Goal: Task Accomplishment & Management: Complete application form

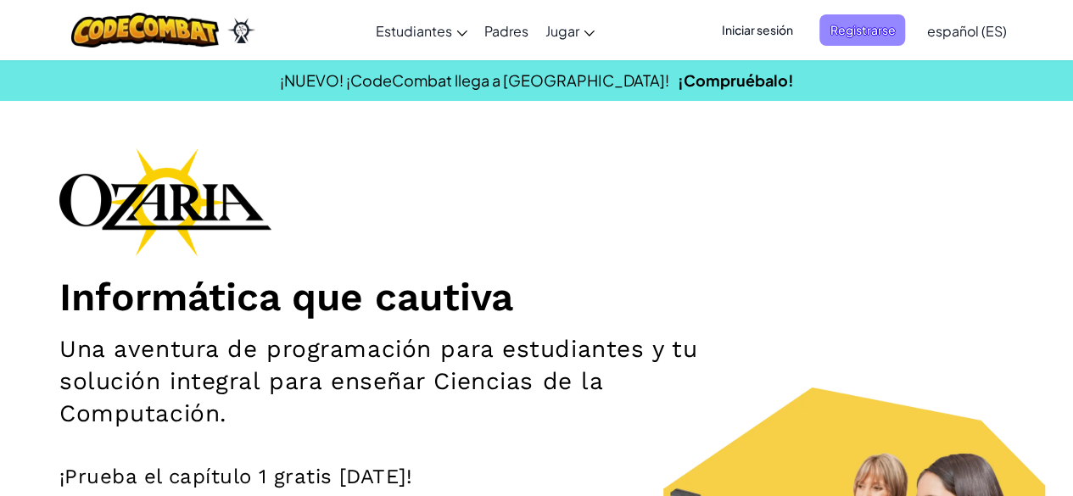
click at [863, 31] on span "Registrarse" at bounding box center [862, 29] width 86 height 31
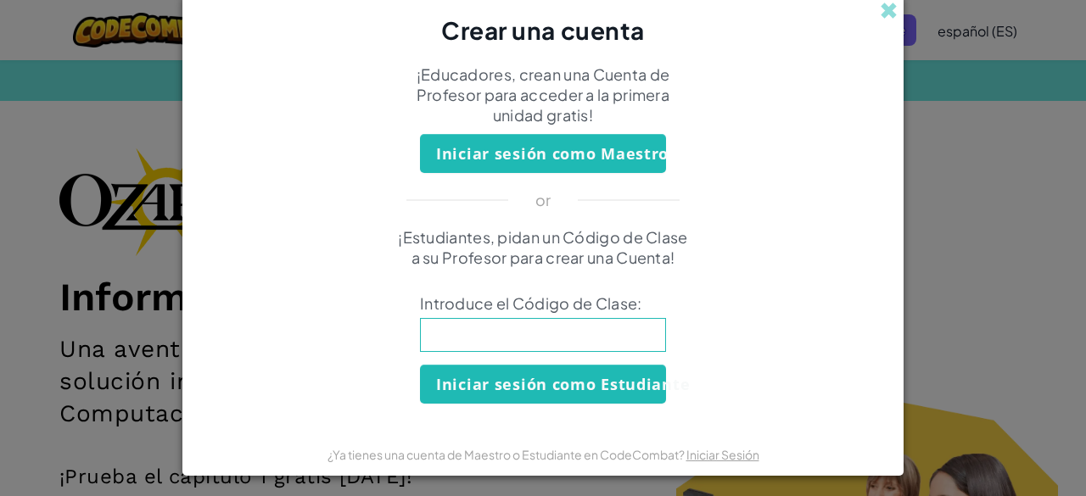
click at [471, 333] on input at bounding box center [543, 335] width 246 height 34
type input "HideBathCook"
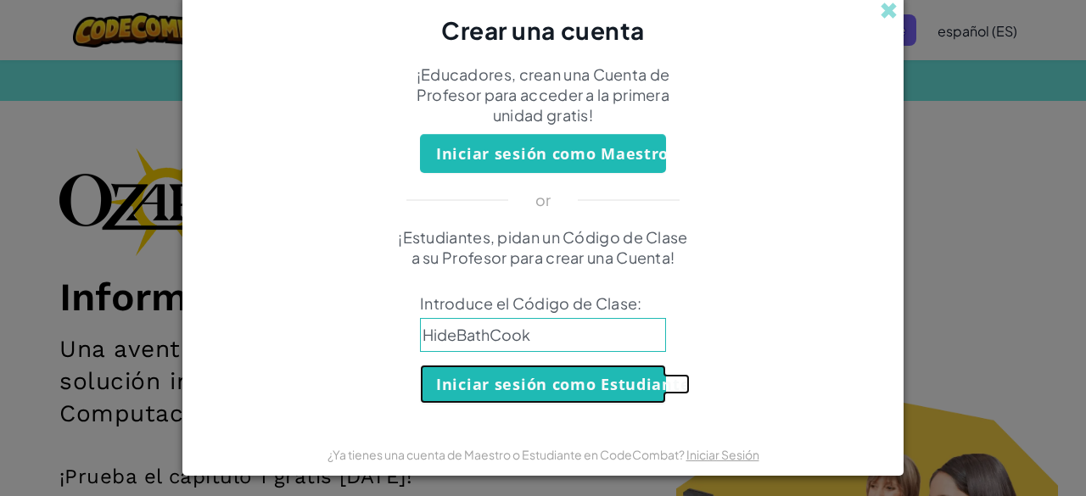
click at [604, 374] on button "Iniciar sesión como Estudiante" at bounding box center [543, 384] width 246 height 39
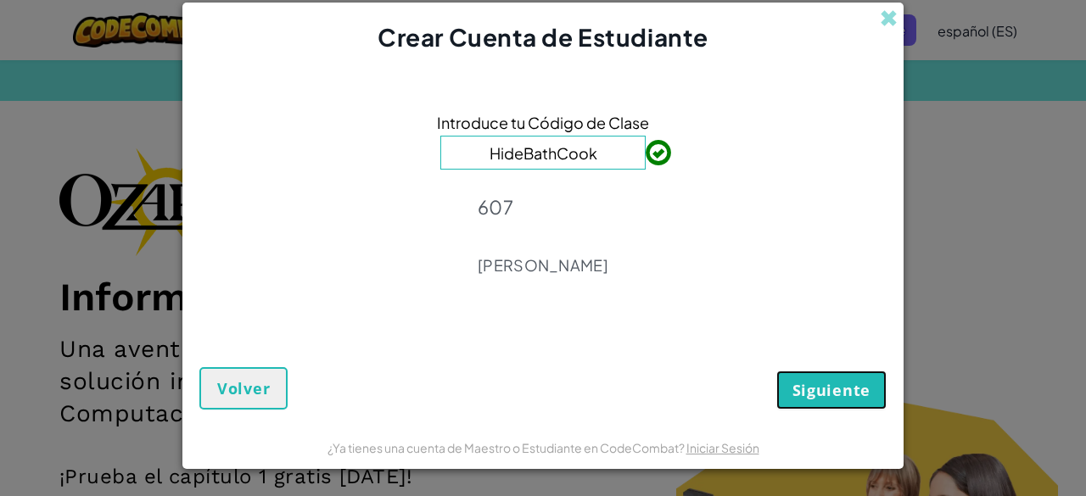
click at [789, 376] on button "Siguiente" at bounding box center [831, 390] width 110 height 39
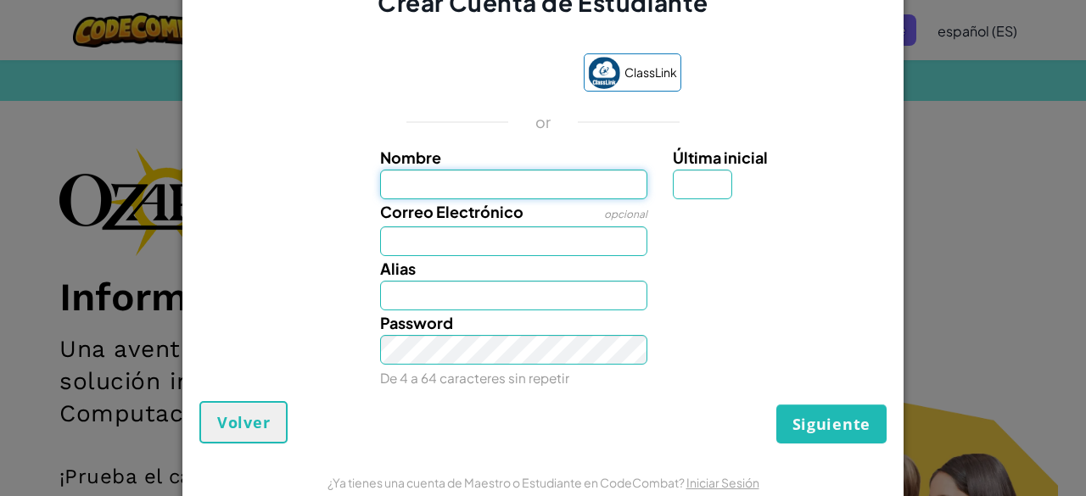
click at [583, 188] on input "Nombre" at bounding box center [514, 185] width 268 height 30
type input "Camila"
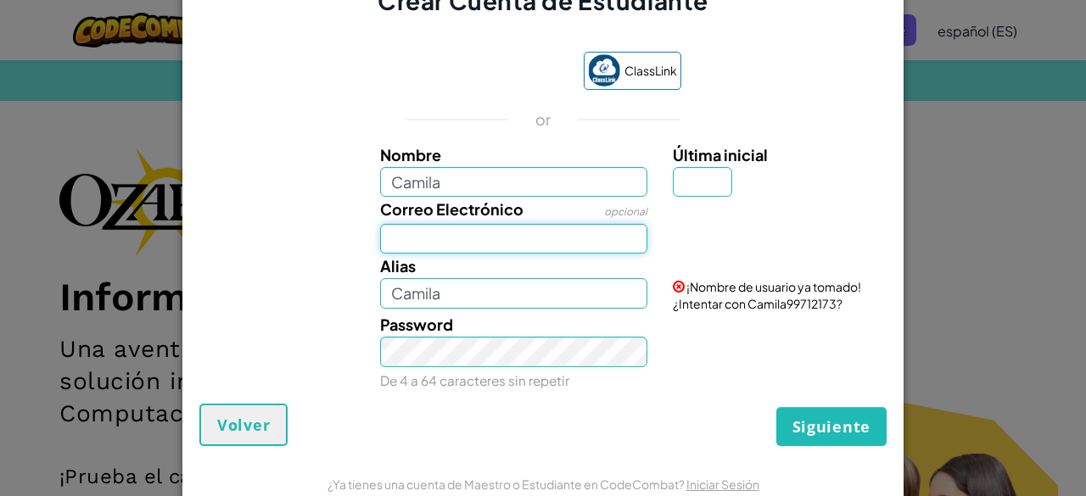
click at [611, 231] on input "Correo Electrónico" at bounding box center [514, 239] width 268 height 30
type input "al07161200@tecmilenio.mx"
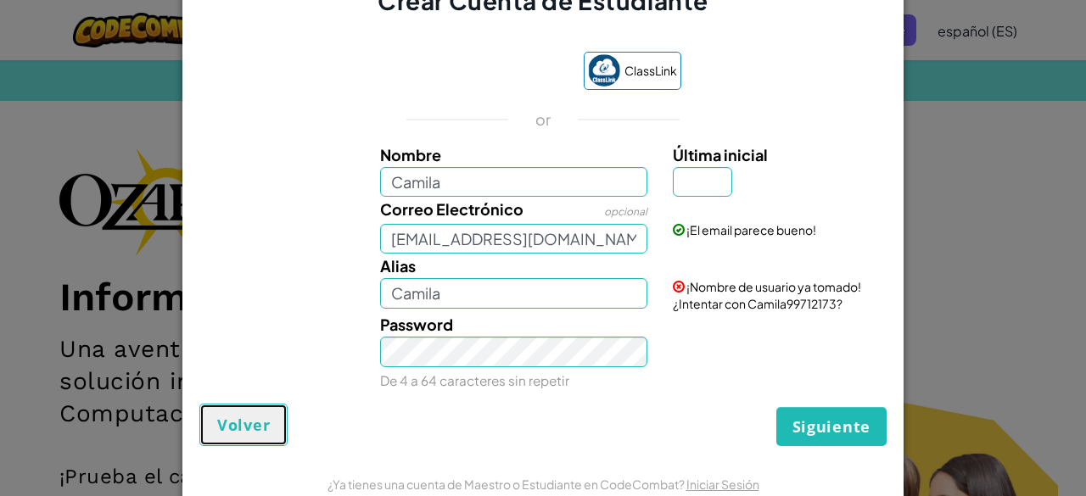
click at [253, 426] on span "Volver" at bounding box center [243, 425] width 53 height 20
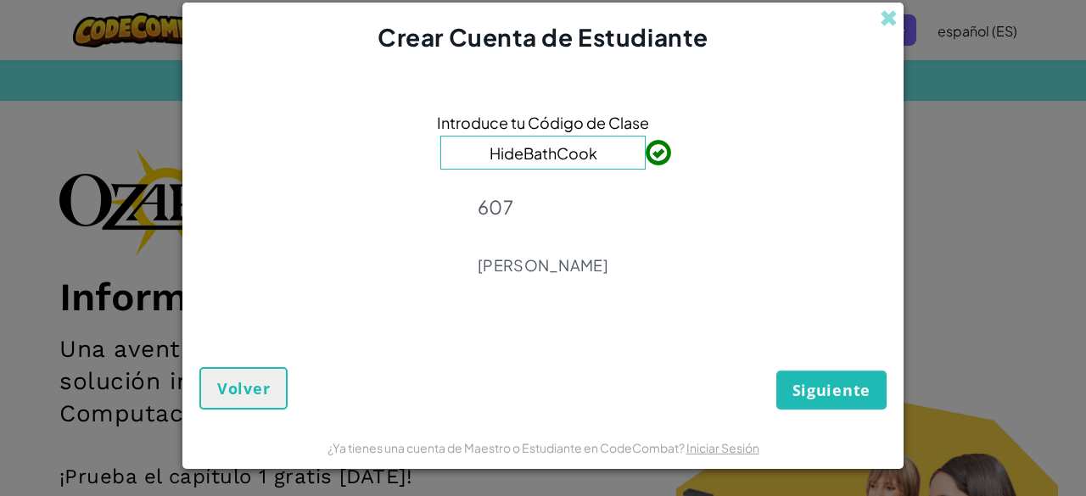
click at [843, 420] on form "Introduce tu Código de Clase HideBathCook 607 José Samuel Rodríguez Granja Sigu…" at bounding box center [542, 240] width 721 height 372
click at [836, 387] on span "Siguiente" at bounding box center [831, 390] width 78 height 20
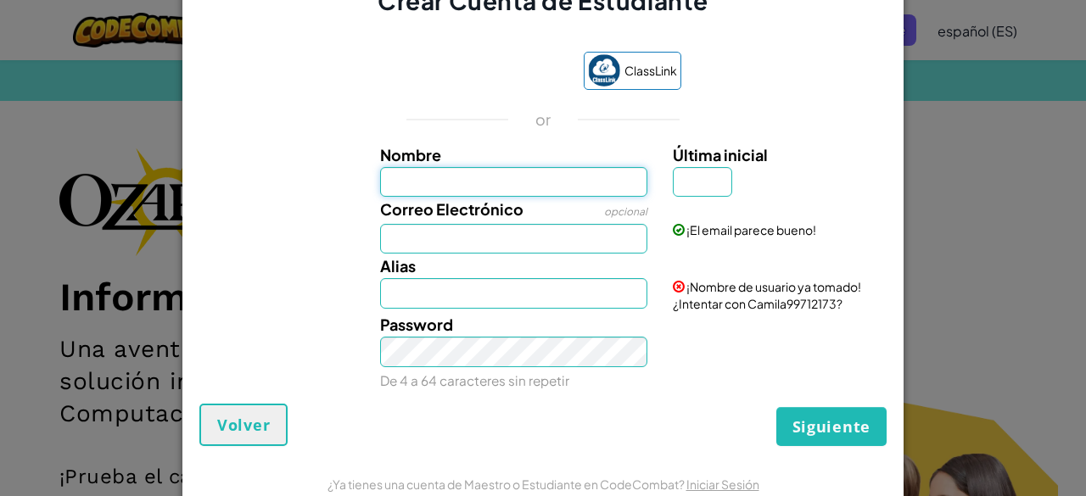
click at [524, 187] on input "Nombre" at bounding box center [514, 182] width 268 height 30
type input "Camila"
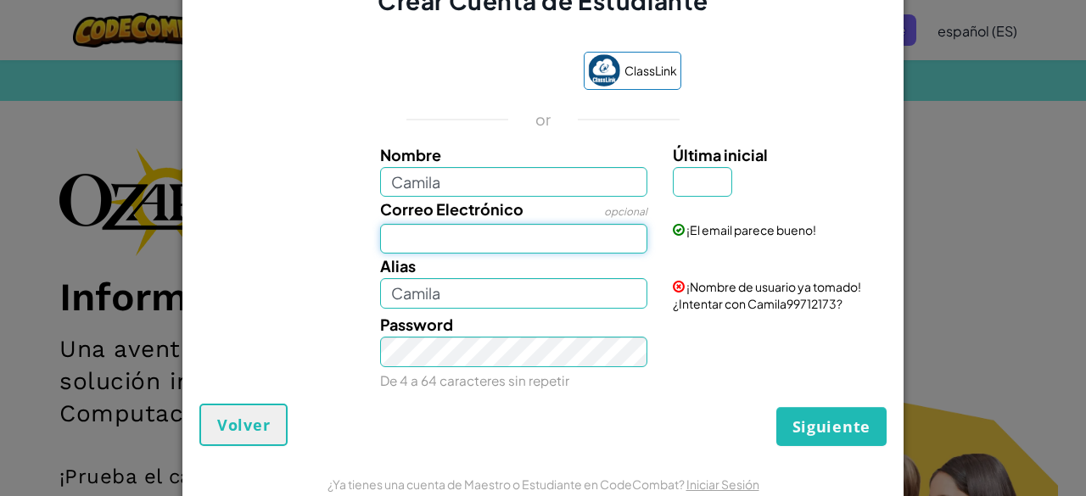
click at [554, 241] on input "Correo Electrónico" at bounding box center [514, 239] width 268 height 30
type input "al07161200@tecmilenio.mx"
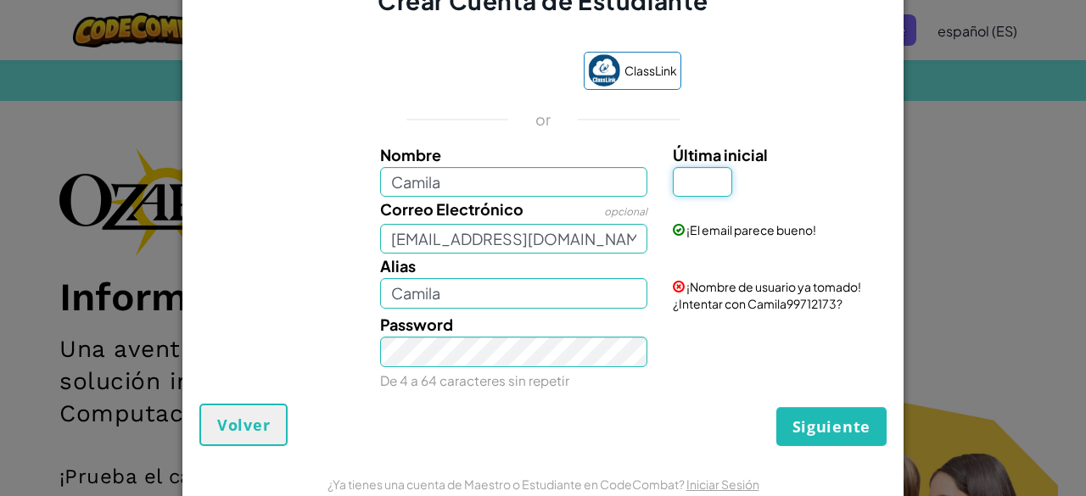
click at [690, 188] on input "Última inicial" at bounding box center [702, 182] width 59 height 30
type input "z"
click at [840, 435] on button "Siguiente" at bounding box center [831, 426] width 110 height 39
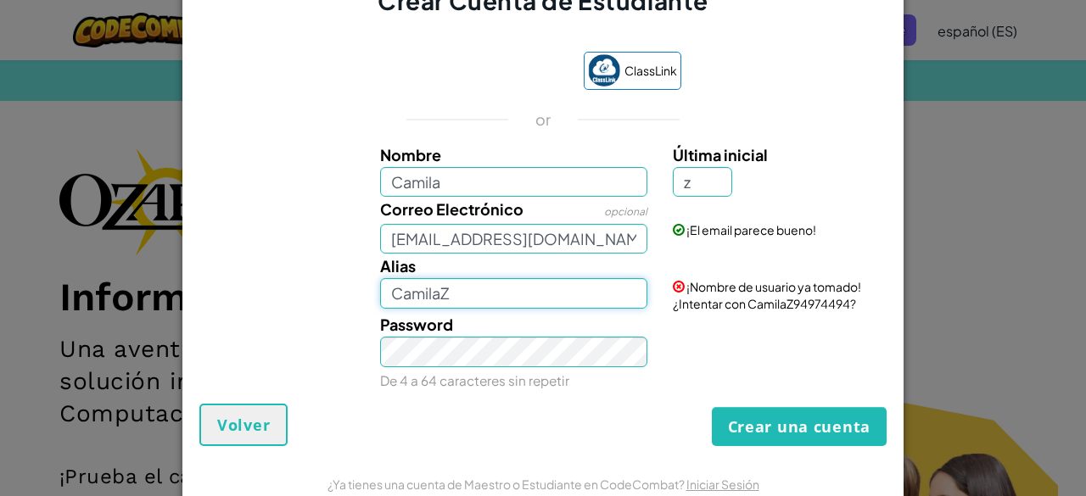
click at [500, 299] on input "CamilaZ" at bounding box center [514, 293] width 268 height 30
click at [429, 297] on input "Camilamg" at bounding box center [514, 293] width 268 height 30
type input "Camila.mg"
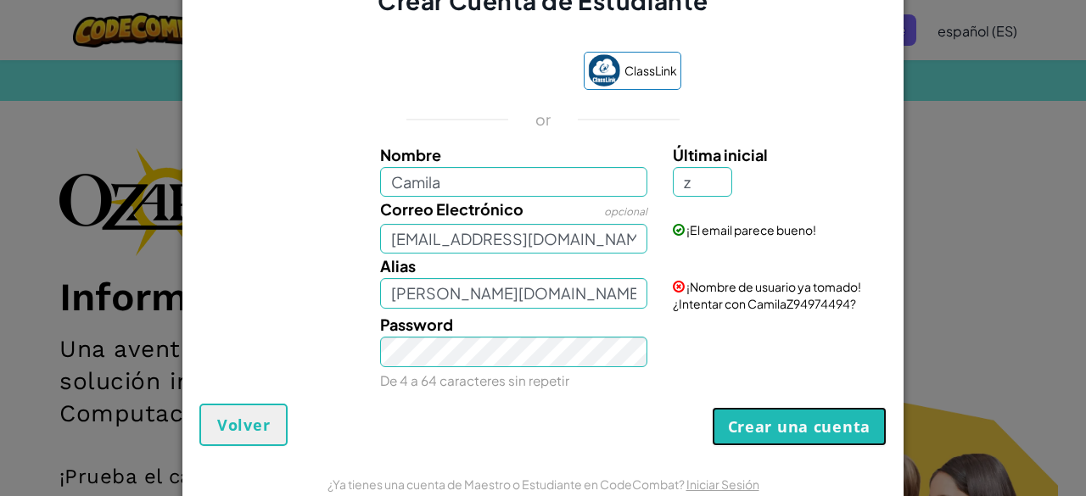
click at [819, 423] on button "Crear una cuenta" at bounding box center [799, 426] width 175 height 39
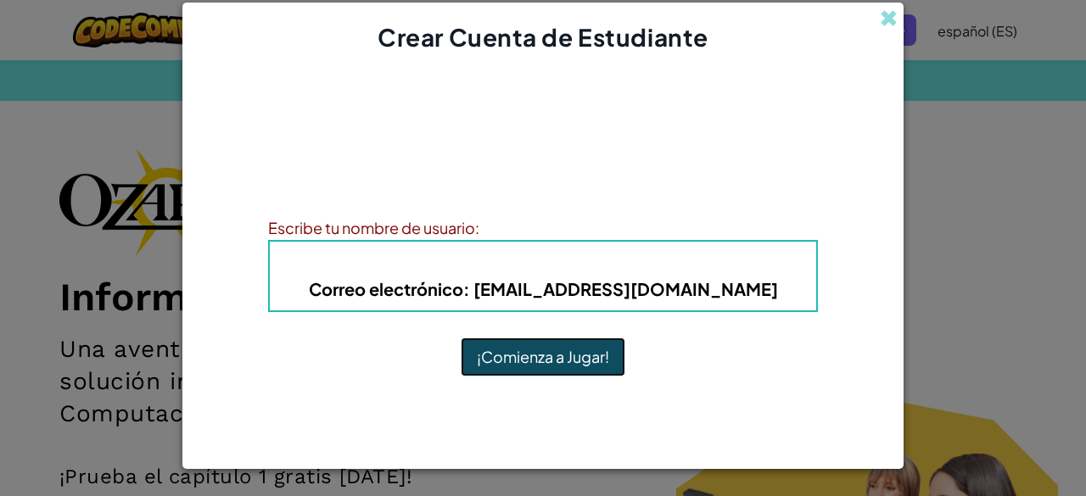
click at [612, 344] on button "¡Comienza a Jugar!" at bounding box center [543, 357] width 165 height 39
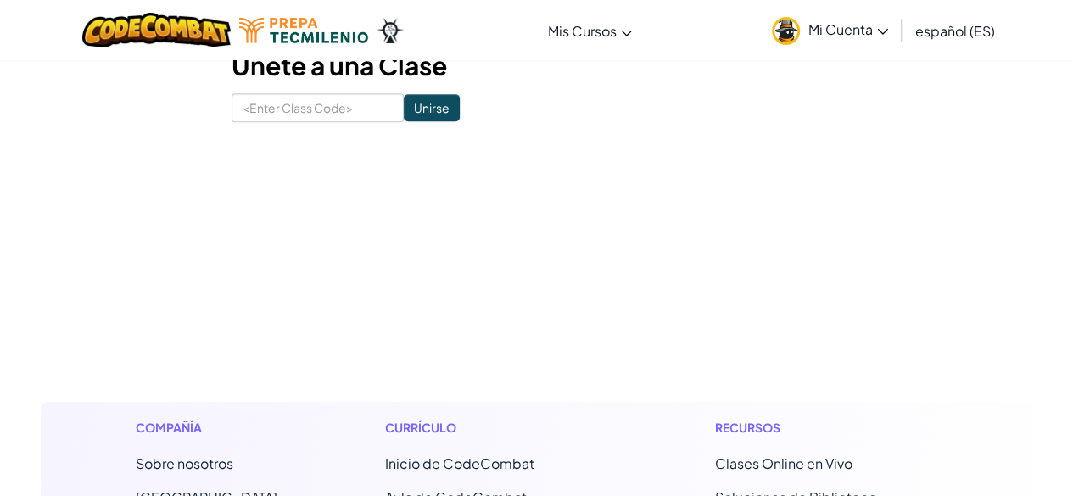
scroll to position [434, 0]
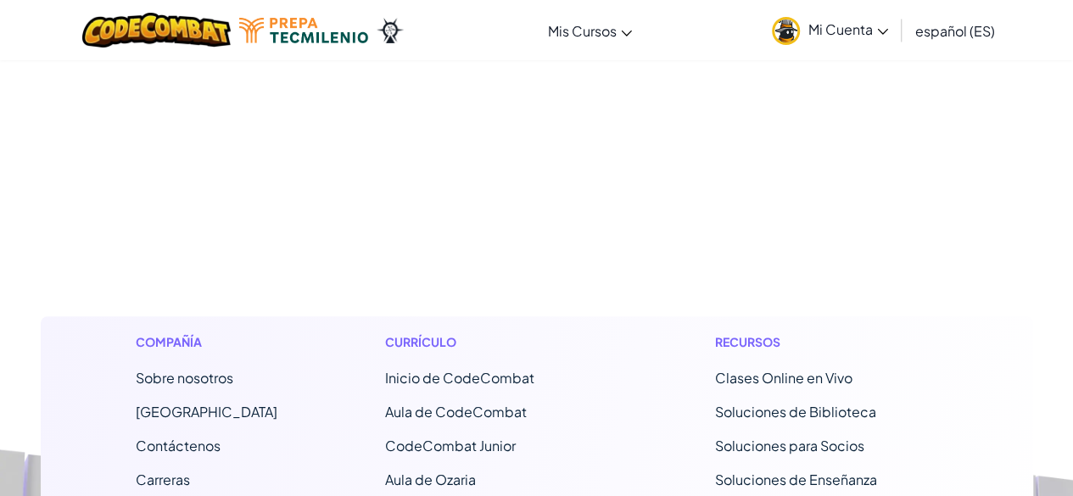
drag, startPoint x: 0, startPoint y: 0, endPoint x: 940, endPoint y: 270, distance: 977.6
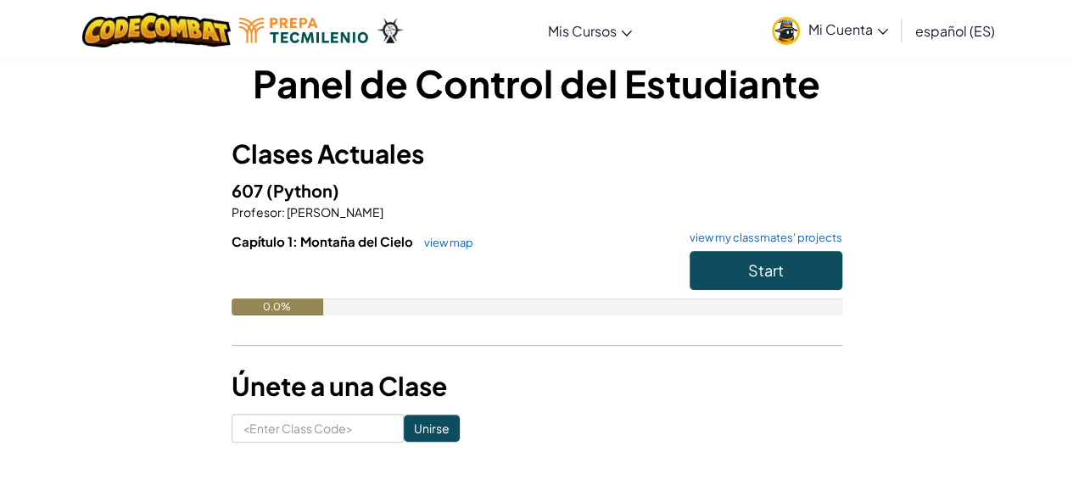
scroll to position [29, 0]
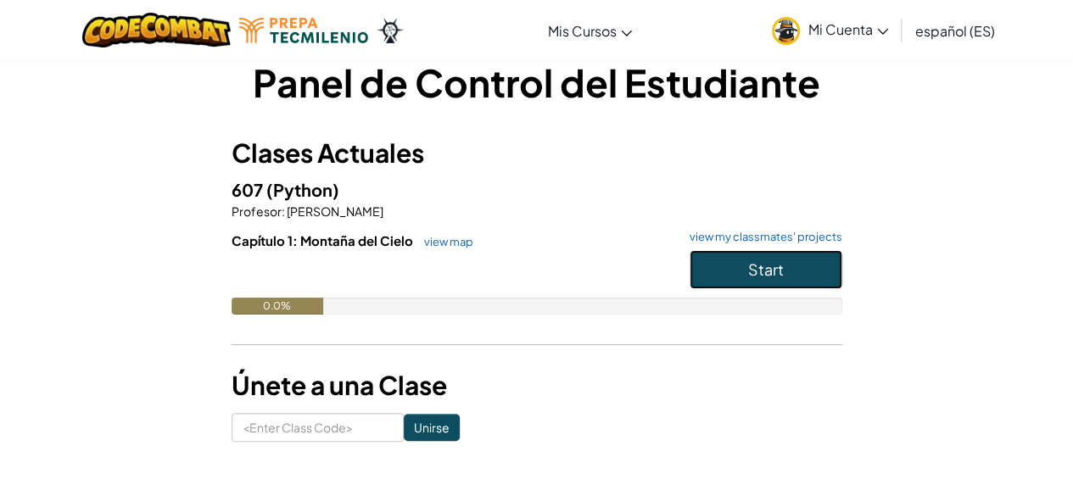
click at [779, 272] on span "Start" at bounding box center [766, 270] width 36 height 20
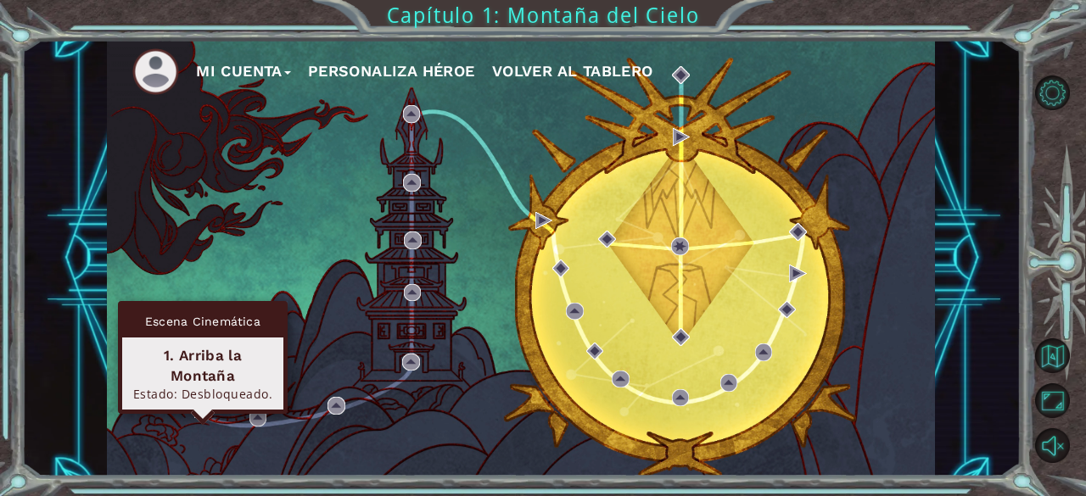
click at [199, 408] on img at bounding box center [202, 409] width 17 height 17
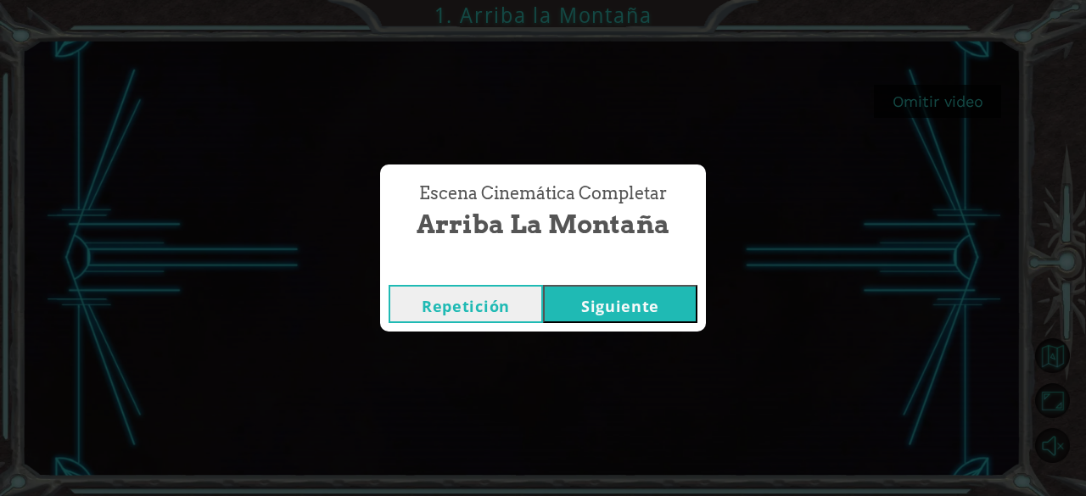
click at [606, 313] on button "Siguiente" at bounding box center [620, 304] width 154 height 38
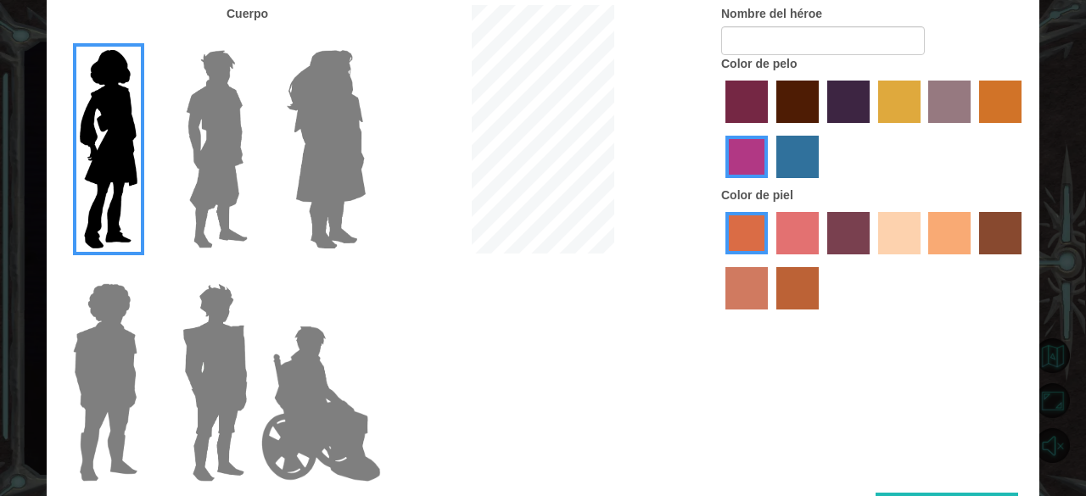
click at [193, 135] on img at bounding box center [216, 149] width 75 height 212
click at [254, 39] on input "Hero Lars" at bounding box center [254, 39] width 0 height 0
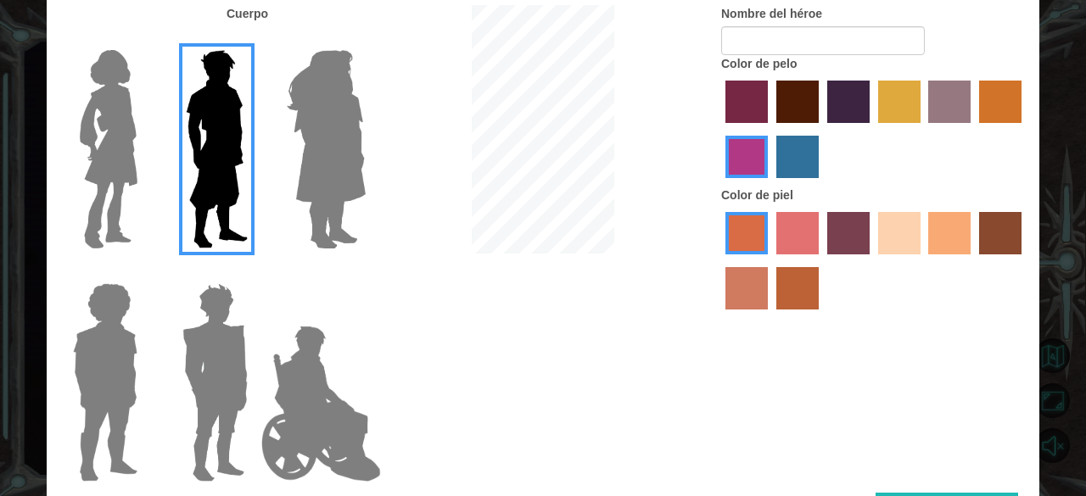
click at [342, 96] on img at bounding box center [326, 149] width 92 height 212
click at [365, 39] on input "Hero Amethyst" at bounding box center [365, 39] width 0 height 0
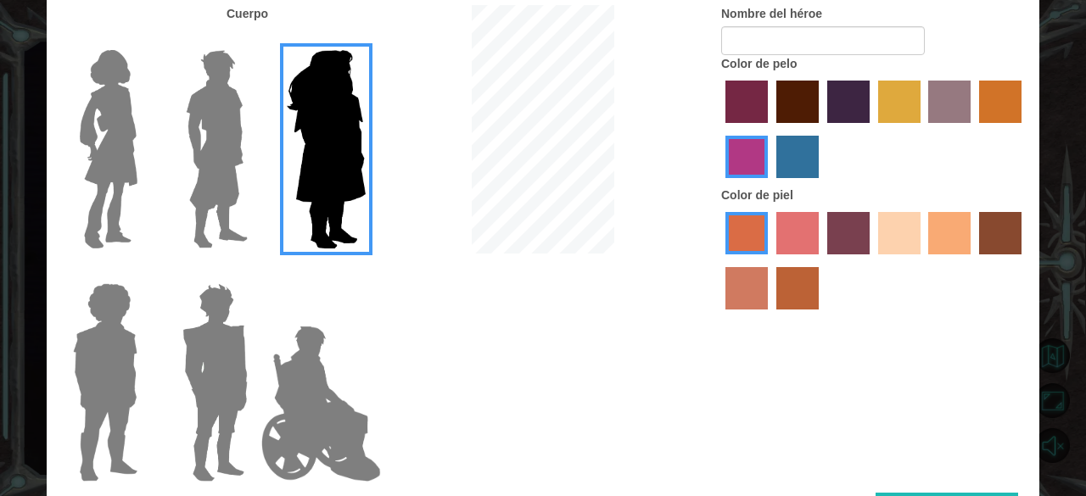
click at [128, 328] on img at bounding box center [105, 382] width 78 height 212
click at [144, 272] on input "Hero Steven" at bounding box center [144, 272] width 0 height 0
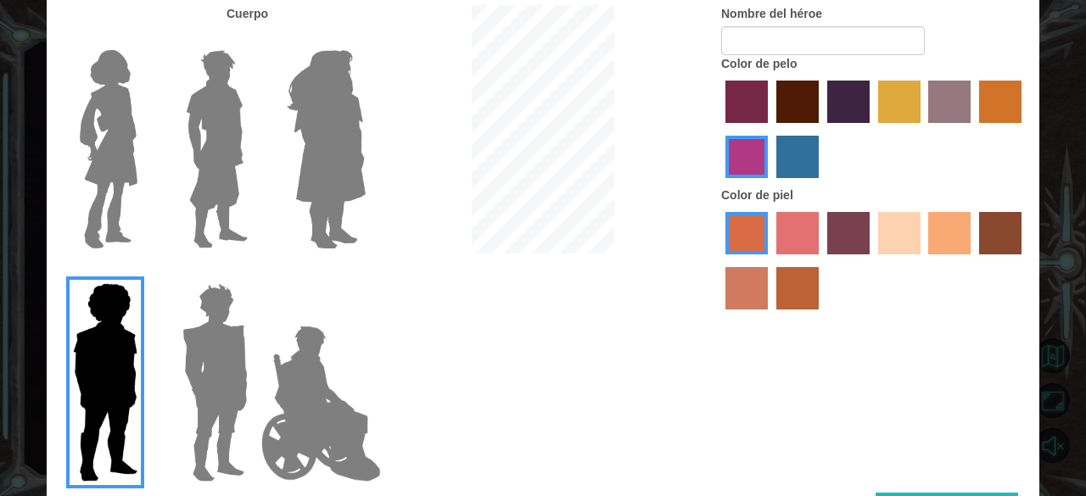
click at [228, 332] on img at bounding box center [215, 382] width 79 height 212
click at [254, 272] on input "Hero Garnet" at bounding box center [254, 272] width 0 height 0
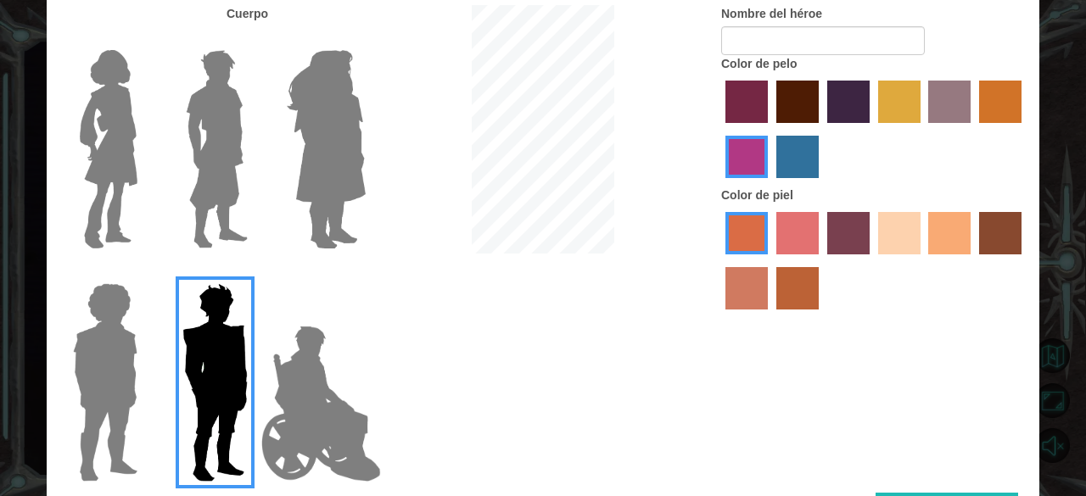
click at [341, 359] on img at bounding box center [320, 404] width 133 height 170
click at [365, 272] on input "Hero Jamie" at bounding box center [365, 272] width 0 height 0
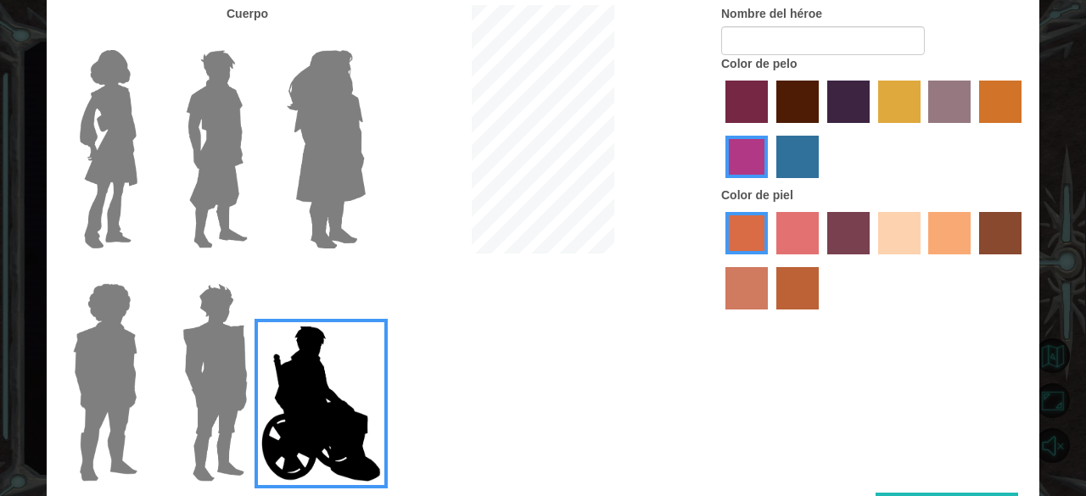
click at [118, 159] on img at bounding box center [108, 149] width 71 height 212
click at [144, 39] on input "Hero Connie" at bounding box center [144, 39] width 0 height 0
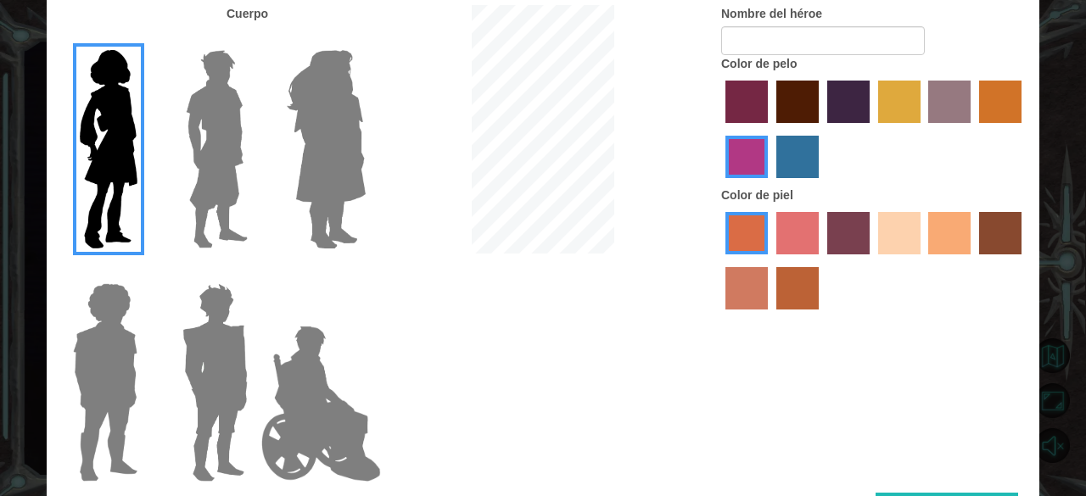
click at [789, 150] on label "lachmara hair color" at bounding box center [797, 157] width 42 height 42
click at [770, 184] on input "lachmara hair color" at bounding box center [770, 184] width 0 height 0
click at [818, 83] on div at bounding box center [873, 131] width 305 height 110
click at [799, 96] on label "maroon hair color" at bounding box center [797, 102] width 42 height 42
click at [770, 129] on input "maroon hair color" at bounding box center [770, 129] width 0 height 0
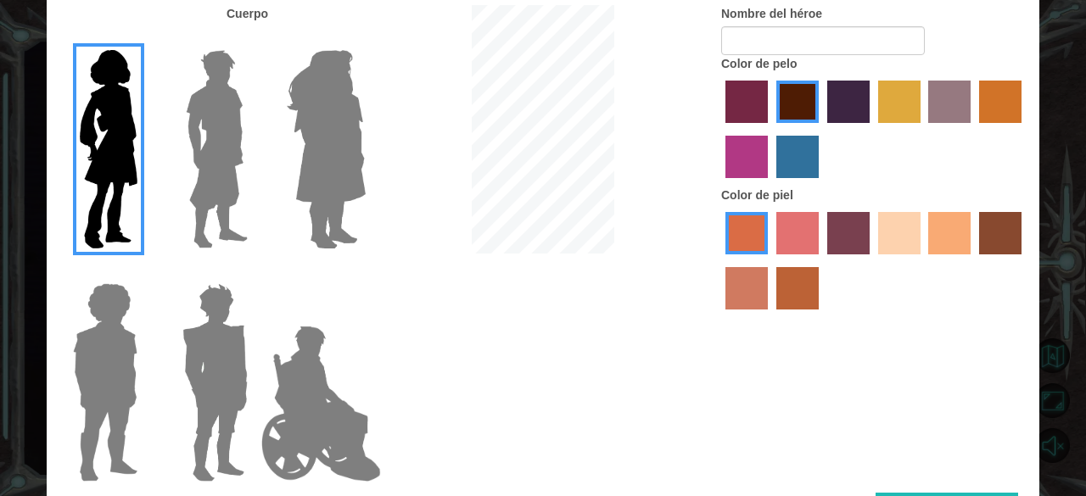
click at [956, 232] on label "tacao skin color" at bounding box center [949, 233] width 42 height 42
click at [923, 260] on input "tacao skin color" at bounding box center [923, 260] width 0 height 0
click at [894, 225] on label "sandy beach skin color" at bounding box center [899, 233] width 42 height 42
click at [872, 260] on input "sandy beach skin color" at bounding box center [872, 260] width 0 height 0
click at [966, 226] on label "tacao skin color" at bounding box center [949, 233] width 42 height 42
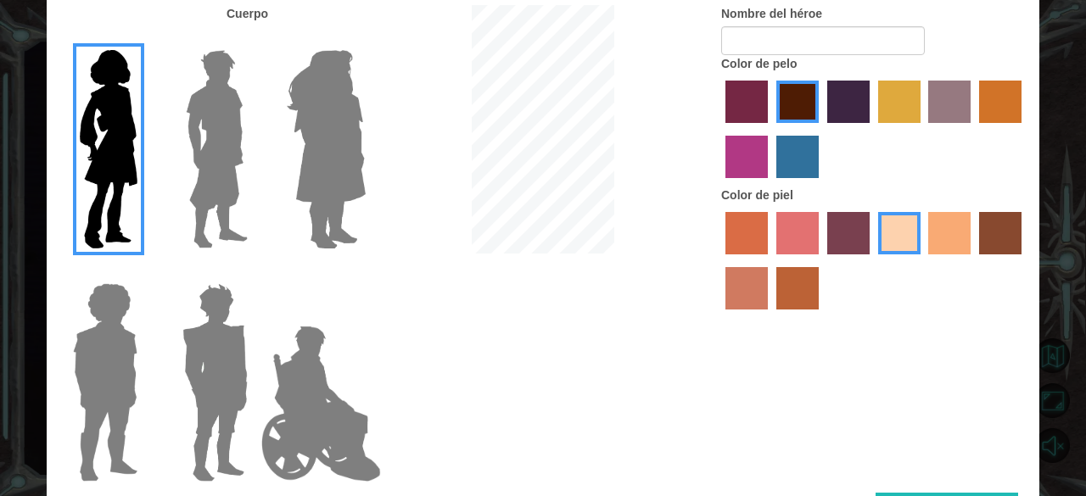
click at [923, 260] on input "tacao skin color" at bounding box center [923, 260] width 0 height 0
click at [879, 226] on label "sandy beach skin color" at bounding box center [899, 233] width 42 height 42
click at [872, 260] on input "sandy beach skin color" at bounding box center [872, 260] width 0 height 0
click at [972, 247] on div at bounding box center [873, 263] width 305 height 110
click at [952, 235] on label "tacao skin color" at bounding box center [949, 233] width 42 height 42
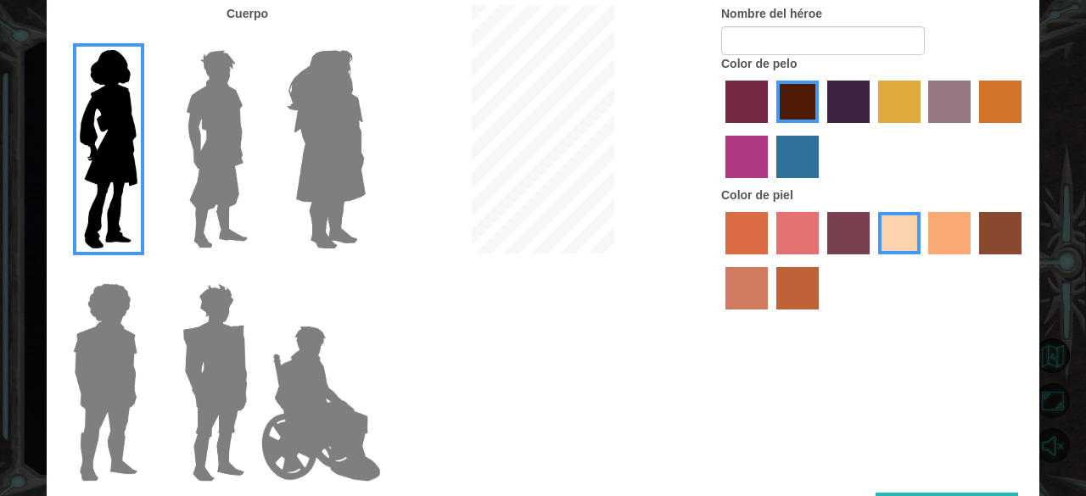
click at [923, 260] on input "tacao skin color" at bounding box center [923, 260] width 0 height 0
click at [909, 212] on div at bounding box center [873, 263] width 305 height 110
click at [898, 230] on label "sandy beach skin color" at bounding box center [899, 233] width 42 height 42
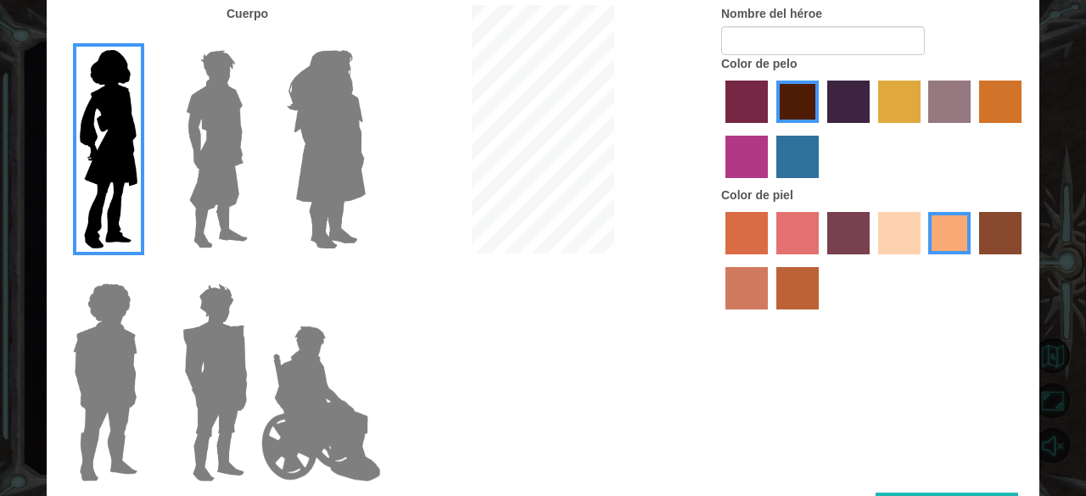
click at [872, 260] on input "sandy beach skin color" at bounding box center [872, 260] width 0 height 0
click at [792, 180] on div at bounding box center [873, 131] width 305 height 110
click at [792, 155] on label "lachmara hair color" at bounding box center [797, 157] width 42 height 42
click at [770, 184] on input "lachmara hair color" at bounding box center [770, 184] width 0 height 0
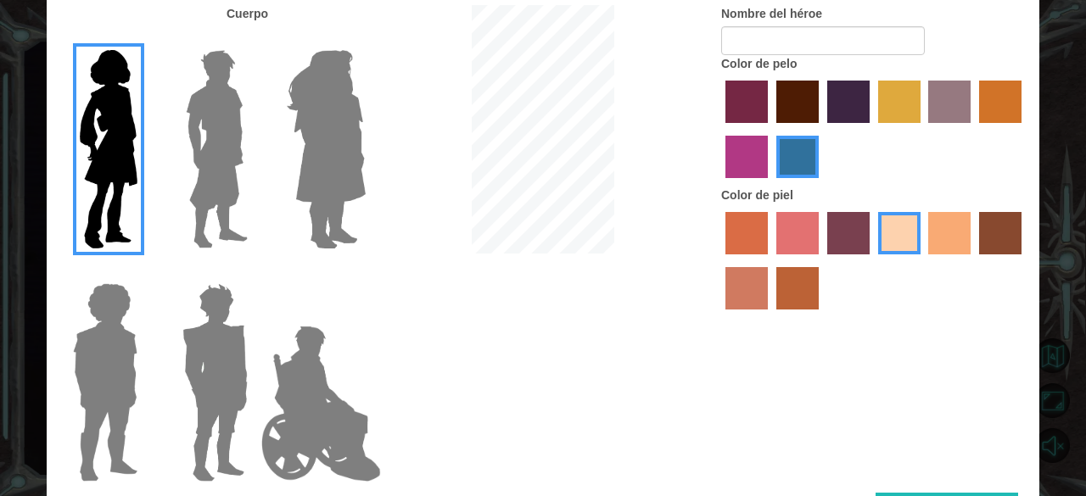
click at [807, 106] on label "maroon hair color" at bounding box center [797, 102] width 42 height 42
click at [770, 129] on input "maroon hair color" at bounding box center [770, 129] width 0 height 0
click at [867, 104] on label "hot purple hair color" at bounding box center [848, 102] width 42 height 42
click at [821, 129] on input "hot purple hair color" at bounding box center [821, 129] width 0 height 0
click at [757, 109] on label "paprika hair color" at bounding box center [746, 102] width 42 height 42
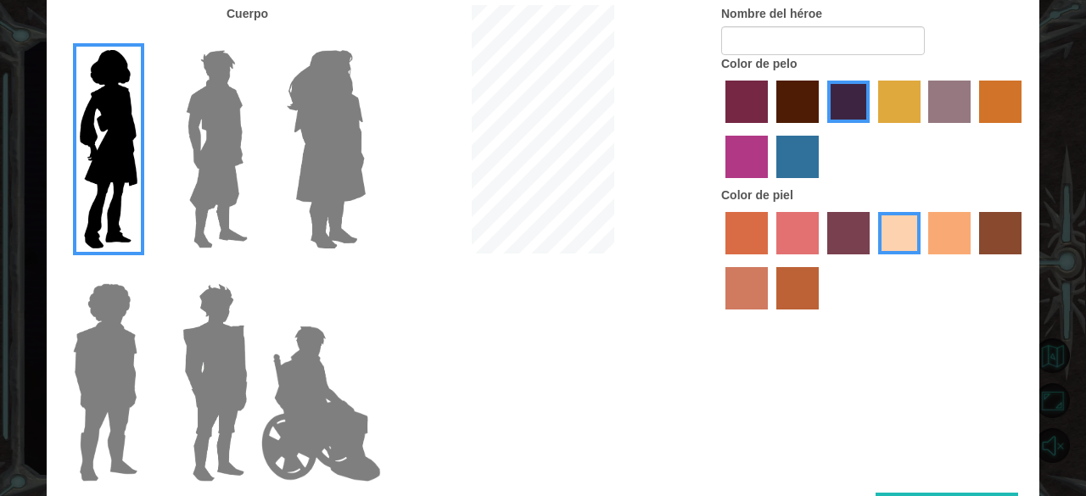
click at [719, 129] on input "paprika hair color" at bounding box center [719, 129] width 0 height 0
click at [957, 87] on label "bazaar hair color" at bounding box center [949, 102] width 42 height 42
click at [923, 129] on input "bazaar hair color" at bounding box center [923, 129] width 0 height 0
click at [892, 94] on label "tulip tree hair color" at bounding box center [899, 102] width 42 height 42
click at [872, 129] on input "tulip tree hair color" at bounding box center [872, 129] width 0 height 0
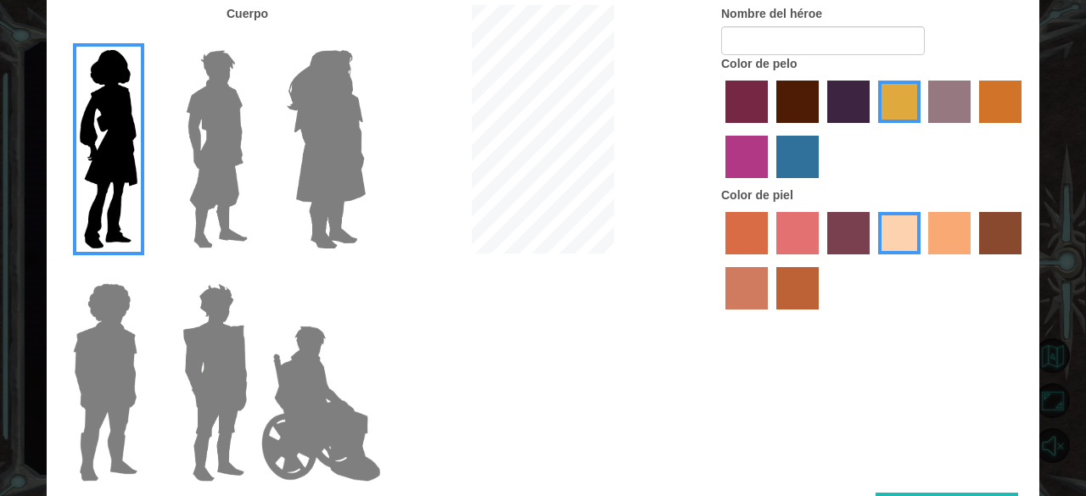
click at [1028, 103] on div "Nombre del héroe Color de pelo Color [PERSON_NAME]" at bounding box center [873, 161] width 331 height 313
click at [869, 88] on div at bounding box center [873, 131] width 305 height 110
click at [822, 101] on div at bounding box center [873, 131] width 305 height 110
click at [768, 87] on div at bounding box center [873, 131] width 305 height 110
click at [781, 95] on label "maroon hair color" at bounding box center [797, 102] width 42 height 42
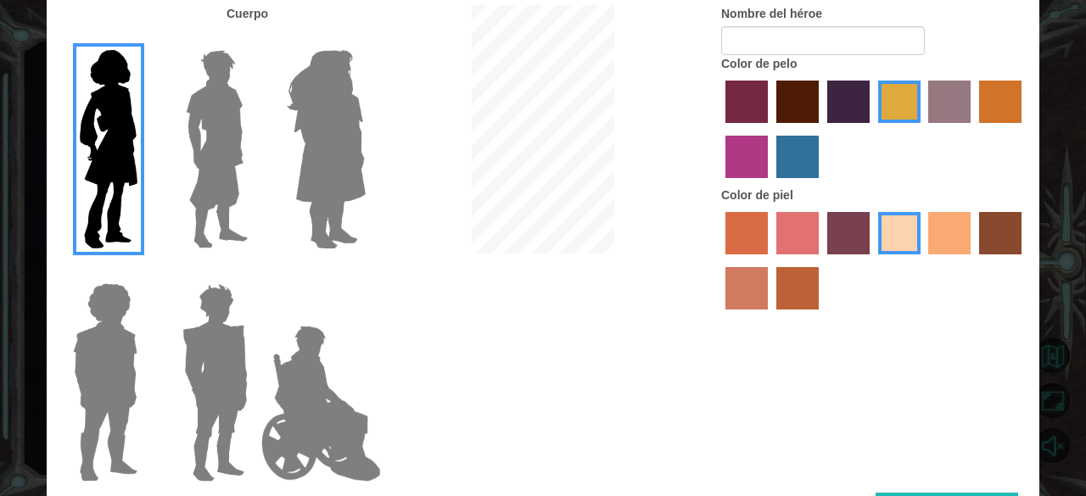
click at [770, 129] on input "maroon hair color" at bounding box center [770, 129] width 0 height 0
click at [882, 87] on label "tulip tree hair color" at bounding box center [899, 102] width 42 height 42
click at [872, 129] on input "tulip tree hair color" at bounding box center [872, 129] width 0 height 0
click at [835, 95] on label "hot purple hair color" at bounding box center [848, 102] width 42 height 42
click at [821, 129] on input "hot purple hair color" at bounding box center [821, 129] width 0 height 0
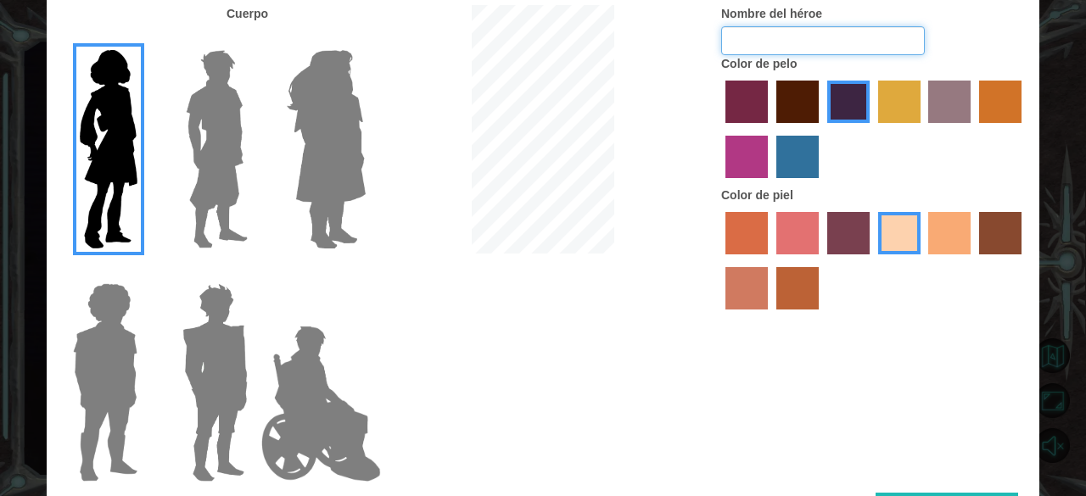
click at [852, 38] on input "Nombre del héroe" at bounding box center [823, 40] width 204 height 29
type input "Cami"
click at [984, 234] on label "karma skin color" at bounding box center [1000, 233] width 42 height 42
click at [973, 260] on input "karma skin color" at bounding box center [973, 260] width 0 height 0
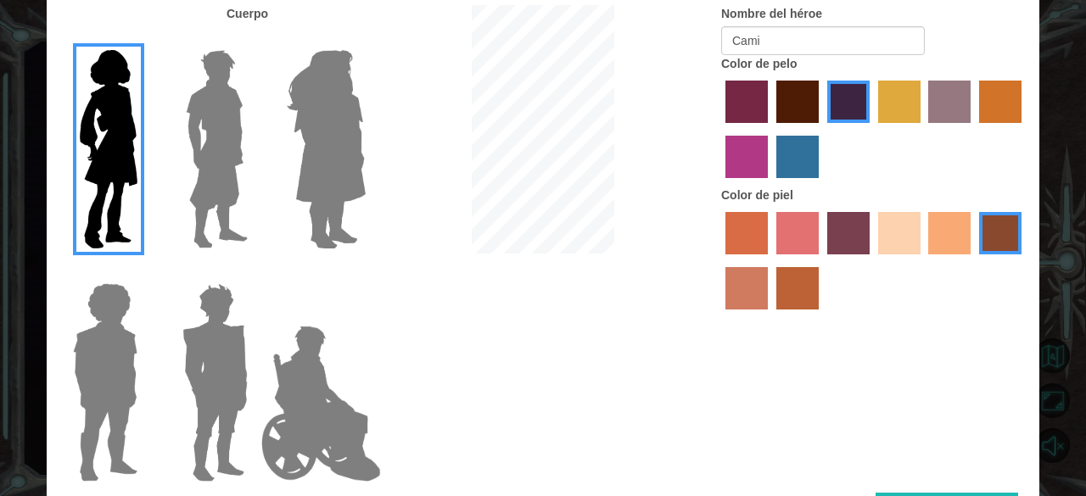
click at [984, 234] on label "karma skin color" at bounding box center [1000, 233] width 42 height 42
click at [973, 260] on input "karma skin color" at bounding box center [973, 260] width 0 height 0
click at [845, 236] on label "tosca skin color" at bounding box center [848, 233] width 42 height 42
click at [821, 260] on input "tosca skin color" at bounding box center [821, 260] width 0 height 0
click at [816, 276] on label "smoke tree skin color" at bounding box center [797, 288] width 42 height 42
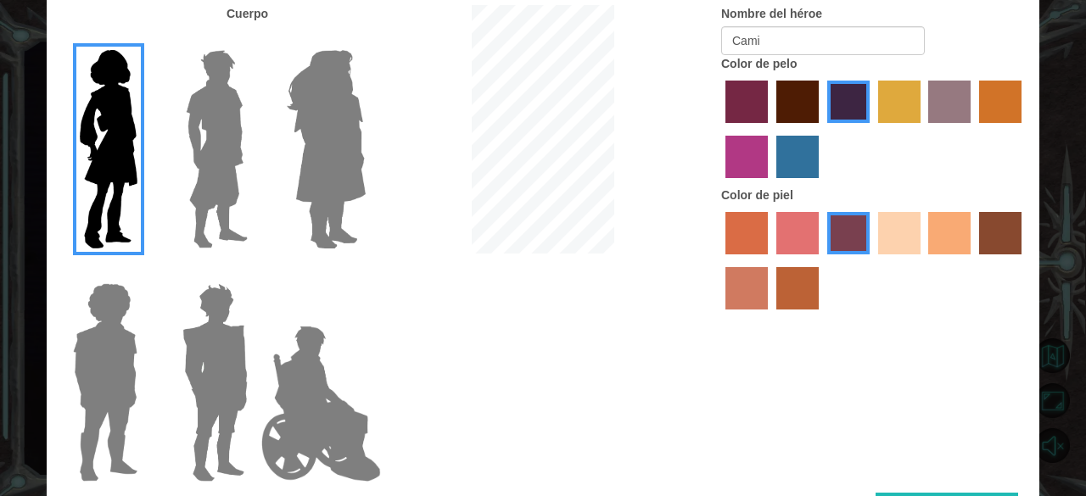
click at [770, 315] on input "smoke tree skin color" at bounding box center [770, 315] width 0 height 0
click at [748, 271] on label "burning sand skin color" at bounding box center [746, 288] width 42 height 42
click at [1024, 260] on input "burning sand skin color" at bounding box center [1024, 260] width 0 height 0
click at [806, 198] on div "Color de piel" at bounding box center [873, 252] width 305 height 131
click at [806, 208] on div "Color de piel" at bounding box center [873, 252] width 305 height 131
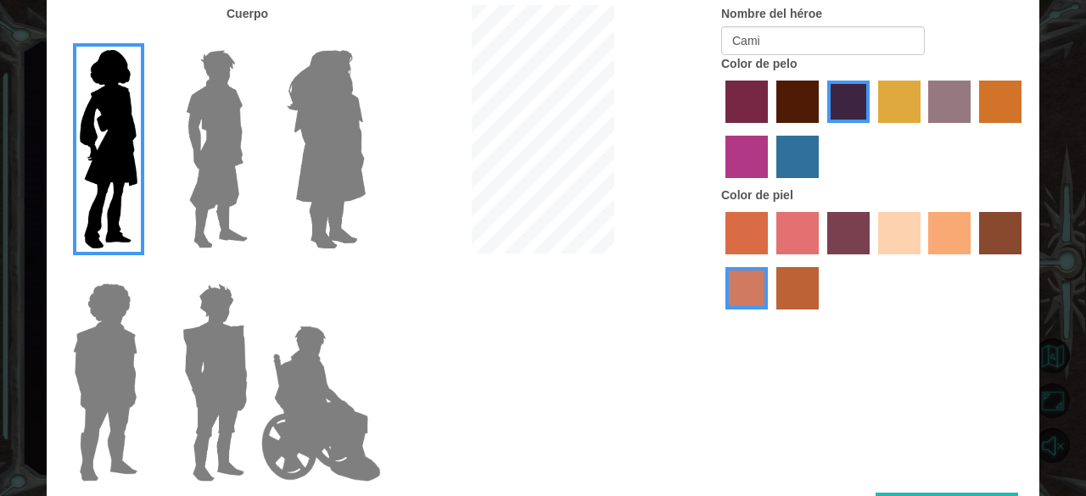
click at [803, 211] on div at bounding box center [873, 263] width 305 height 110
click at [795, 240] on label "froly skin color" at bounding box center [797, 233] width 42 height 42
click at [770, 260] on input "froly skin color" at bounding box center [770, 260] width 0 height 0
click at [743, 233] on label "sorbus skin color" at bounding box center [746, 233] width 42 height 42
click at [719, 260] on input "sorbus skin color" at bounding box center [719, 260] width 0 height 0
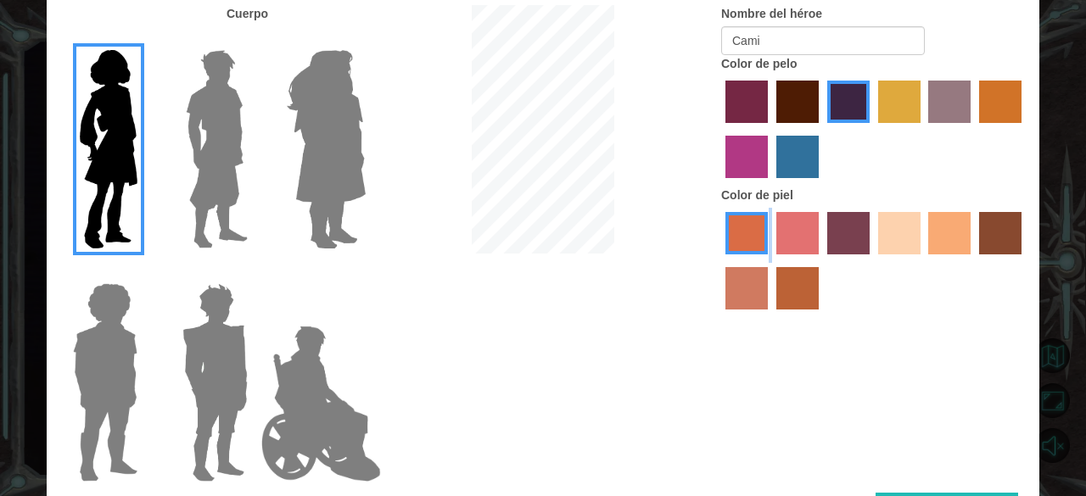
click at [743, 233] on label "sorbus skin color" at bounding box center [746, 233] width 42 height 42
click at [719, 260] on input "sorbus skin color" at bounding box center [719, 260] width 0 height 0
click at [916, 216] on label "sandy beach skin color" at bounding box center [899, 233] width 42 height 42
click at [872, 260] on input "sandy beach skin color" at bounding box center [872, 260] width 0 height 0
click at [924, 232] on div at bounding box center [873, 263] width 305 height 110
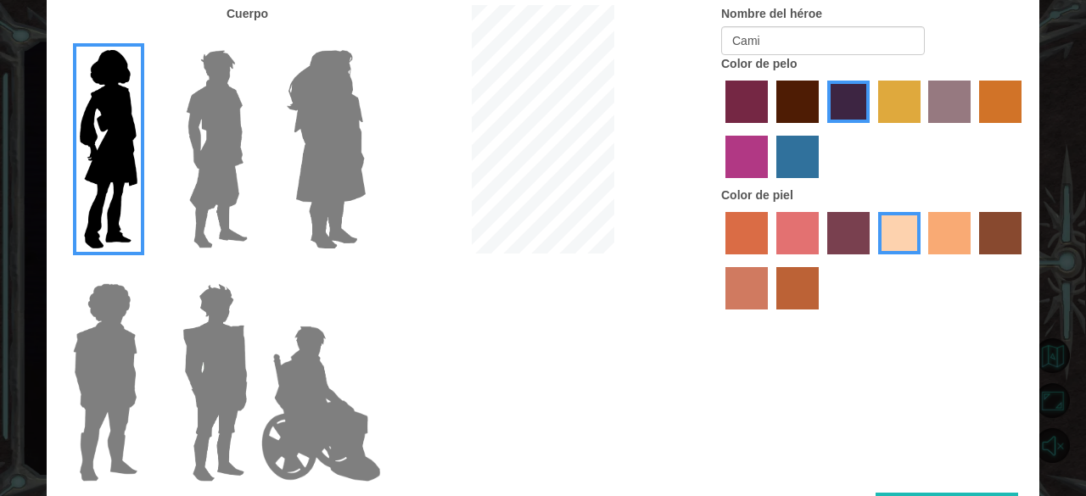
click at [948, 247] on label "tacao skin color" at bounding box center [949, 233] width 42 height 42
click at [923, 260] on input "tacao skin color" at bounding box center [923, 260] width 0 height 0
click at [912, 237] on label "sandy beach skin color" at bounding box center [899, 233] width 42 height 42
click at [872, 260] on input "sandy beach skin color" at bounding box center [872, 260] width 0 height 0
click at [923, 260] on input "tacao skin color" at bounding box center [923, 260] width 0 height 0
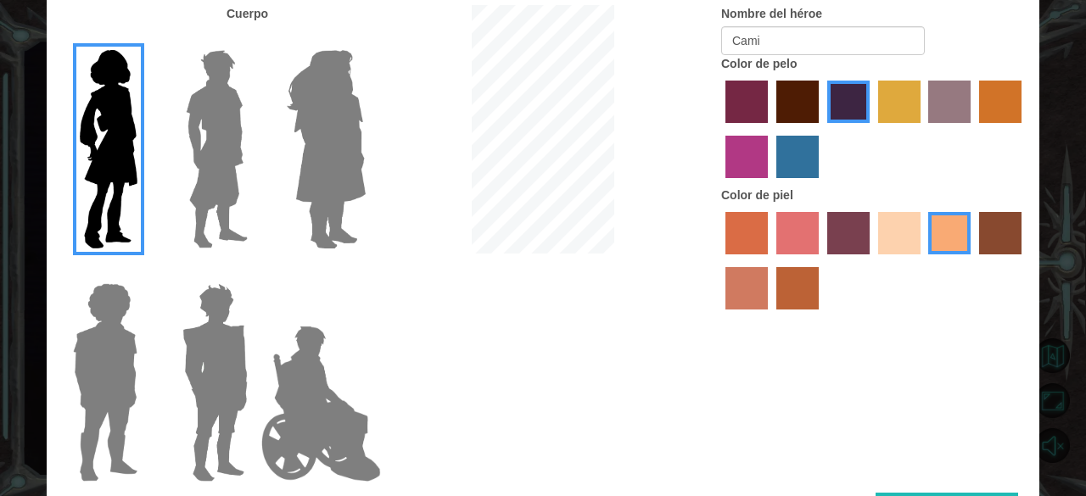
click at [973, 260] on input "karma skin color" at bounding box center [973, 260] width 0 height 0
click at [923, 260] on input "tacao skin color" at bounding box center [923, 260] width 0 height 0
click at [872, 260] on input "sandy beach skin color" at bounding box center [872, 260] width 0 height 0
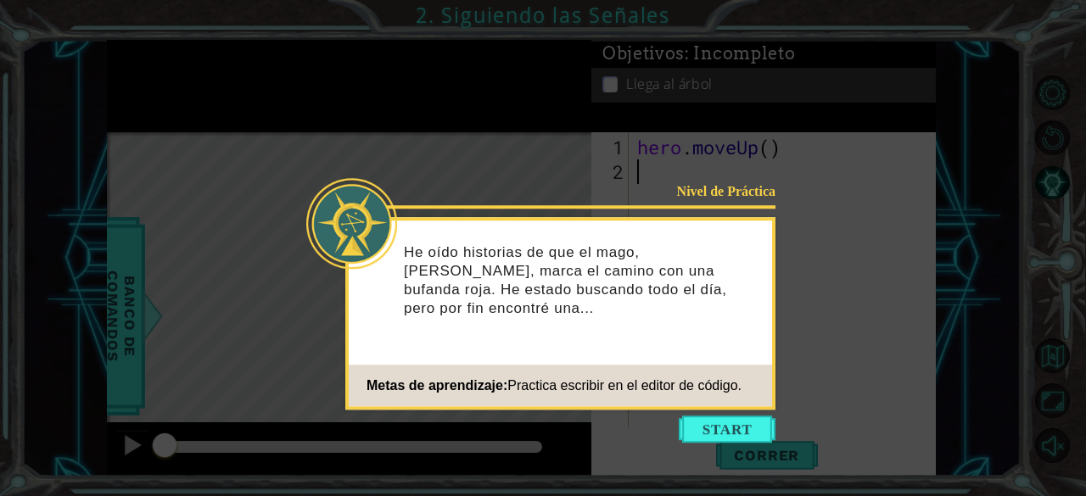
click at [995, 377] on icon at bounding box center [543, 248] width 1086 height 496
click at [734, 438] on button "Start" at bounding box center [726, 429] width 97 height 27
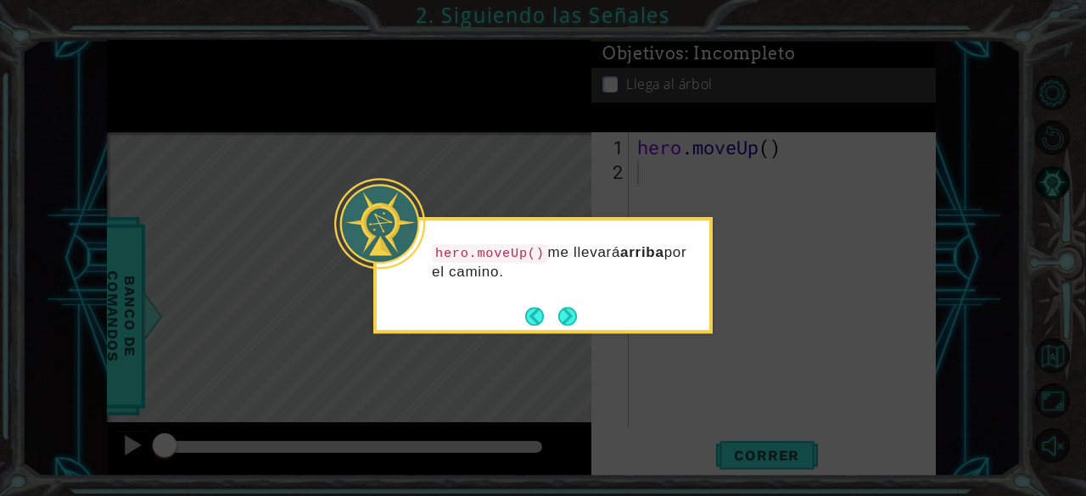
click at [582, 333] on icon at bounding box center [543, 248] width 1086 height 496
click at [577, 326] on button "Next" at bounding box center [568, 317] width 20 height 20
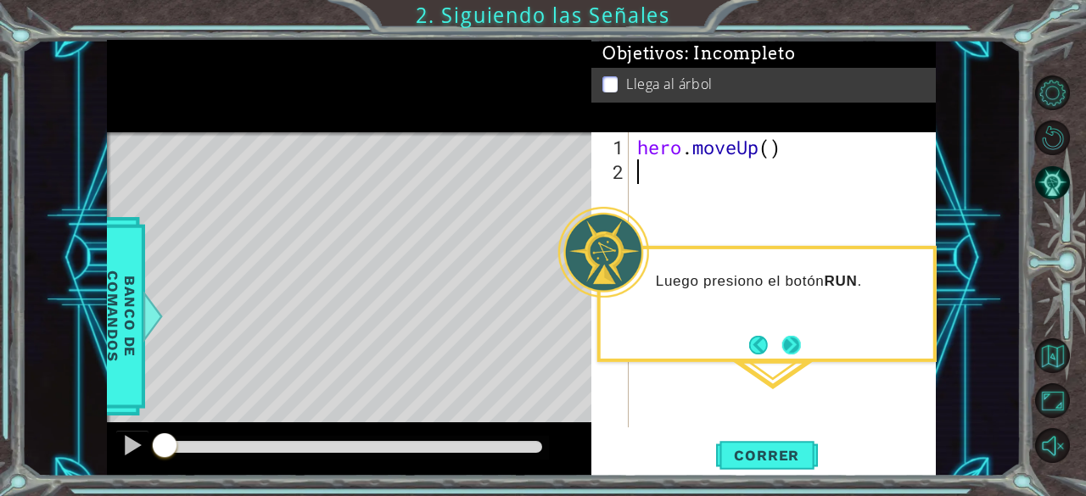
click at [792, 337] on button "Next" at bounding box center [791, 345] width 22 height 22
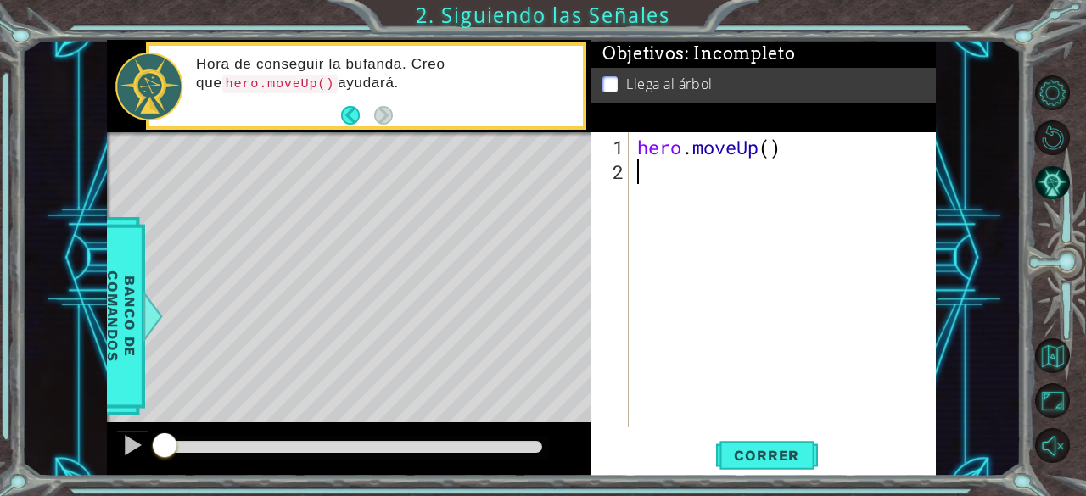
click at [704, 182] on div "hero . moveUp ( )" at bounding box center [787, 307] width 307 height 344
click at [760, 443] on button "Correr" at bounding box center [767, 455] width 102 height 35
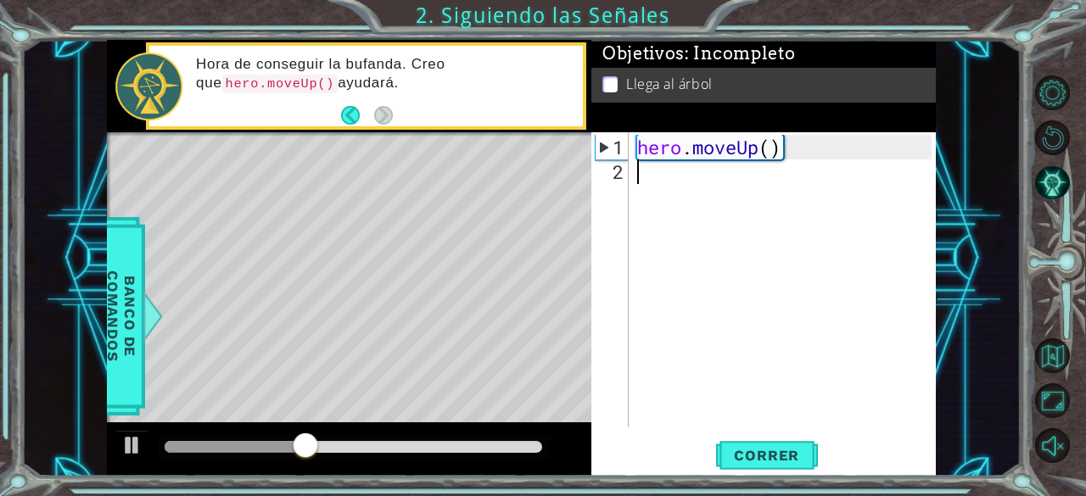
click at [355, 210] on div "Level Map" at bounding box center [499, 382] width 784 height 500
click at [735, 453] on span "Correr" at bounding box center [766, 455] width 99 height 17
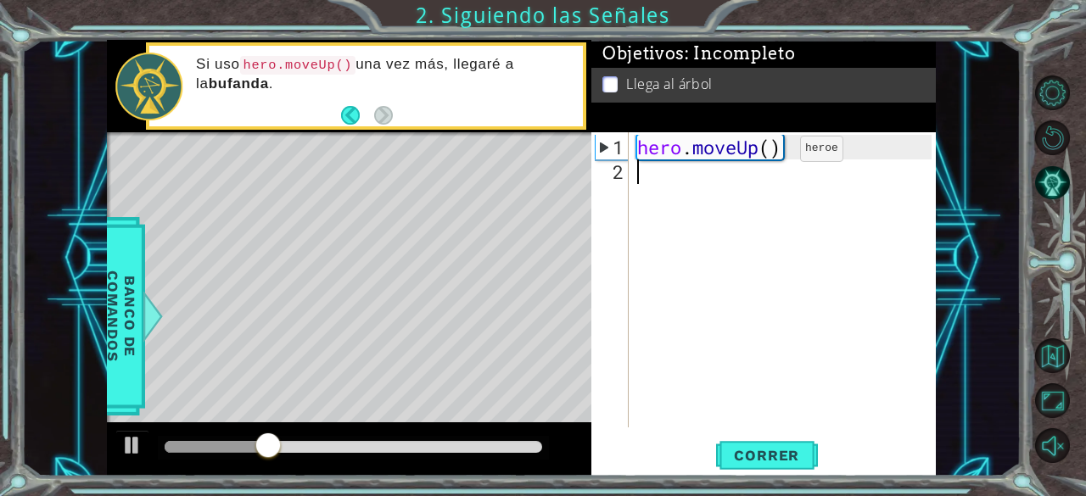
click at [773, 155] on div "hero . moveUp ( )" at bounding box center [787, 307] width 307 height 344
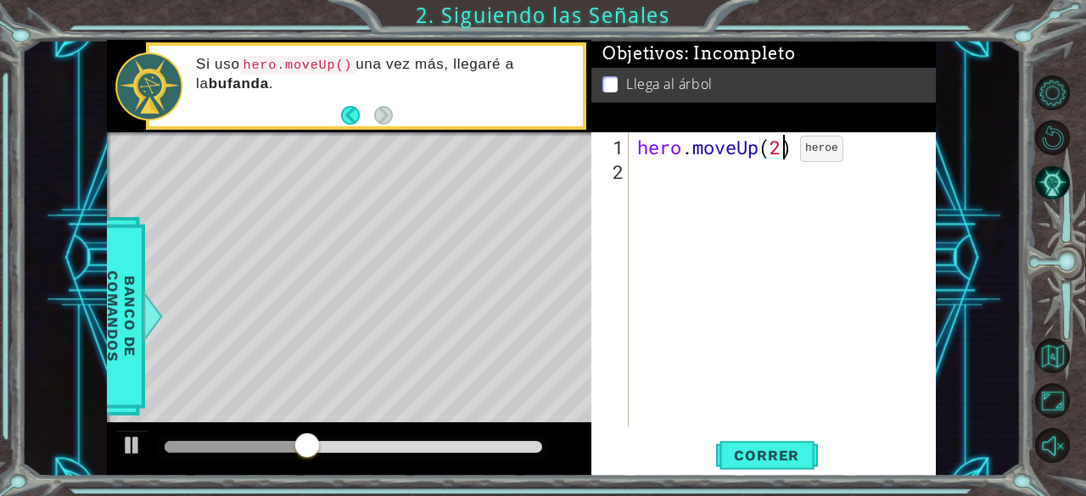
scroll to position [0, 6]
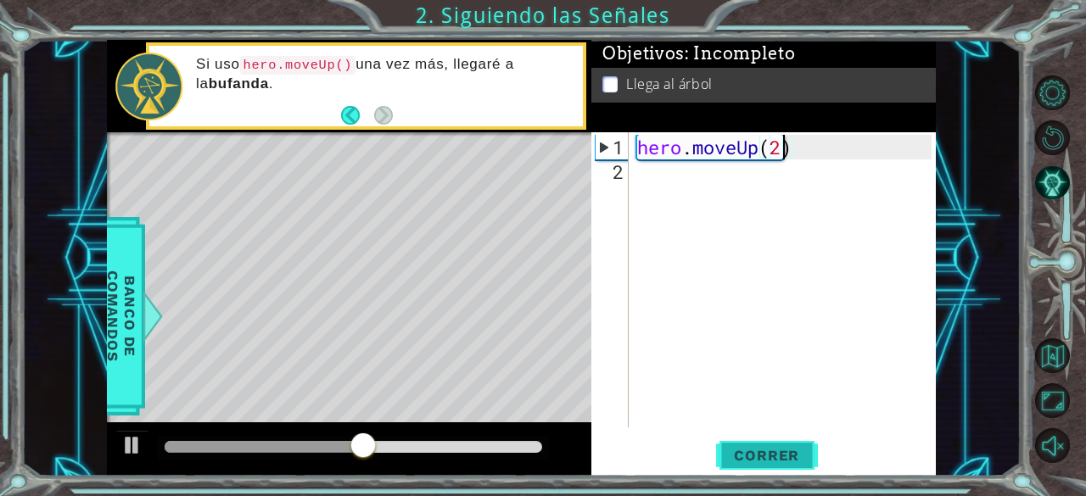
type textarea "hero.moveUp(2)"
click at [775, 453] on span "Correr" at bounding box center [766, 455] width 99 height 17
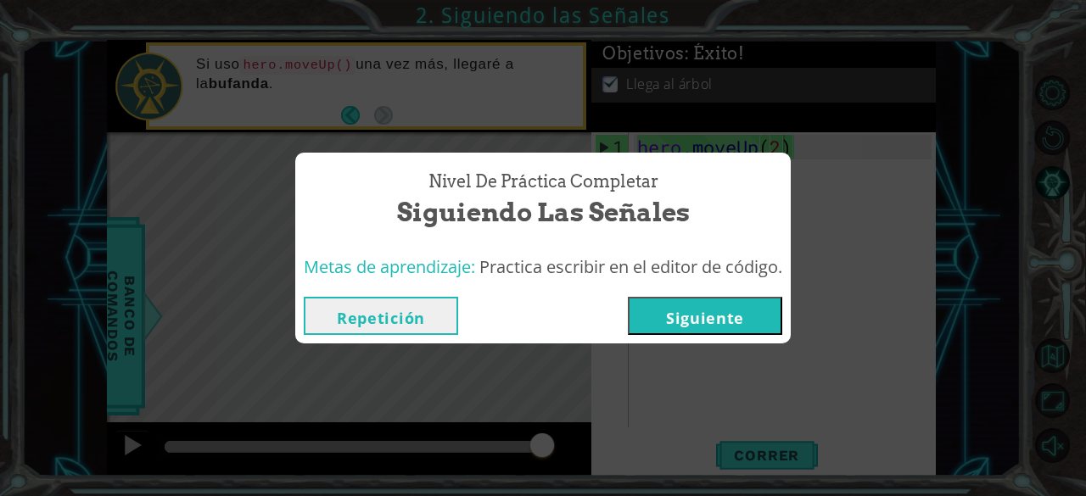
click at [668, 311] on button "Siguiente" at bounding box center [705, 316] width 154 height 38
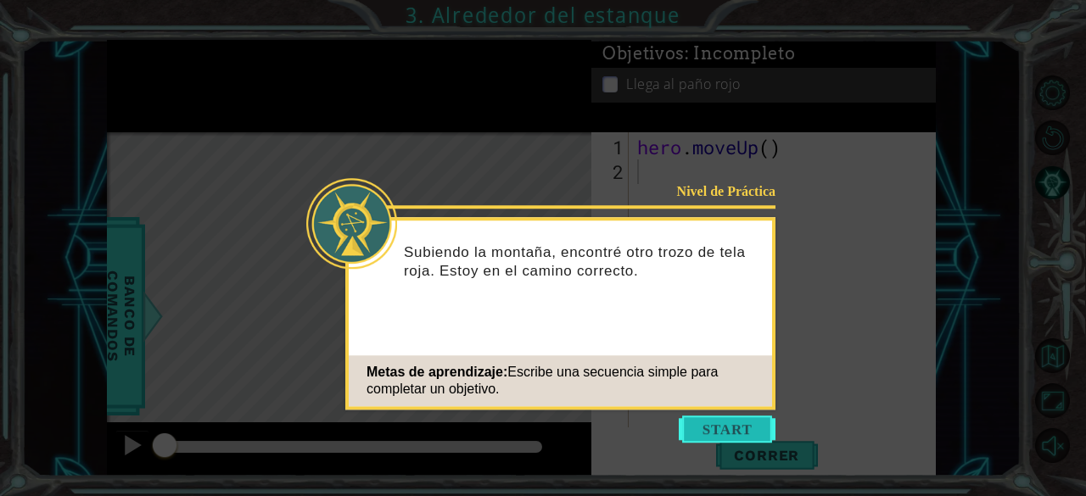
click at [713, 438] on button "Start" at bounding box center [726, 429] width 97 height 27
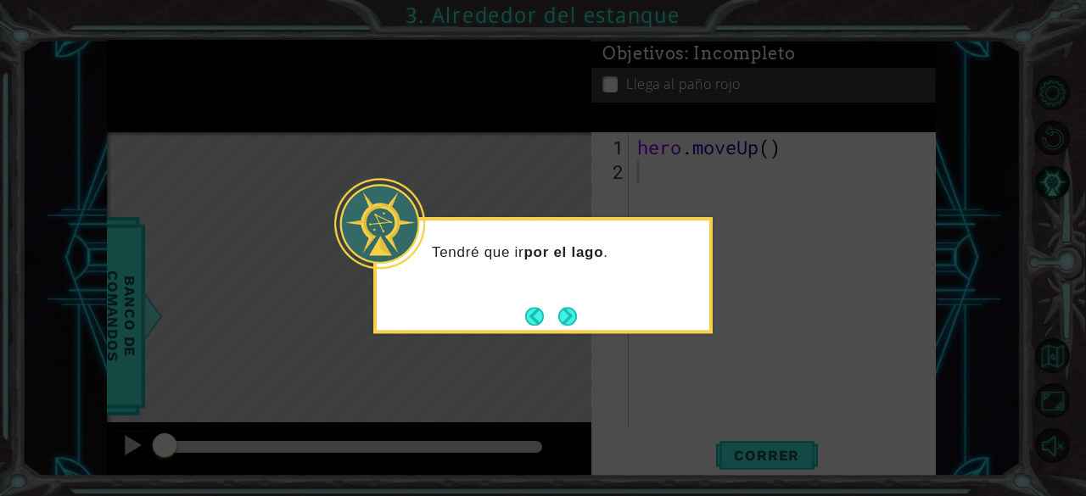
click at [580, 308] on div "Tendré que ir por el lago ." at bounding box center [542, 275] width 339 height 116
click at [566, 320] on button "Next" at bounding box center [567, 316] width 29 height 29
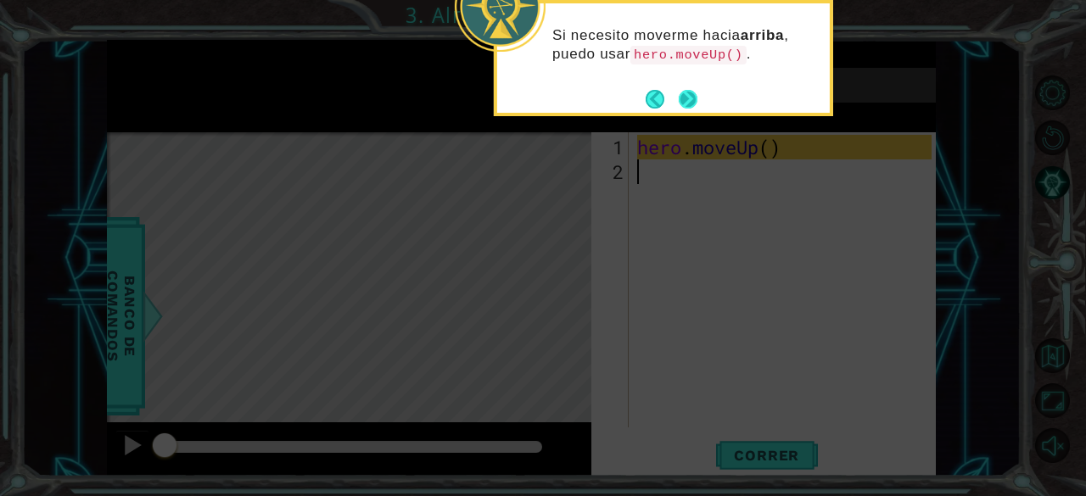
click at [687, 92] on button "Next" at bounding box center [687, 99] width 25 height 25
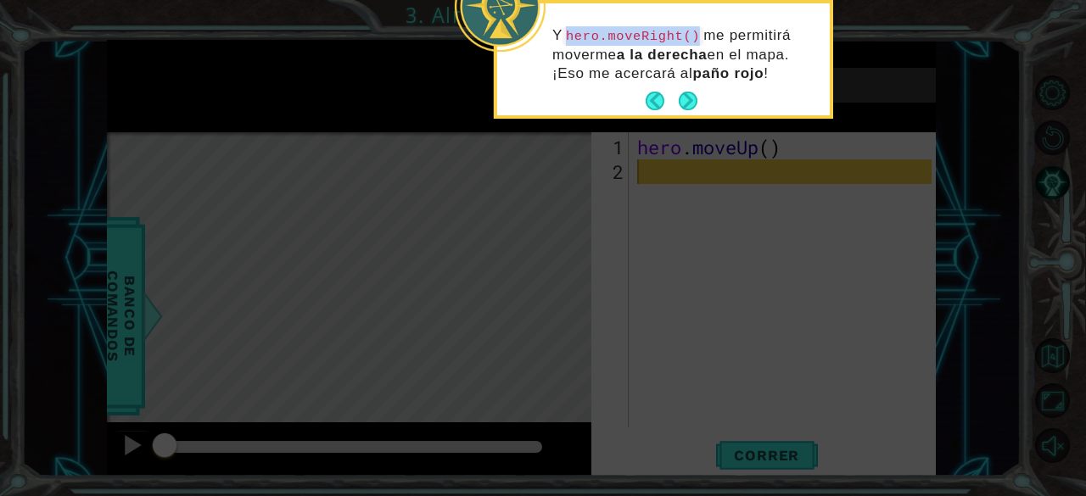
drag, startPoint x: 570, startPoint y: 36, endPoint x: 697, endPoint y: 38, distance: 127.2
click at [697, 38] on p "Y hero.moveRight() me permitirá moverme a la derecha en el mapa. ¡Eso me acerca…" at bounding box center [684, 54] width 265 height 57
copy code "hero.moveRight()"
click at [687, 89] on footer at bounding box center [671, 100] width 52 height 25
click at [680, 92] on button "Next" at bounding box center [687, 101] width 23 height 23
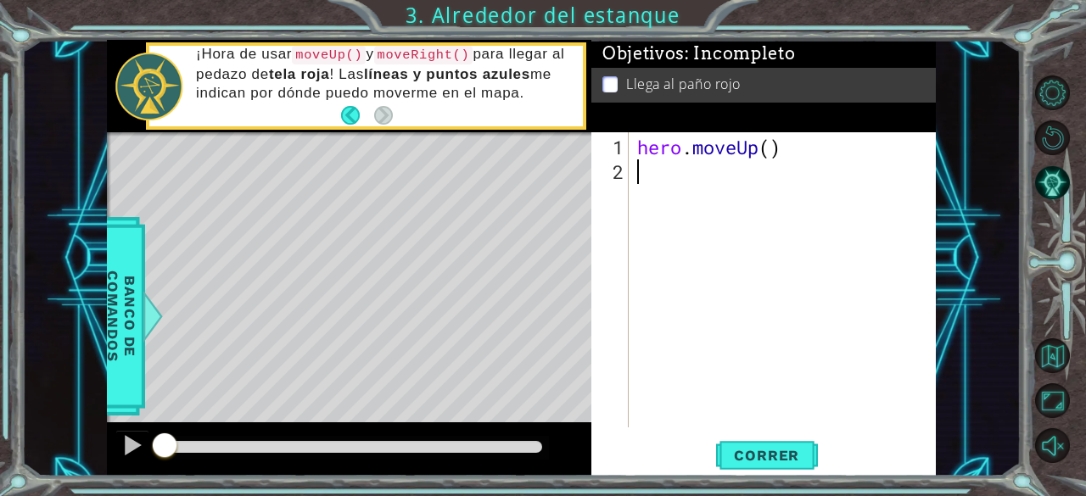
paste textarea "hero.moveRight()"
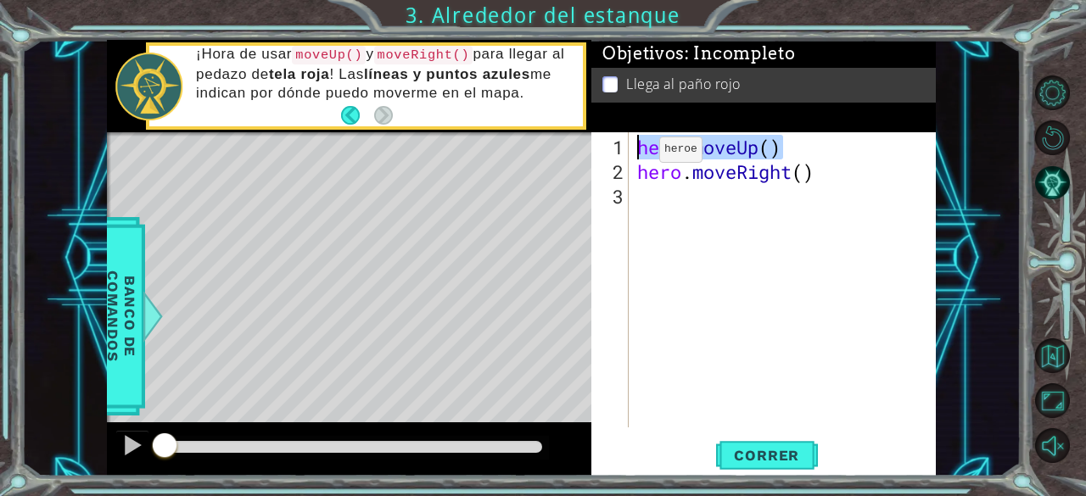
drag, startPoint x: 789, startPoint y: 142, endPoint x: 634, endPoint y: 148, distance: 154.5
click at [634, 148] on div "hero . moveUp ( ) hero . moveRight ( )" at bounding box center [787, 307] width 307 height 344
type textarea "hero.moveUp()"
click at [640, 209] on div "hero . moveUp ( ) hero . moveRight ( )" at bounding box center [787, 307] width 307 height 344
paste textarea "hero.moveUp()"
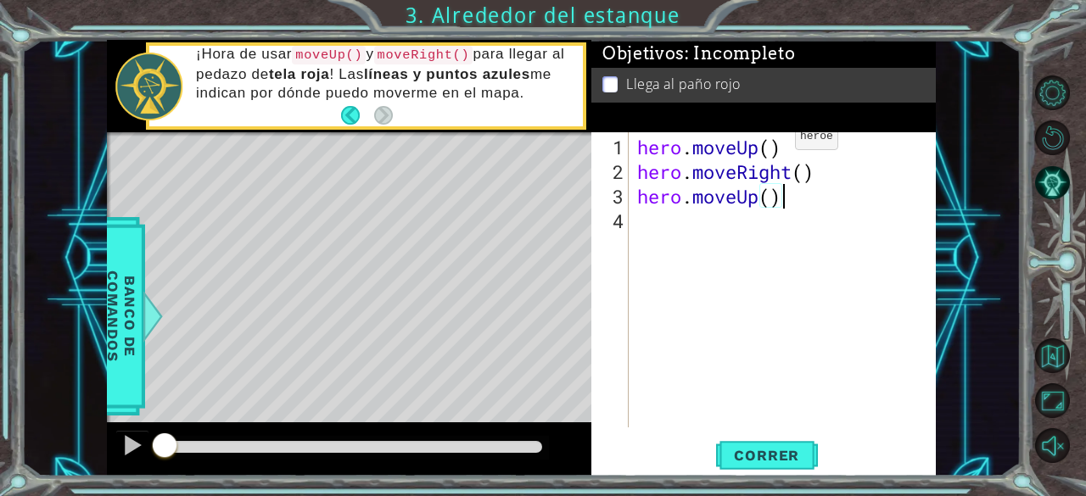
click at [769, 143] on div "hero . moveUp ( ) hero . moveRight ( ) hero . moveUp ( )" at bounding box center [787, 307] width 307 height 344
click at [804, 172] on div "hero . moveUp ( 2 ) hero . moveRight ( ) hero . moveUp ( )" at bounding box center [787, 307] width 307 height 344
click at [775, 203] on div "hero . moveUp ( 2 ) hero . moveRight ( 1 ) hero . moveUp ( )" at bounding box center [787, 307] width 307 height 344
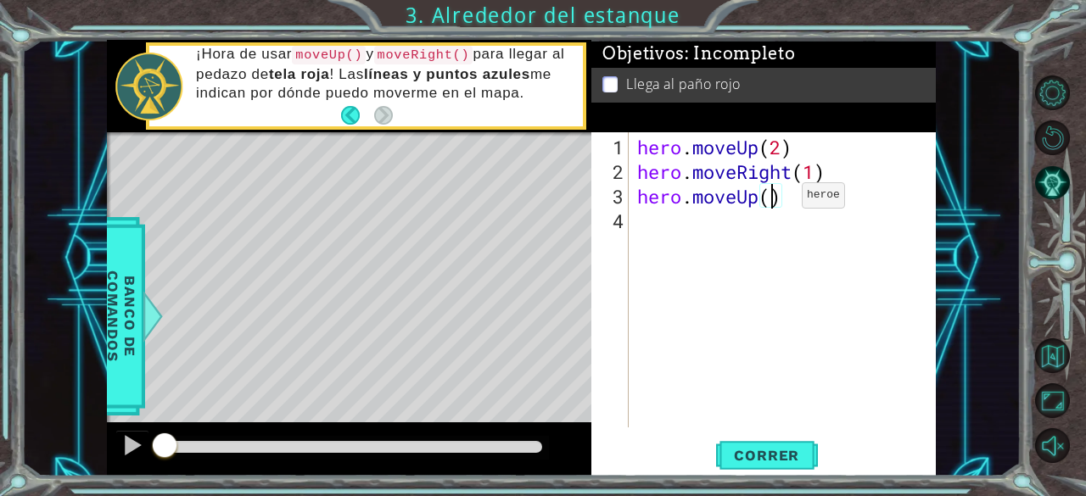
scroll to position [0, 6]
type textarea "hero.moveUp(1)"
click at [800, 465] on button "Correr" at bounding box center [767, 455] width 102 height 35
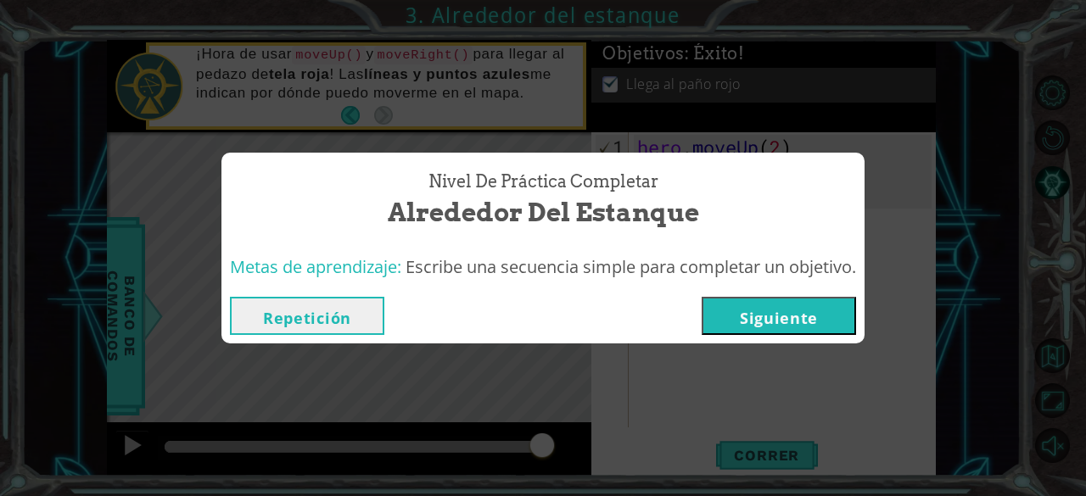
click at [750, 316] on button "Siguiente" at bounding box center [778, 316] width 154 height 38
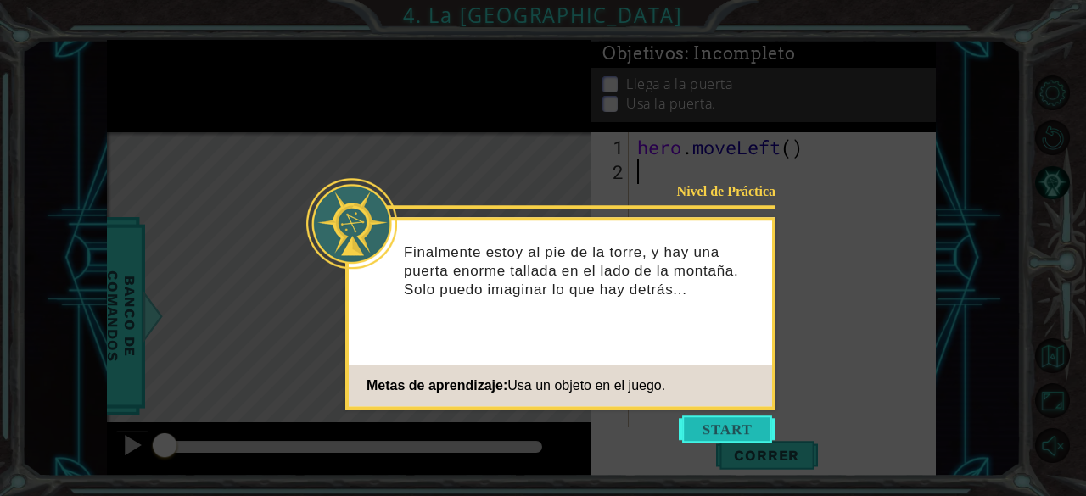
click at [730, 427] on button "Start" at bounding box center [726, 429] width 97 height 27
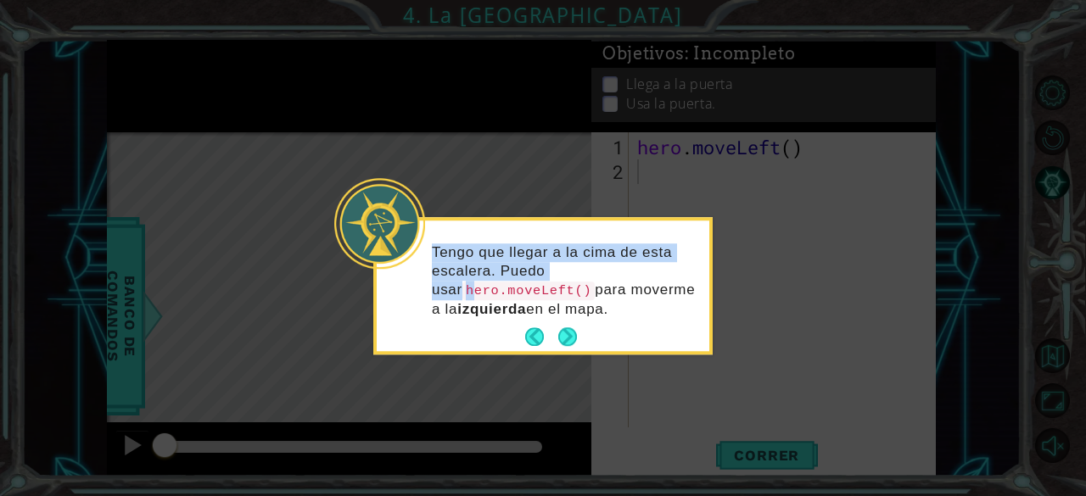
drag, startPoint x: 730, startPoint y: 427, endPoint x: 439, endPoint y: 288, distance: 322.4
click at [439, 288] on body "1 ההההההההההההההההההההההההההההההההההההההההההההההההההההההההההההההההההההההההההההה…" at bounding box center [543, 248] width 1086 height 496
click at [462, 288] on code "hero.moveLeft()" at bounding box center [528, 291] width 132 height 19
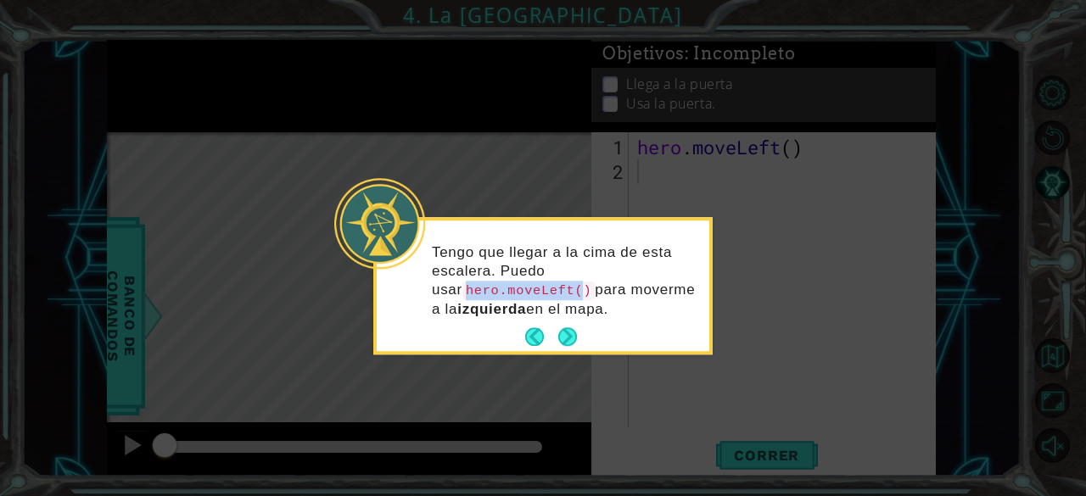
drag, startPoint x: 433, startPoint y: 290, endPoint x: 543, endPoint y: 289, distance: 110.3
click at [543, 289] on code "hero.moveLeft()" at bounding box center [528, 291] width 132 height 19
click at [541, 293] on code "hero.moveLeft()" at bounding box center [528, 291] width 132 height 19
drag, startPoint x: 546, startPoint y: 293, endPoint x: 455, endPoint y: 278, distance: 91.9
click at [455, 278] on p "Tengo que llegar a la cima de esta escalera. Puedo usar hero.moveLeft() para mo…" at bounding box center [564, 280] width 265 height 75
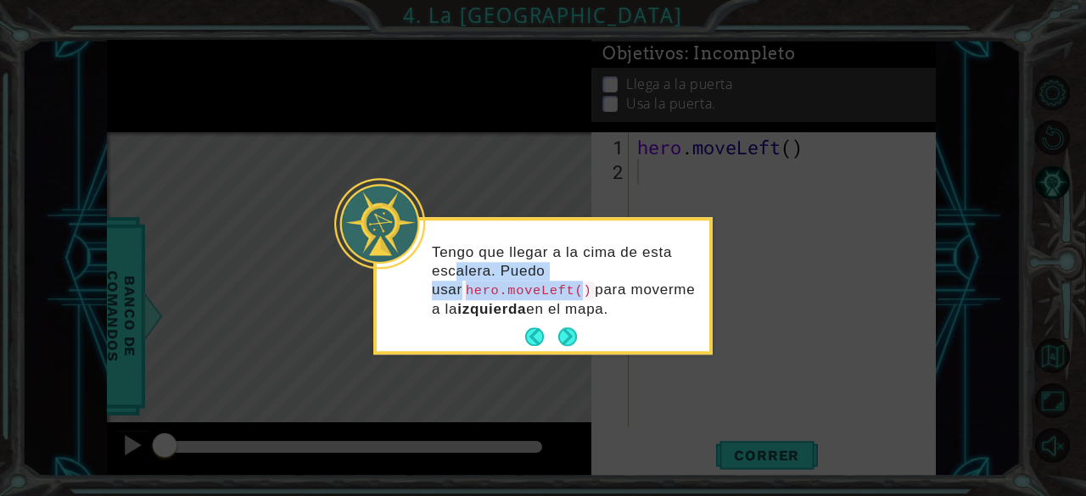
click at [419, 282] on div "Tengo que llegar a la cima de esta escalera. Puedo usar hero.moveLeft() para mo…" at bounding box center [543, 289] width 332 height 124
drag, startPoint x: 434, startPoint y: 290, endPoint x: 558, endPoint y: 289, distance: 123.8
click at [558, 289] on p "Tengo que llegar a la cima de esta escalera. Puedo usar hero.moveLeft() para mo…" at bounding box center [564, 280] width 265 height 75
copy p "hero.moveLeft()"
click at [567, 327] on button "Next" at bounding box center [566, 336] width 31 height 31
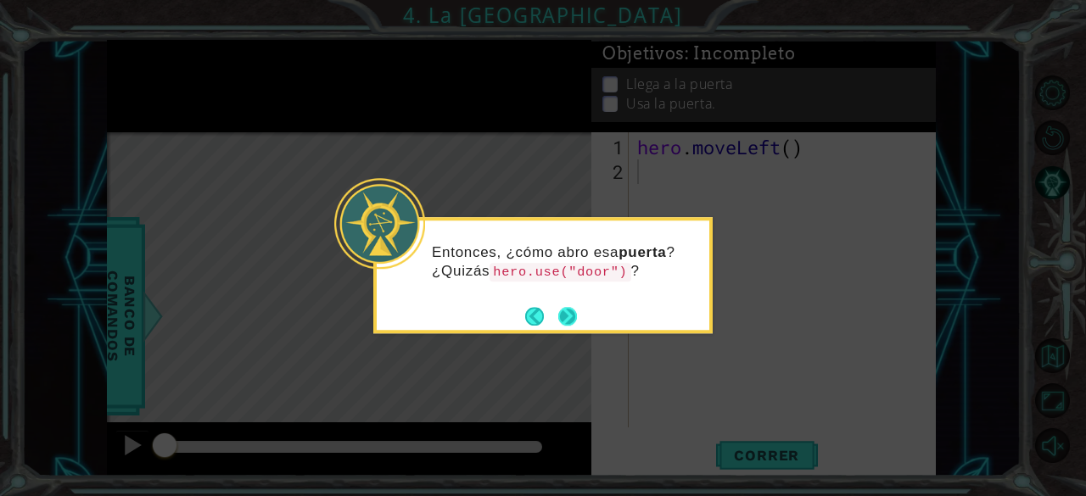
click at [570, 317] on button "Next" at bounding box center [567, 316] width 30 height 30
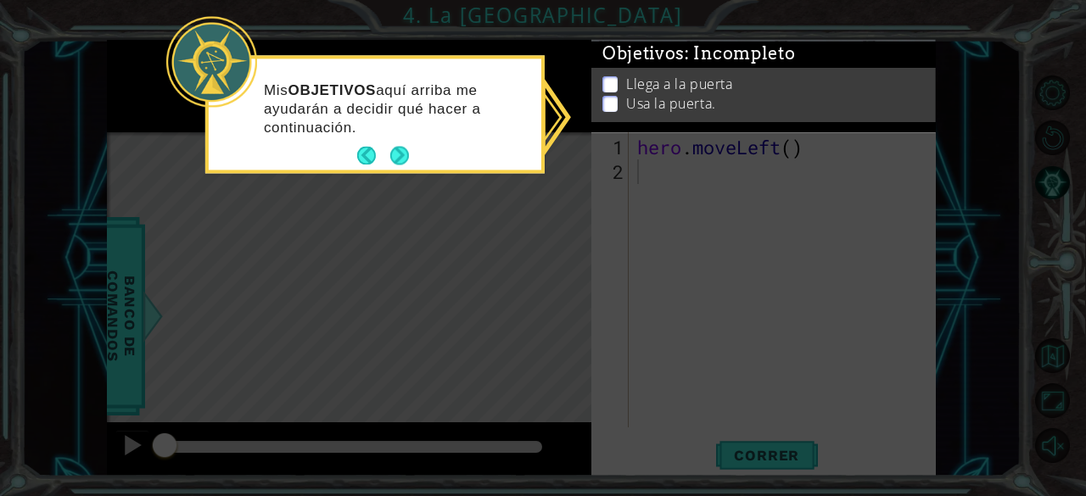
click at [405, 165] on button "Next" at bounding box center [400, 156] width 26 height 26
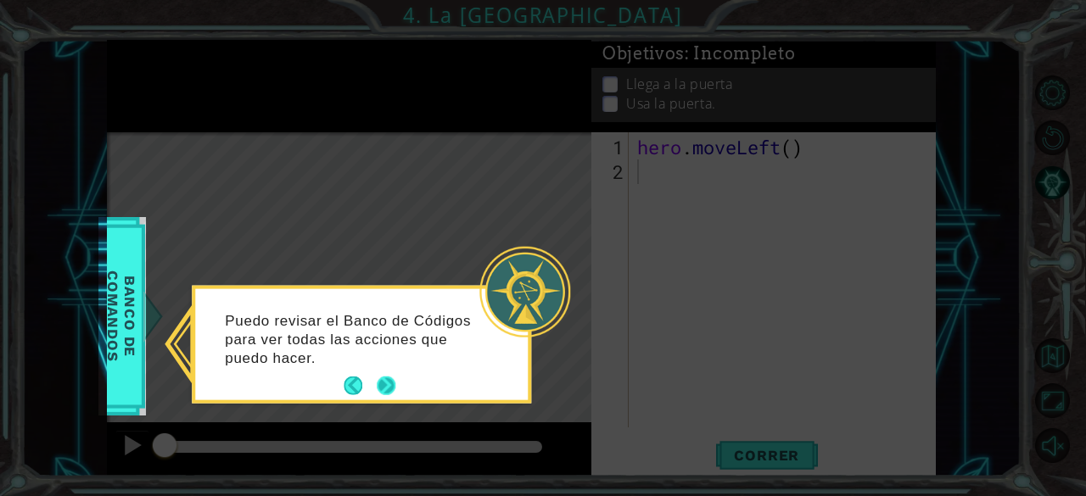
click at [394, 384] on button "Next" at bounding box center [385, 385] width 29 height 29
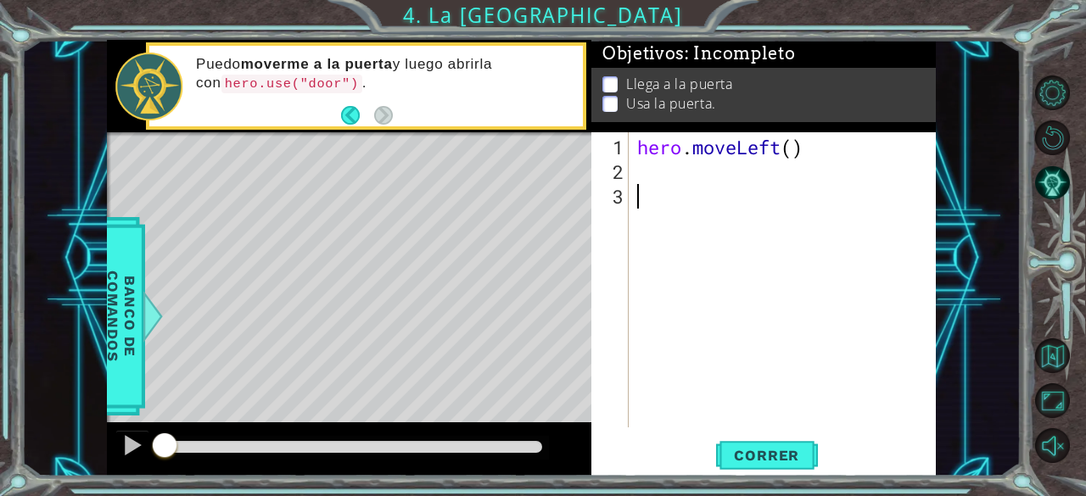
paste textarea "hero.moveLeft()"
click at [777, 201] on div "hero . moveLeft ( ) hero . moveLeft ( )" at bounding box center [787, 307] width 307 height 344
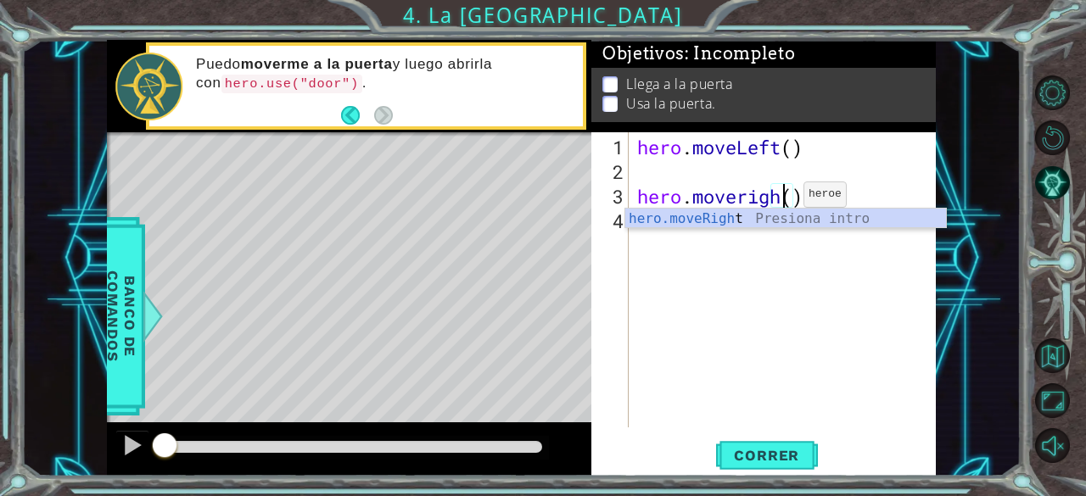
type textarea "hero.moveright()"
click at [662, 170] on div "hero . moveLeft ( ) hero . moveright ( )" at bounding box center [787, 307] width 307 height 344
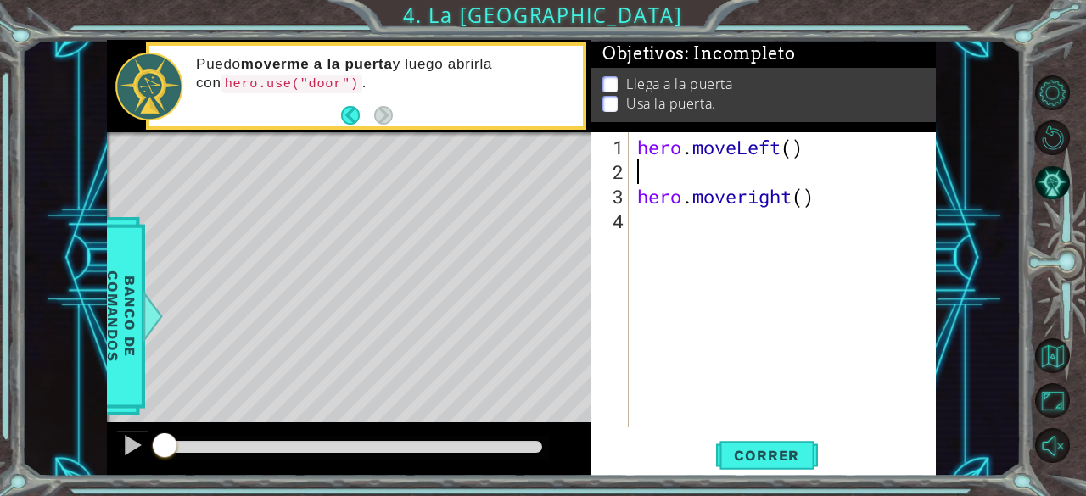
scroll to position [0, 0]
drag, startPoint x: 823, startPoint y: 200, endPoint x: 634, endPoint y: 203, distance: 188.3
click at [634, 203] on div "hero . moveLeft ( ) hero . moveright ( )" at bounding box center [787, 307] width 307 height 344
type textarea "hero.moveright()"
click at [648, 172] on div "hero . moveLeft ( ) hero . moveright ( )" at bounding box center [787, 307] width 307 height 344
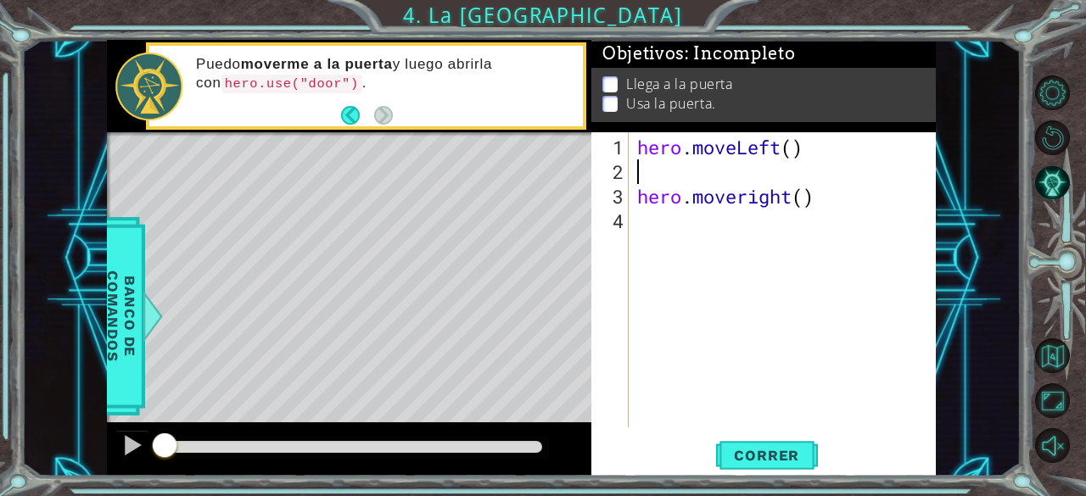
paste textarea "hero.moveright()"
click at [788, 176] on div "hero . moveLeft ( ) hero . moveright ( ) hero . moveright ( )" at bounding box center [787, 307] width 307 height 344
click at [793, 177] on div "hero . moveLeft ( ) hero . moveright ( ) hero . moveright ( )" at bounding box center [787, 307] width 307 height 344
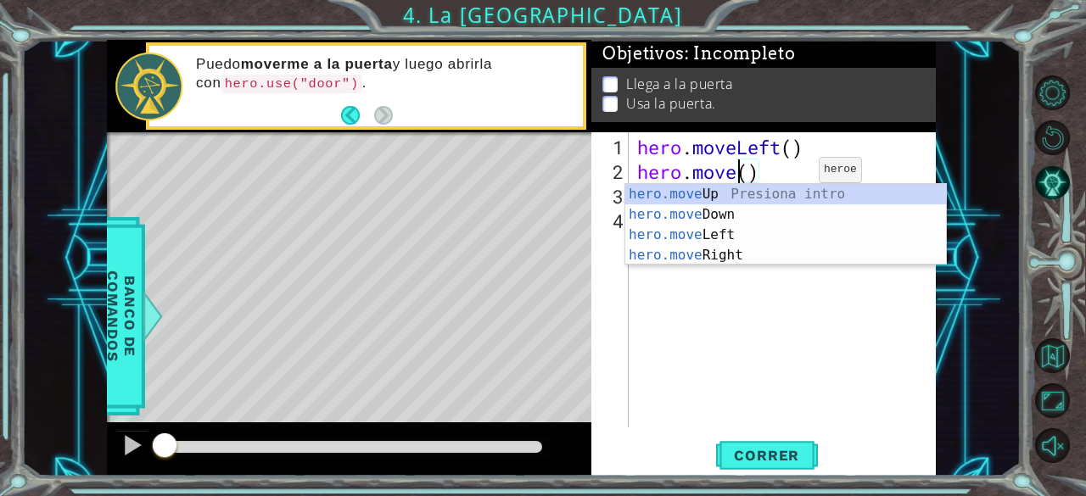
scroll to position [0, 5]
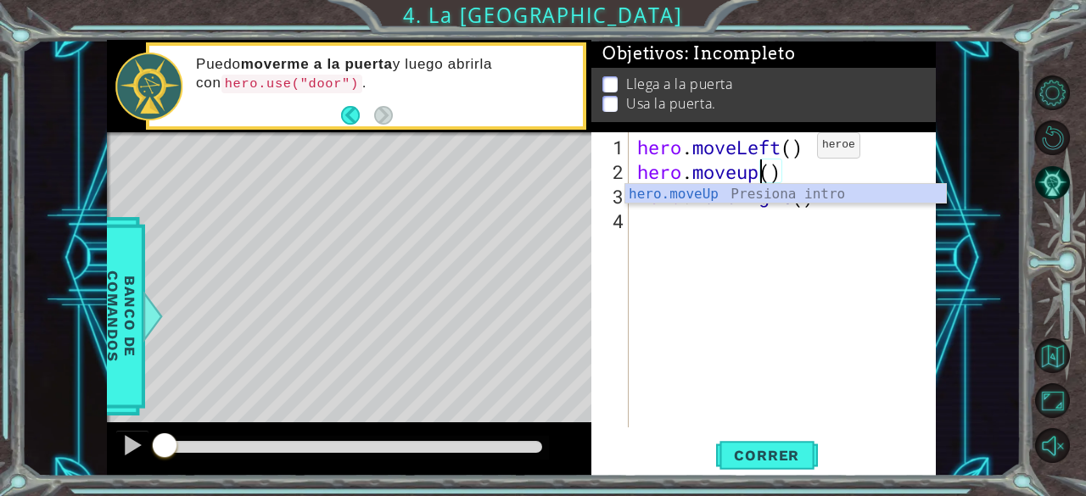
click at [791, 152] on div "hero . moveLeft ( ) hero . moveup ( ) hero . moveright ( )" at bounding box center [787, 307] width 307 height 344
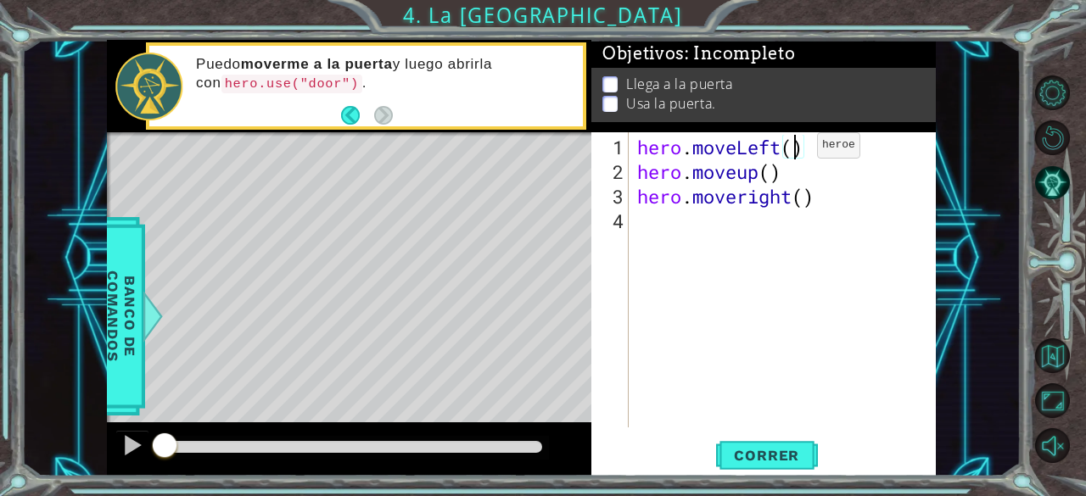
scroll to position [0, 7]
click at [770, 174] on div "hero . moveLeft ( 2 ) hero . moveup ( ) hero . moveright ( )" at bounding box center [787, 307] width 307 height 344
click at [802, 203] on div "hero . moveLeft ( 2 ) hero . moveup2 hero . moveright ( )" at bounding box center [787, 307] width 307 height 344
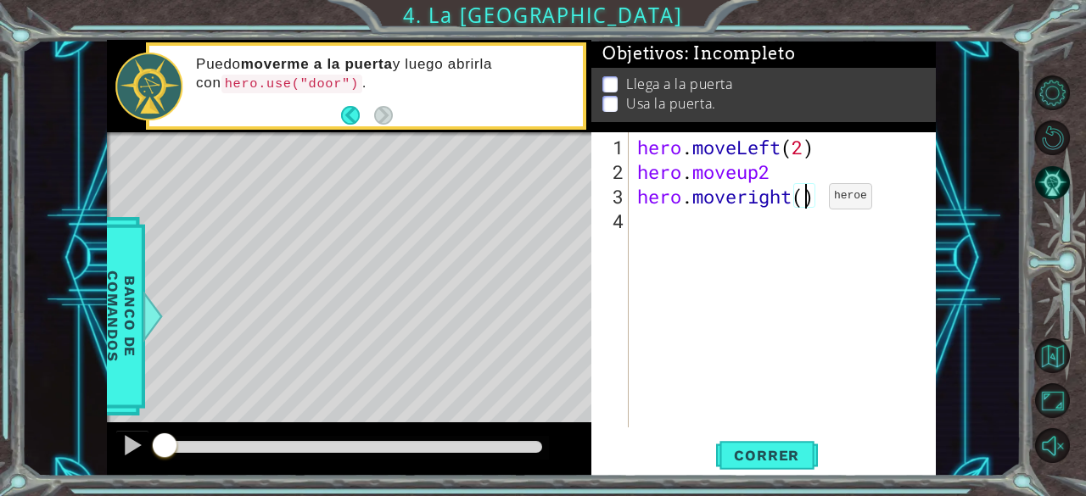
scroll to position [0, 8]
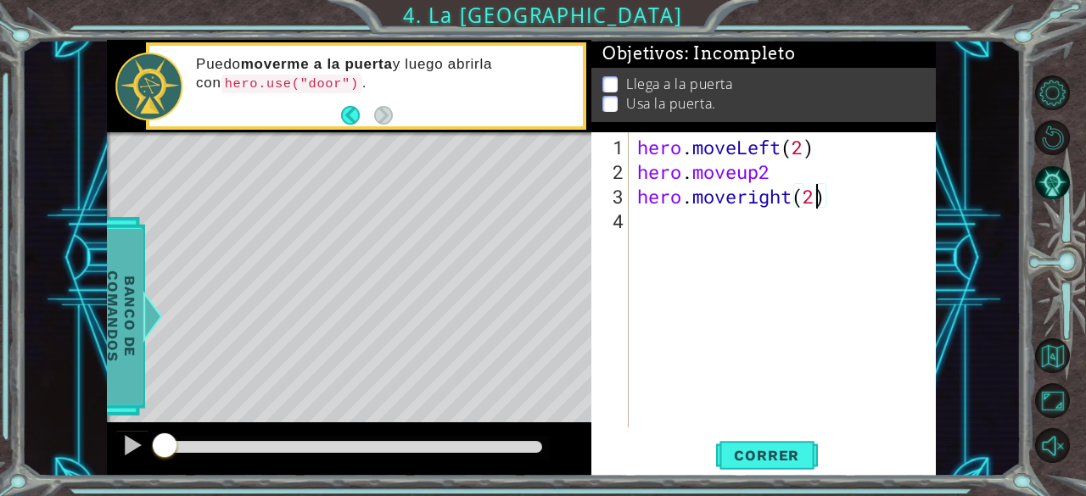
type textarea "hero.moveright(2)"
click at [134, 320] on span "Banco de comandos" at bounding box center [112, 316] width 44 height 176
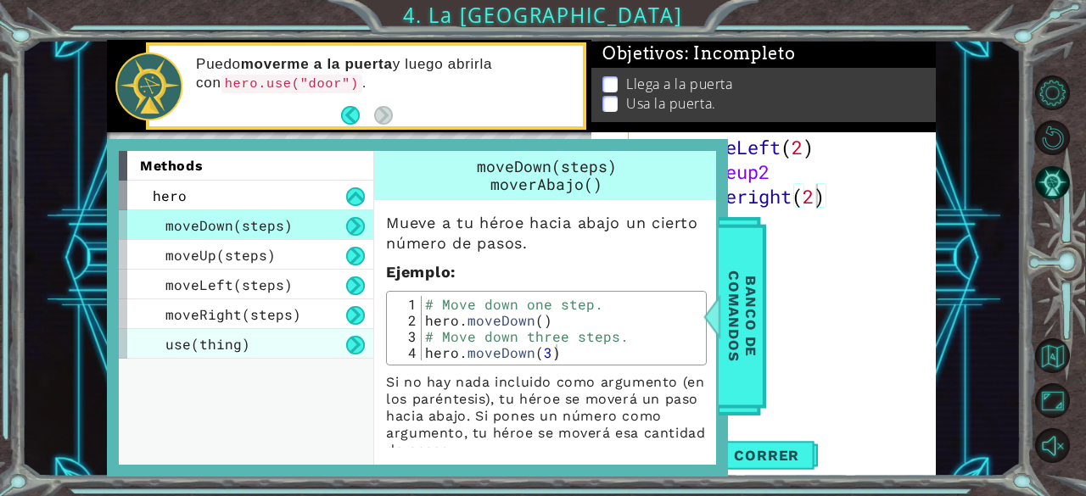
click at [160, 335] on div "use(thing)" at bounding box center [246, 344] width 254 height 30
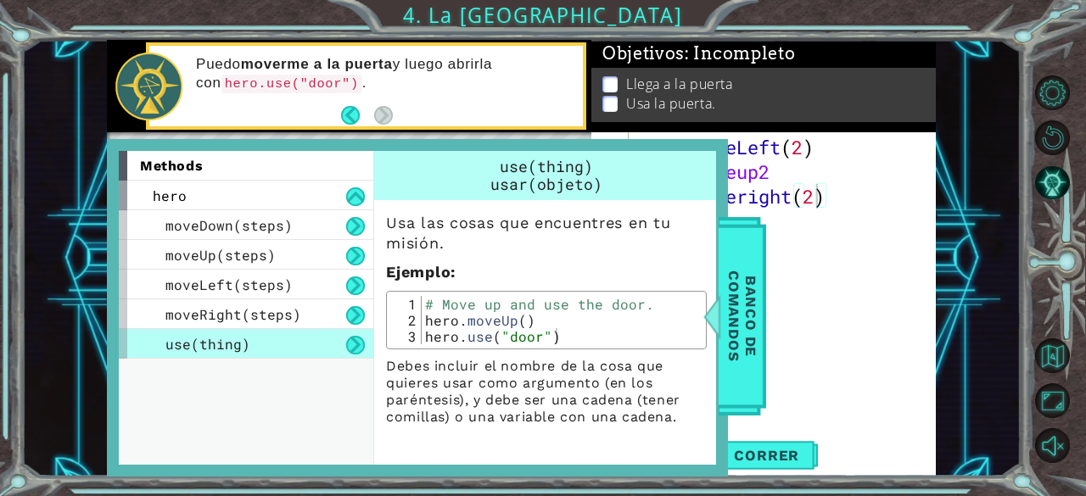
type textarea "hero.use("door")"
drag, startPoint x: 426, startPoint y: 335, endPoint x: 566, endPoint y: 341, distance: 140.1
click at [566, 341] on div "# Move up and use the door. hero . moveUp ( ) hero . use ( "door" )" at bounding box center [562, 336] width 281 height 81
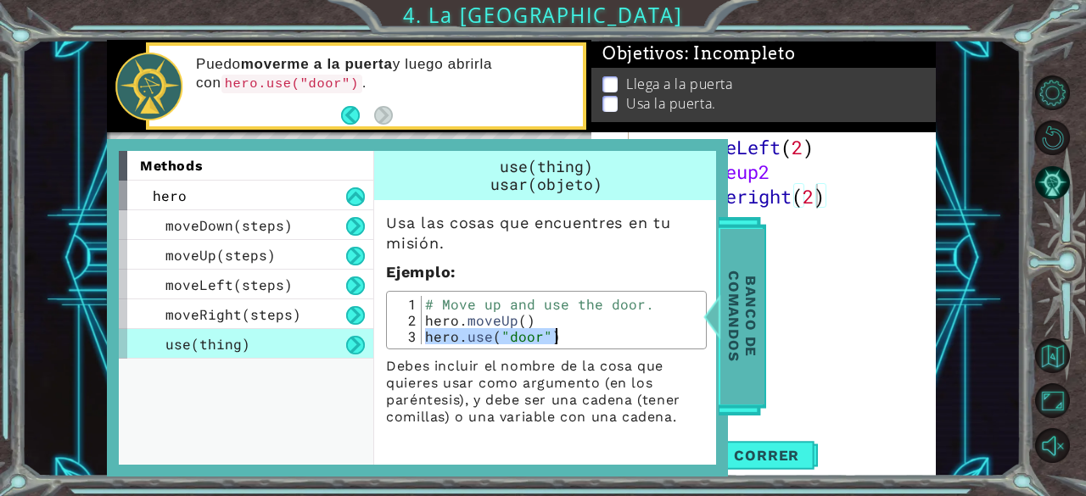
click at [751, 291] on span "Banco de comandos" at bounding box center [729, 316] width 44 height 176
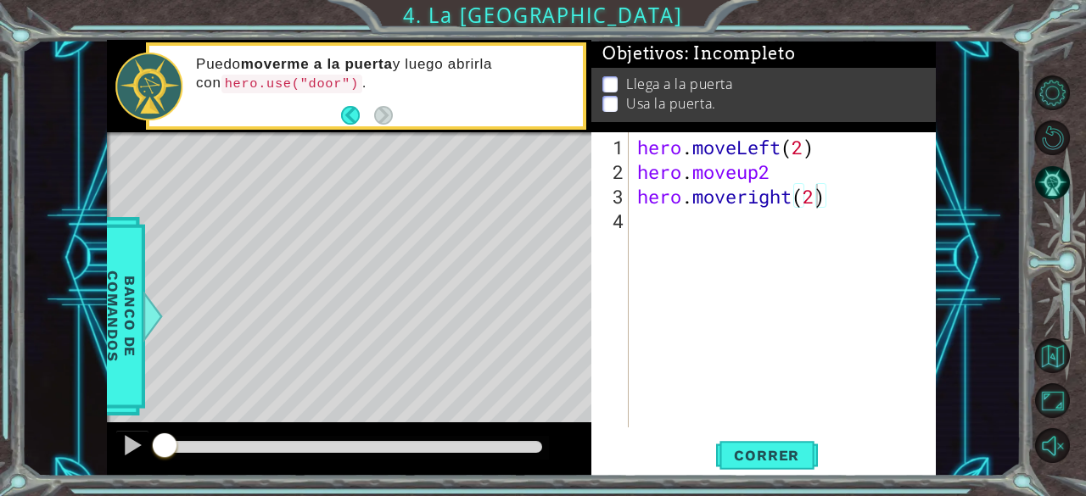
click at [680, 227] on div "hero . moveLeft ( 2 ) hero . moveup2 hero . moveright ( 2 )" at bounding box center [787, 307] width 307 height 344
paste textarea "hero.use("door")"
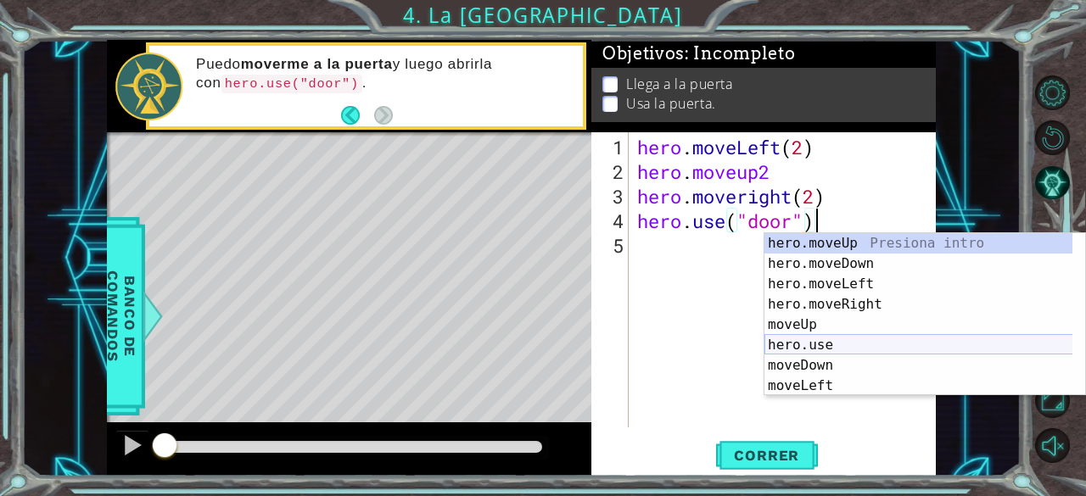
click at [836, 347] on div "hero.moveUp Presiona intro hero.moveDown Presiona intro hero.moveLeft Presiona …" at bounding box center [918, 335] width 309 height 204
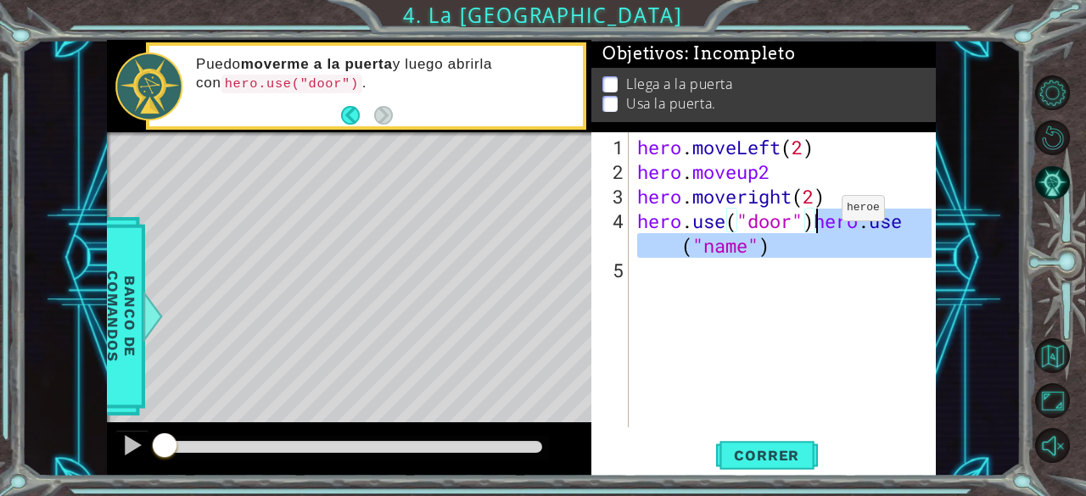
drag, startPoint x: 789, startPoint y: 257, endPoint x: 803, endPoint y: 229, distance: 31.5
click at [803, 229] on div "hero . moveLeft ( 2 ) hero . moveup2 hero . moveright ( 2 ) hero . use ( "door"…" at bounding box center [787, 307] width 307 height 344
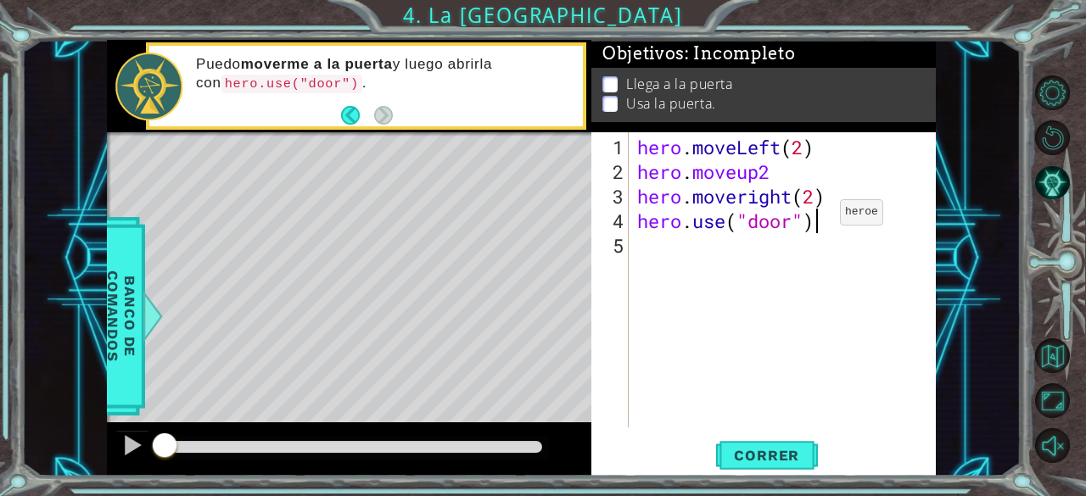
scroll to position [0, 7]
type textarea "hero.use("door")"
click at [751, 444] on button "Correr" at bounding box center [767, 455] width 102 height 35
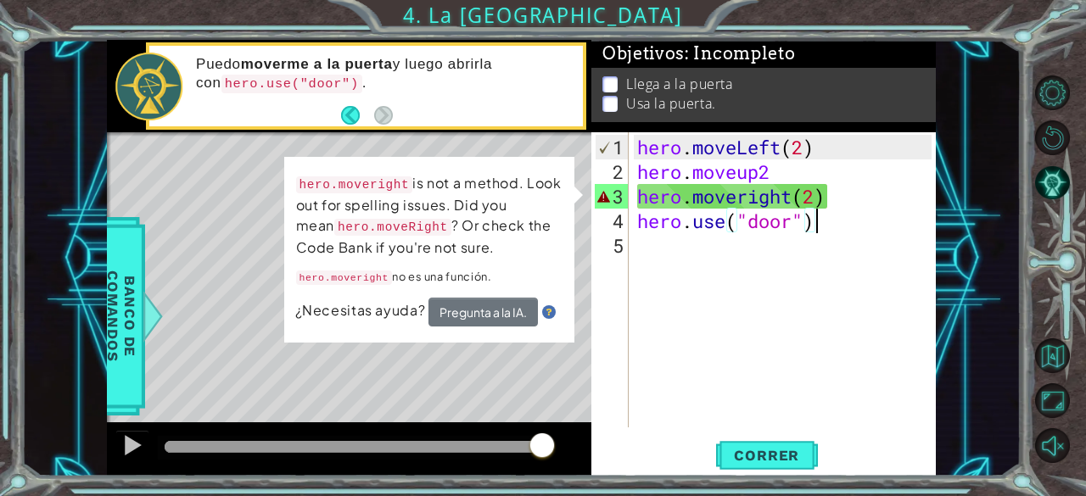
click at [651, 343] on div "hero . moveLeft ( 2 ) hero . moveup2 hero . moveright ( 2 ) hero . use ( "door"…" at bounding box center [787, 307] width 307 height 344
click at [743, 197] on div "hero . moveLeft ( 2 ) hero . moveup2 hero . moveright ( 2 ) hero . use ( "door"…" at bounding box center [787, 307] width 307 height 344
click at [748, 196] on div "hero . moveLeft ( 2 ) hero . moveup2 hero . moveright ( 2 ) hero . use ( "door"…" at bounding box center [787, 307] width 307 height 344
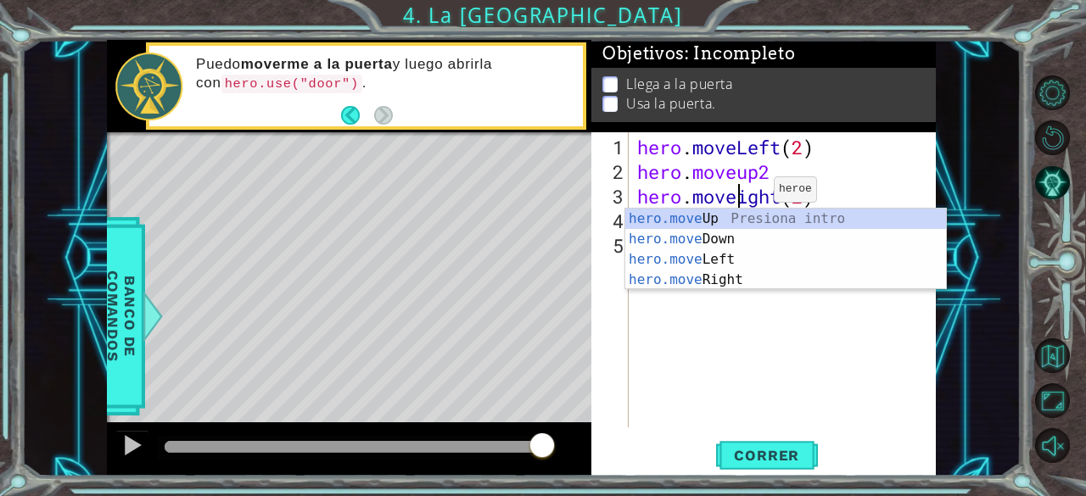
scroll to position [0, 5]
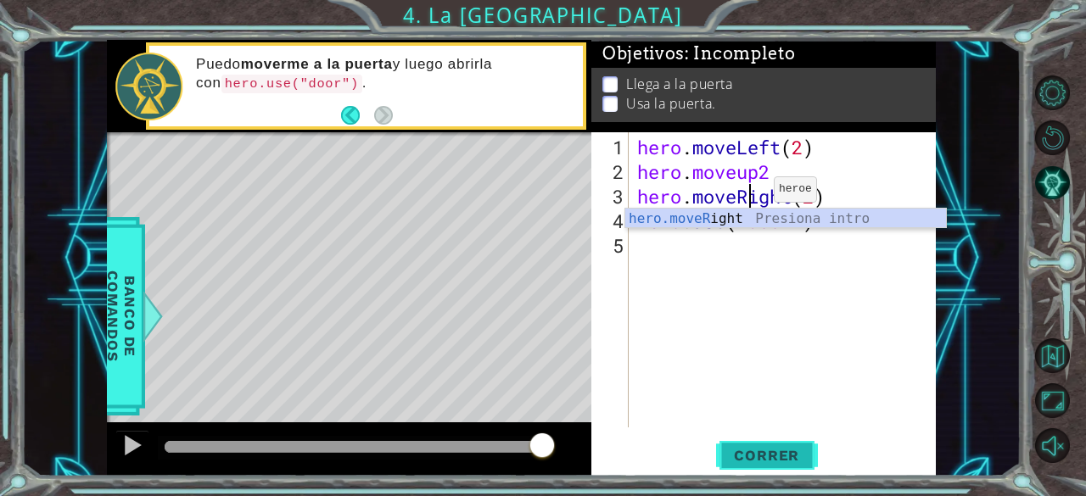
click at [802, 472] on button "Correr" at bounding box center [767, 455] width 102 height 35
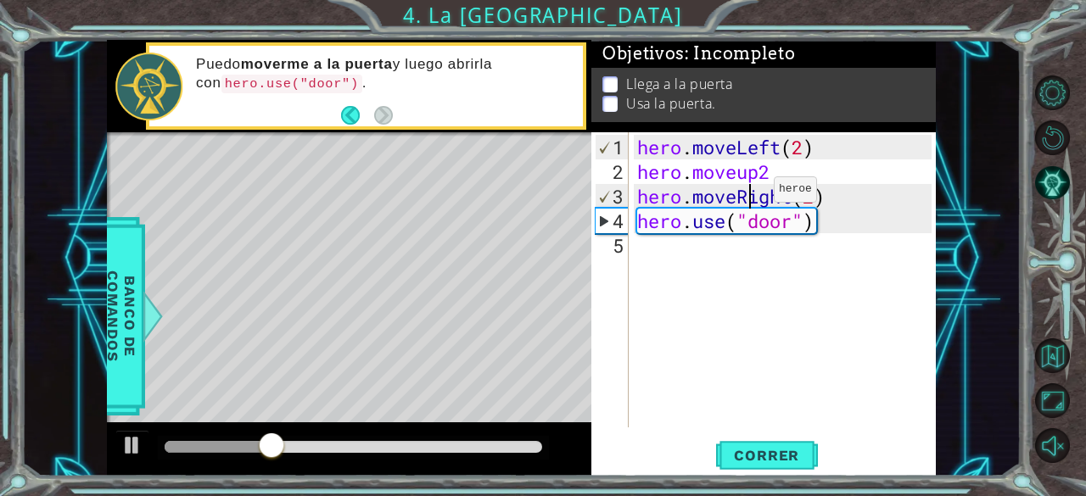
click at [740, 177] on div "hero . moveLeft ( 2 ) hero . moveup2 hero . moveRight ( 2 ) hero . use ( "door"…" at bounding box center [787, 307] width 307 height 344
click at [758, 169] on div "hero . moveLeft ( 2 ) hero . moveup2 hero . moveRight ( 2 ) hero . use ( "door"…" at bounding box center [787, 307] width 307 height 344
click at [801, 183] on div "hero . moveLeft ( 2 ) hero . moveup ( 2 hero . moveRight ( 2 ) hero . use ( "do…" at bounding box center [787, 307] width 307 height 344
click at [801, 176] on div "hero . moveLeft ( 2 ) hero . moveup ( 2 hero . moveRight ( 2 ) hero . use ( "do…" at bounding box center [787, 307] width 307 height 344
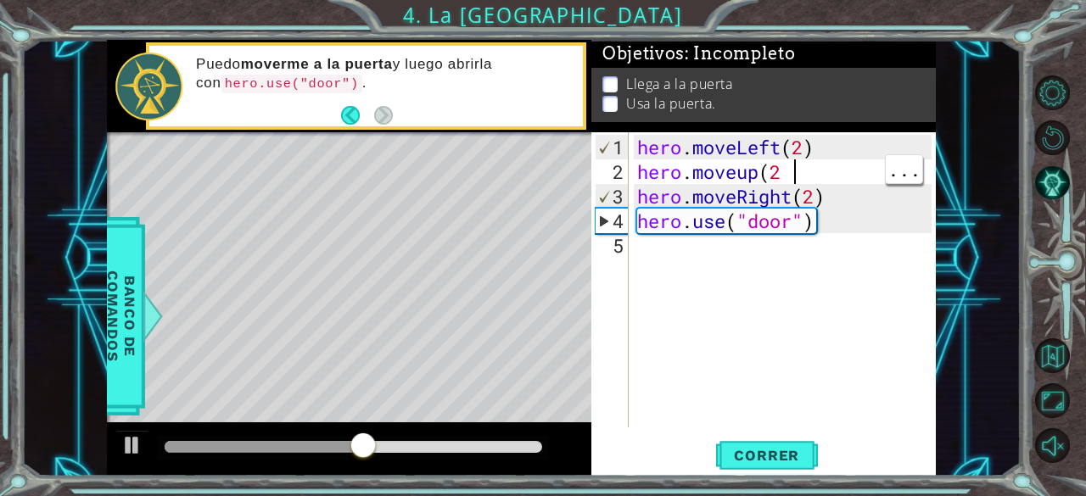
click at [785, 183] on div "hero . moveLeft ( 2 ) hero . moveup ( 2 hero . moveRight ( 2 ) hero . use ( "do…" at bounding box center [787, 307] width 307 height 344
click at [787, 169] on div "hero . moveLeft ( 2 ) hero . moveup ( 2 hero . moveRight ( 2 ) hero . use ( "do…" at bounding box center [787, 307] width 307 height 344
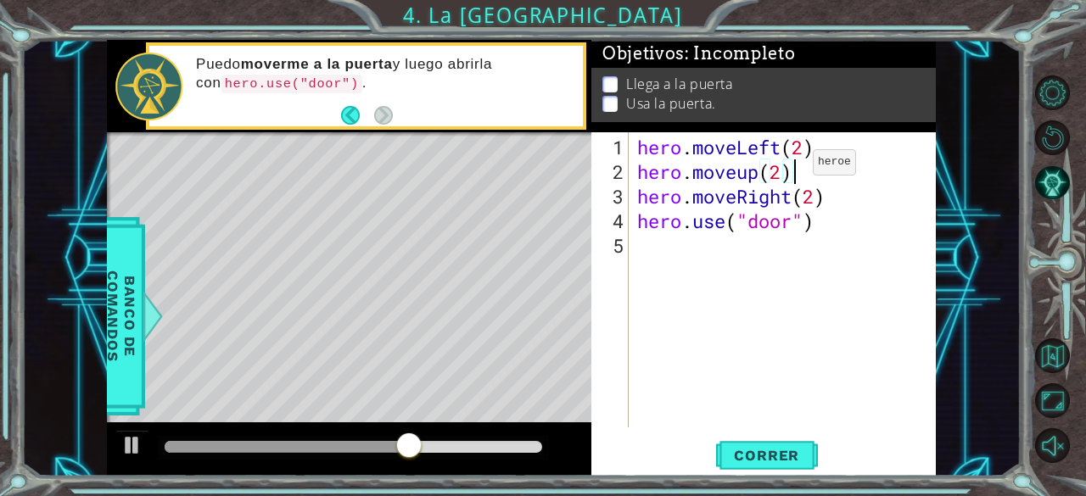
scroll to position [0, 7]
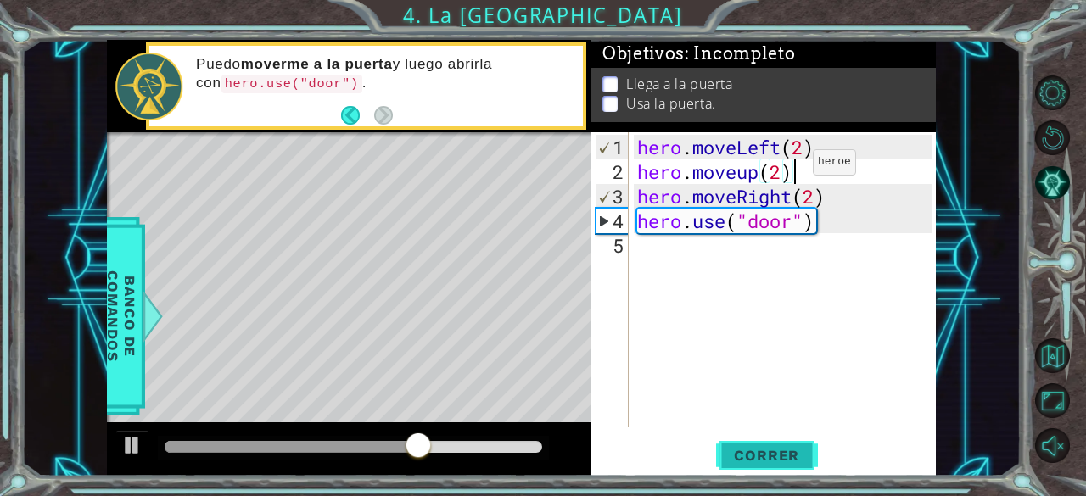
click at [774, 444] on button "Correr" at bounding box center [767, 455] width 102 height 35
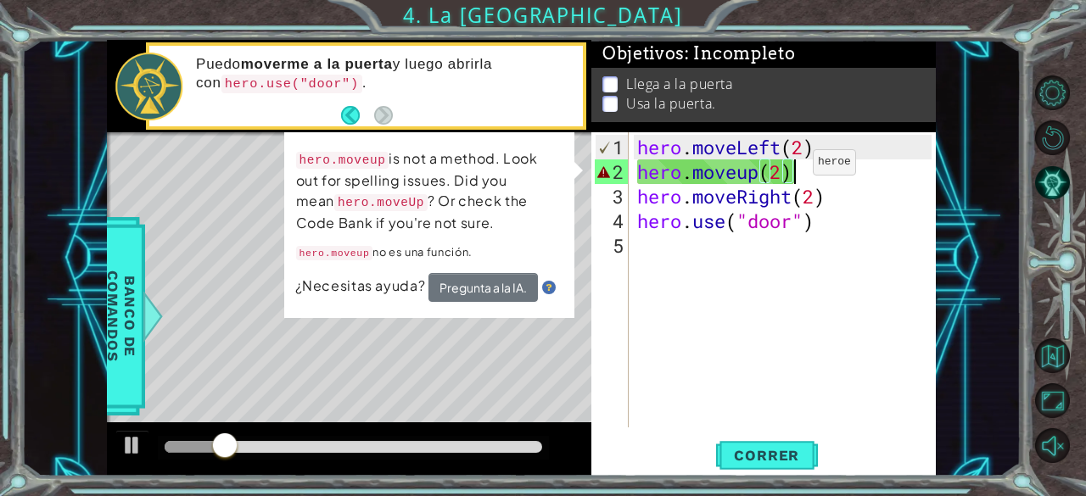
click at [740, 185] on div "hero . moveLeft ( 2 ) hero . moveup ( 2 ) hero . moveRight ( 2 ) hero . use ( "…" at bounding box center [787, 307] width 307 height 344
click at [739, 176] on div "hero . moveLeft ( 2 ) hero . moveup ( 2 ) hero . moveRight ( 2 ) hero . use ( "…" at bounding box center [787, 307] width 307 height 344
click at [740, 173] on div "hero . moveLeft ( 2 ) hero . moveup ( 2 ) hero . moveRight ( 2 ) hero . use ( "…" at bounding box center [787, 307] width 307 height 344
click at [743, 169] on div "hero . moveLeft ( 2 ) hero . moveup ( 2 ) hero . moveRight ( 2 ) hero . use ( "…" at bounding box center [787, 307] width 307 height 344
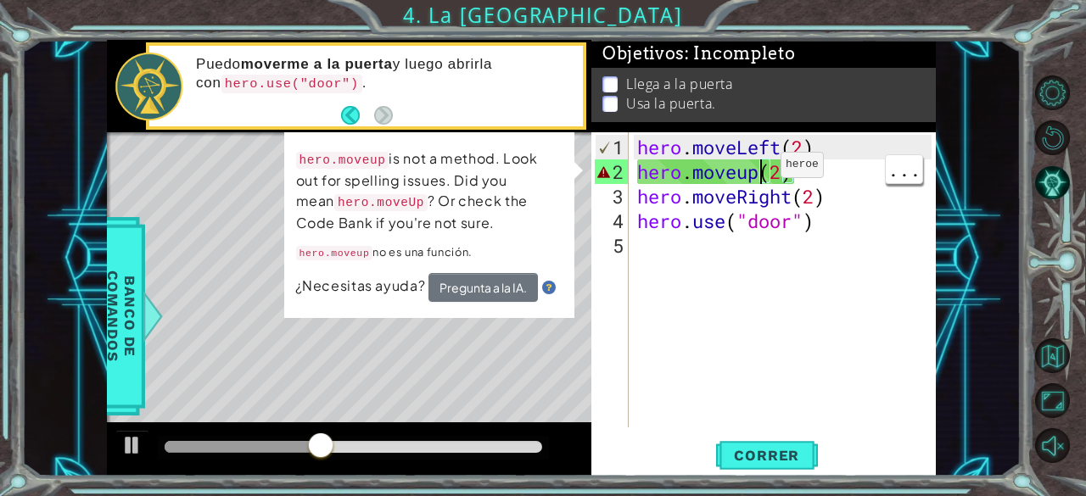
click at [755, 172] on div "hero . moveLeft ( 2 ) hero . moveup ( 2 ) hero . moveRight ( 2 ) hero . use ( "…" at bounding box center [787, 307] width 307 height 344
click at [747, 174] on div "hero . moveLeft ( 2 ) hero . moveup ( 2 ) hero . moveRight ( 2 ) hero . use ( "…" at bounding box center [787, 307] width 307 height 344
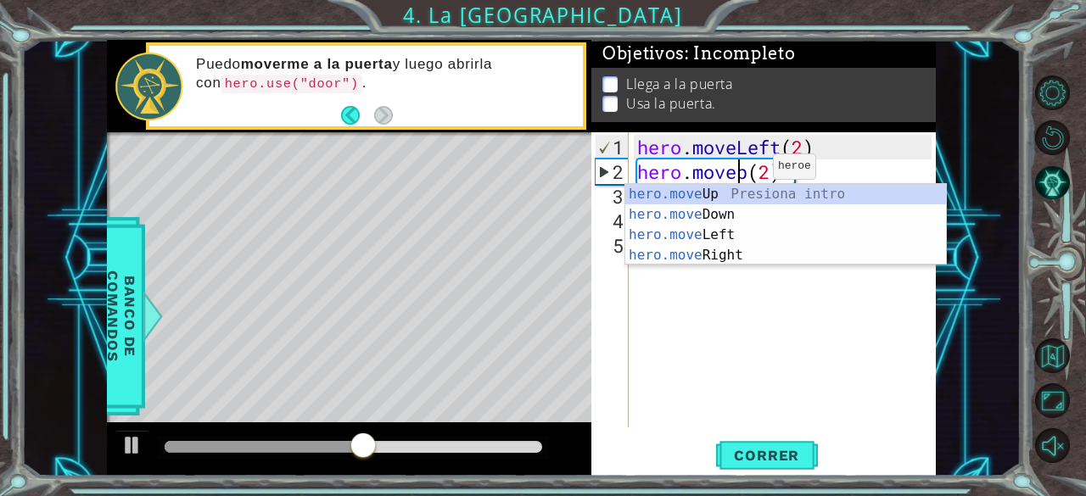
scroll to position [0, 5]
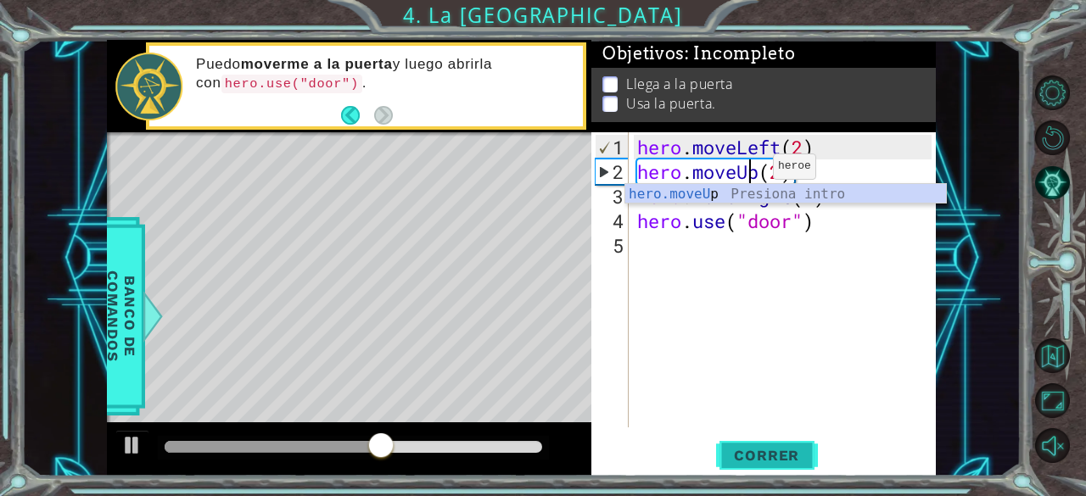
type textarea "hero.moveUp(2)"
click at [763, 465] on button "Correr" at bounding box center [767, 455] width 102 height 35
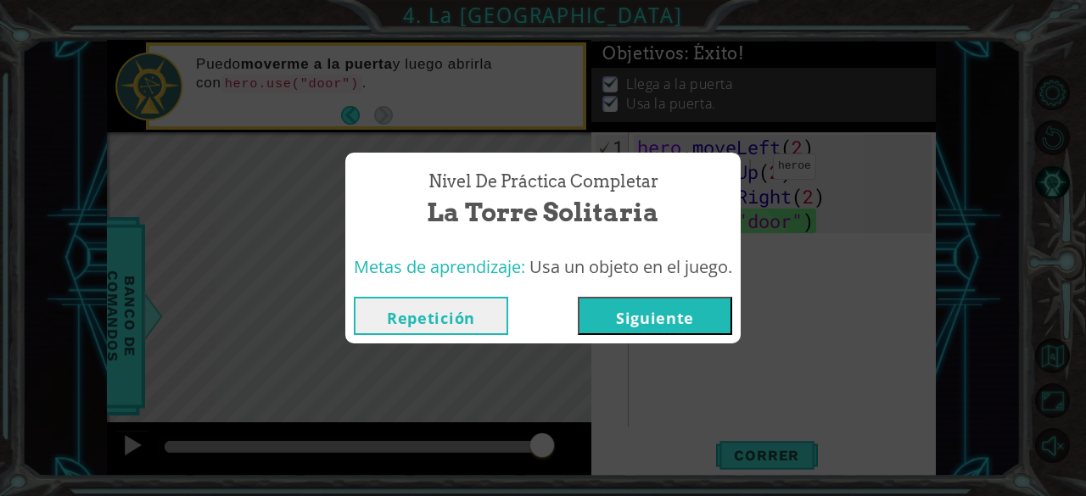
click at [628, 310] on button "Siguiente" at bounding box center [655, 316] width 154 height 38
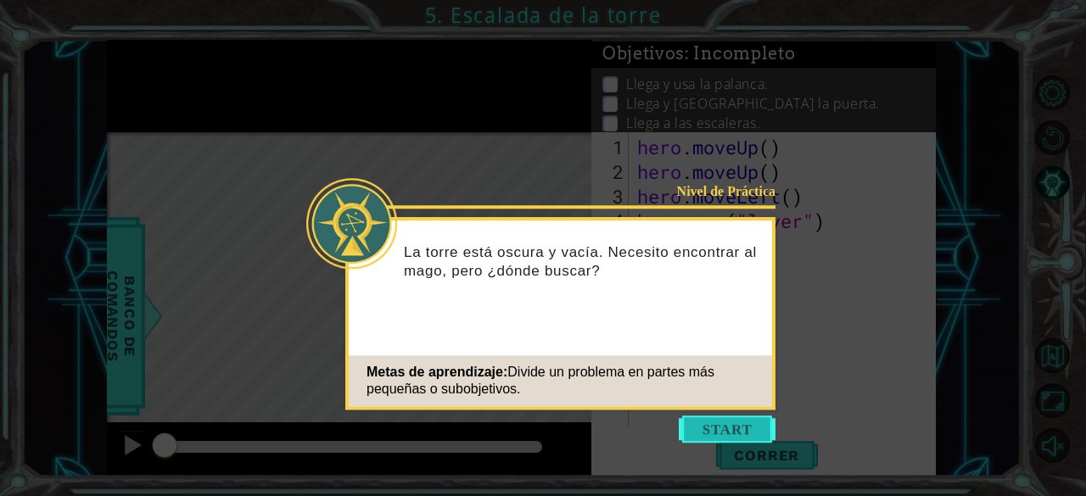
click at [735, 432] on button "Start" at bounding box center [726, 429] width 97 height 27
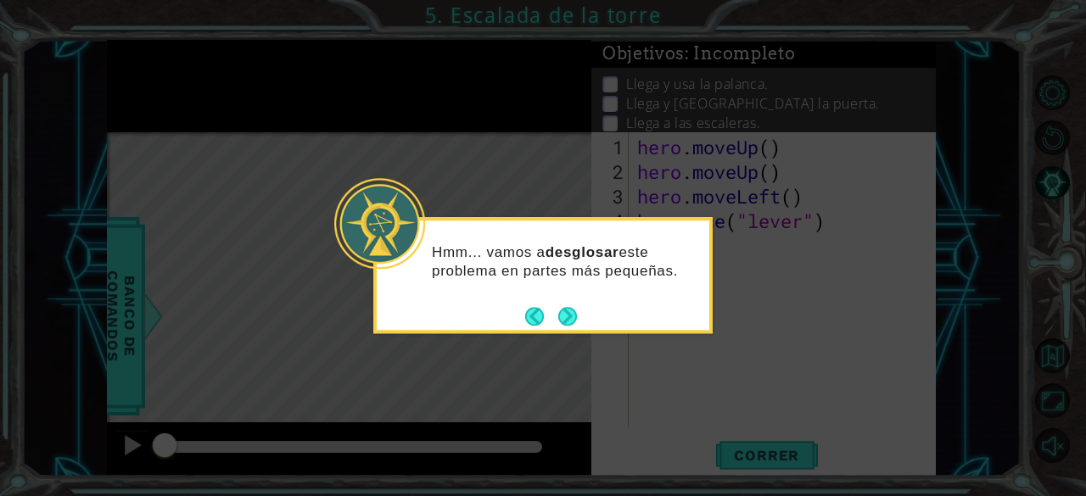
click at [570, 304] on button "Next" at bounding box center [568, 317] width 30 height 30
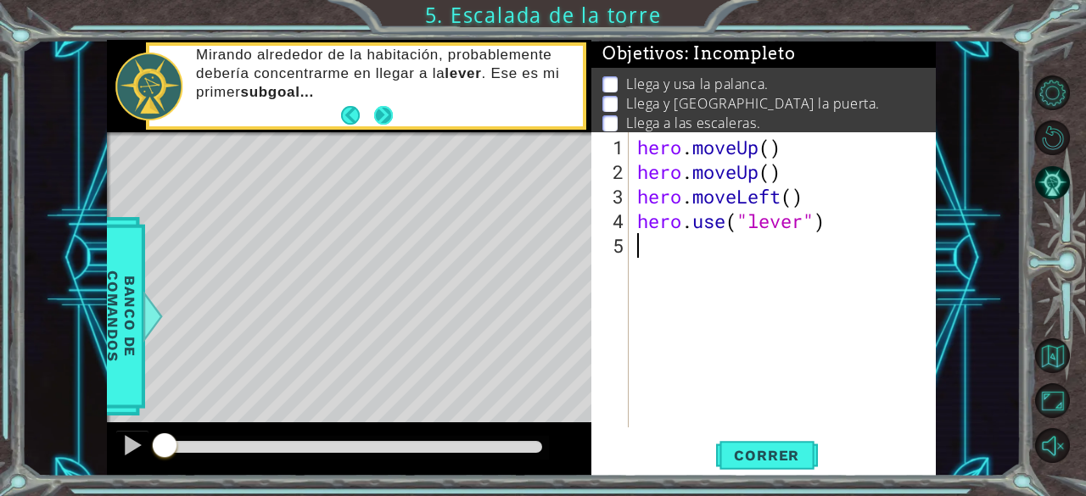
click at [378, 114] on button "Next" at bounding box center [383, 115] width 20 height 20
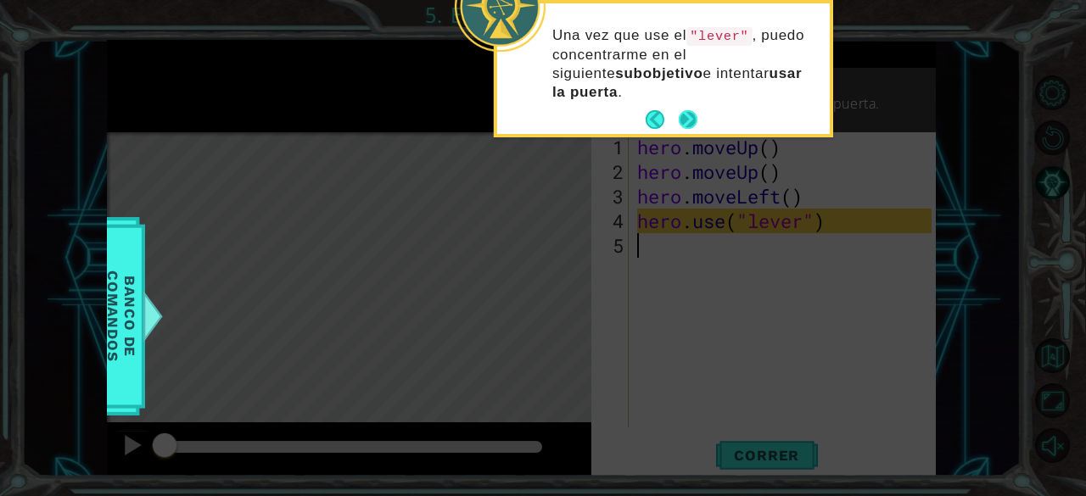
click at [694, 120] on button "Next" at bounding box center [688, 120] width 24 height 24
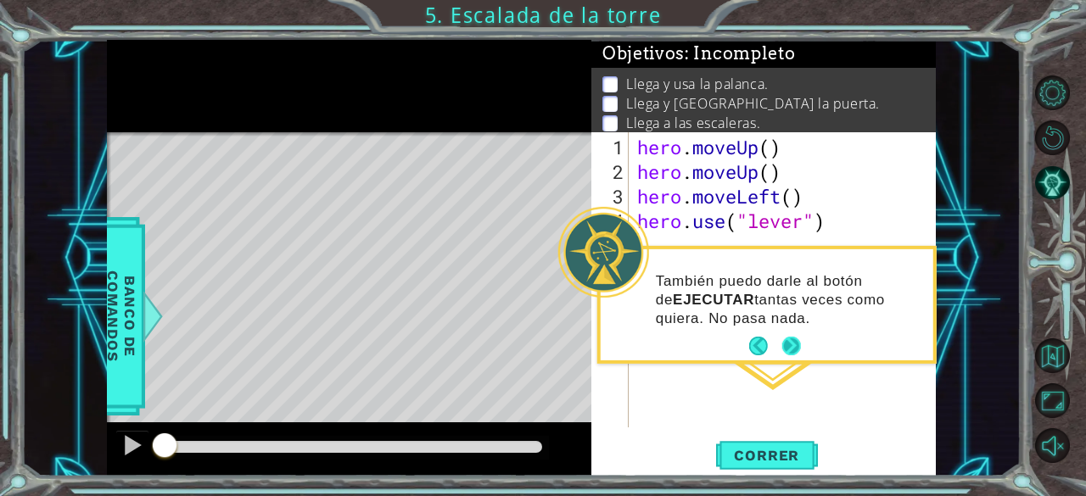
click at [791, 353] on button "Next" at bounding box center [790, 346] width 31 height 31
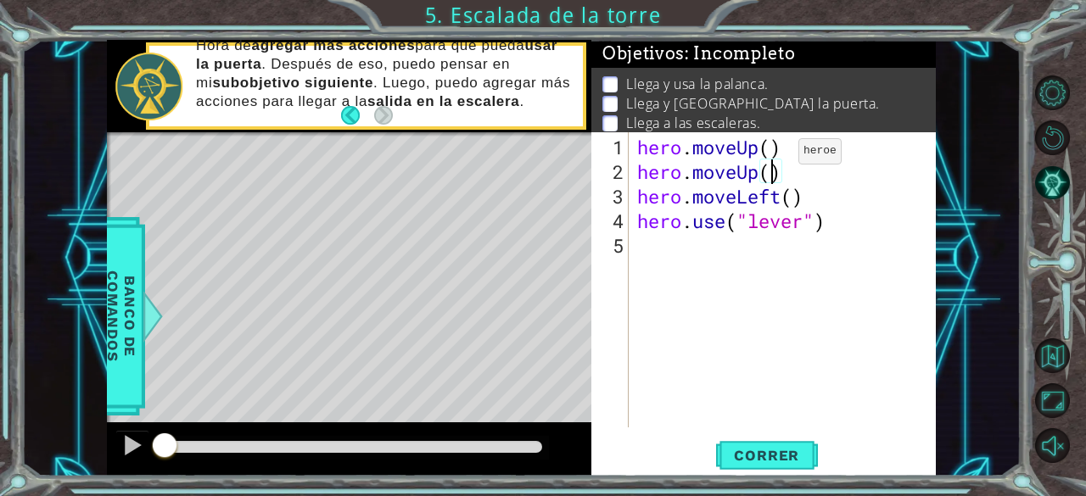
click at [773, 158] on div "hero . moveUp ( ) hero . moveUp ( ) hero . moveLeft ( ) hero . use ( "lever" )" at bounding box center [787, 307] width 307 height 344
click at [772, 152] on div "hero . moveUp ( ) hero . moveUp ( ) hero . moveLeft ( ) hero . use ( "lever" )" at bounding box center [787, 307] width 307 height 344
click at [638, 167] on div "hero . moveUp ( 1 ) hero . moveUp ( ) hero . moveLeft ( ) hero . use ( "lever" )" at bounding box center [787, 307] width 307 height 344
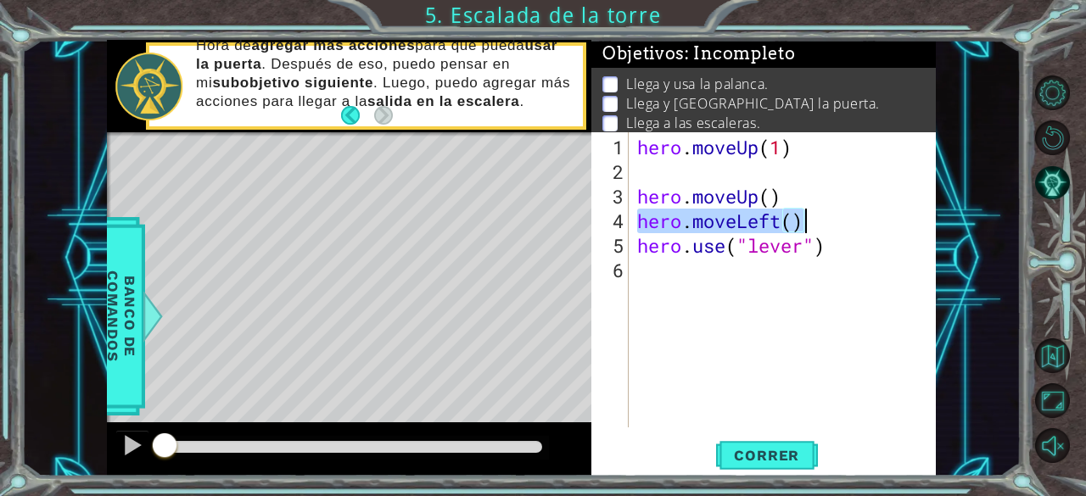
drag, startPoint x: 639, startPoint y: 222, endPoint x: 841, endPoint y: 203, distance: 202.8
click at [841, 203] on div "hero . moveUp ( 1 ) hero . moveUp ( ) hero . moveLeft ( ) hero . use ( "lever" )" at bounding box center [787, 307] width 307 height 344
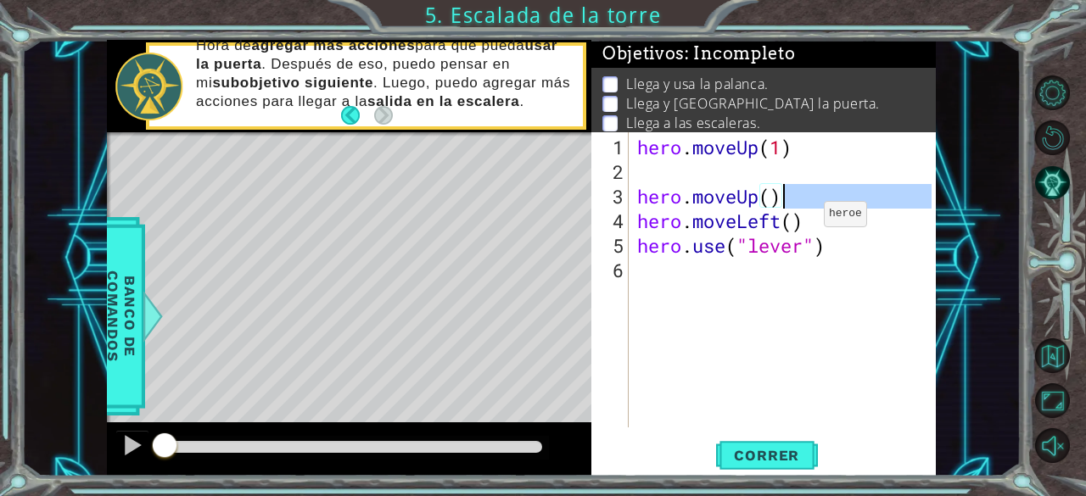
click at [798, 221] on div "hero . moveUp ( 1 ) hero . moveUp ( ) hero . moveLeft ( ) hero . use ( "lever" )" at bounding box center [787, 307] width 307 height 344
type textarea "hero.moveLeft()"
click at [823, 218] on div "hero . moveUp ( 1 ) hero . moveUp ( ) hero . moveLeft ( ) hero . use ( "lever" )" at bounding box center [787, 307] width 307 height 344
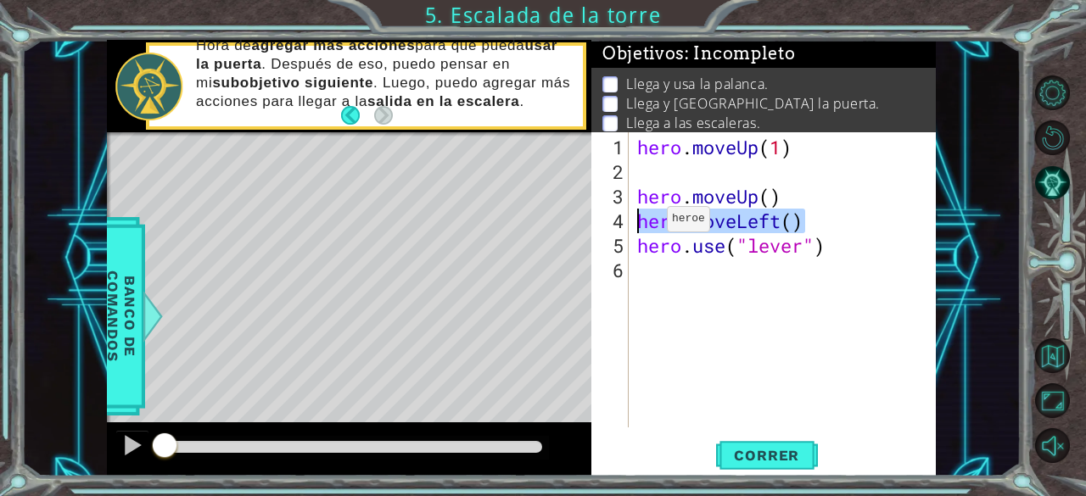
drag, startPoint x: 823, startPoint y: 218, endPoint x: 641, endPoint y: 226, distance: 181.7
click at [641, 226] on div "hero . moveUp ( 1 ) hero . moveUp ( ) hero . moveLeft ( ) hero . use ( "lever" )" at bounding box center [787, 307] width 307 height 344
click at [668, 172] on div "hero . moveUp ( 1 ) hero . moveUp ( ) hero . moveLeft ( ) hero . use ( "lever" )" at bounding box center [787, 307] width 307 height 344
paste textarea "hero.moveLeft()"
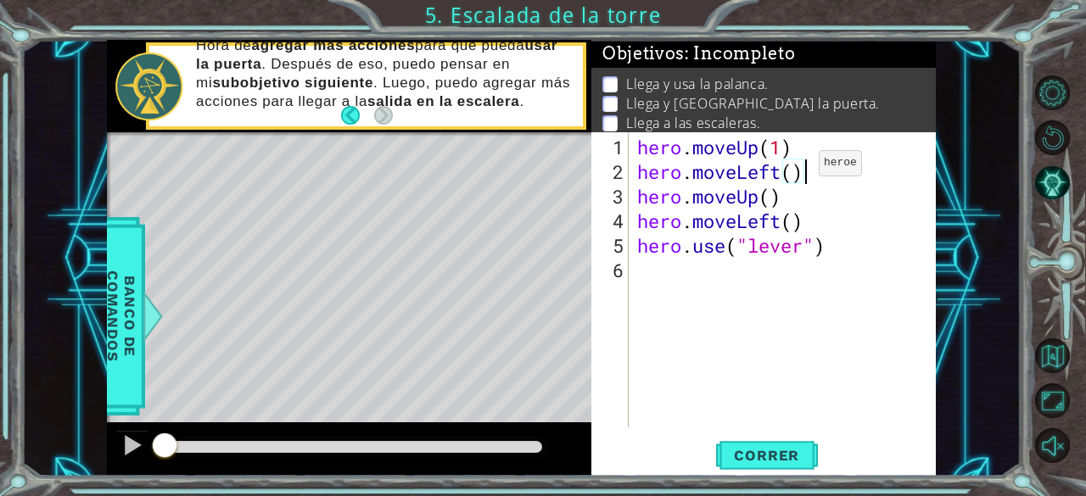
click at [792, 170] on div "hero . moveUp ( 1 ) hero . moveLeft ( ) hero . moveUp ( ) hero . moveLeft ( ) h…" at bounding box center [787, 307] width 307 height 344
click at [766, 200] on div "hero . moveUp ( 1 ) hero . moveLeft ( 1 ) hero . moveUp ( ) hero . moveLeft ( )…" at bounding box center [787, 307] width 307 height 344
click at [780, 218] on div "hero . moveUp ( 1 ) hero . moveLeft ( 1 ) hero . moveUp ( 1 ) hero . moveLeft (…" at bounding box center [787, 307] width 307 height 344
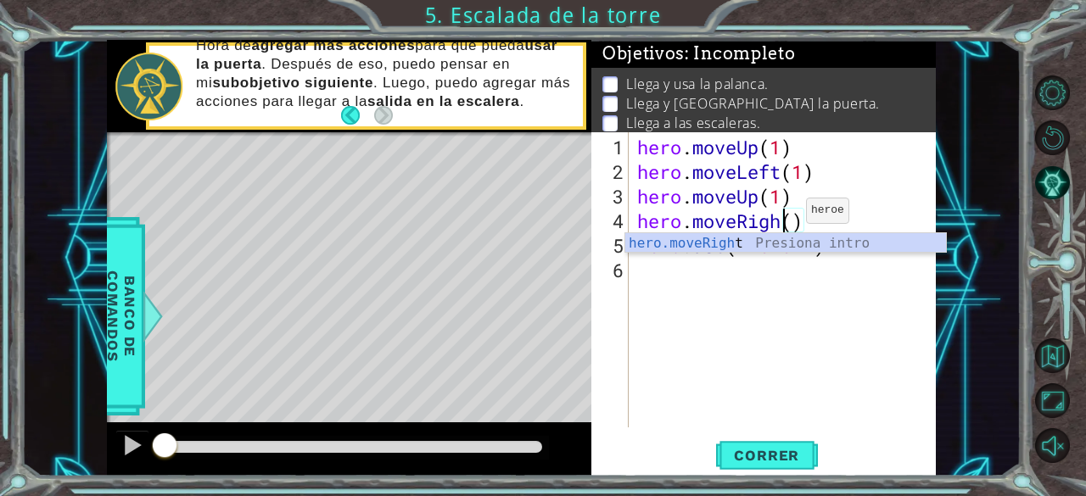
scroll to position [0, 7]
click at [812, 221] on div "hero . moveUp ( 1 ) hero . moveLeft ( 1 ) hero . moveUp ( 1 ) hero . moveRight …" at bounding box center [787, 307] width 307 height 344
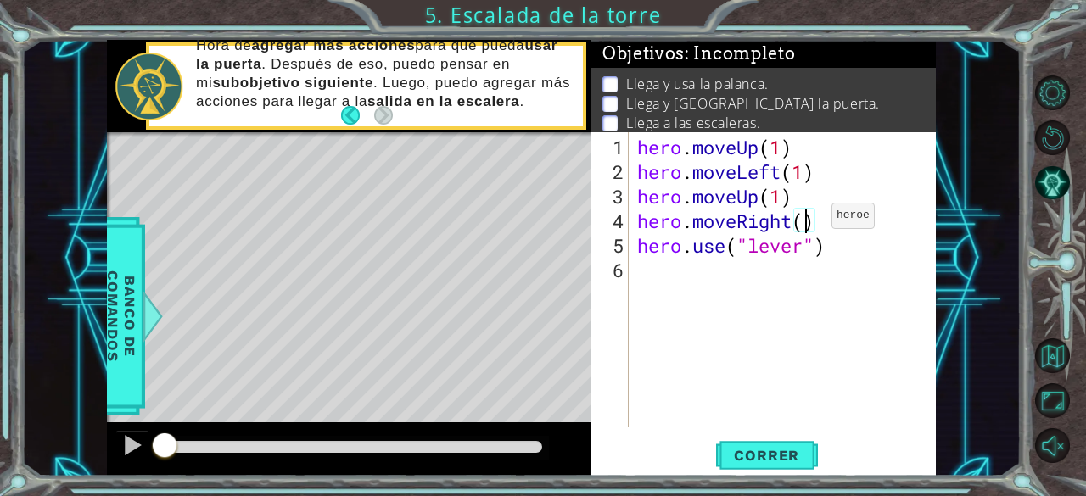
click at [806, 222] on div "hero . moveUp ( 1 ) hero . moveLeft ( 1 ) hero . moveUp ( 1 ) hero . moveRight …" at bounding box center [787, 307] width 307 height 344
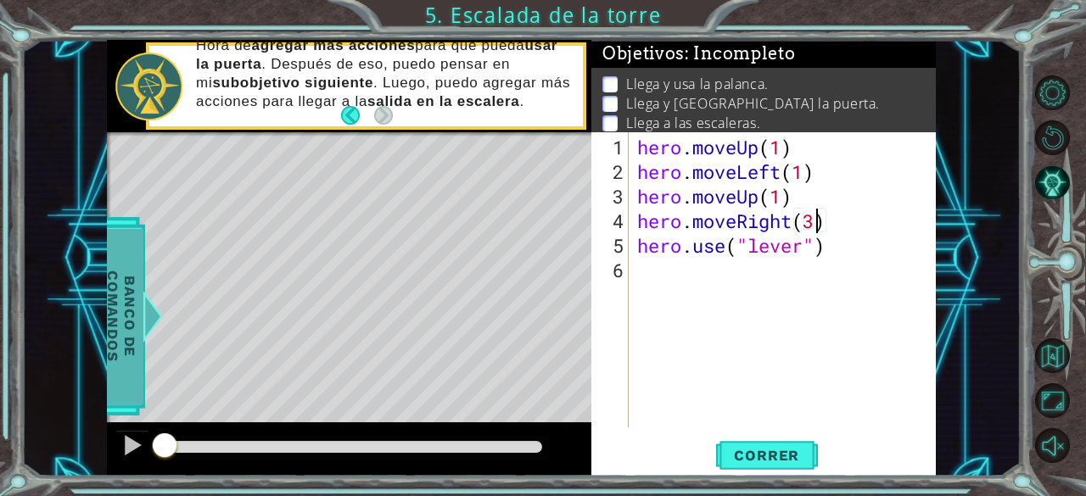
type textarea "hero.moveRight(3)"
click at [131, 286] on span "Banco de comandos" at bounding box center [121, 316] width 44 height 176
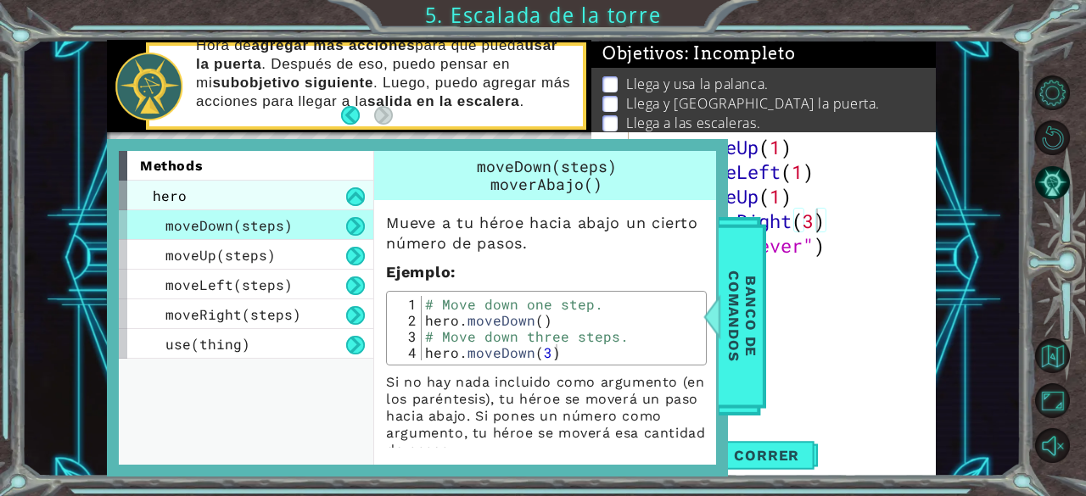
click at [185, 201] on span "hero" at bounding box center [170, 196] width 34 height 18
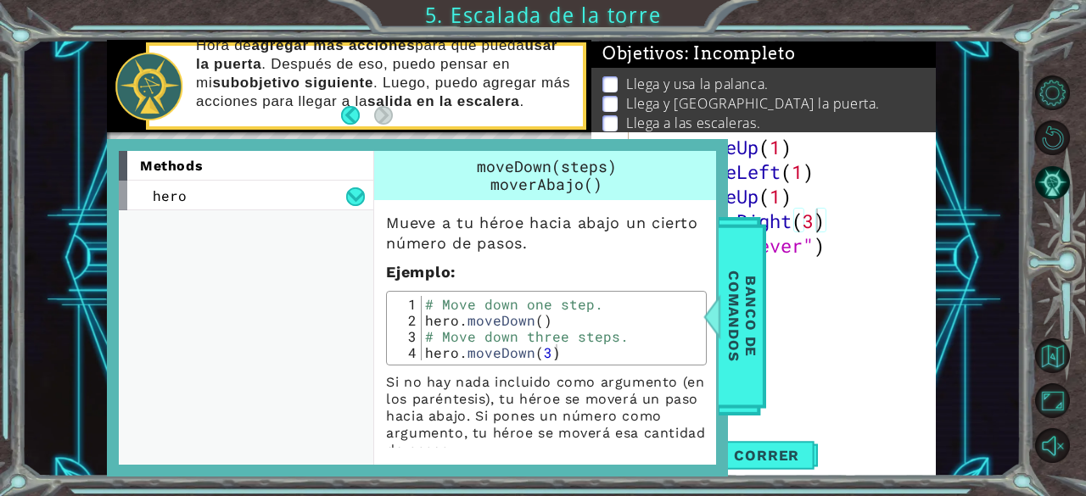
click at [767, 309] on div "hero . moveUp ( 1 ) hero . moveLeft ( 1 ) hero . moveUp ( 1 ) hero . moveRight …" at bounding box center [787, 307] width 307 height 344
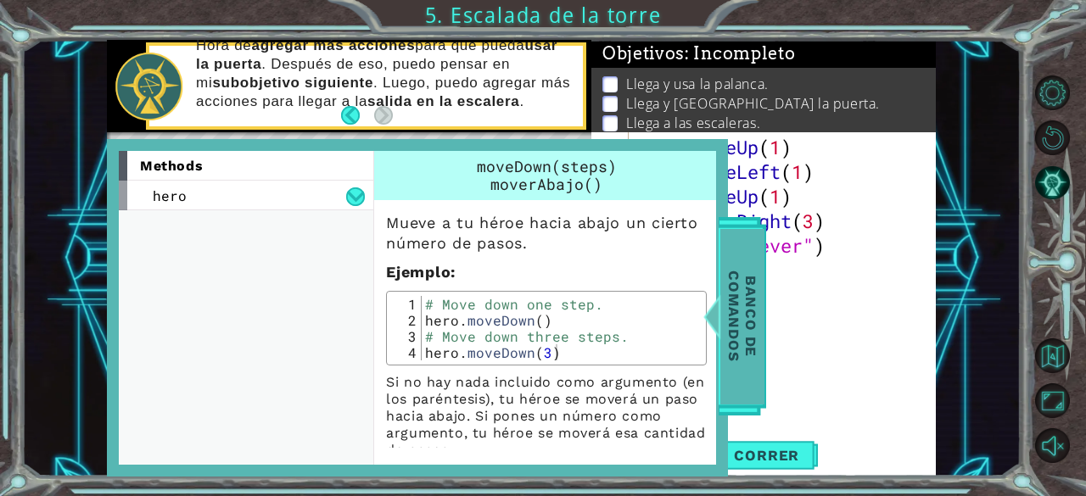
click at [746, 315] on span "Banco de comandos" at bounding box center [742, 316] width 44 height 176
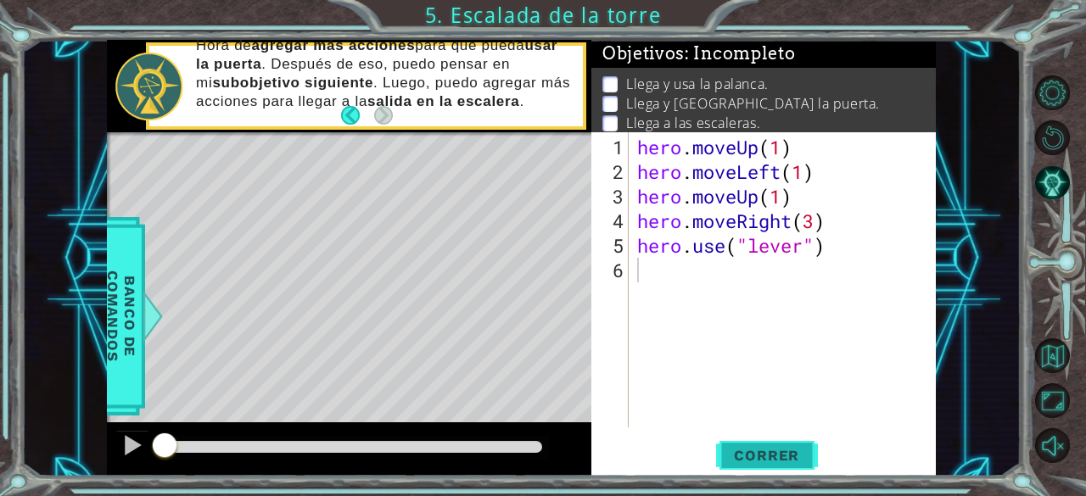
click at [748, 448] on span "Correr" at bounding box center [766, 455] width 99 height 17
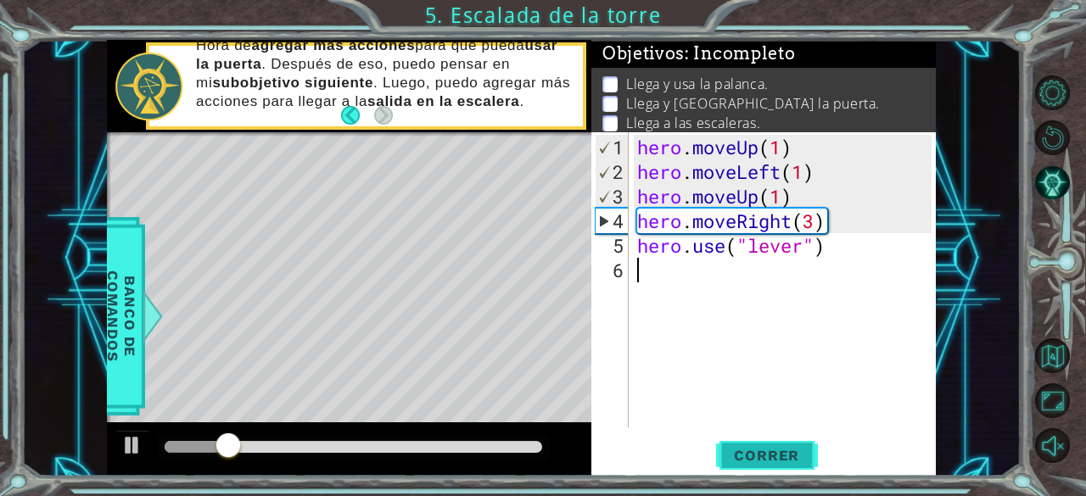
click at [770, 447] on span "Correr" at bounding box center [766, 455] width 99 height 17
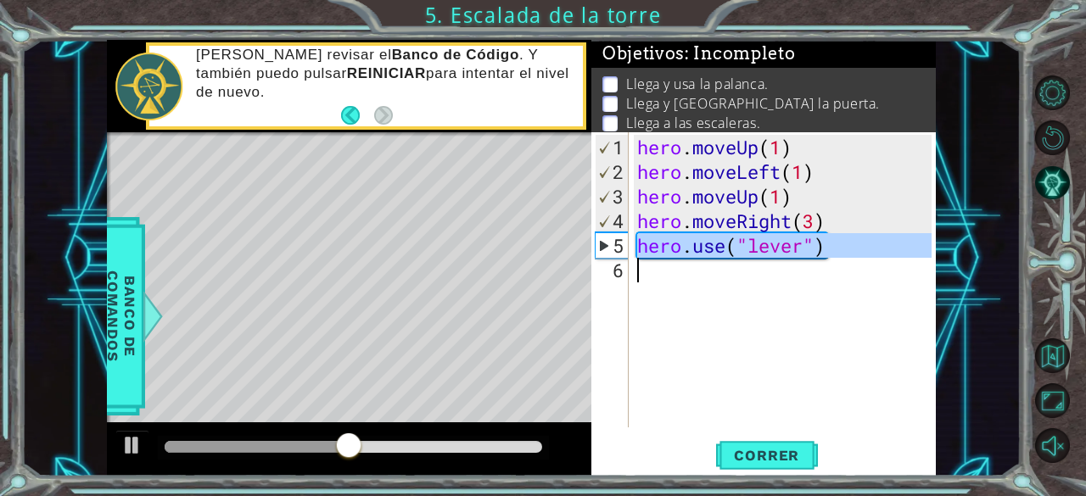
drag, startPoint x: 636, startPoint y: 247, endPoint x: 821, endPoint y: 267, distance: 186.0
click at [821, 267] on div "hero . moveUp ( 1 ) hero . moveLeft ( 1 ) hero . moveUp ( 1 ) hero . moveRight …" at bounding box center [787, 307] width 307 height 344
click at [782, 198] on div "hero . moveUp ( 1 ) hero . moveLeft ( 1 ) hero . moveUp ( 1 ) hero . moveRight …" at bounding box center [787, 307] width 307 height 344
type textarea "hero.moveUp(1)"
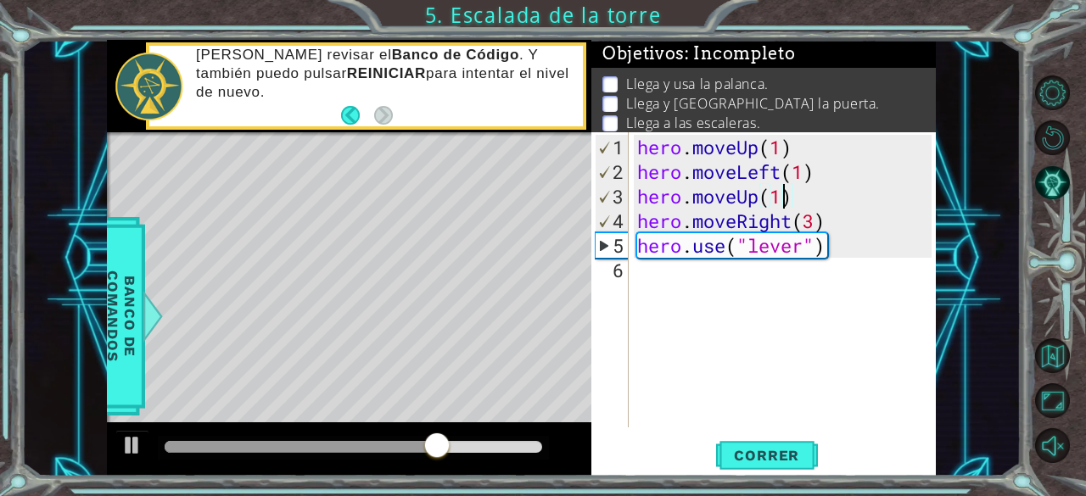
click at [796, 198] on div "hero . moveUp ( 1 ) hero . moveLeft ( 1 ) hero . moveUp ( 1 ) hero . moveRight …" at bounding box center [787, 307] width 307 height 344
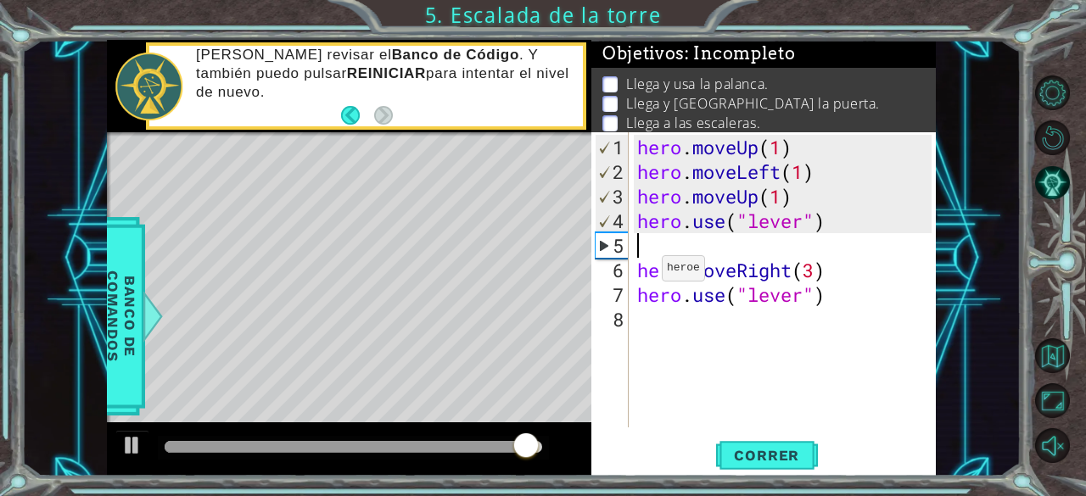
click at [636, 276] on div "hero . moveUp ( 1 ) hero . moveLeft ( 1 ) hero . moveUp ( 1 ) hero . use ( "lev…" at bounding box center [787, 307] width 307 height 344
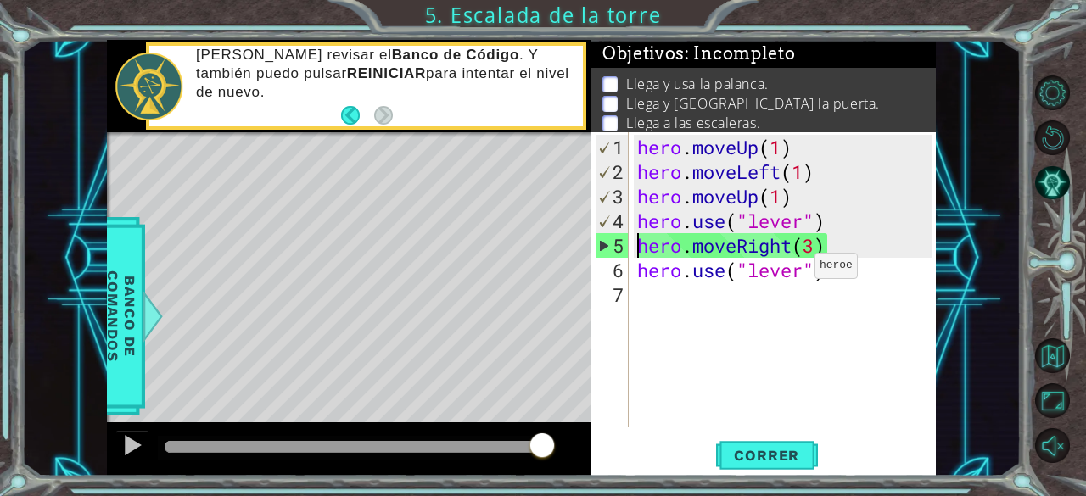
click at [789, 272] on div "hero . moveUp ( 1 ) hero . moveLeft ( 1 ) hero . moveUp ( 1 ) hero . use ( "lev…" at bounding box center [787, 307] width 307 height 344
click at [804, 274] on div "hero . moveUp ( 1 ) hero . moveLeft ( 1 ) hero . moveUp ( 1 ) hero . use ( "lev…" at bounding box center [787, 307] width 307 height 344
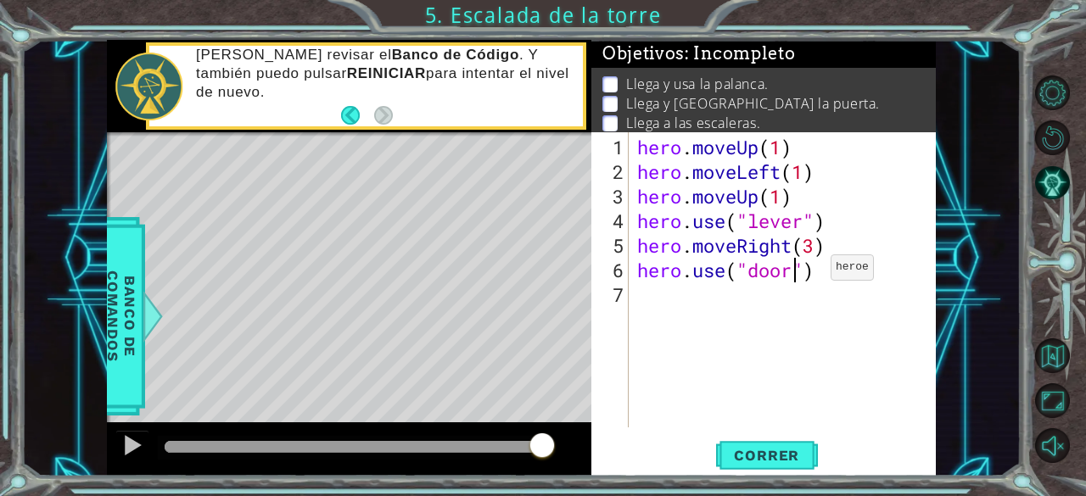
scroll to position [0, 7]
click at [758, 459] on span "Correr" at bounding box center [766, 455] width 99 height 17
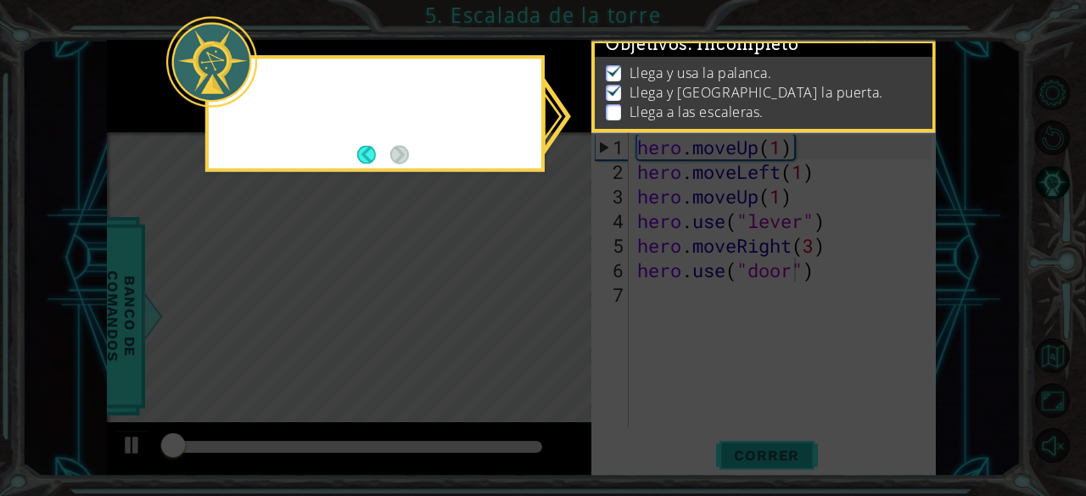
scroll to position [15, 0]
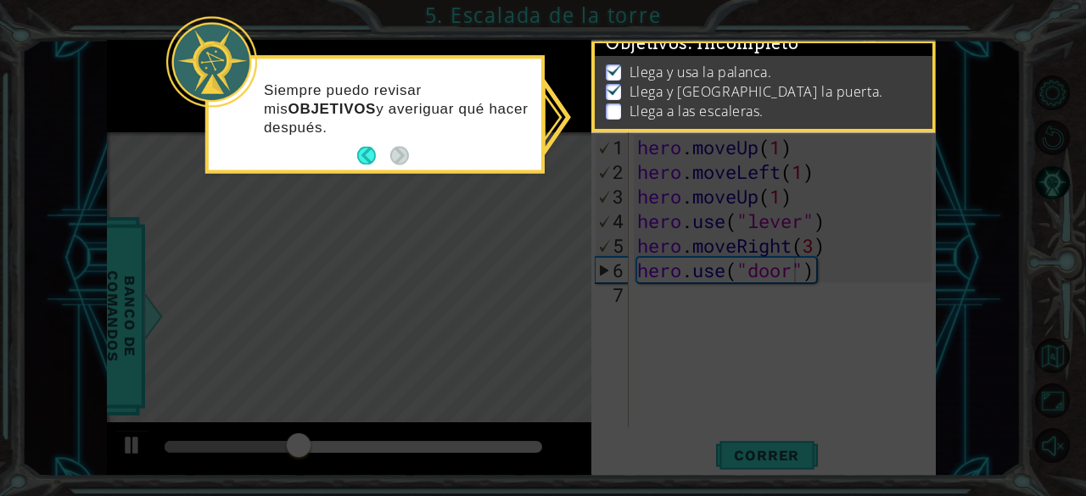
click at [674, 353] on icon at bounding box center [543, 248] width 1086 height 496
click at [764, 421] on icon at bounding box center [543, 248] width 1086 height 496
click at [376, 157] on button "Back" at bounding box center [373, 156] width 33 height 19
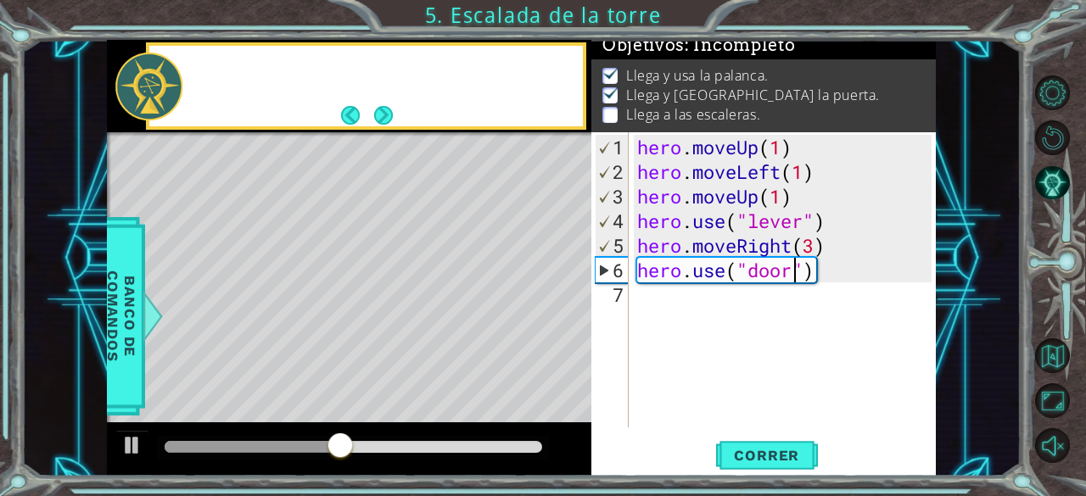
scroll to position [12, 0]
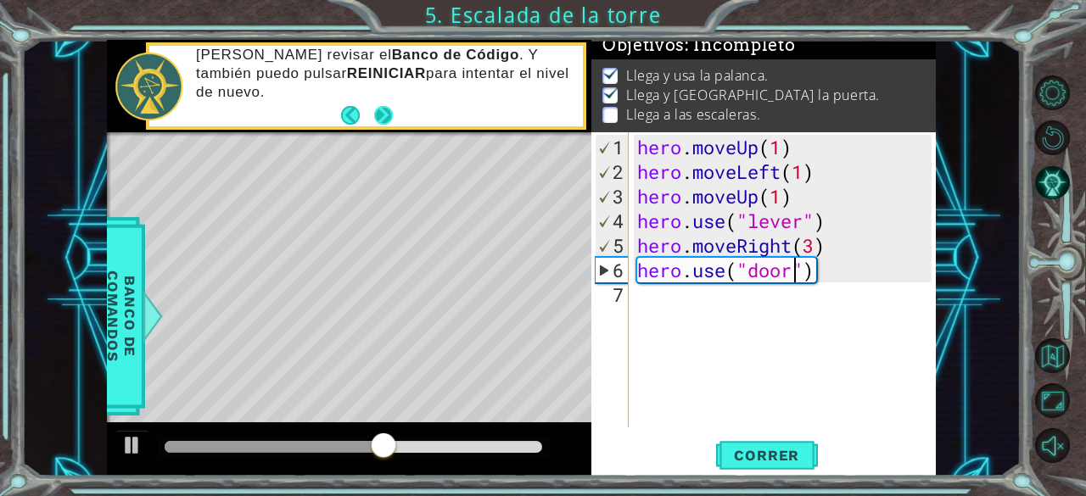
click at [387, 122] on button "Next" at bounding box center [383, 115] width 25 height 25
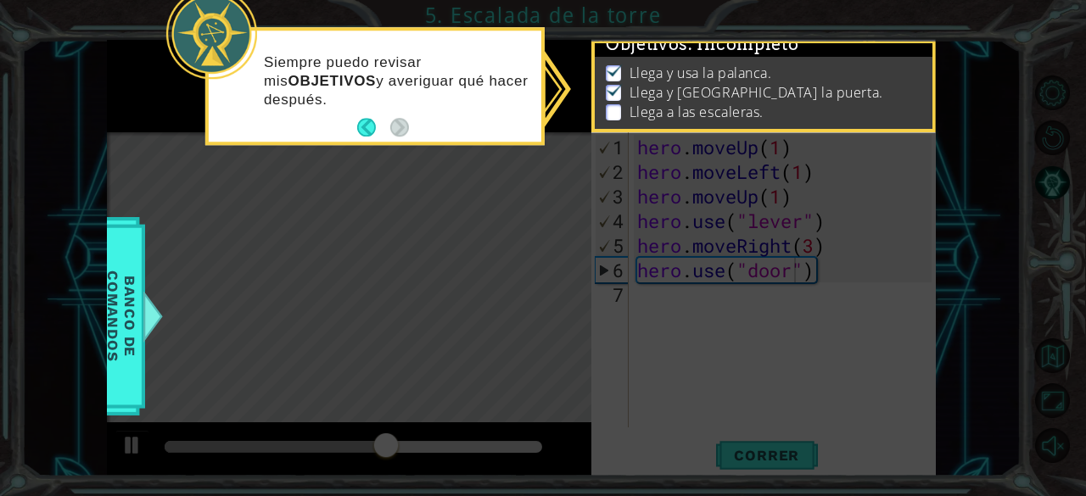
scroll to position [15, 0]
click at [610, 103] on p at bounding box center [613, 111] width 15 height 16
click at [375, 132] on button "Back" at bounding box center [373, 128] width 33 height 19
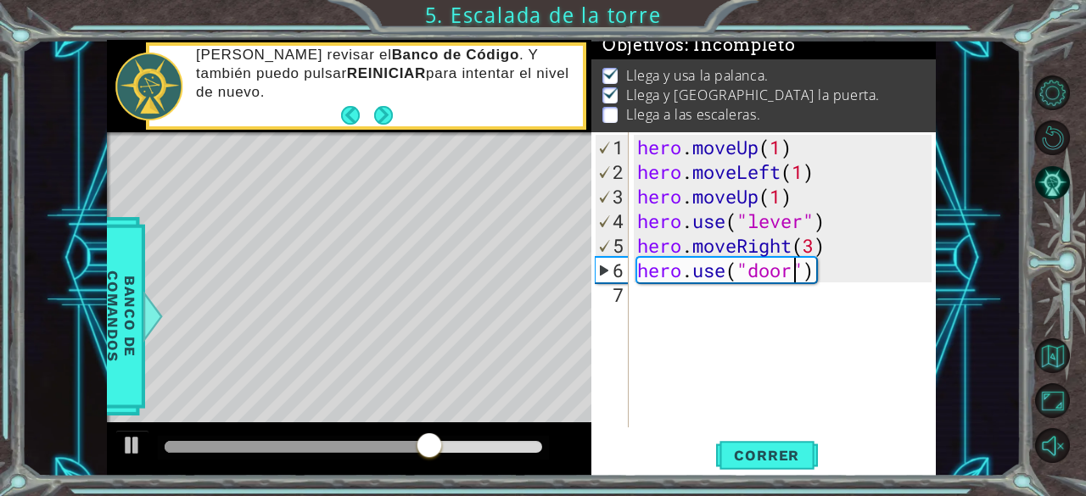
scroll to position [12, 0]
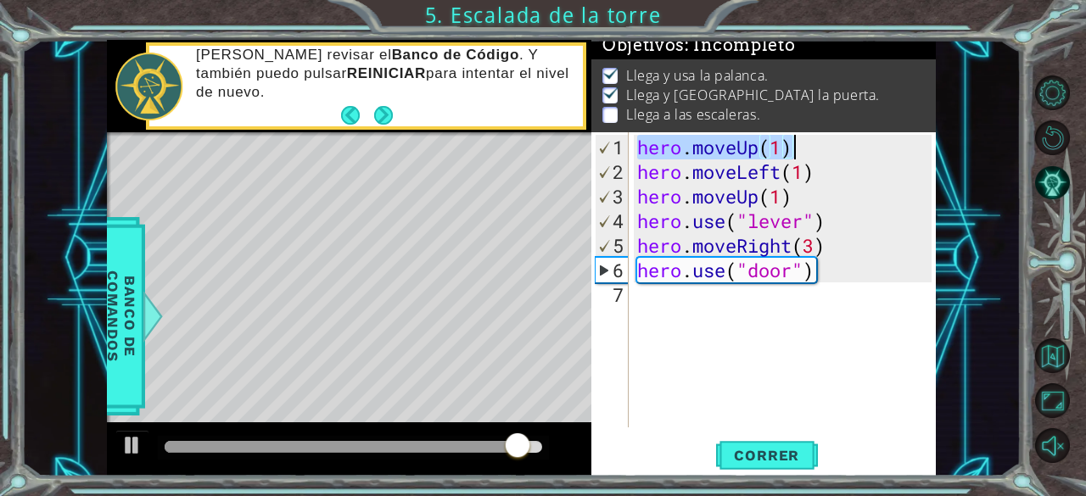
drag, startPoint x: 638, startPoint y: 152, endPoint x: 810, endPoint y: 142, distance: 172.4
click at [810, 142] on div "hero . moveUp ( 1 ) hero . moveLeft ( 1 ) hero . moveUp ( 1 ) hero . use ( "lev…" at bounding box center [787, 307] width 307 height 344
type textarea "hero.moveUp(1)"
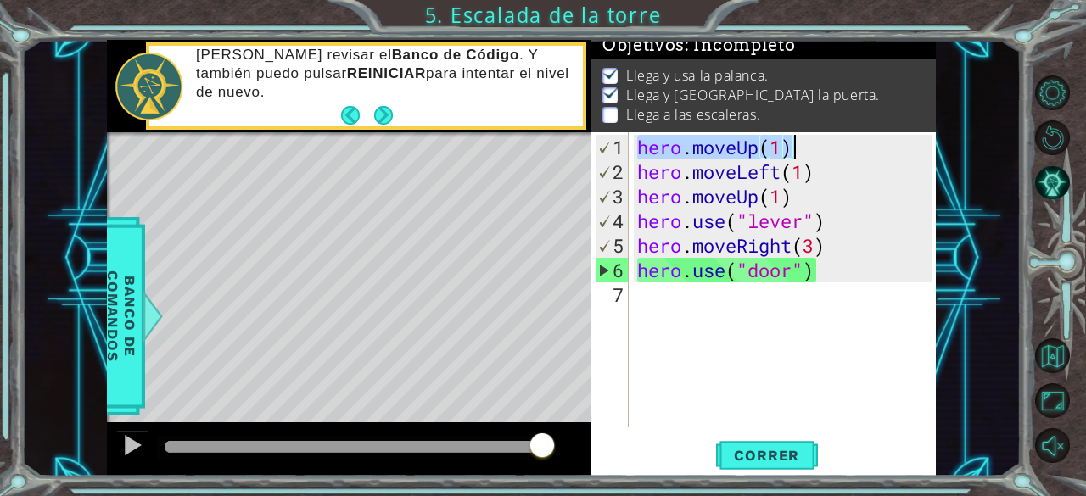
click at [684, 296] on div "hero . moveUp ( 1 ) hero . moveLeft ( 1 ) hero . moveUp ( 1 ) hero . use ( "lev…" at bounding box center [787, 307] width 307 height 344
paste textarea "hero.moveUp(1)"
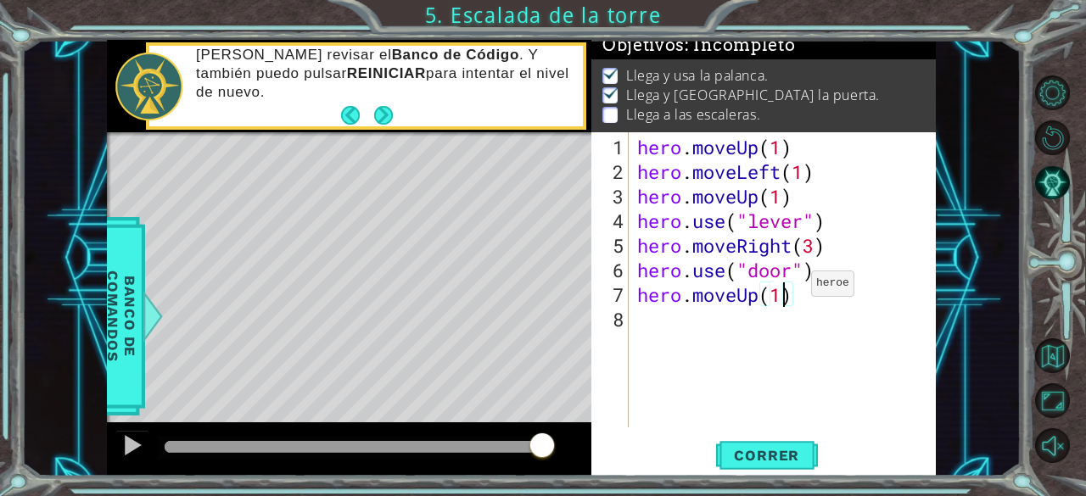
click at [785, 290] on div "hero . moveUp ( 1 ) hero . moveLeft ( 1 ) hero . moveUp ( 1 ) hero . use ( "lev…" at bounding box center [787, 307] width 307 height 344
type textarea "hero.moveUp(2)"
click at [816, 327] on div "hero . moveUp ( 1 ) hero . moveLeft ( 1 ) hero . moveUp ( 1 ) hero . use ( "lev…" at bounding box center [787, 307] width 307 height 344
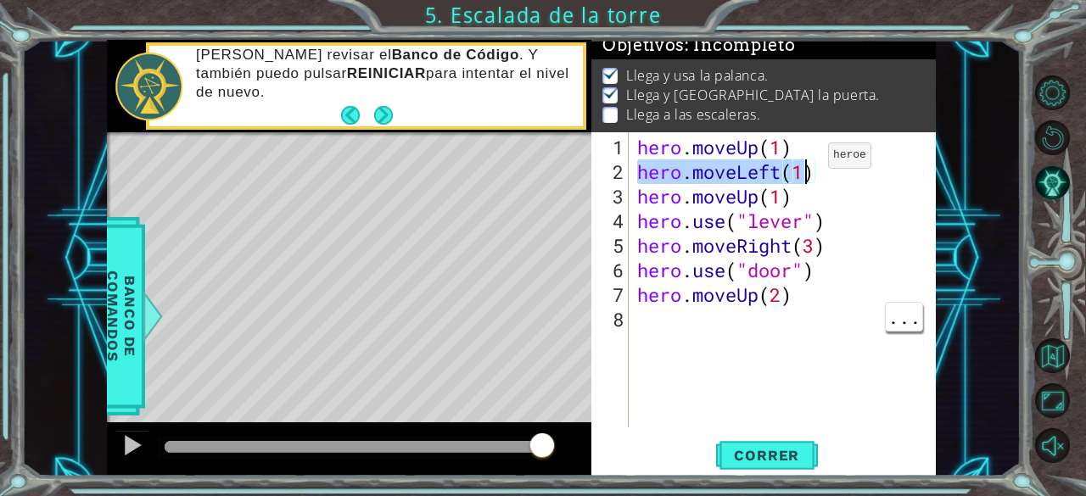
drag, startPoint x: 639, startPoint y: 175, endPoint x: 809, endPoint y: 164, distance: 170.8
click at [809, 164] on div "hero . moveUp ( 1 ) hero . moveLeft ( 1 ) hero . moveUp ( 1 ) hero . use ( "lev…" at bounding box center [787, 307] width 307 height 344
type textarea "hero.moveLeft(1)"
drag, startPoint x: 812, startPoint y: 165, endPoint x: 637, endPoint y: 175, distance: 175.0
click at [637, 175] on div "hero . moveUp ( 1 ) hero . moveLeft ( 1 ) hero . moveUp ( 1 ) hero . use ( "lev…" at bounding box center [787, 307] width 307 height 344
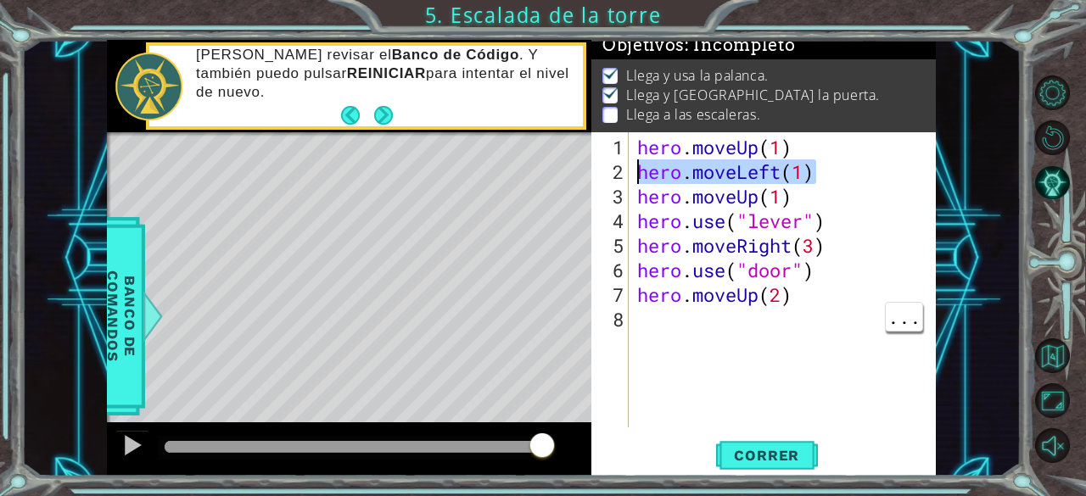
click at [669, 317] on div "hero . moveUp ( 1 ) hero . moveLeft ( 1 ) hero . moveUp ( 1 ) hero . use ( "lev…" at bounding box center [787, 307] width 307 height 344
paste textarea "hero.moveLeft(1)"
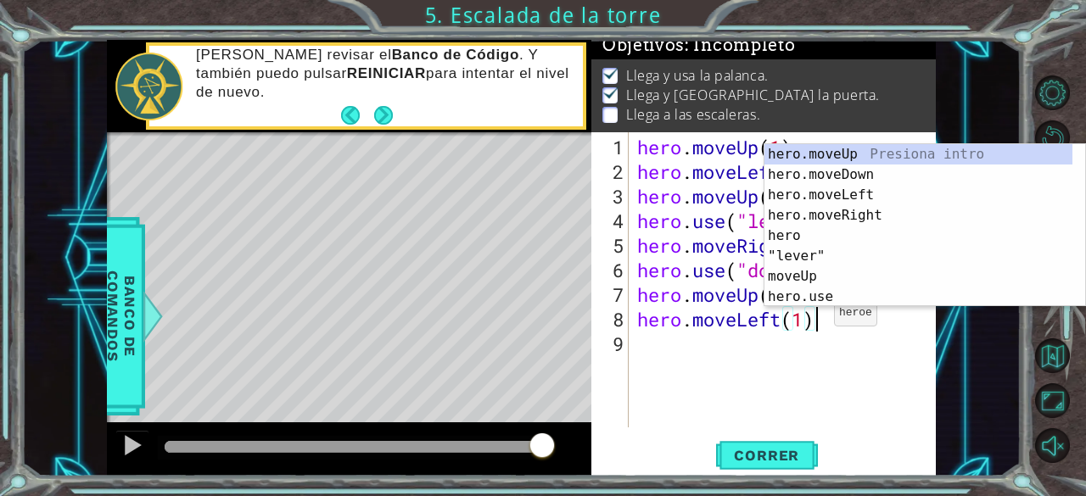
click at [807, 320] on div "hero . moveUp ( 1 ) hero . moveLeft ( 1 ) hero . moveUp ( 1 ) hero . use ( "lev…" at bounding box center [787, 307] width 307 height 344
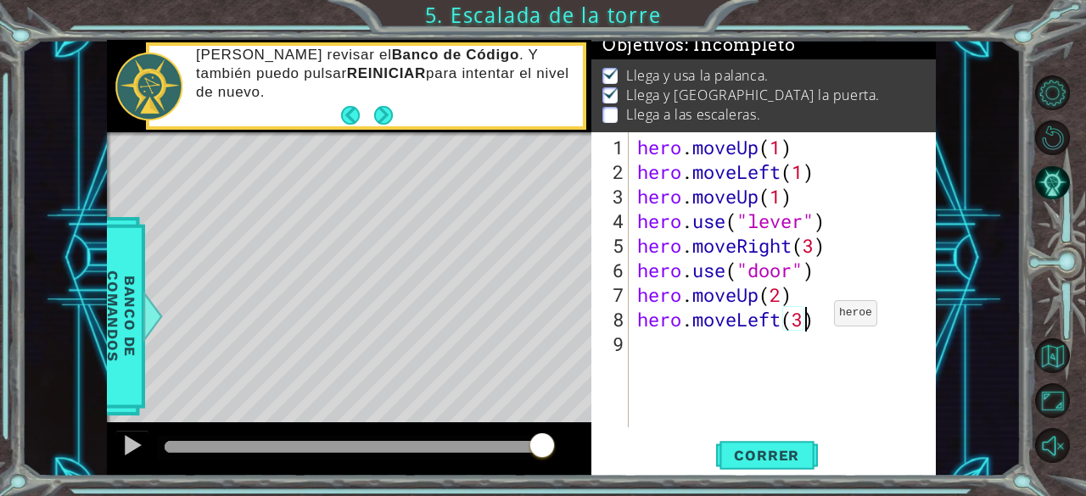
scroll to position [0, 7]
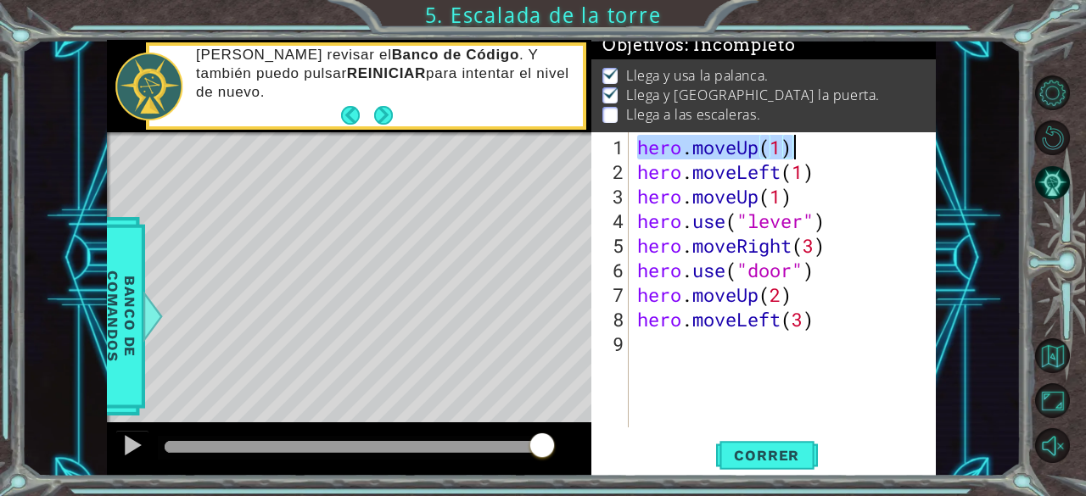
drag, startPoint x: 634, startPoint y: 148, endPoint x: 790, endPoint y: 145, distance: 156.1
click at [790, 145] on div "hero . moveUp ( 1 ) hero . moveLeft ( 1 ) hero . moveUp ( 1 ) hero . use ( "lev…" at bounding box center [787, 307] width 307 height 344
type textarea "hero.moveUp(1)"
click at [651, 345] on div "hero . moveUp ( 1 ) hero . moveLeft ( 1 ) hero . moveUp ( 1 ) hero . use ( "lev…" at bounding box center [787, 307] width 307 height 344
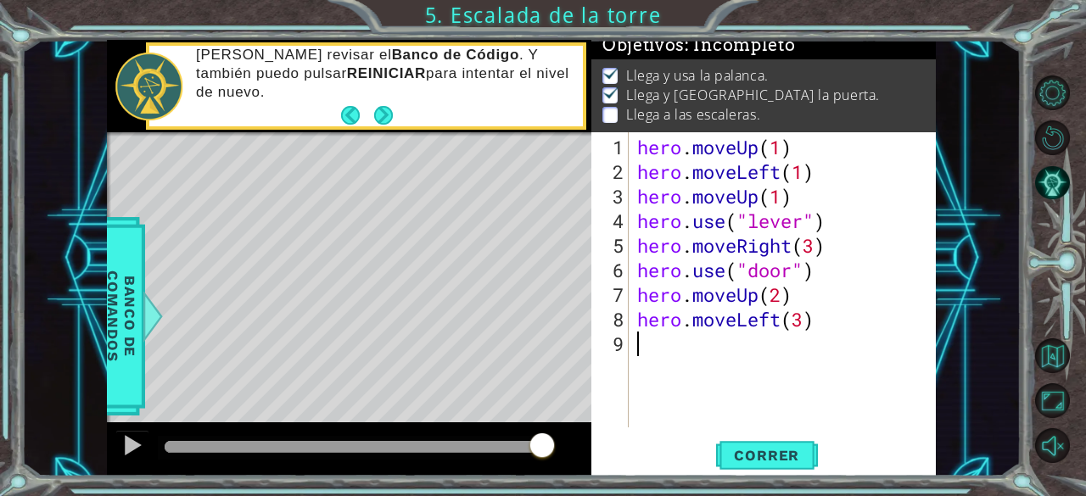
scroll to position [0, 0]
paste textarea "hero.moveUp(1)"
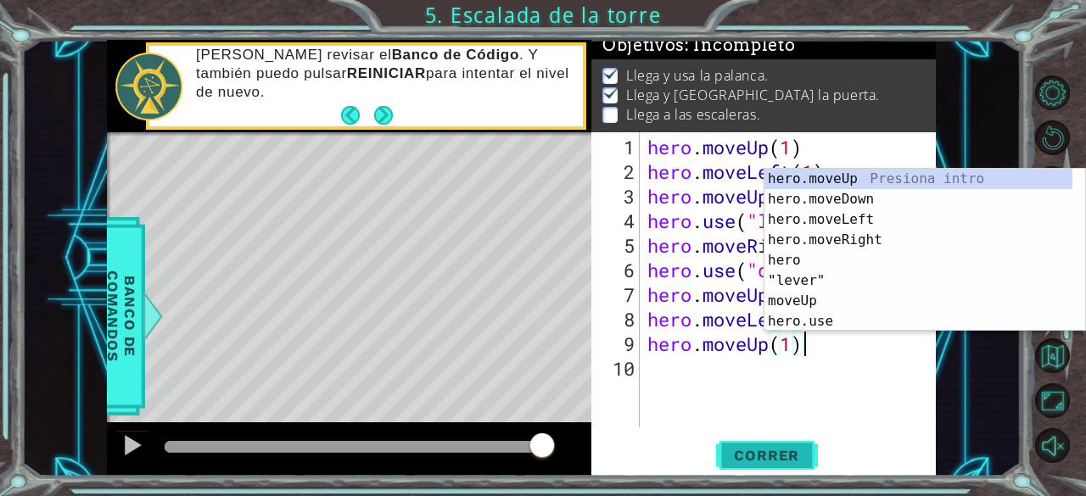
type textarea "hero.moveUp(1)"
click at [740, 449] on span "Correr" at bounding box center [766, 455] width 99 height 17
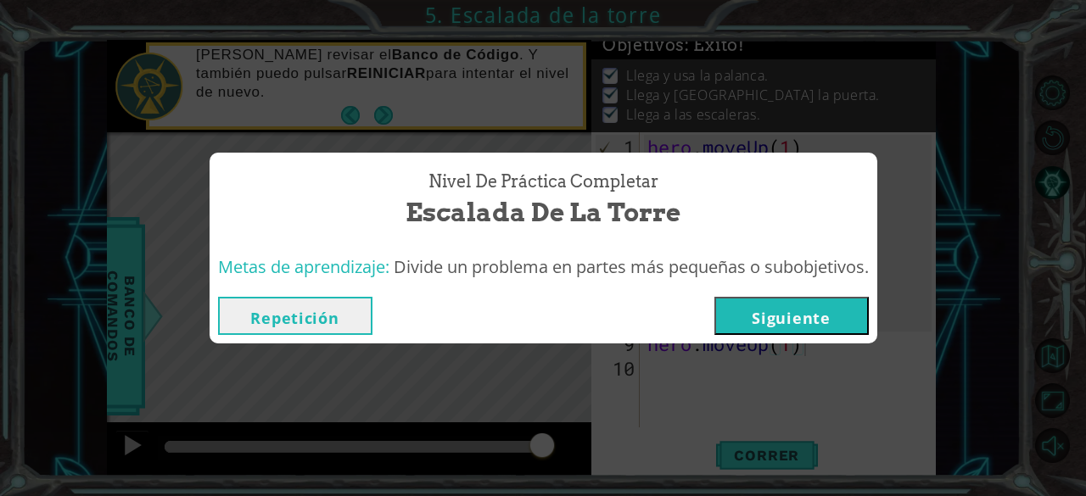
click at [773, 319] on button "Siguiente" at bounding box center [791, 316] width 154 height 38
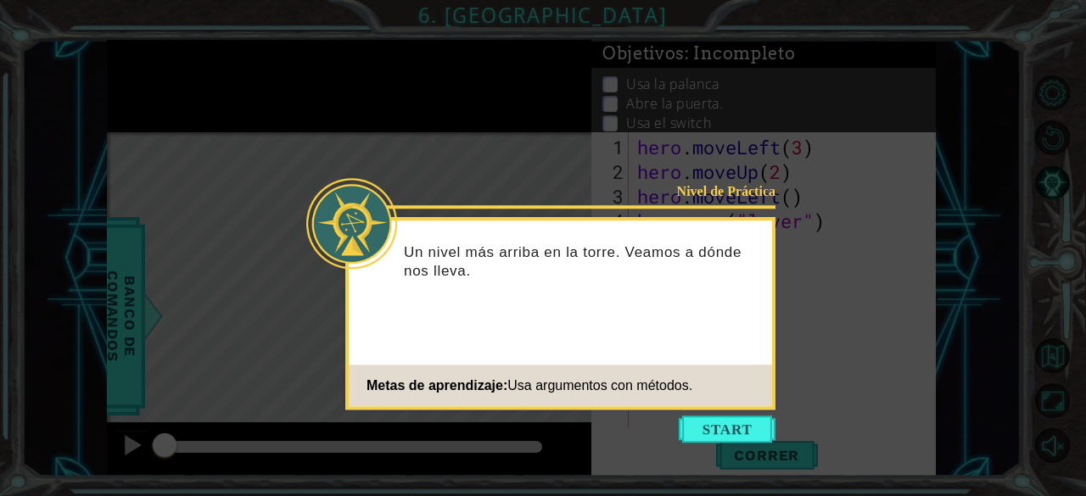
click at [689, 410] on icon at bounding box center [543, 248] width 1086 height 496
click at [754, 433] on button "Start" at bounding box center [726, 429] width 97 height 27
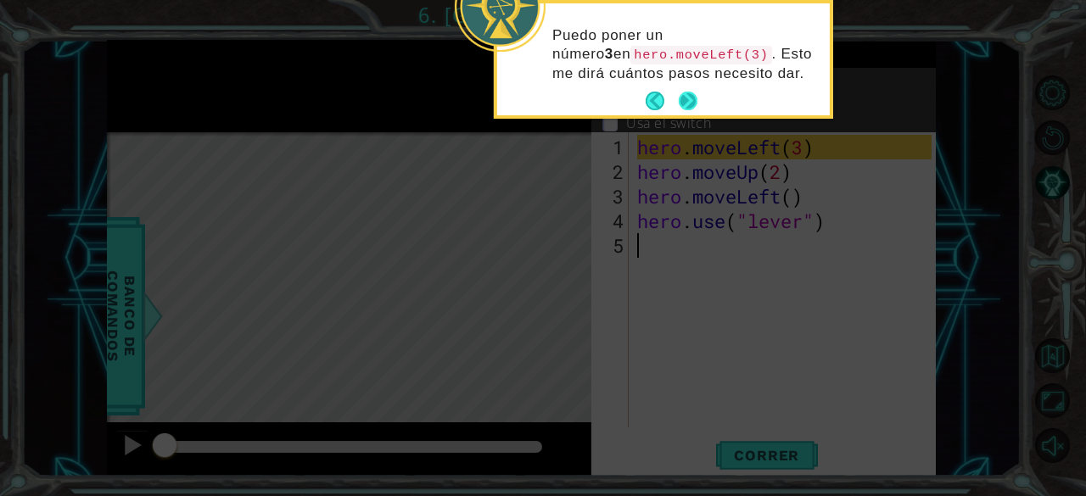
click at [690, 95] on button "Next" at bounding box center [688, 101] width 28 height 28
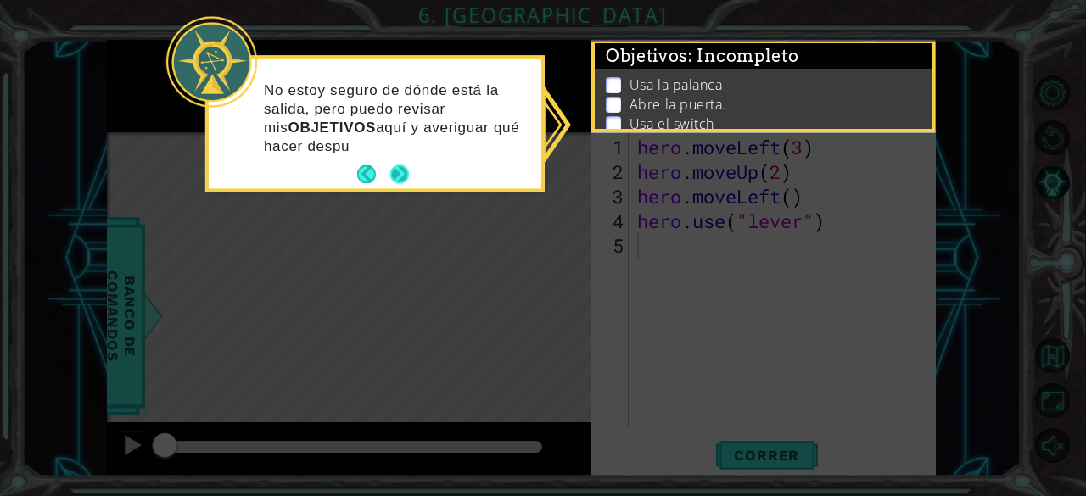
click at [405, 180] on button "Next" at bounding box center [399, 175] width 20 height 20
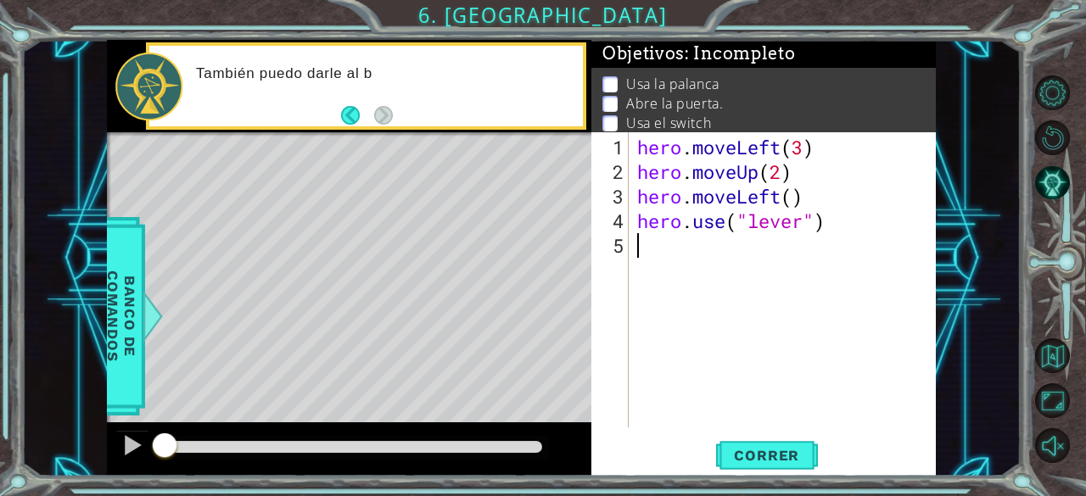
click at [544, 227] on div "Level Map" at bounding box center [499, 382] width 784 height 500
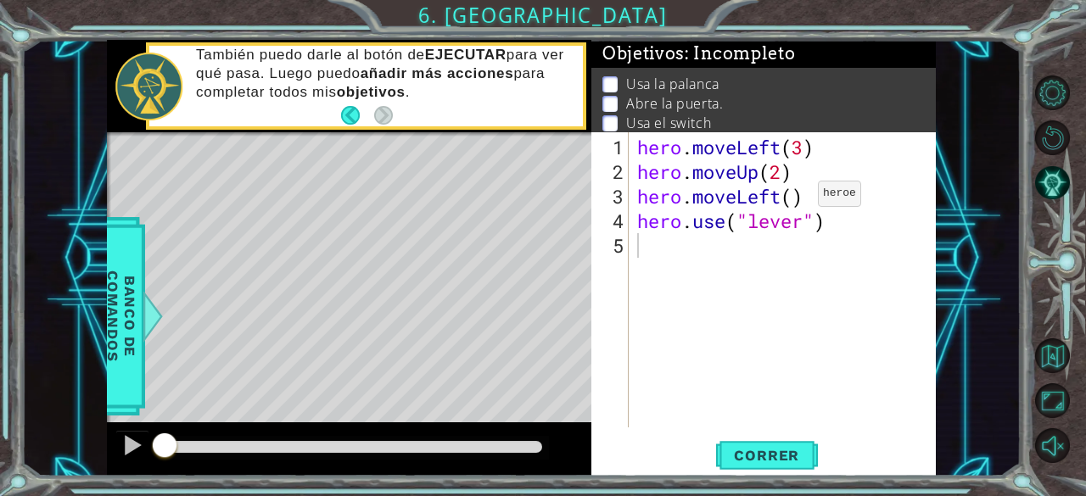
click at [792, 201] on div "hero . moveLeft ( 3 ) hero . moveUp ( 2 ) hero . moveLeft ( ) hero . use ( "lev…" at bounding box center [787, 307] width 307 height 344
type textarea "hero.moveLeft(1)"
drag, startPoint x: 824, startPoint y: 197, endPoint x: 634, endPoint y: 198, distance: 189.1
click at [634, 198] on div "hero . moveLeft ( 3 ) hero . moveUp ( 2 ) hero . moveLeft ( 1 ) hero . use ( "l…" at bounding box center [787, 307] width 307 height 344
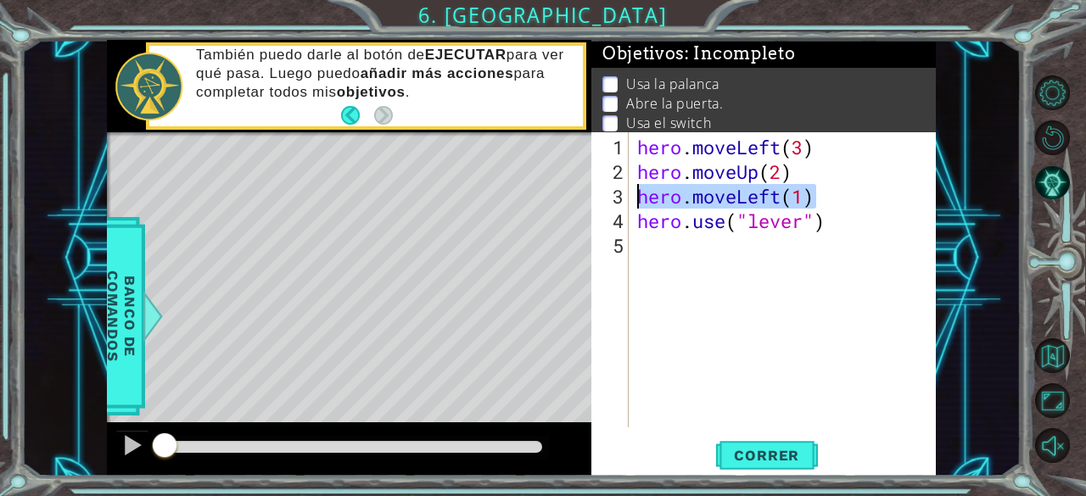
click at [653, 247] on div "hero . moveLeft ( 3 ) hero . moveUp ( 2 ) hero . moveLeft ( 1 ) hero . use ( "l…" at bounding box center [787, 307] width 307 height 344
paste textarea "hero.moveLeft(1)"
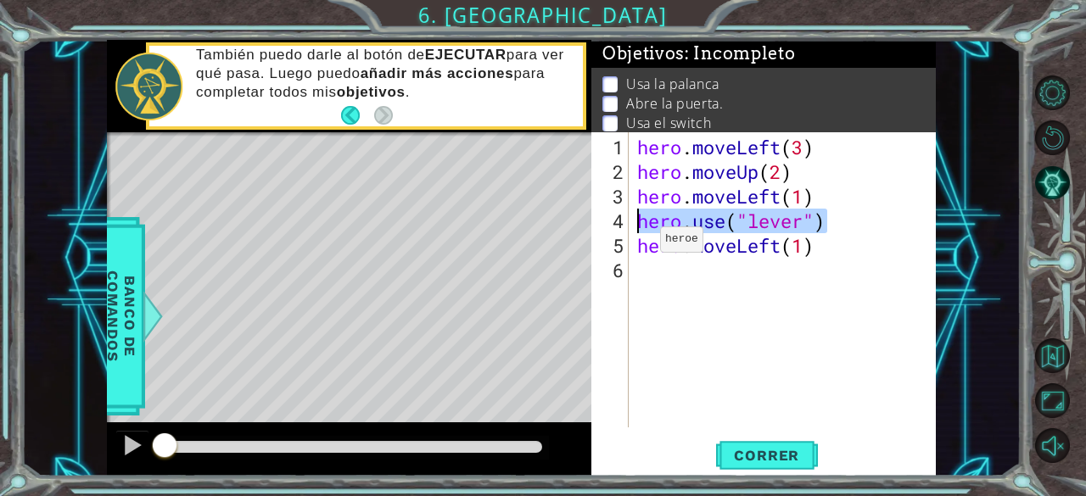
drag, startPoint x: 830, startPoint y: 225, endPoint x: 634, endPoint y: 226, distance: 196.8
click at [634, 226] on div "hero . moveLeft ( 3 ) hero . moveUp ( 2 ) hero . moveLeft ( 1 ) hero . use ( "l…" at bounding box center [787, 307] width 307 height 344
type textarea "hero.use("lever")"
click at [656, 262] on div "hero . moveLeft ( 3 ) hero . moveUp ( 2 ) hero . moveLeft ( 1 ) hero . use ( "l…" at bounding box center [787, 307] width 307 height 344
paste textarea "hero.use("lever")"
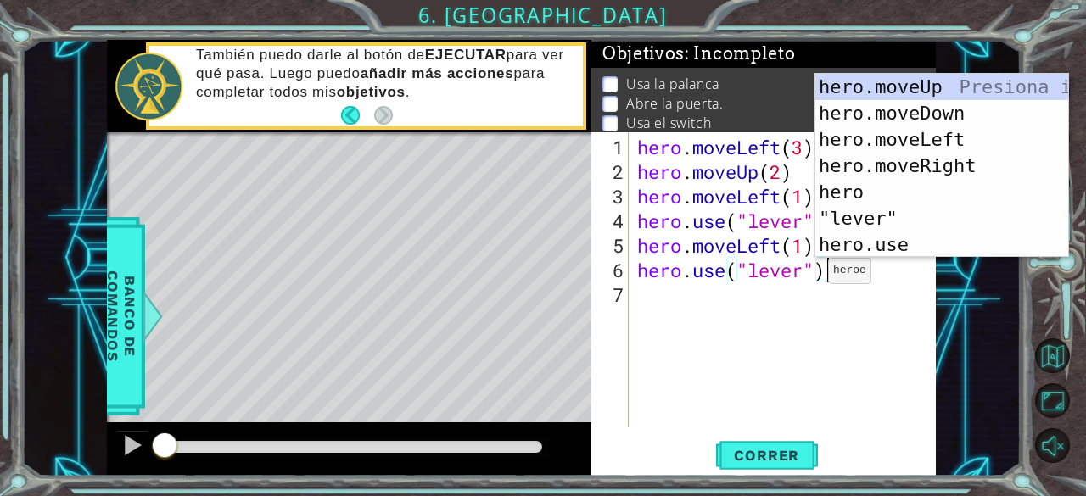
click at [802, 277] on div "hero . moveLeft ( 3 ) hero . moveUp ( 2 ) hero . moveLeft ( 1 ) hero . use ( "l…" at bounding box center [787, 307] width 307 height 344
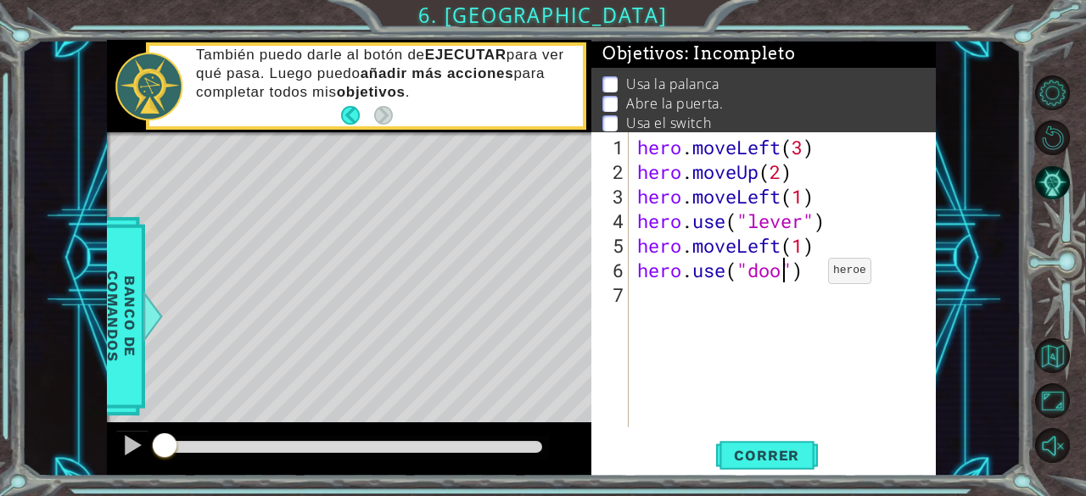
scroll to position [0, 7]
type textarea "hero.use("door")"
click at [780, 459] on span "Correr" at bounding box center [766, 455] width 99 height 17
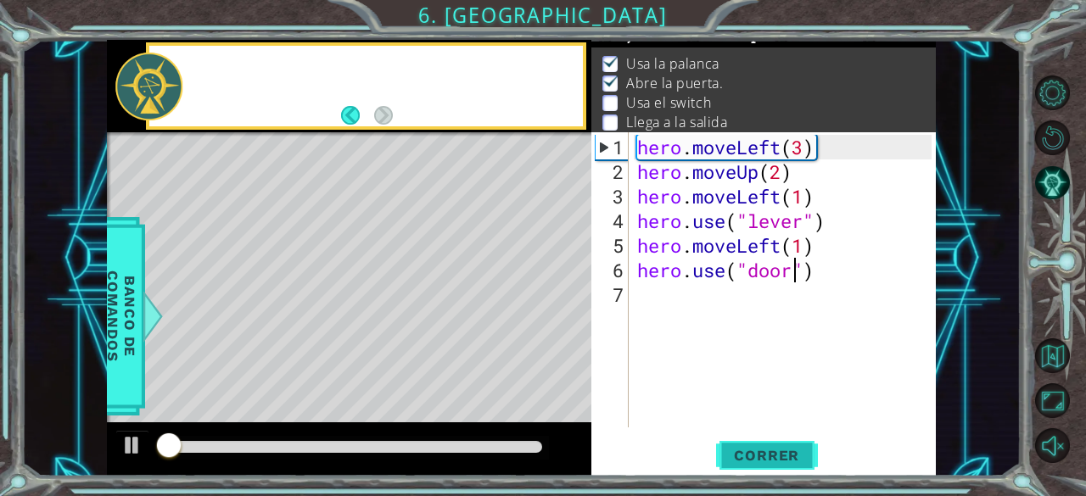
scroll to position [25, 0]
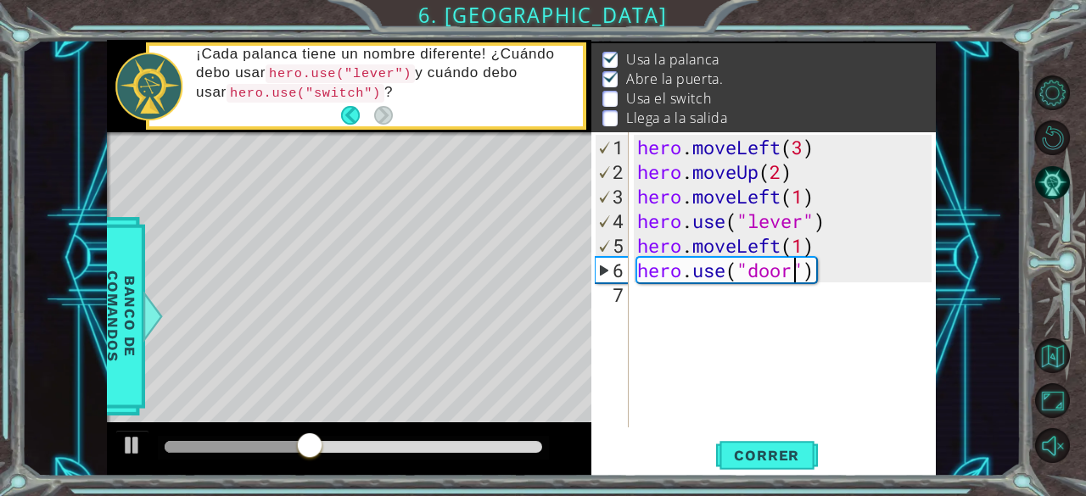
click at [663, 304] on div "hero . moveLeft ( 3 ) hero . moveUp ( 2 ) hero . moveLeft ( 1 ) hero . use ( "l…" at bounding box center [787, 307] width 307 height 344
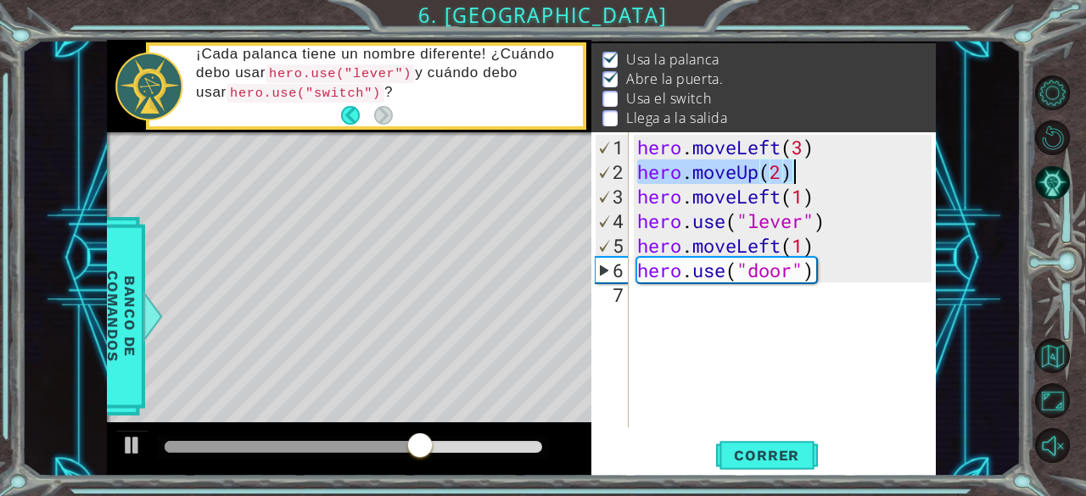
drag, startPoint x: 639, startPoint y: 171, endPoint x: 797, endPoint y: 174, distance: 157.8
click at [797, 174] on div "hero . moveLeft ( 3 ) hero . moveUp ( 2 ) hero . moveLeft ( 1 ) hero . use ( "l…" at bounding box center [787, 307] width 307 height 344
type textarea "hero.moveUp(2)"
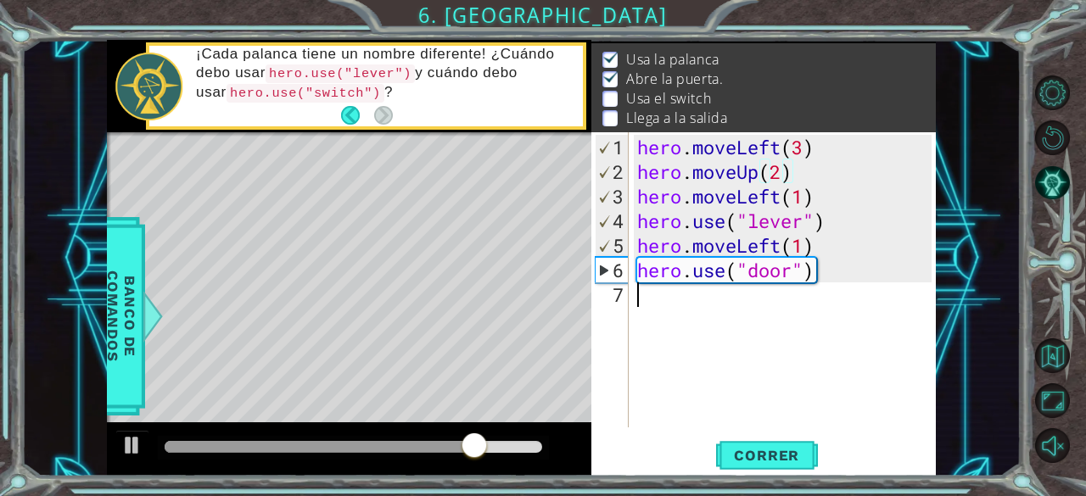
click at [645, 299] on div "hero . moveLeft ( 3 ) hero . moveUp ( 2 ) hero . moveLeft ( 1 ) hero . use ( "l…" at bounding box center [787, 307] width 307 height 344
paste textarea "hero.moveUp(2)"
type textarea "hero.moveUp(2)"
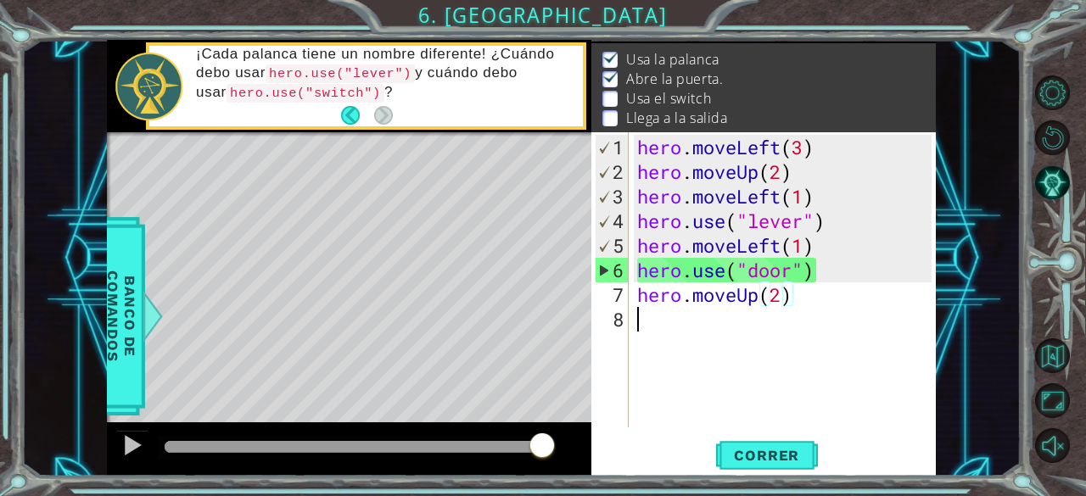
click at [714, 325] on div "hero . moveLeft ( 3 ) hero . moveUp ( 2 ) hero . moveLeft ( 1 ) hero . use ( "l…" at bounding box center [787, 307] width 307 height 344
drag, startPoint x: 636, startPoint y: 174, endPoint x: 787, endPoint y: 177, distance: 151.0
click at [787, 177] on div "hero . moveLeft ( 3 ) hero . moveUp ( 2 ) hero . moveLeft ( 1 ) hero . use ( "l…" at bounding box center [787, 307] width 307 height 344
type textarea "hero.moveUp(2)"
click at [800, 172] on div "hero . moveLeft ( 3 ) hero . moveUp ( 2 ) hero . moveLeft ( 1 ) hero . use ( "l…" at bounding box center [787, 307] width 307 height 344
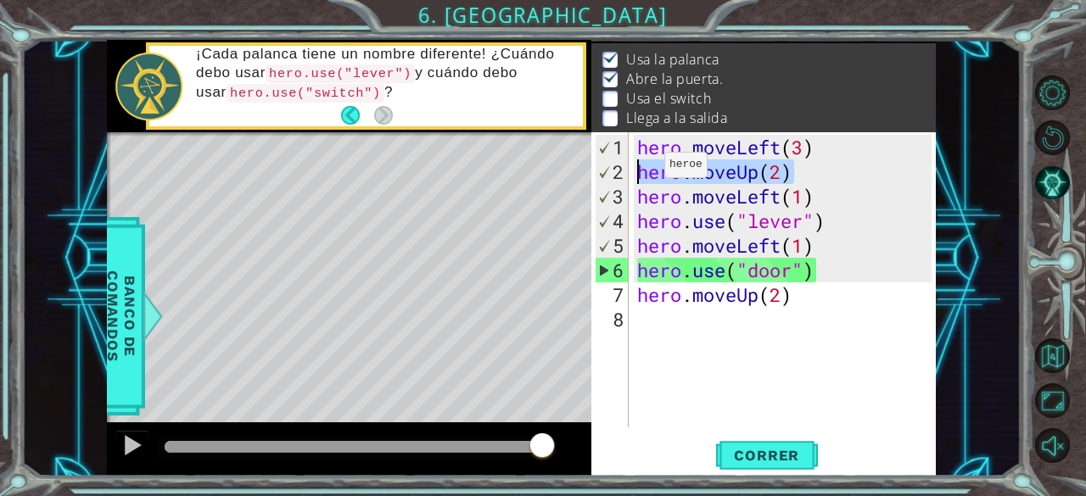
drag, startPoint x: 800, startPoint y: 172, endPoint x: 637, endPoint y: 171, distance: 162.8
click at [637, 171] on div "hero . moveLeft ( 3 ) hero . moveUp ( 2 ) hero . moveLeft ( 1 ) hero . use ( "l…" at bounding box center [787, 307] width 307 height 344
click at [644, 316] on div "hero . moveLeft ( 3 ) hero . moveUp ( 2 ) hero . moveLeft ( 1 ) hero . use ( "l…" at bounding box center [787, 307] width 307 height 344
paste textarea "hero.moveUp(2)"
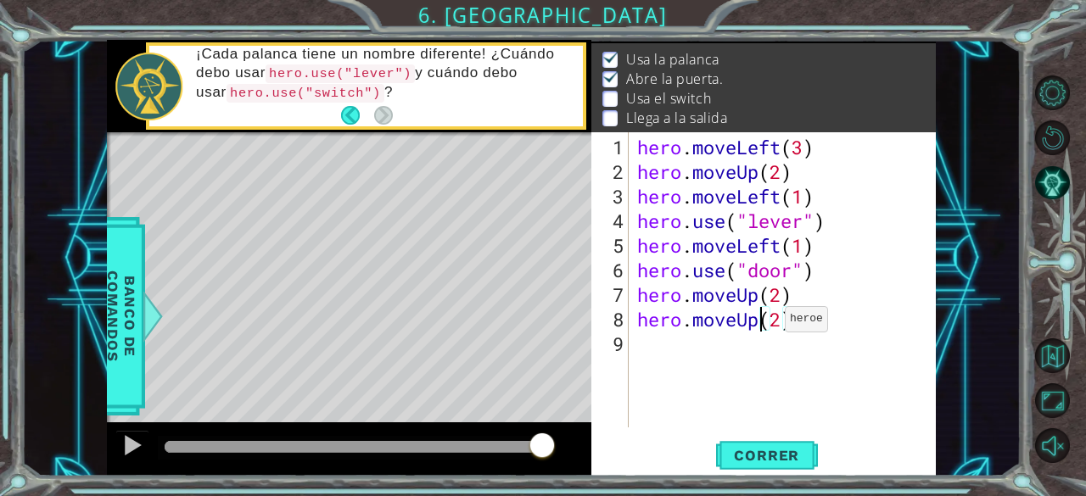
click at [758, 327] on div "hero . moveLeft ( 3 ) hero . moveUp ( 2 ) hero . moveLeft ( 1 ) hero . use ( "l…" at bounding box center [787, 307] width 307 height 344
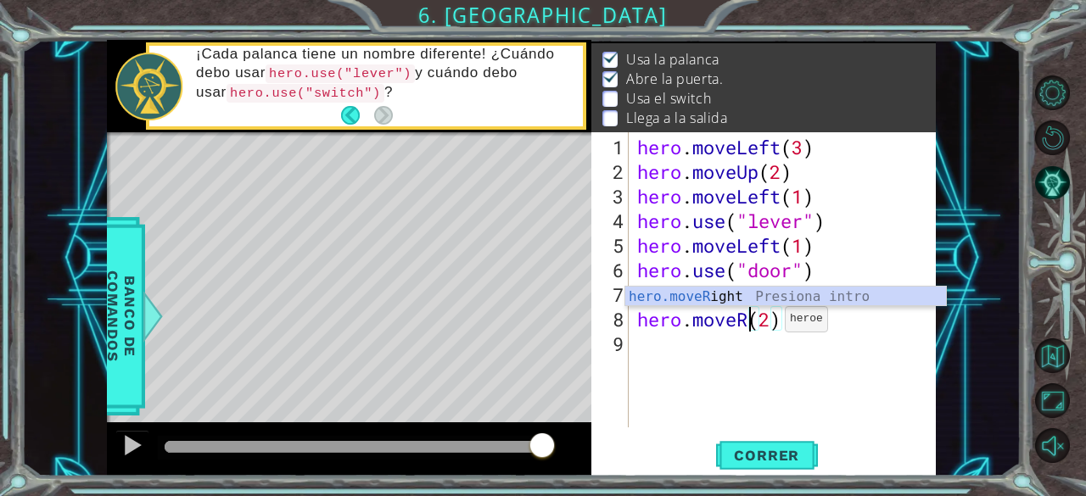
scroll to position [0, 5]
type textarea "hero.moveRight(2)"
click at [757, 337] on div "hero . moveLeft ( 3 ) hero . moveUp ( 2 ) hero . moveLeft ( 1 ) hero . use ( "l…" at bounding box center [787, 307] width 307 height 344
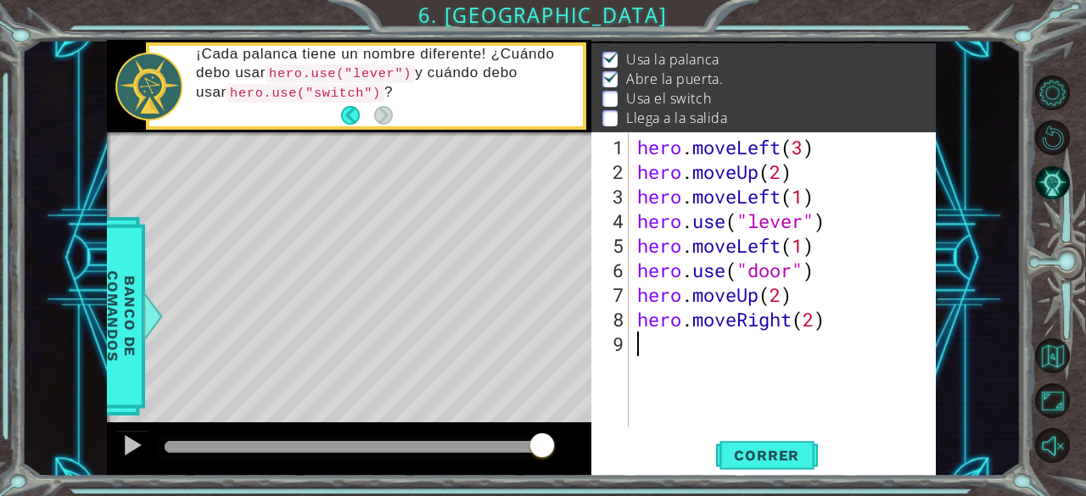
scroll to position [0, 0]
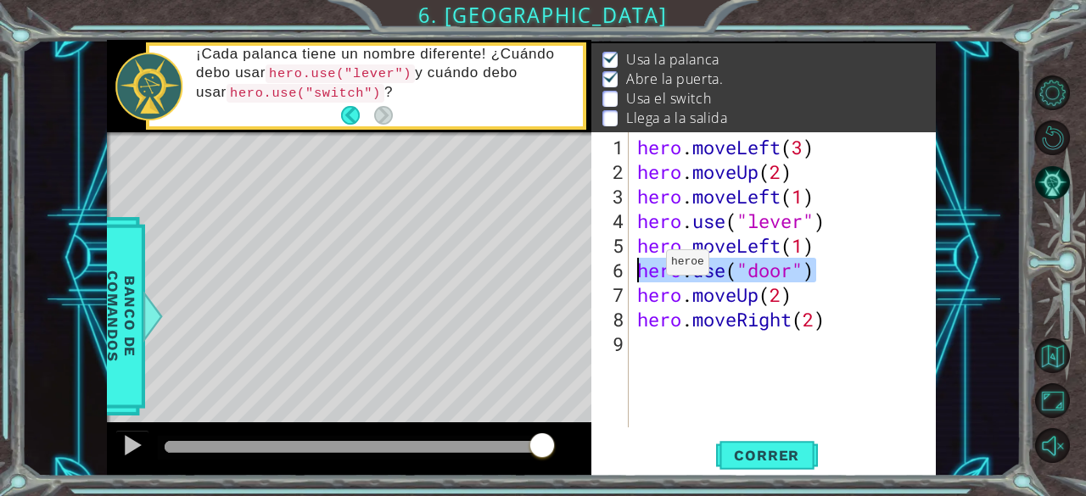
drag, startPoint x: 816, startPoint y: 272, endPoint x: 639, endPoint y: 269, distance: 176.4
click at [639, 269] on div "hero . moveLeft ( 3 ) hero . moveUp ( 2 ) hero . moveLeft ( 1 ) hero . use ( "l…" at bounding box center [787, 307] width 307 height 344
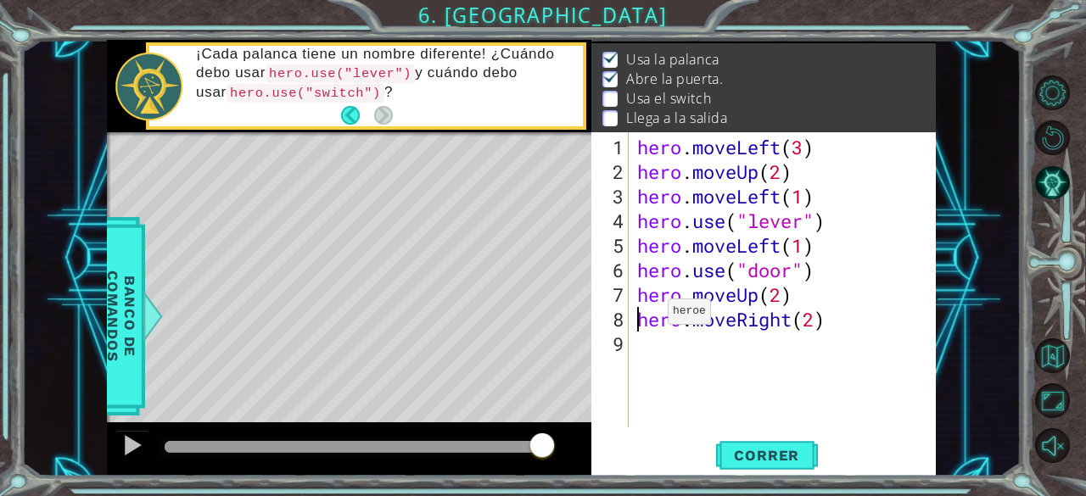
click at [642, 318] on div "hero . moveLeft ( 3 ) hero . moveUp ( 2 ) hero . moveLeft ( 1 ) hero . use ( "l…" at bounding box center [787, 307] width 307 height 344
type textarea "hero.moveRight(2)"
click at [644, 337] on div "hero . moveLeft ( 3 ) hero . moveUp ( 2 ) hero . moveLeft ( 1 ) hero . use ( "l…" at bounding box center [787, 307] width 307 height 344
click at [645, 338] on div "hero . moveLeft ( 3 ) hero . moveUp ( 2 ) hero . moveLeft ( 1 ) hero . use ( "l…" at bounding box center [787, 307] width 307 height 344
paste textarea "hero.use("door")"
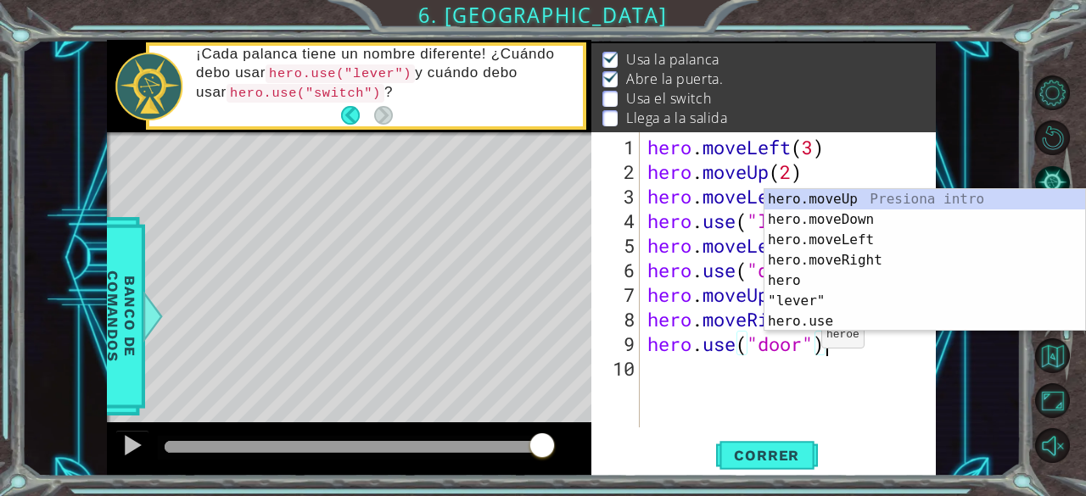
click at [806, 342] on div "hero . moveLeft ( 3 ) hero . moveUp ( 2 ) hero . moveLeft ( 1 ) hero . use ( "l…" at bounding box center [792, 307] width 297 height 344
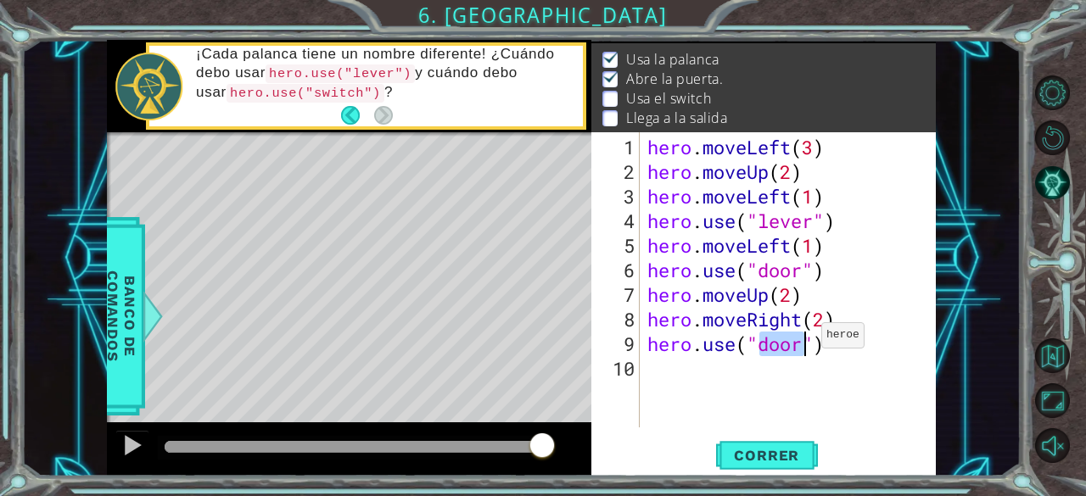
click at [806, 342] on div "hero . moveLeft ( 3 ) hero . moveUp ( 2 ) hero . moveLeft ( 1 ) hero . use ( "l…" at bounding box center [792, 307] width 297 height 344
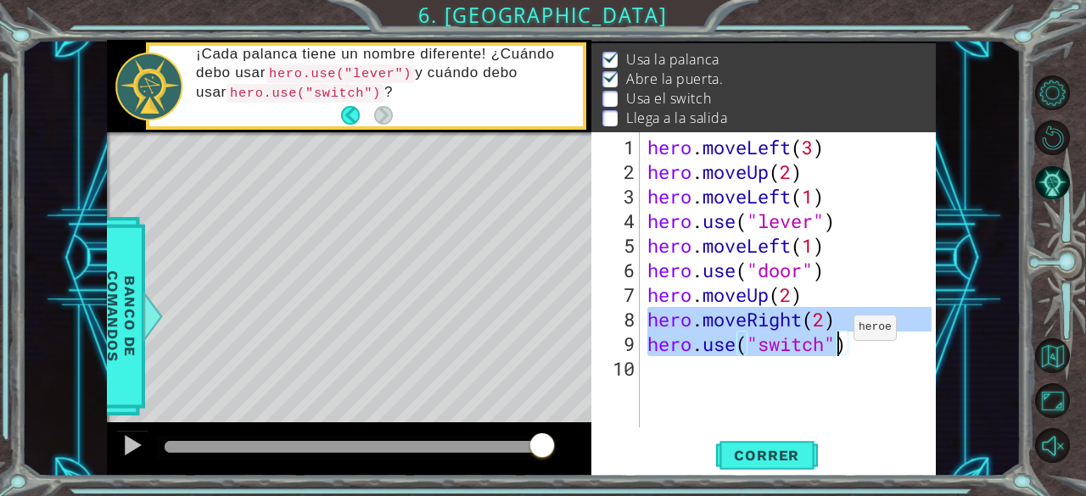
drag, startPoint x: 648, startPoint y: 317, endPoint x: 838, endPoint y: 336, distance: 190.9
click at [838, 336] on div "hero . moveLeft ( 3 ) hero . moveUp ( 2 ) hero . moveLeft ( 1 ) hero . use ( "l…" at bounding box center [792, 307] width 297 height 344
click at [863, 321] on div "hero . moveLeft ( 3 ) hero . moveUp ( 2 ) hero . moveLeft ( 1 ) hero . use ( "l…" at bounding box center [788, 279] width 288 height 295
type textarea "hero.moveRight(2)"
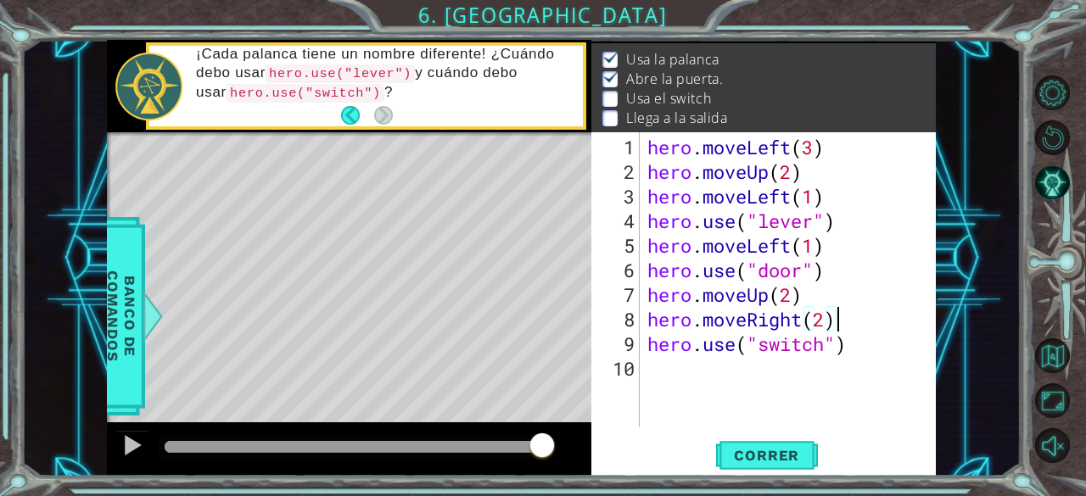
click at [849, 318] on div "hero . moveLeft ( 3 ) hero . moveUp ( 2 ) hero . moveLeft ( 1 ) hero . use ( "l…" at bounding box center [792, 307] width 297 height 344
drag, startPoint x: 849, startPoint y: 318, endPoint x: 648, endPoint y: 320, distance: 201.0
click at [648, 320] on div "hero . moveLeft ( 3 ) hero . moveUp ( 2 ) hero . moveLeft ( 1 ) hero . use ( "l…" at bounding box center [792, 307] width 297 height 344
click at [651, 366] on div "hero . moveLeft ( 3 ) hero . moveUp ( 2 ) hero . moveLeft ( 1 ) hero . use ( "l…" at bounding box center [792, 307] width 297 height 344
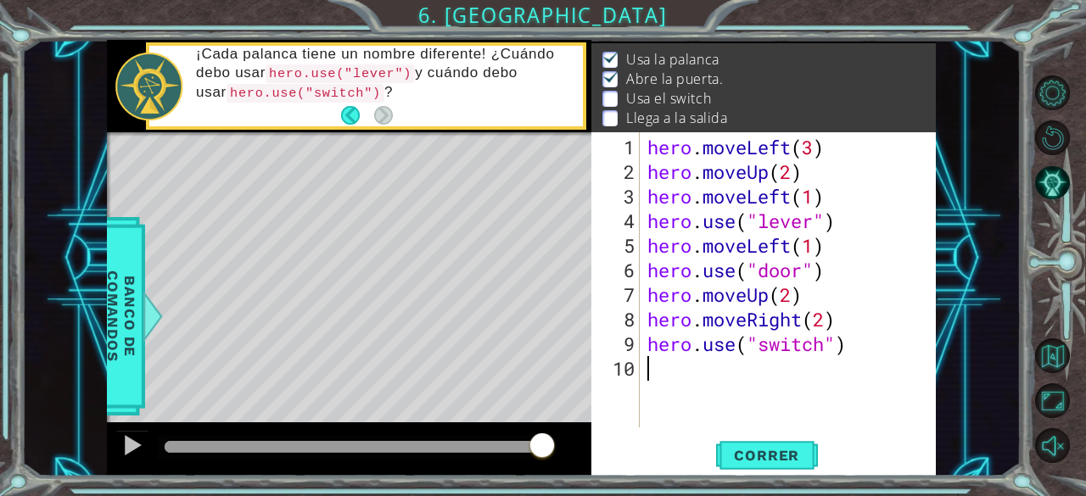
paste textarea "hero.moveRight(2)"
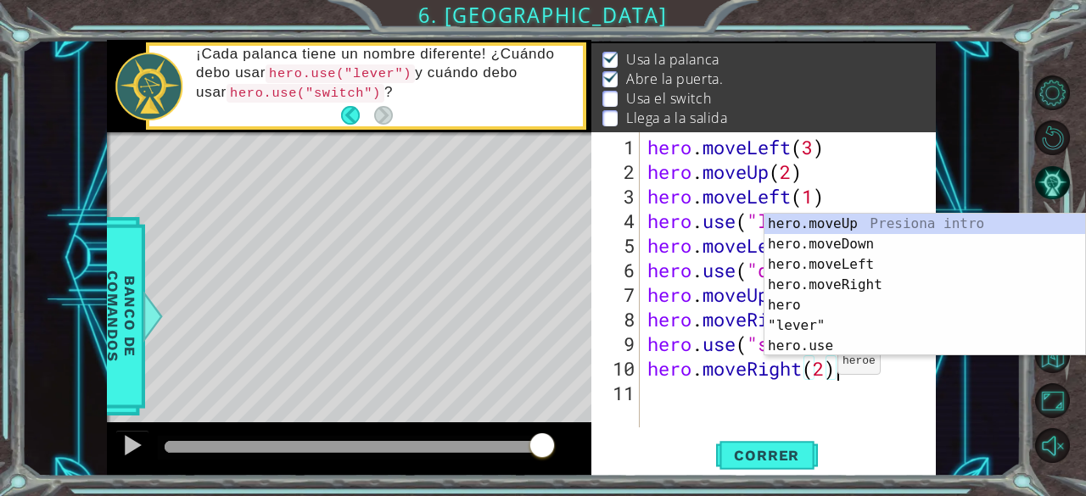
click at [822, 369] on div "hero . moveLeft ( 3 ) hero . moveUp ( 2 ) hero . moveLeft ( 1 ) hero . use ( "l…" at bounding box center [792, 307] width 297 height 344
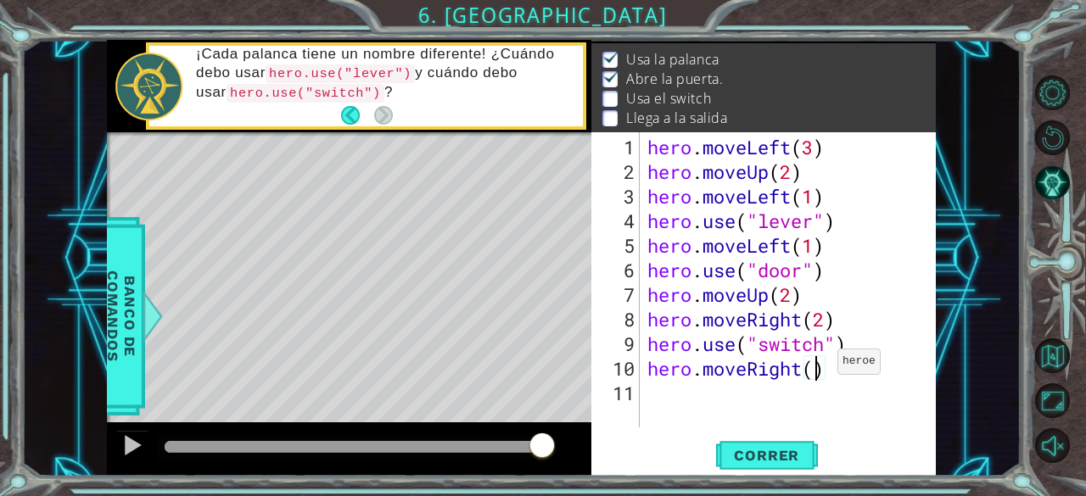
scroll to position [0, 7]
type textarea "hero.moveRight(1)"
click at [760, 441] on button "Correr" at bounding box center [767, 455] width 102 height 35
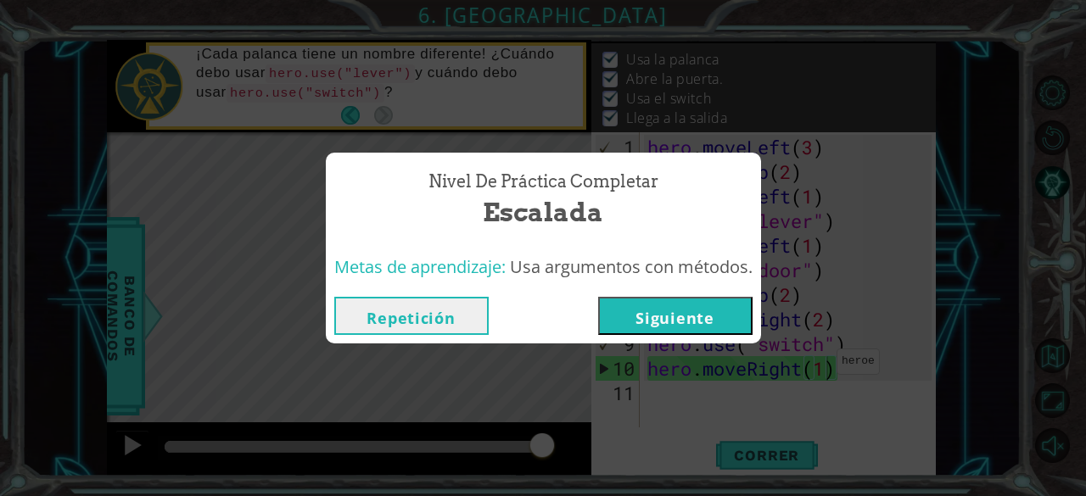
click at [719, 331] on button "Siguiente" at bounding box center [675, 316] width 154 height 38
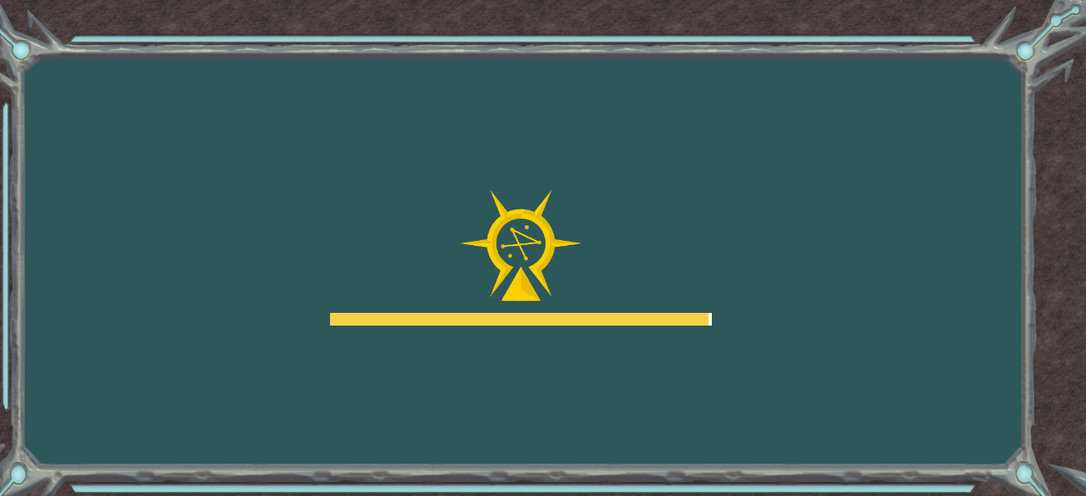
click at [715, 252] on div "Goals Error al cargar desde el servidor. Intenta refrescar la página. Necesitar…" at bounding box center [543, 248] width 1086 height 496
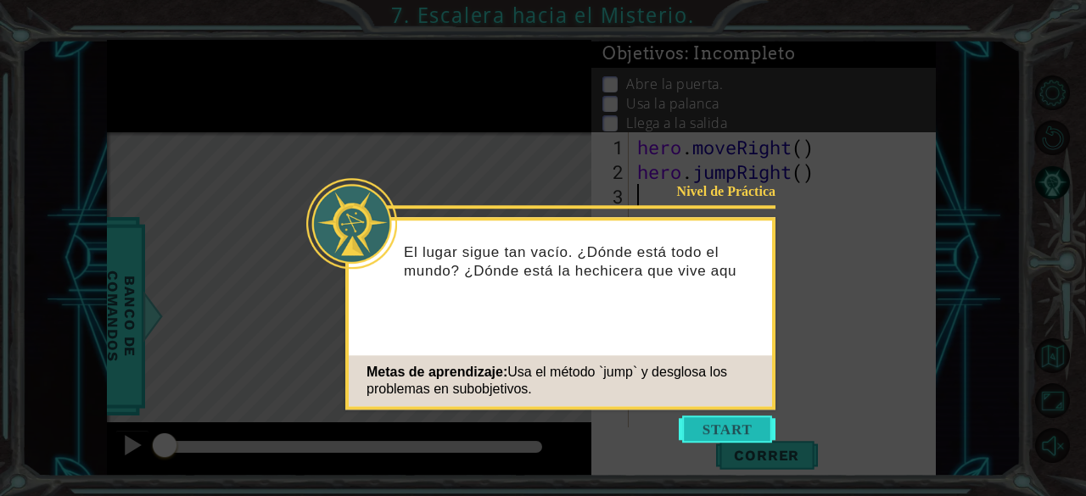
click at [745, 434] on button "Start" at bounding box center [726, 429] width 97 height 27
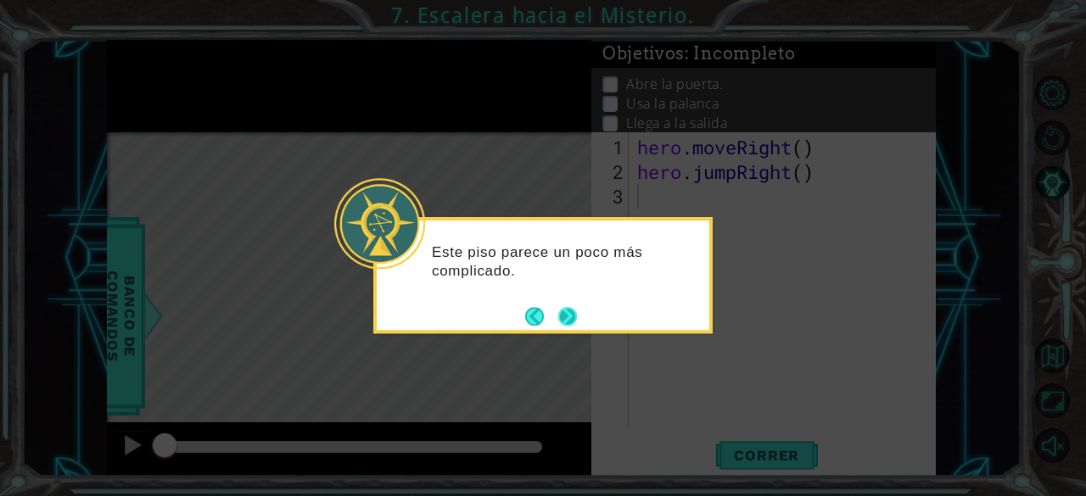
click at [580, 321] on button "Next" at bounding box center [567, 316] width 27 height 27
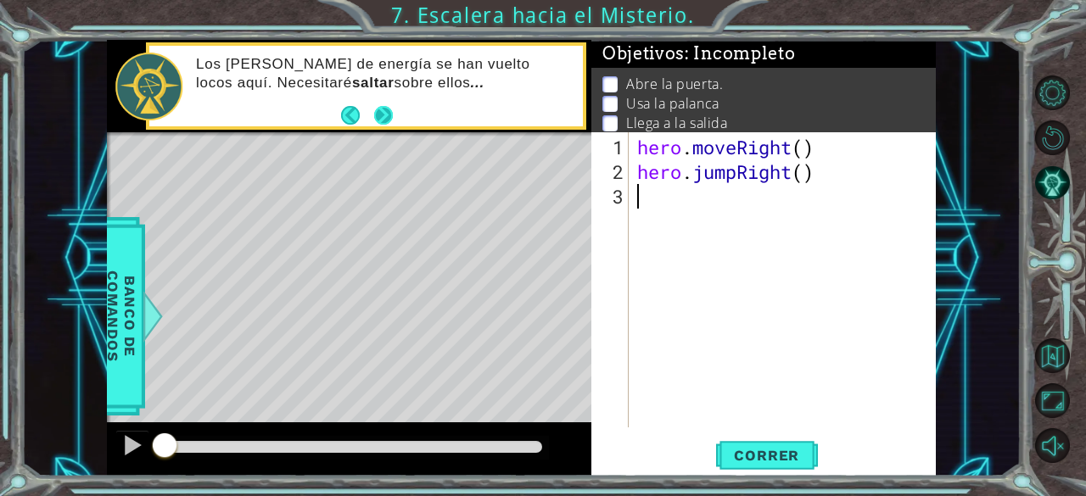
click at [394, 115] on button "Next" at bounding box center [383, 115] width 20 height 20
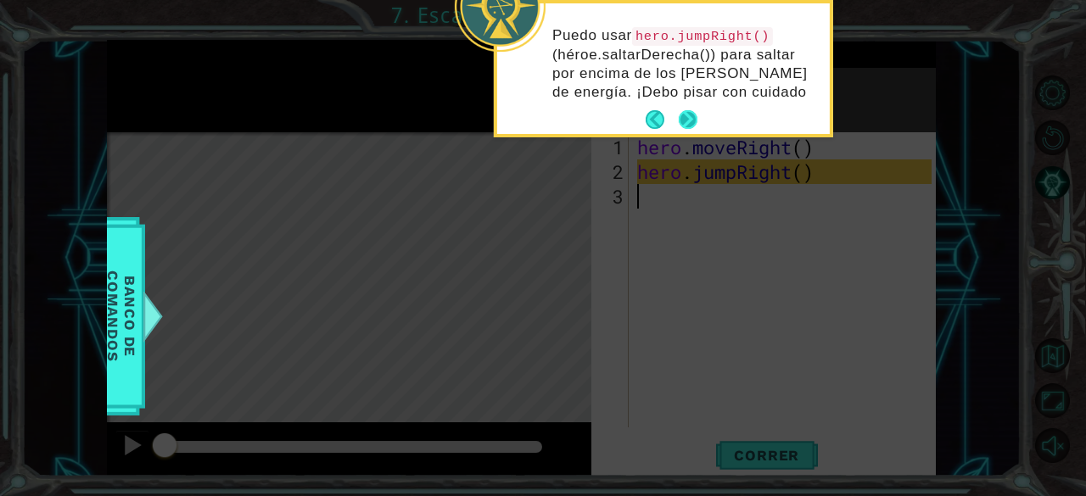
click at [693, 121] on button "Next" at bounding box center [688, 120] width 20 height 20
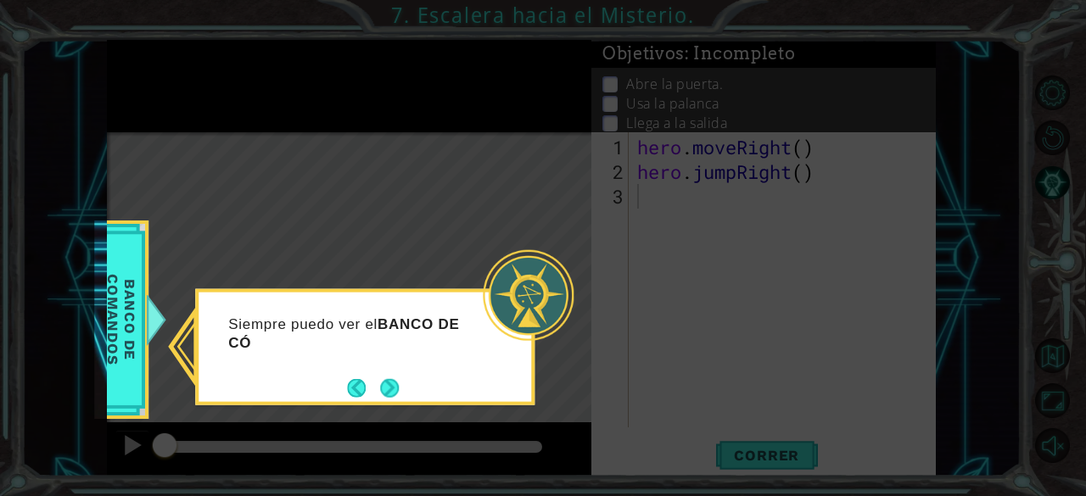
click at [399, 403] on div "Siempre puedo ver el BANCO DE CÓ" at bounding box center [364, 347] width 339 height 116
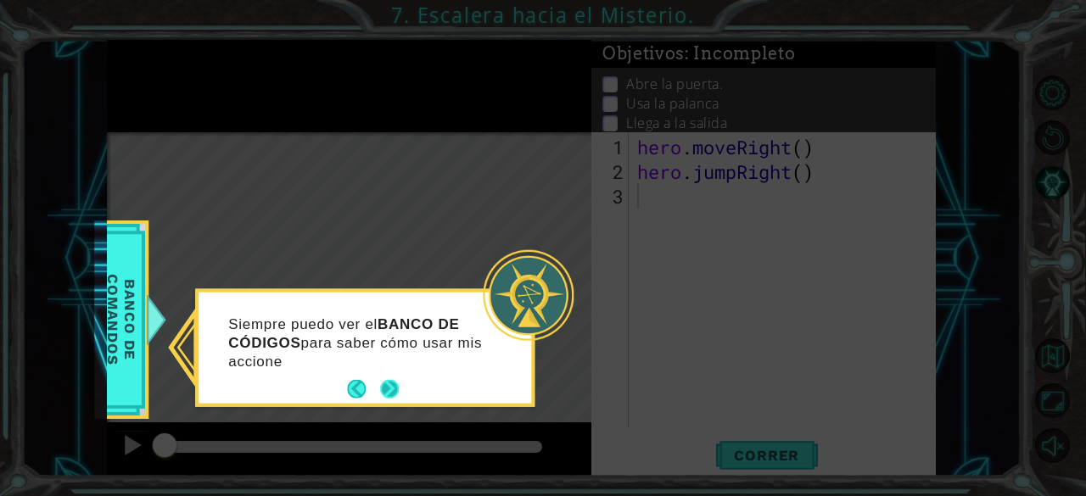
click at [388, 394] on button "Next" at bounding box center [390, 390] width 20 height 20
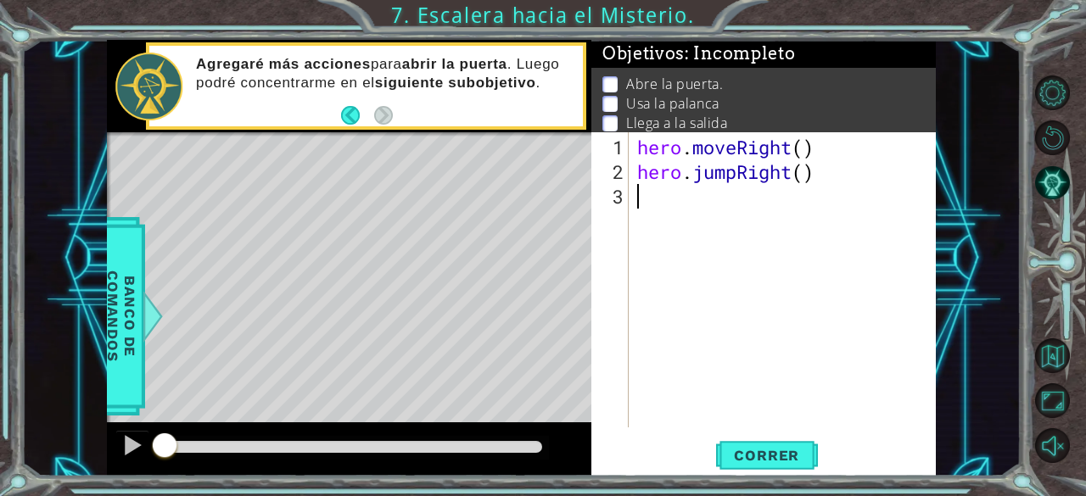
click at [739, 394] on div "hero . moveRight ( ) hero . jumpRight ( )" at bounding box center [787, 307] width 307 height 344
click at [802, 148] on div "hero . moveRight ( ) hero . jumpRight ( )" at bounding box center [787, 307] width 307 height 344
click at [803, 181] on div "hero . moveRight ( 1 ) hero . jumpRight ( )" at bounding box center [787, 307] width 307 height 344
click at [790, 170] on div "hero . moveRight ( 1 ) hero . jumpRight2 )" at bounding box center [787, 307] width 307 height 344
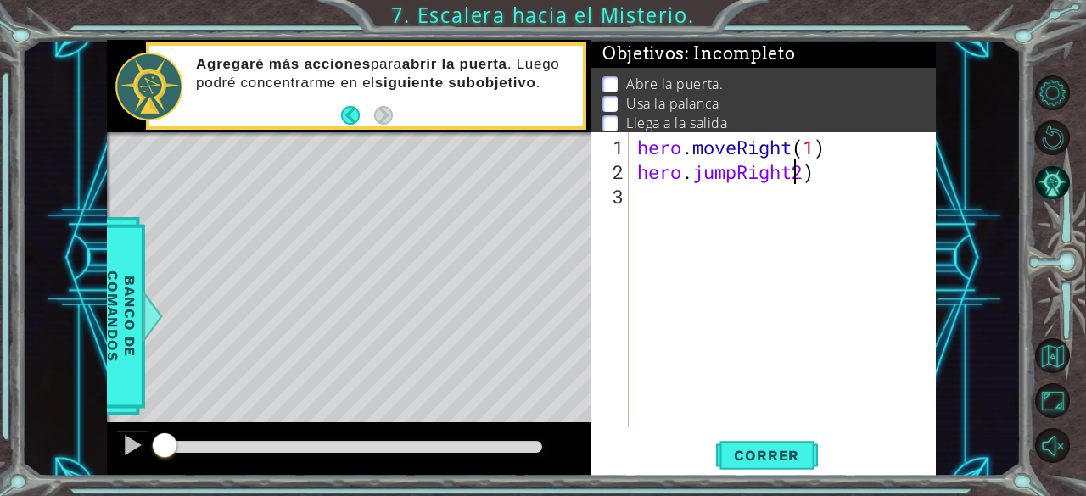
scroll to position [0, 8]
click at [774, 460] on span "Correr" at bounding box center [766, 455] width 99 height 17
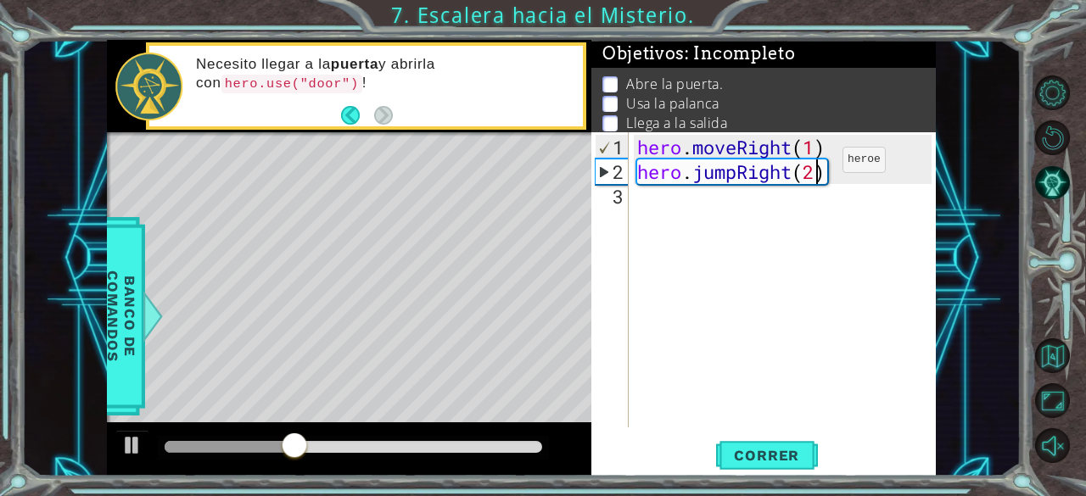
click at [817, 167] on div "hero . moveRight ( 1 ) hero . jumpRight ( 2 )" at bounding box center [787, 307] width 307 height 344
click at [780, 463] on span "Correr" at bounding box center [766, 455] width 99 height 17
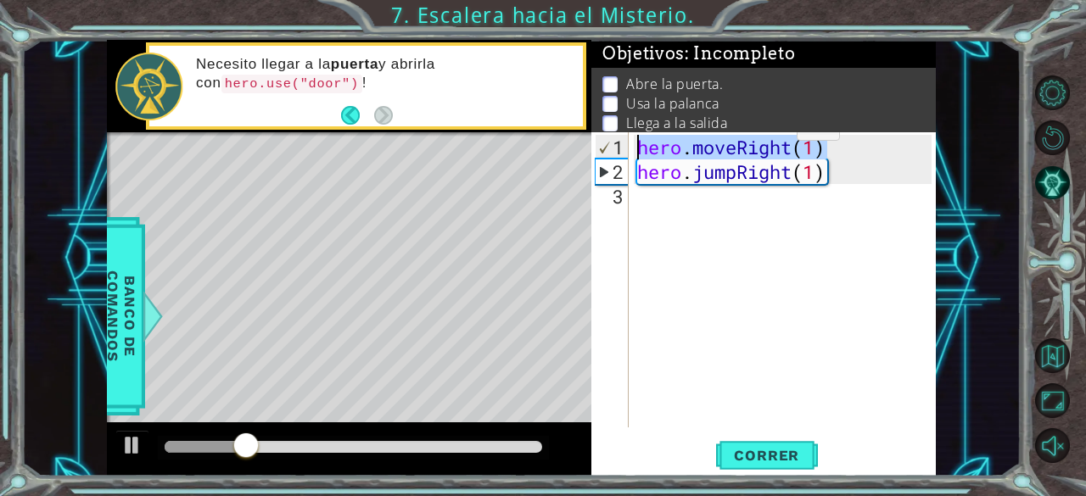
drag, startPoint x: 828, startPoint y: 137, endPoint x: 665, endPoint y: 128, distance: 163.1
click at [665, 128] on div "Objetivos : Incompleto Abre la puerta. Usa la palanca Llega a la salida hero.ju…" at bounding box center [763, 258] width 344 height 437
type textarea "hero.moveRight(1)"
click at [659, 203] on div "hero . moveRight ( 1 ) hero . jumpRight ( 1 )" at bounding box center [787, 307] width 307 height 344
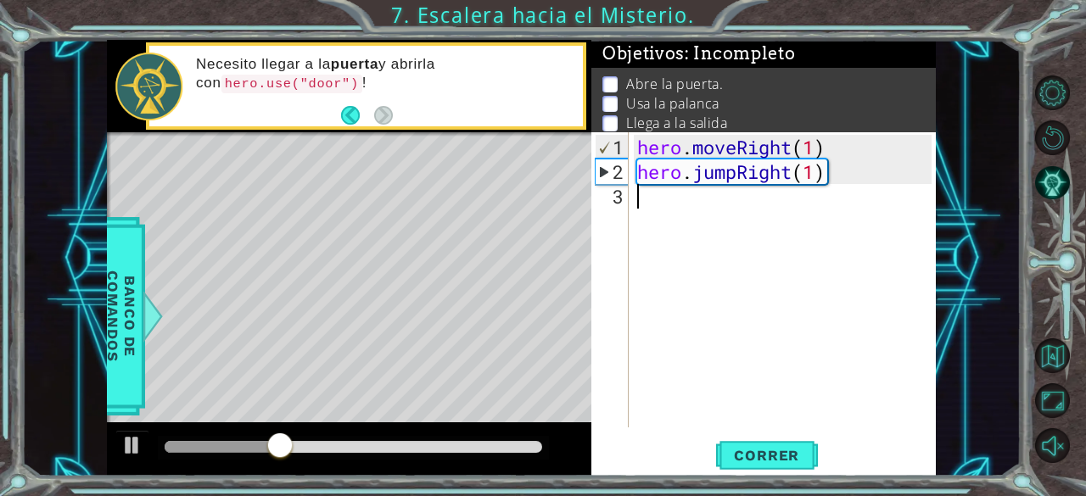
scroll to position [0, 0]
paste textarea "hero.moveRight(1)"
type textarea "hero.moveRight(1)"
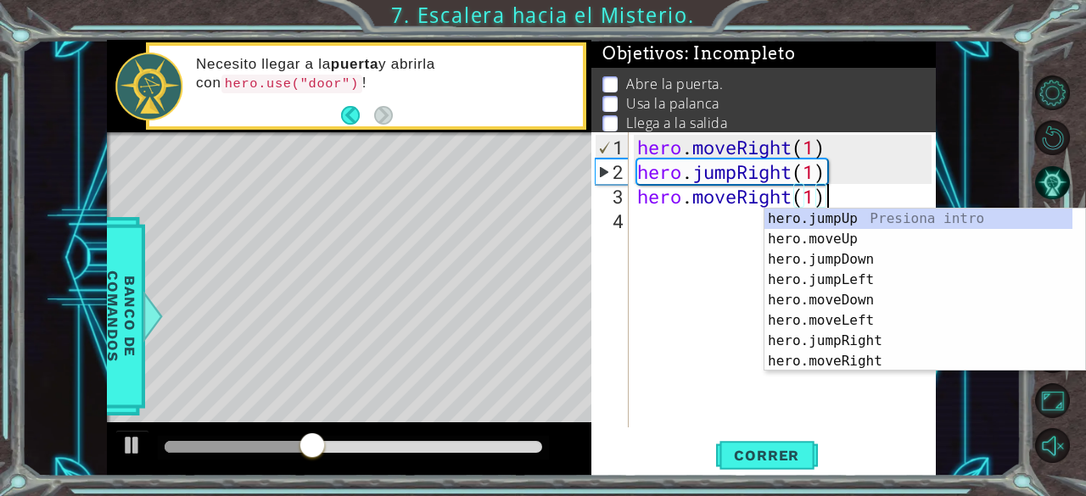
click at [669, 223] on div "hero . moveRight ( 1 ) hero . jumpRight ( 1 ) hero . moveRight ( 1 )" at bounding box center [787, 307] width 307 height 344
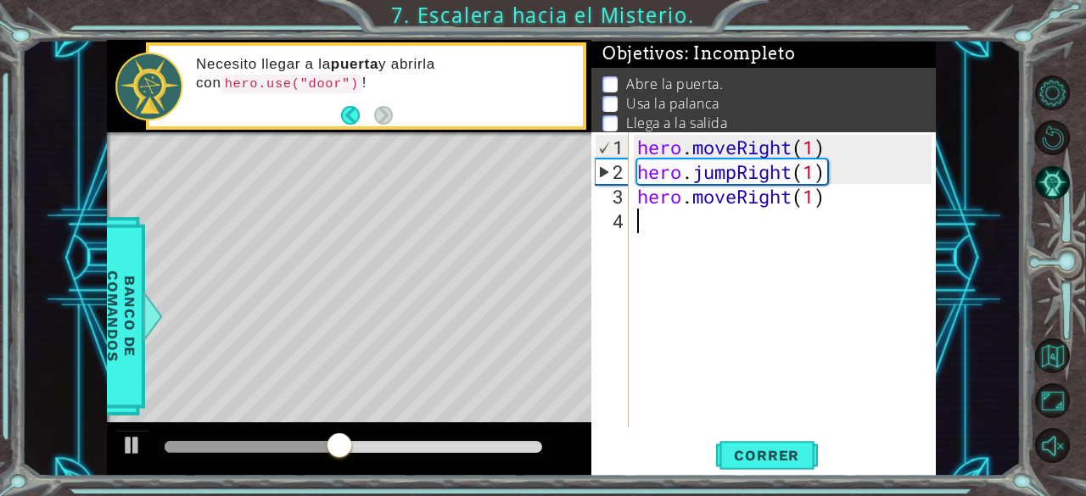
paste textarea "hero.moveRight(1)"
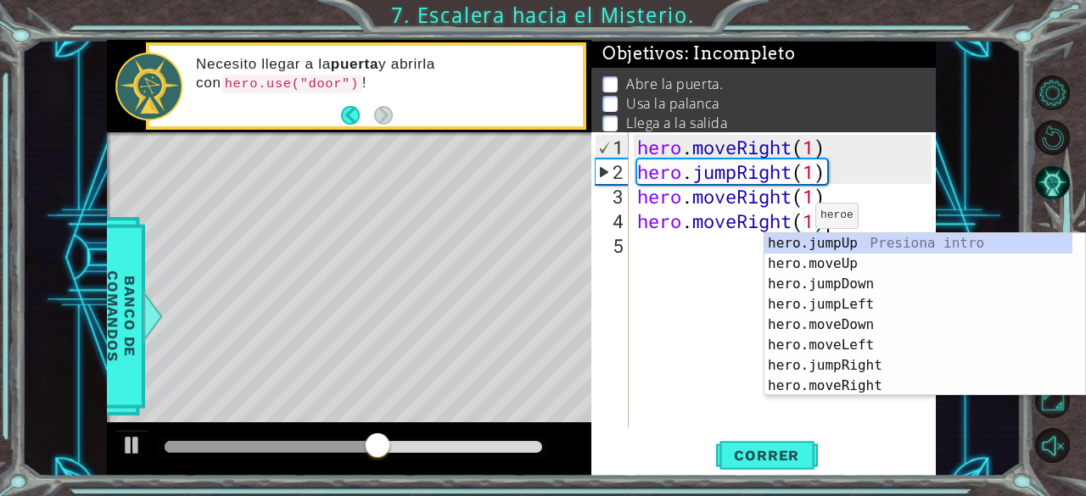
click at [790, 222] on div "hero . moveRight ( 1 ) hero . jumpRight ( 1 ) hero . moveRight ( 1 ) hero . mov…" at bounding box center [787, 307] width 307 height 344
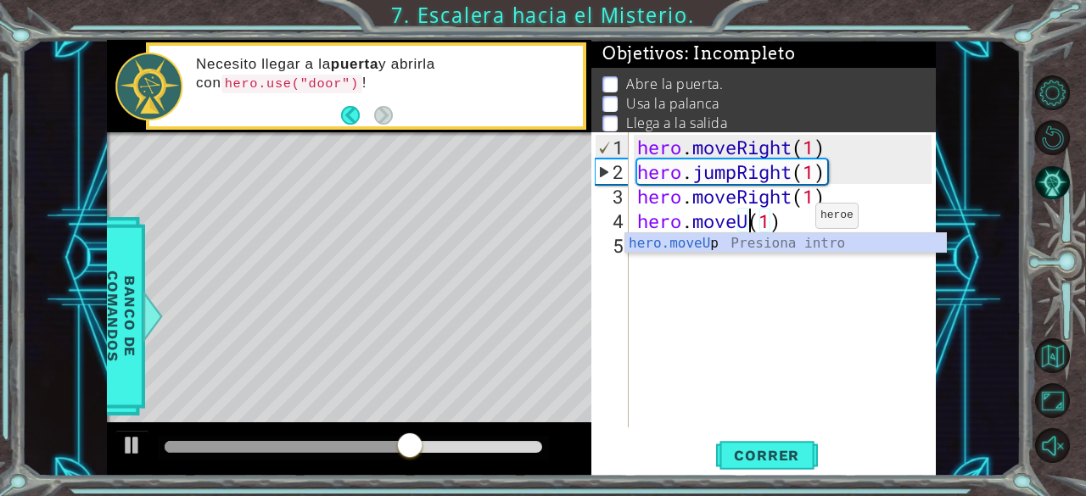
scroll to position [0, 5]
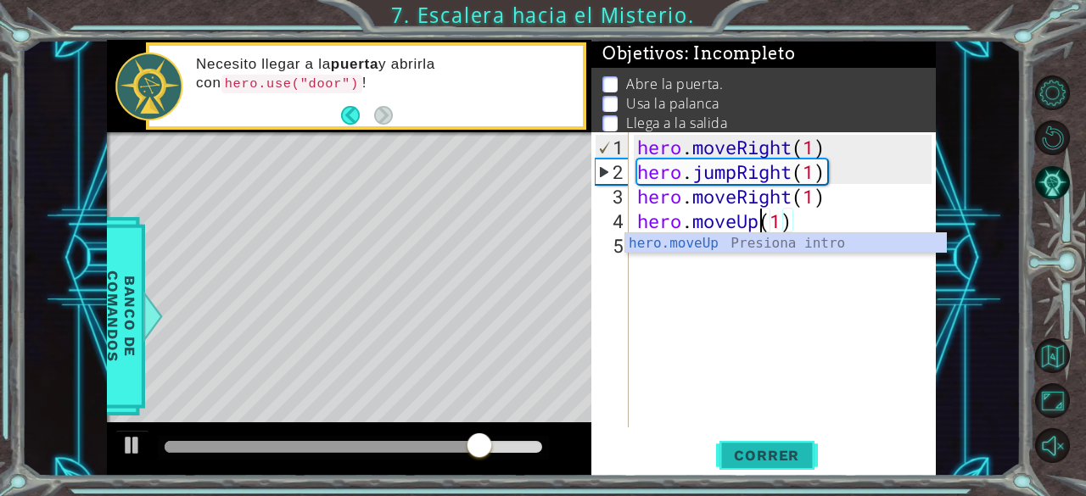
type textarea "hero.moveUp(1)"
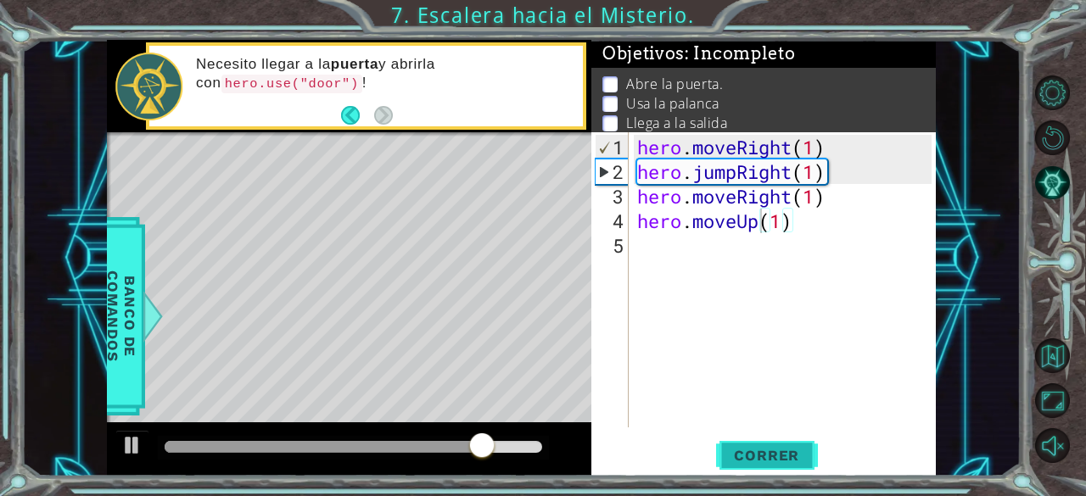
click at [742, 444] on button "Correr" at bounding box center [767, 455] width 102 height 35
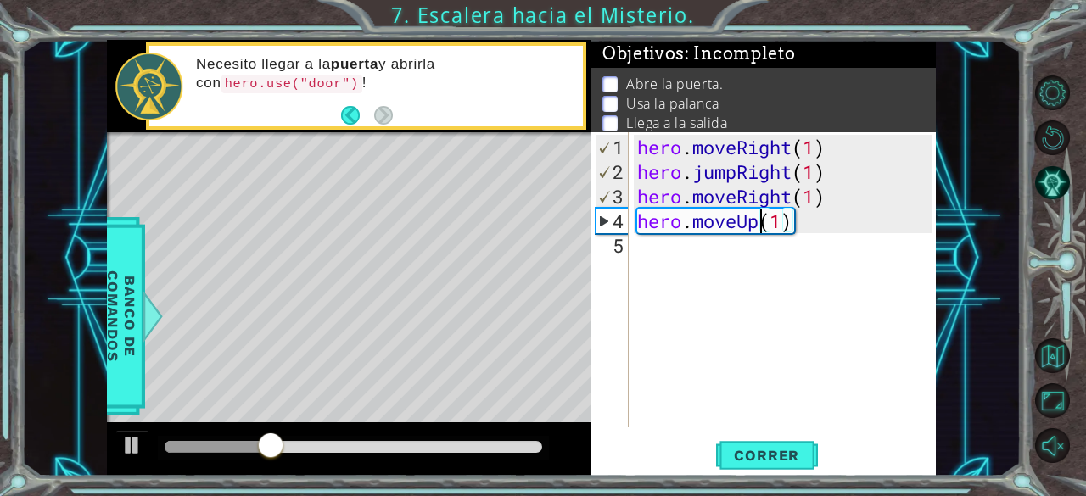
click at [660, 255] on div "hero . moveRight ( 1 ) hero . jumpRight ( 1 ) hero . moveRight ( 1 ) hero . mov…" at bounding box center [787, 307] width 307 height 344
drag, startPoint x: 199, startPoint y: 84, endPoint x: 248, endPoint y: 79, distance: 48.6
click at [248, 79] on code "hero.use("door")" at bounding box center [291, 84] width 141 height 19
click at [285, 87] on code "hero.use("door")" at bounding box center [291, 84] width 141 height 19
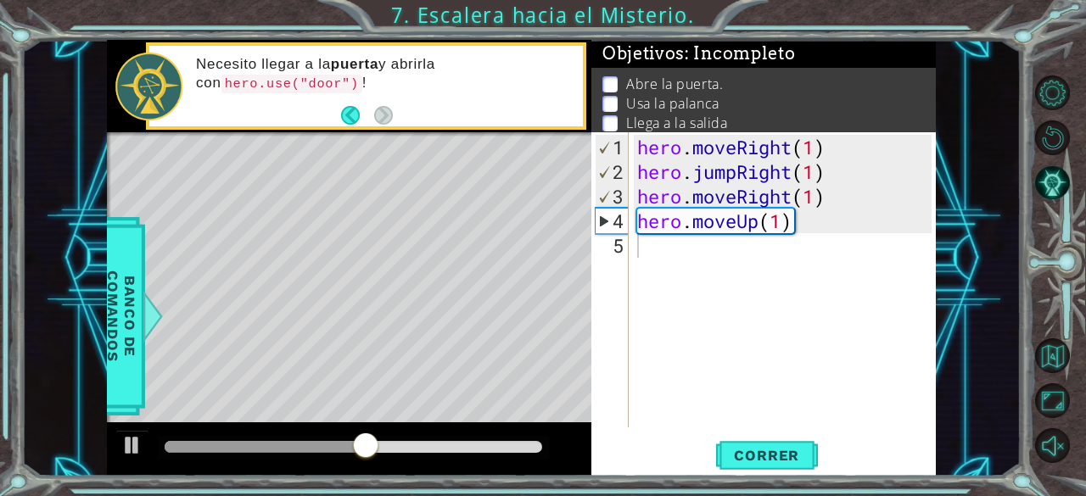
drag, startPoint x: 314, startPoint y: 78, endPoint x: 221, endPoint y: 82, distance: 92.5
click at [221, 82] on code "hero.use("door")" at bounding box center [291, 84] width 141 height 19
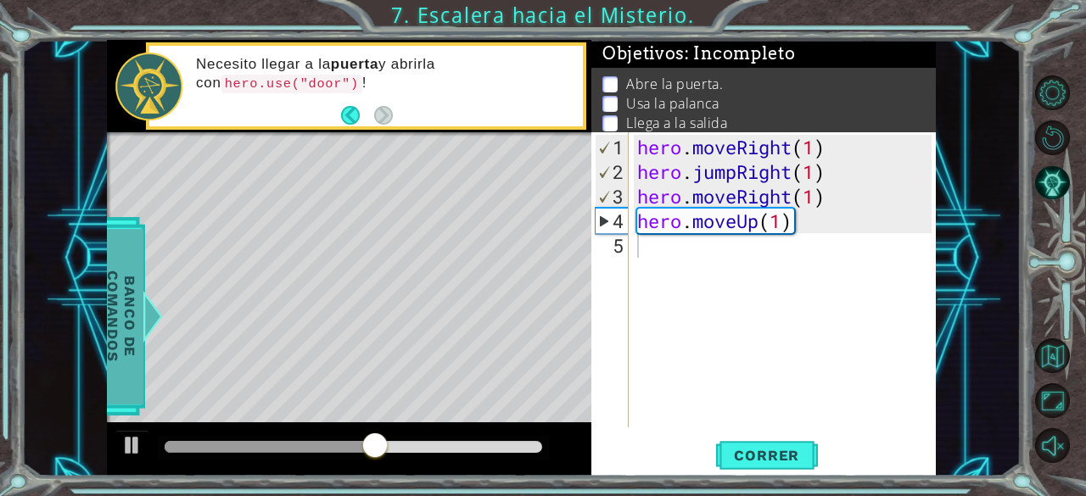
click at [137, 275] on span "Banco de comandos" at bounding box center [121, 316] width 44 height 176
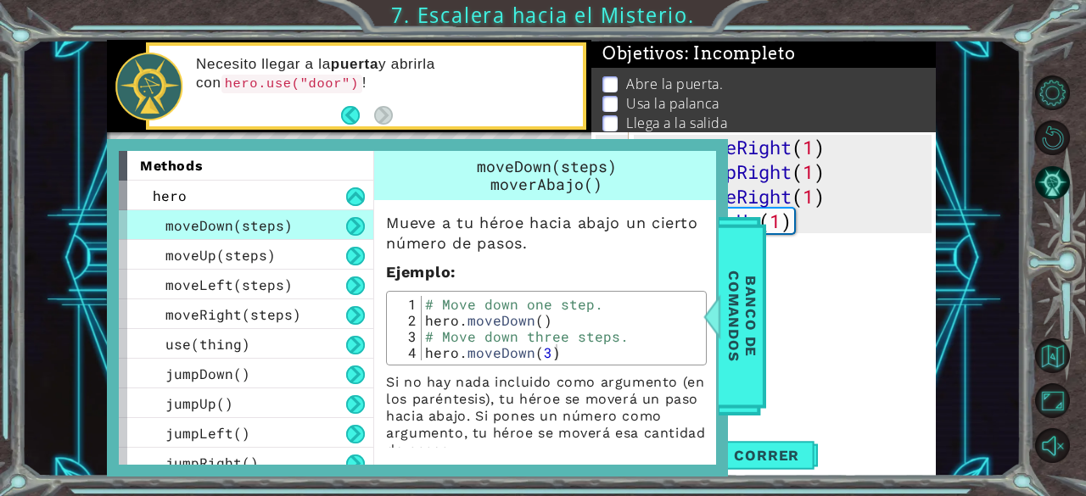
scroll to position [12, 0]
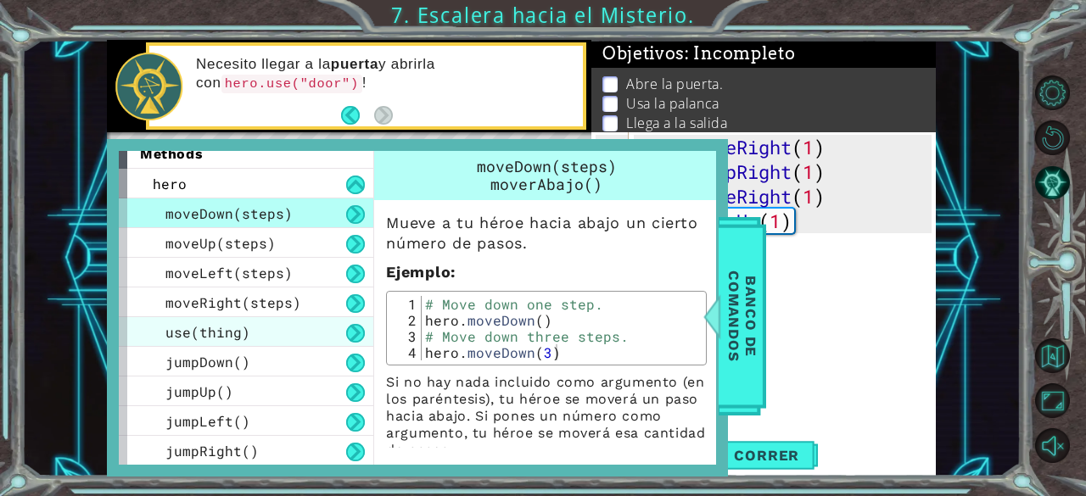
click at [282, 343] on div "use(thing)" at bounding box center [246, 332] width 254 height 30
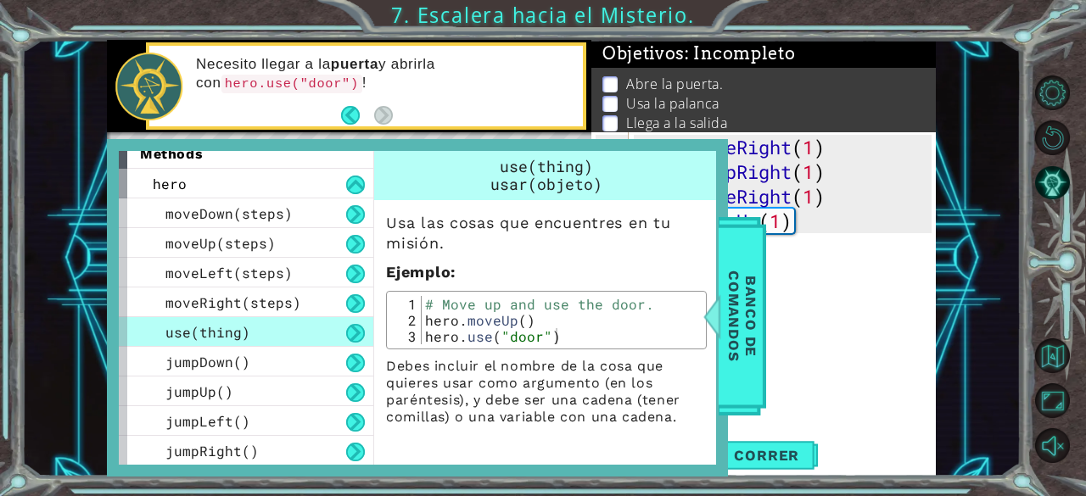
type textarea "hero.use("door")"
drag, startPoint x: 551, startPoint y: 333, endPoint x: 419, endPoint y: 332, distance: 132.3
click at [419, 332] on div "hero.use("door") 1 2 3 # Move up and use the door. hero . moveUp ( ) hero . use…" at bounding box center [546, 320] width 310 height 48
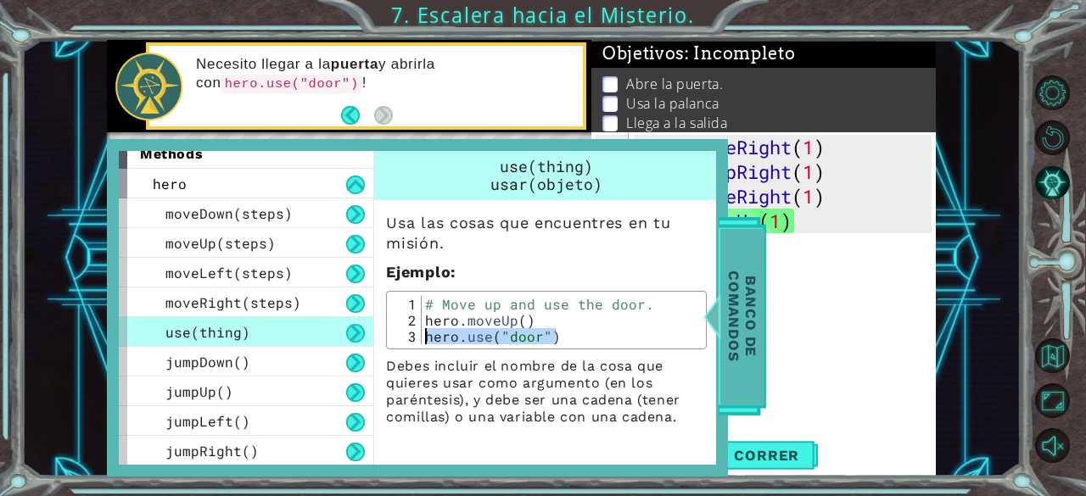
click at [728, 242] on span "Banco de comandos" at bounding box center [742, 316] width 44 height 176
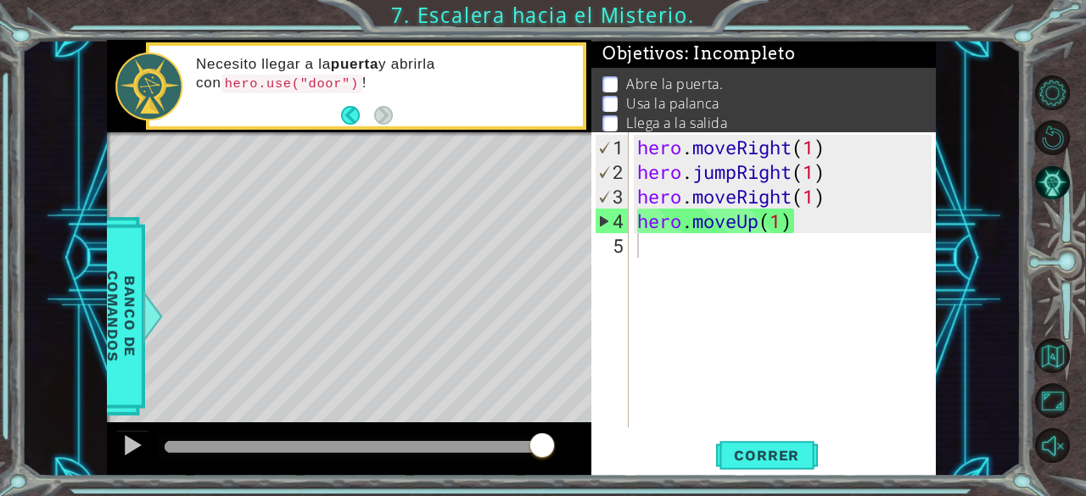
click at [702, 248] on div "hero . moveRight ( 1 ) hero . jumpRight ( 1 ) hero . moveRight ( 1 ) hero . mov…" at bounding box center [787, 307] width 307 height 344
paste textarea "hero.use("door")"
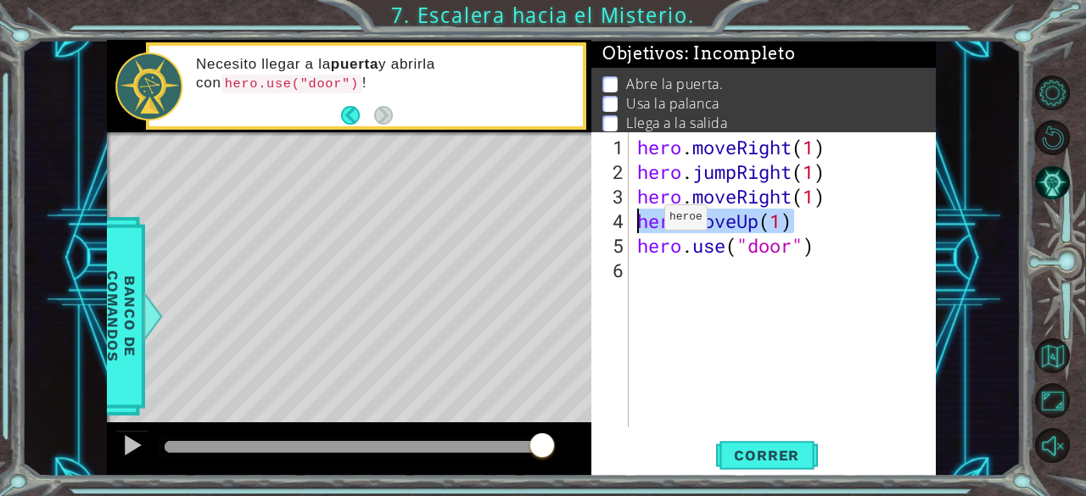
drag, startPoint x: 804, startPoint y: 214, endPoint x: 639, endPoint y: 225, distance: 165.7
click at [639, 225] on div "hero . moveRight ( 1 ) hero . jumpRight ( 1 ) hero . moveRight ( 1 ) hero . mov…" at bounding box center [787, 307] width 307 height 344
type textarea "hero.moveUp(1)"
click at [649, 265] on div "hero . moveRight ( 1 ) hero . jumpRight ( 1 ) hero . moveRight ( 1 ) hero . mov…" at bounding box center [787, 307] width 307 height 344
paste textarea "hero.moveUp(1)"
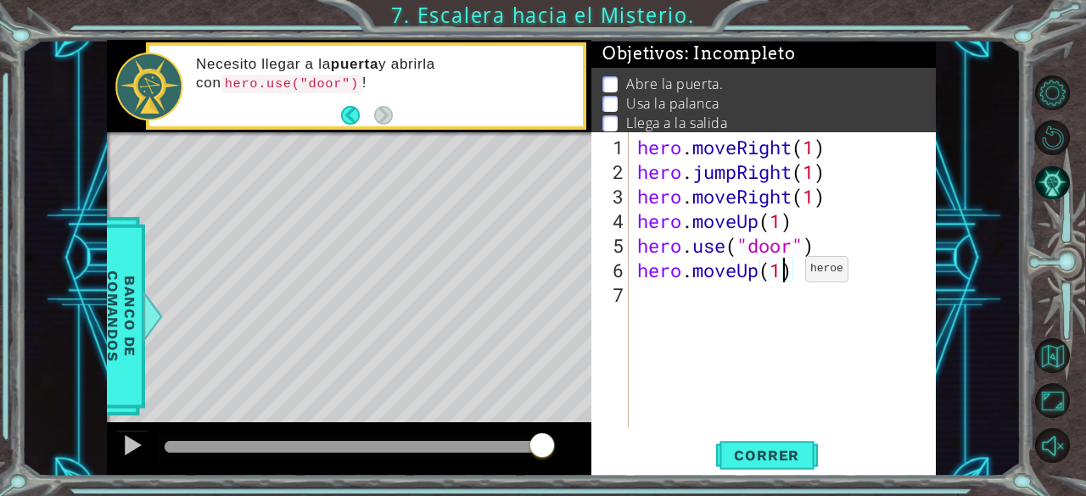
click at [779, 276] on div "hero . moveRight ( 1 ) hero . jumpRight ( 1 ) hero . moveRight ( 1 ) hero . mov…" at bounding box center [787, 307] width 307 height 344
drag, startPoint x: 638, startPoint y: 149, endPoint x: 753, endPoint y: 148, distance: 115.4
click at [753, 148] on div "hero . moveRight ( 1 ) hero . jumpRight ( 1 ) hero . moveRight ( 1 ) hero . mov…" at bounding box center [787, 307] width 307 height 344
type textarea "hero.moveRight(1)"
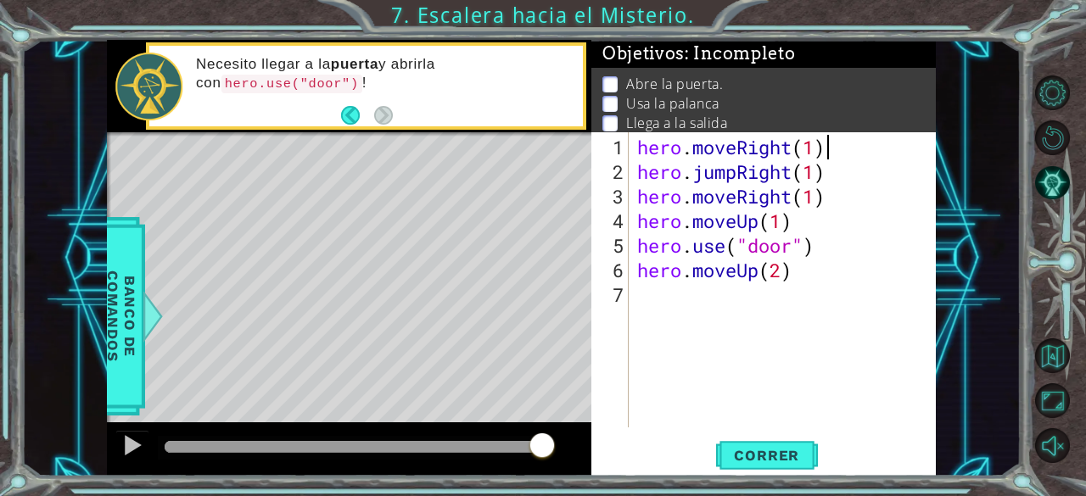
click at [837, 144] on div "hero . moveRight ( 1 ) hero . jumpRight ( 1 ) hero . moveRight ( 1 ) hero . mov…" at bounding box center [787, 307] width 307 height 344
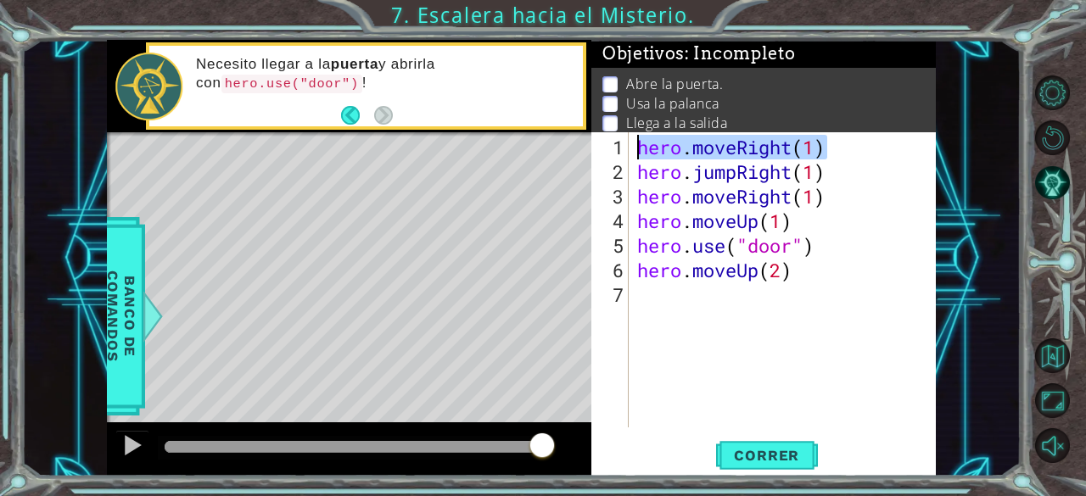
drag, startPoint x: 837, startPoint y: 144, endPoint x: 662, endPoint y: 128, distance: 175.5
click at [662, 128] on div "Objetivos : Incompleto Abre la puerta. Usa la palanca Llega a la salida hero.mo…" at bounding box center [763, 258] width 344 height 437
click at [646, 288] on div "hero . moveRight ( 1 ) hero . jumpRight ( 1 ) hero . moveRight ( 1 ) hero . mov…" at bounding box center [787, 307] width 307 height 344
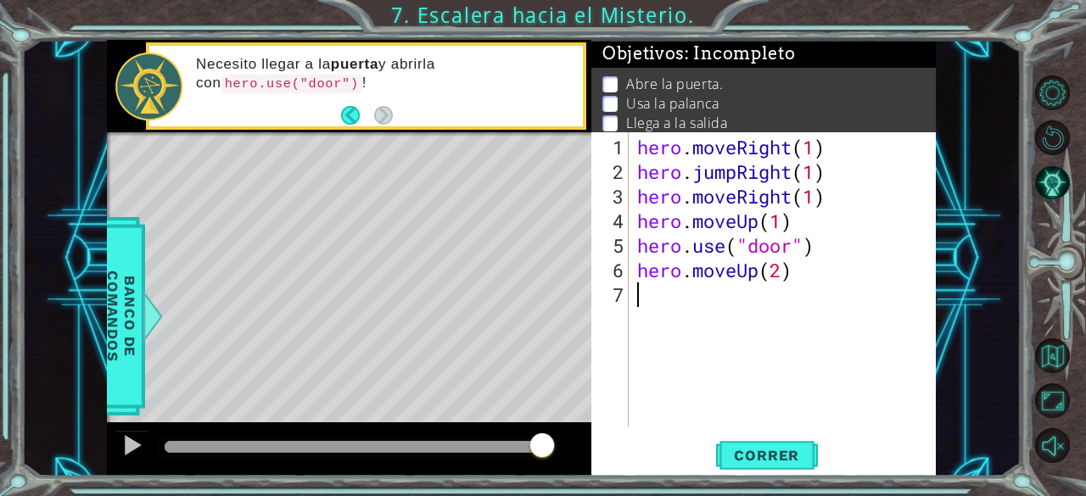
scroll to position [0, 0]
paste textarea "hero.moveRight(1)"
type textarea "hero.moveRight(1)"
click at [789, 348] on div "hero . moveRight ( 1 ) hero . jumpRight ( 1 ) hero . moveRight ( 1 ) hero . mov…" at bounding box center [787, 307] width 307 height 344
click at [793, 306] on div "hero . moveRight ( 1 ) hero . jumpRight ( 1 ) hero . moveRight ( 1 ) hero . mov…" at bounding box center [787, 307] width 307 height 344
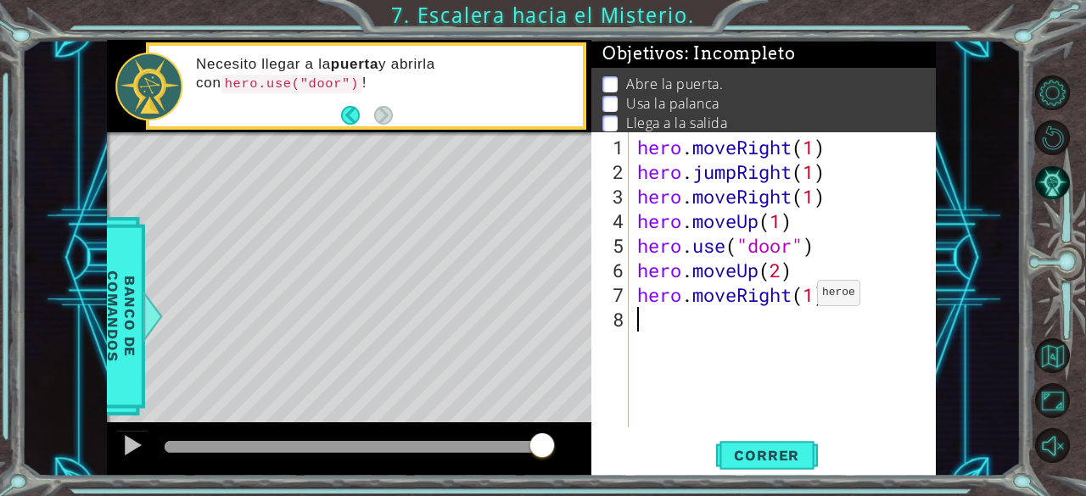
click at [790, 299] on div "hero . moveRight ( 1 ) hero . jumpRight ( 1 ) hero . moveRight ( 1 ) hero . mov…" at bounding box center [787, 307] width 307 height 344
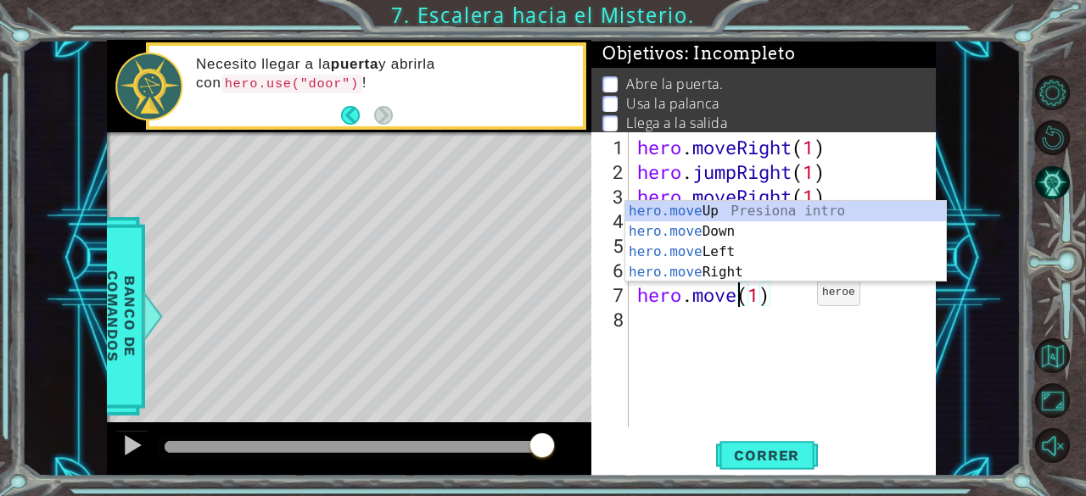
click at [724, 253] on div "hero.move Up Presiona intro hero.move Down Presiona intro hero.move Left Presio…" at bounding box center [785, 262] width 321 height 122
type textarea "hero.moveLeft(1)(1)"
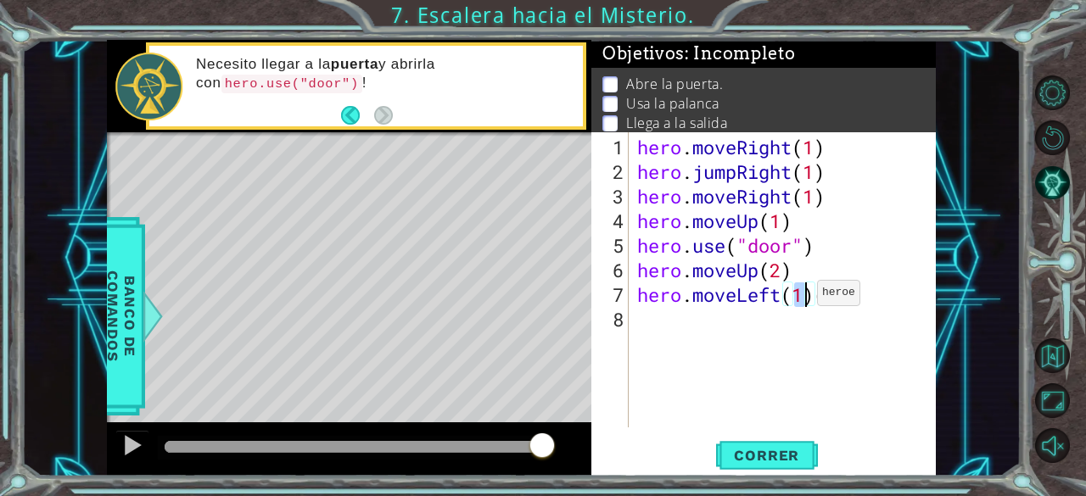
click at [863, 360] on div "hero . moveRight ( 1 ) hero . jumpRight ( 1 ) hero . moveRight ( 1 ) hero . mov…" at bounding box center [787, 307] width 307 height 344
click at [862, 302] on div "hero . moveRight ( 1 ) hero . jumpRight ( 1 ) hero . moveRight ( 1 ) hero . mov…" at bounding box center [787, 307] width 307 height 344
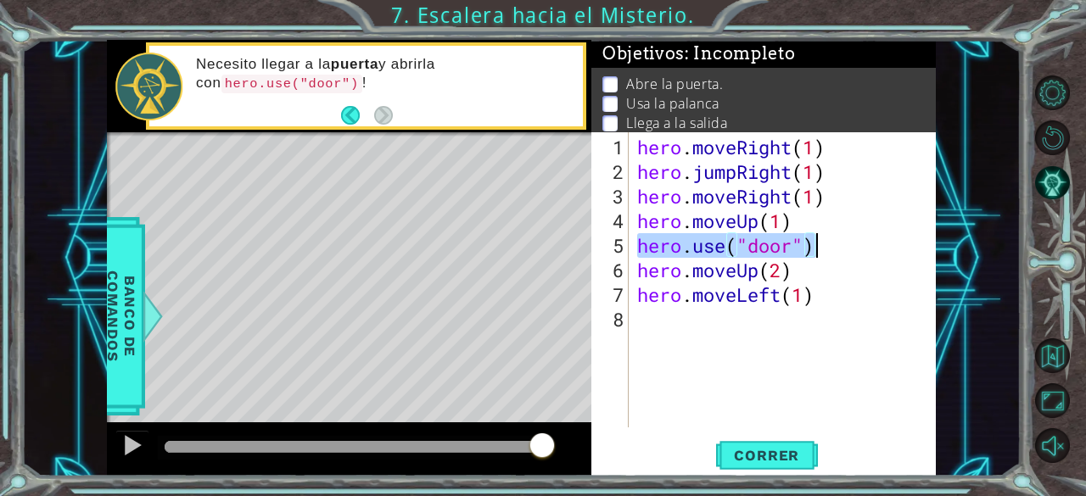
drag, startPoint x: 636, startPoint y: 245, endPoint x: 829, endPoint y: 235, distance: 192.8
click at [829, 235] on div "hero . moveRight ( 1 ) hero . jumpRight ( 1 ) hero . moveRight ( 1 ) hero . mov…" at bounding box center [787, 307] width 307 height 344
type textarea "hero.use("door")"
click at [656, 312] on div "hero . moveRight ( 1 ) hero . jumpRight ( 1 ) hero . moveRight ( 1 ) hero . mov…" at bounding box center [787, 307] width 307 height 344
paste textarea "hero.use("door")"
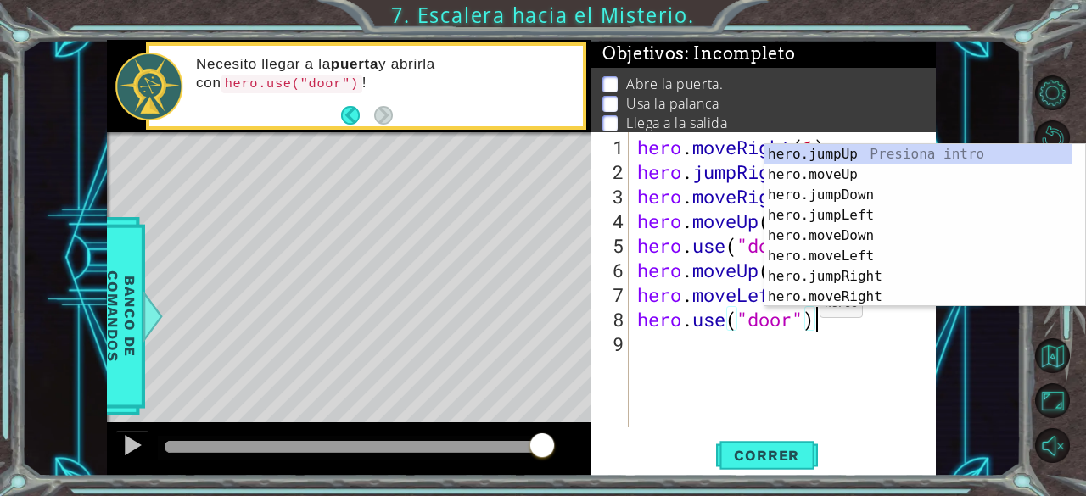
click at [794, 311] on div "hero . moveRight ( 1 ) hero . jumpRight ( 1 ) hero . moveRight ( 1 ) hero . mov…" at bounding box center [787, 307] width 307 height 344
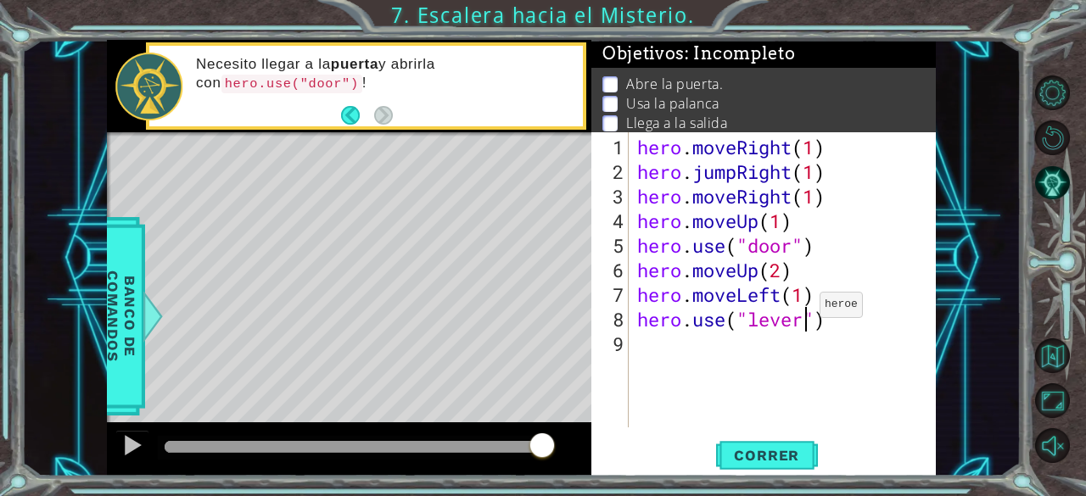
scroll to position [0, 8]
type textarea "hero.use("lever")"
click at [1012, 238] on div "1 ההההההההההההההההההההההההההההההההההההההההההההההההההההההההההההההההההההההההההההה…" at bounding box center [521, 258] width 999 height 437
click at [1030, 243] on div "1 ההההההההההההההההההההההההההההההההההההההההההההההההההההההההההההההההההההההההההההה…" at bounding box center [543, 248] width 1086 height 496
click at [644, 360] on div "hero . moveRight ( 1 ) hero . jumpRight ( 1 ) hero . moveRight ( 1 ) hero . mov…" at bounding box center [787, 307] width 307 height 344
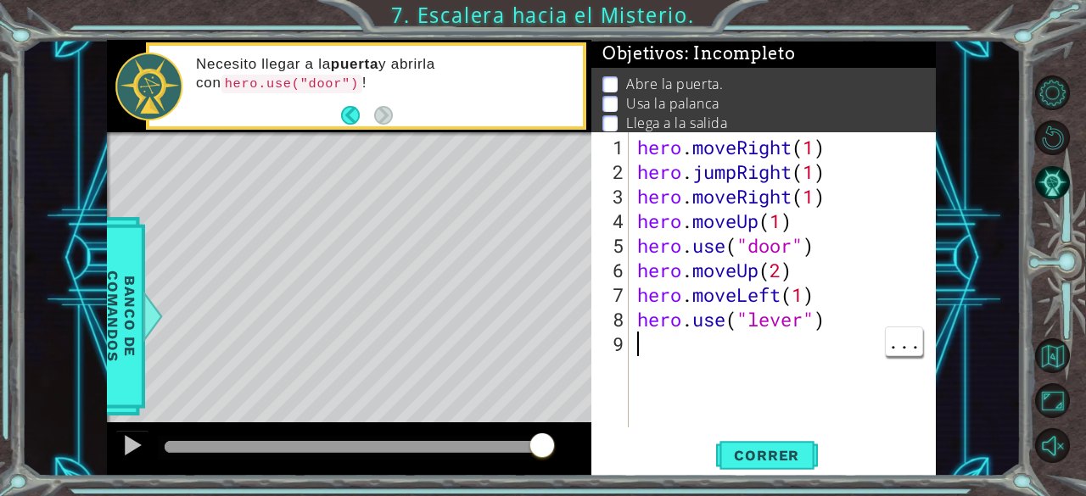
scroll to position [0, 0]
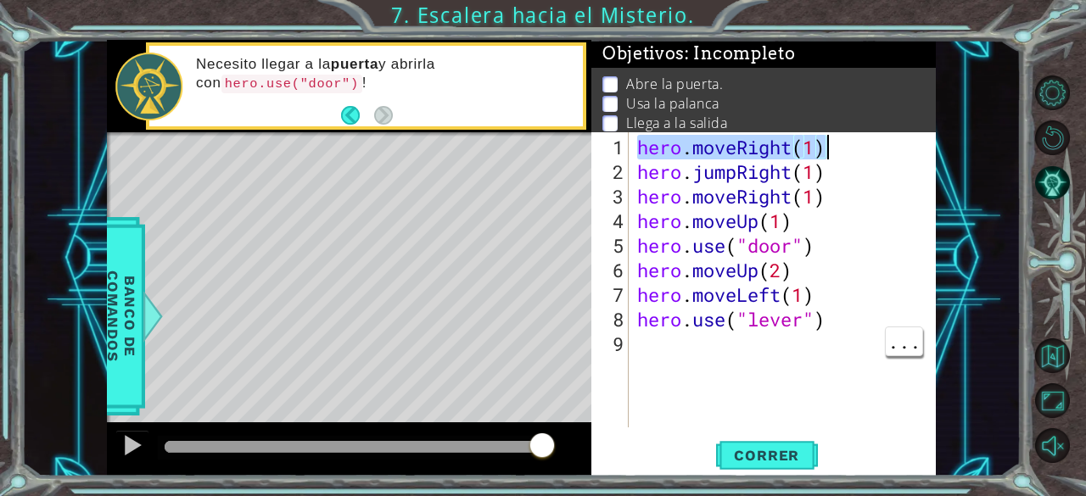
drag, startPoint x: 638, startPoint y: 153, endPoint x: 832, endPoint y: 143, distance: 194.4
click at [832, 143] on div "hero . moveRight ( 1 ) hero . jumpRight ( 1 ) hero . moveRight ( 1 ) hero . mov…" at bounding box center [787, 307] width 307 height 344
type textarea "hero.moveRight(1)"
click at [636, 344] on div "hero . moveRight ( 1 ) hero . jumpRight ( 1 ) hero . moveRight ( 1 ) hero . mov…" at bounding box center [787, 307] width 307 height 344
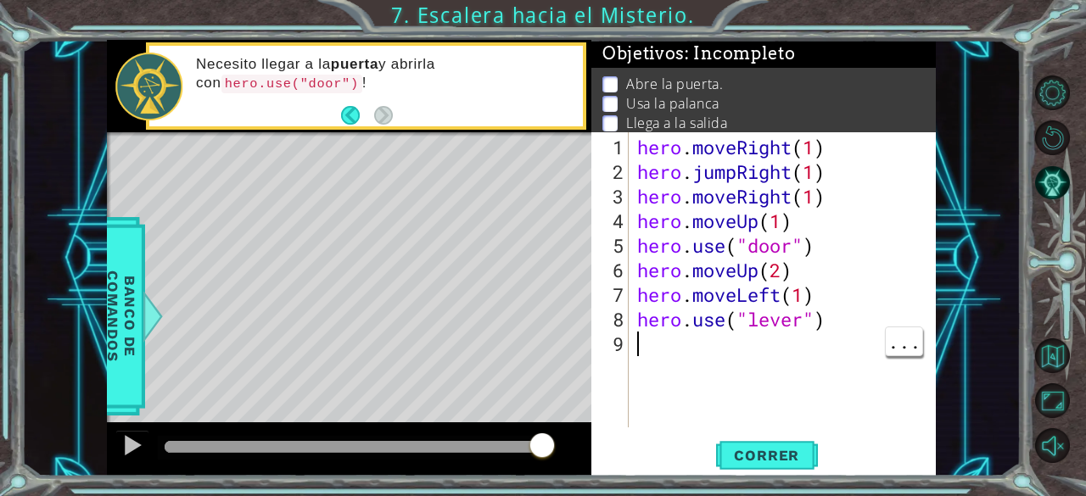
paste textarea "hero.moveRight(1)"
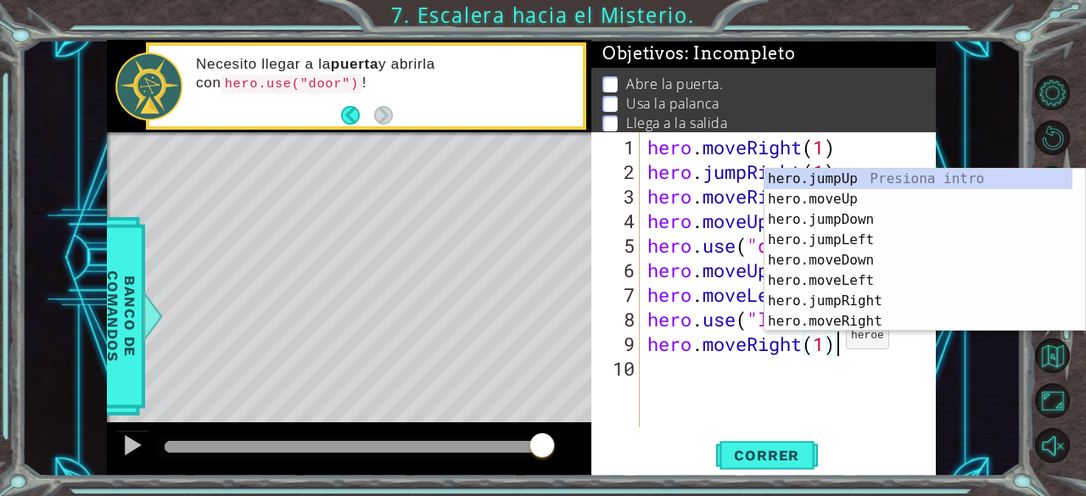
click at [830, 343] on div "hero . moveRight ( 1 ) hero . jumpRight ( 1 ) hero . moveRight ( 1 ) hero . mov…" at bounding box center [792, 307] width 297 height 344
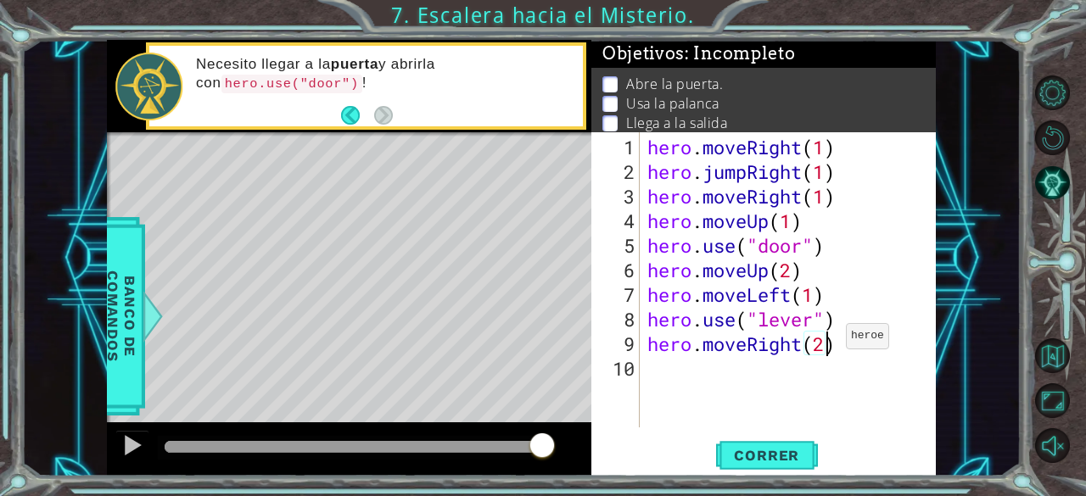
scroll to position [0, 7]
drag, startPoint x: 648, startPoint y: 220, endPoint x: 811, endPoint y: 215, distance: 162.9
click at [811, 215] on div "hero . moveRight ( 1 ) hero . jumpRight ( 1 ) hero . moveRight ( 1 ) hero . mov…" at bounding box center [792, 307] width 297 height 344
type textarea "hero.moveUp(1)"
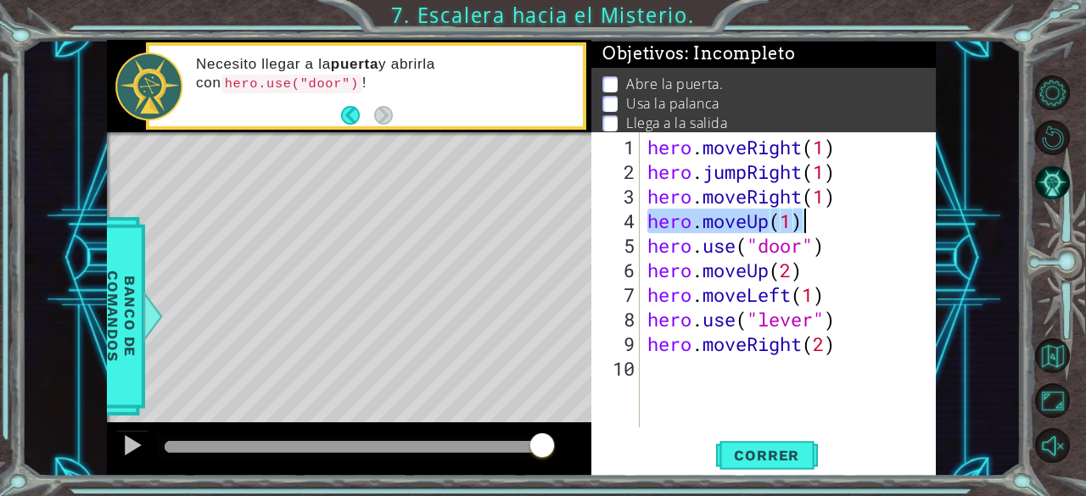
click at [657, 365] on div "hero . moveRight ( 1 ) hero . jumpRight ( 1 ) hero . moveRight ( 1 ) hero . mov…" at bounding box center [792, 307] width 297 height 344
paste textarea "hero.moveUp(1)"
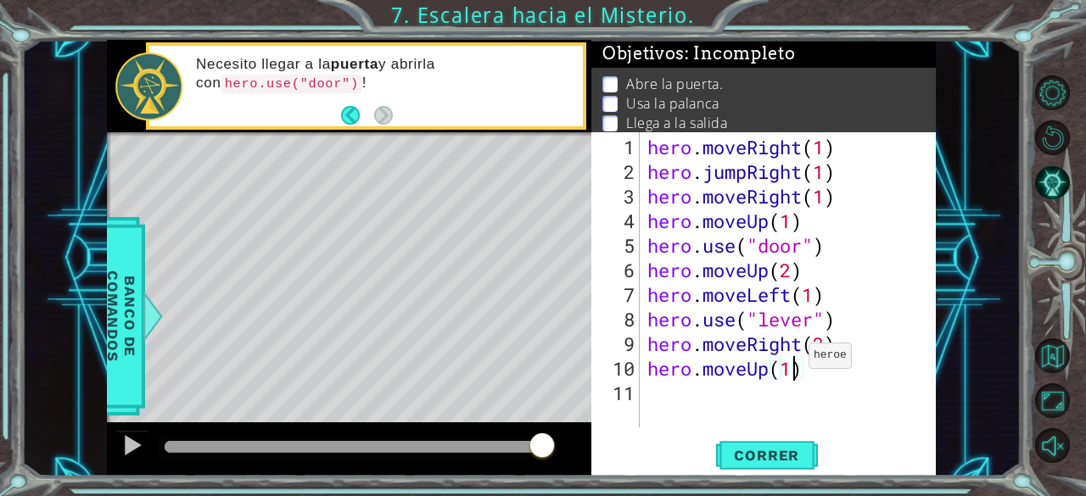
click at [793, 362] on div "hero . moveRight ( 1 ) hero . jumpRight ( 1 ) hero . moveRight ( 1 ) hero . mov…" at bounding box center [792, 307] width 297 height 344
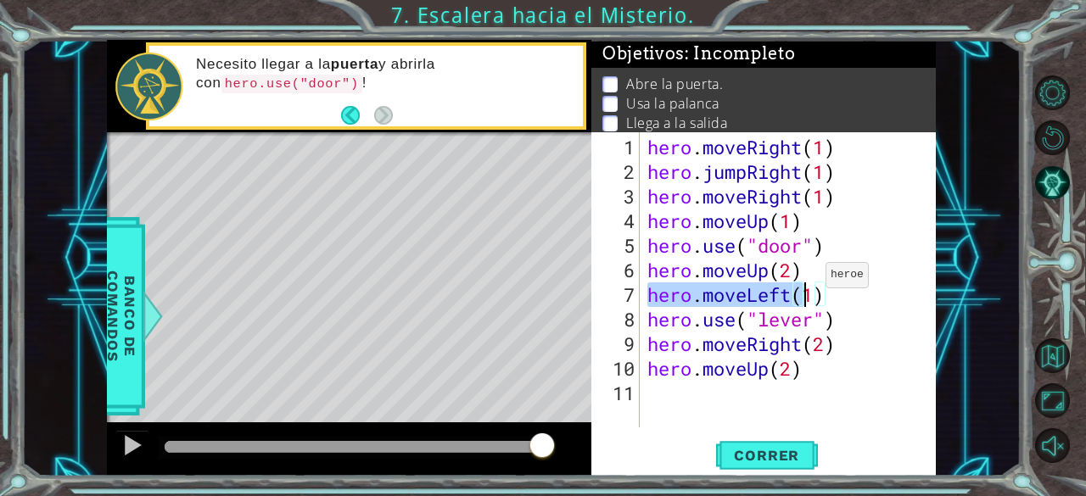
drag, startPoint x: 648, startPoint y: 298, endPoint x: 810, endPoint y: 282, distance: 162.8
click at [810, 282] on div "hero . moveRight ( 1 ) hero . jumpRight ( 1 ) hero . moveRight ( 1 ) hero . mov…" at bounding box center [792, 307] width 297 height 344
click at [804, 344] on div "hero . moveRight ( 1 ) hero . jumpRight ( 1 ) hero . moveRight ( 1 ) hero . mov…" at bounding box center [792, 307] width 297 height 344
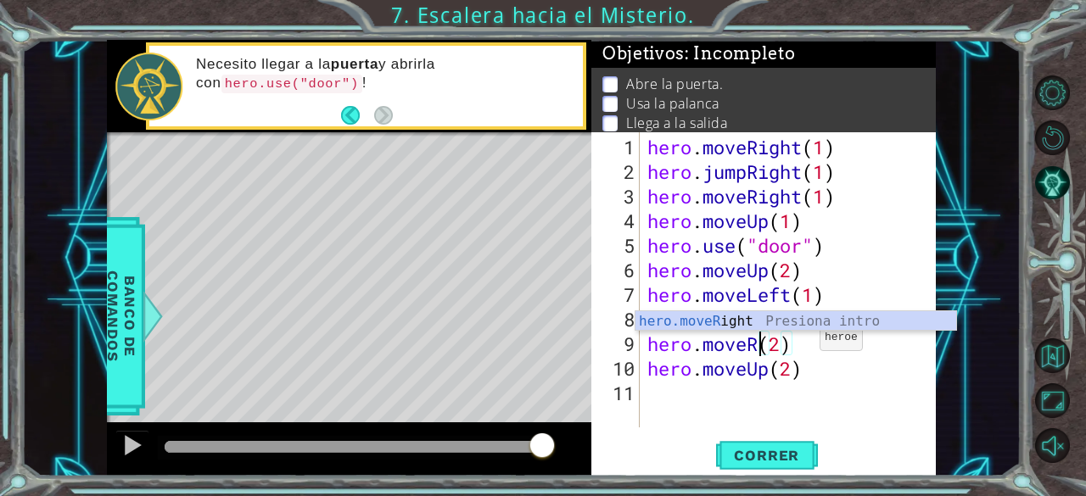
scroll to position [0, 5]
type textarea "hero.moveLeft(2)"
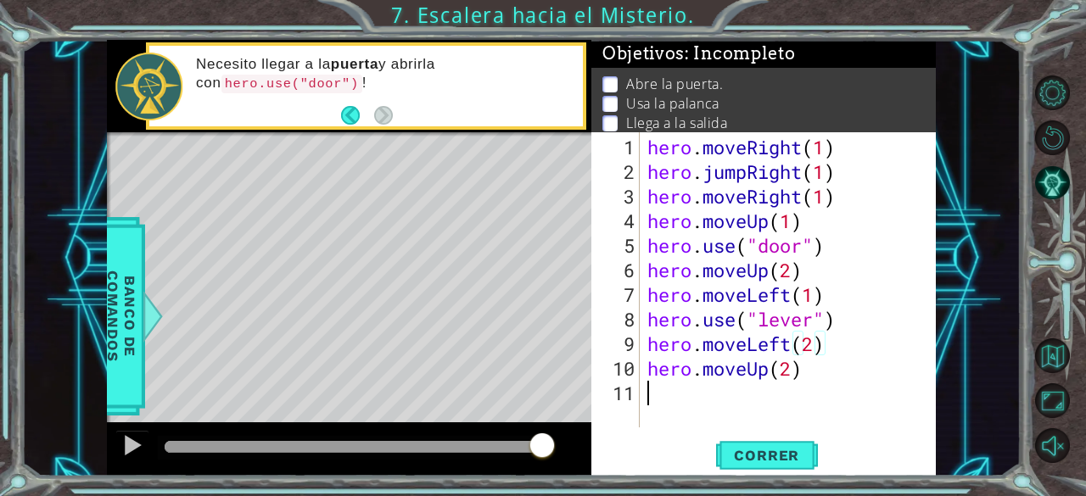
click at [813, 411] on div "hero . moveRight ( 1 ) hero . jumpRight ( 1 ) hero . moveRight ( 1 ) hero . mov…" at bounding box center [792, 307] width 297 height 344
drag, startPoint x: 649, startPoint y: 171, endPoint x: 813, endPoint y: 158, distance: 165.1
click at [813, 158] on div "hero . moveRight ( 1 ) hero . jumpRight ( 1 ) hero . moveRight ( 1 ) hero . mov…" at bounding box center [792, 307] width 297 height 344
type textarea "hero.jumpRight(1)"
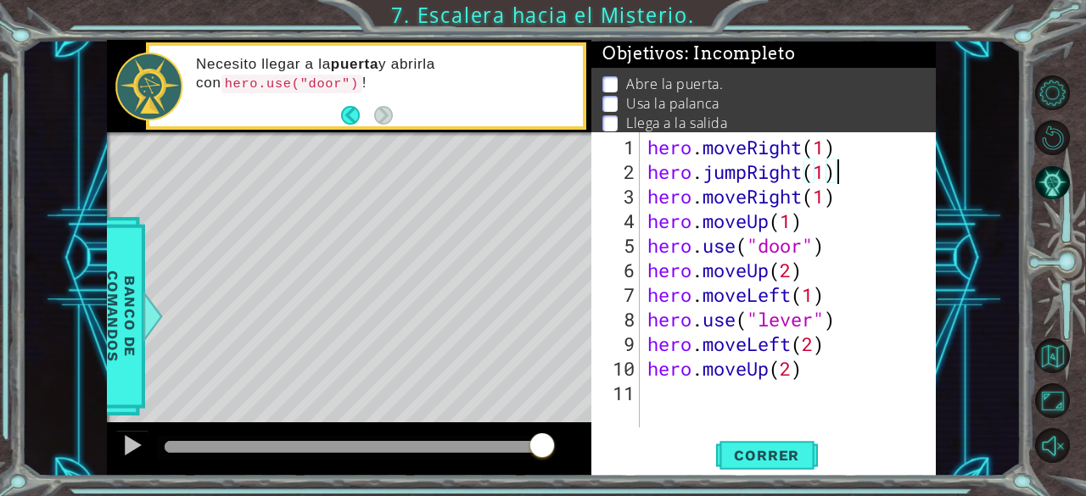
click at [840, 168] on div "hero . moveRight ( 1 ) hero . jumpRight ( 1 ) hero . moveRight ( 1 ) hero . mov…" at bounding box center [792, 307] width 297 height 344
drag, startPoint x: 840, startPoint y: 168, endPoint x: 651, endPoint y: 170, distance: 189.1
click at [651, 170] on div "hero . moveRight ( 1 ) hero . jumpRight ( 1 ) hero . moveRight ( 1 ) hero . mov…" at bounding box center [792, 307] width 297 height 344
click at [658, 399] on div "hero . moveRight ( 1 ) hero . jumpRight ( 1 ) hero . moveRight ( 1 ) hero . mov…" at bounding box center [792, 307] width 297 height 344
paste textarea "hero.jumpRight(1)"
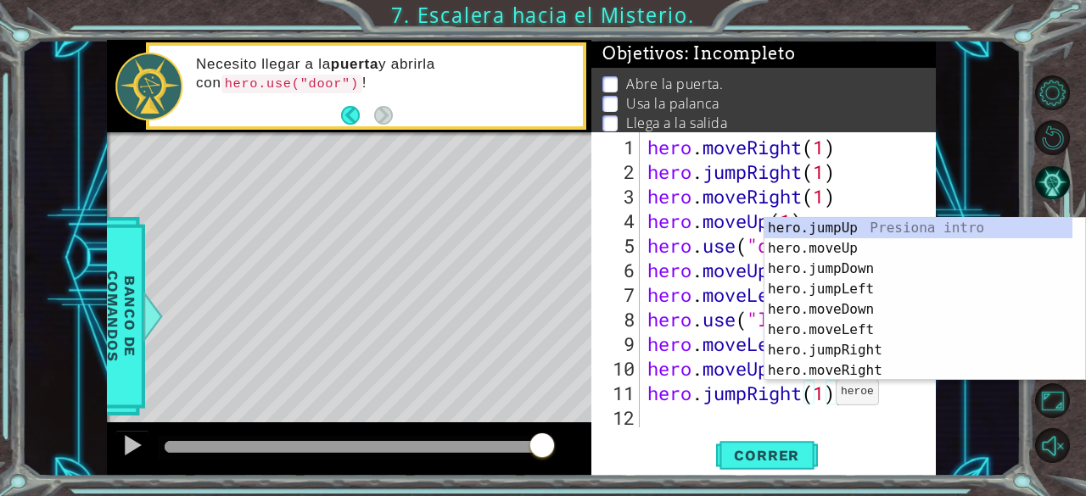
click at [820, 399] on div "hero . moveRight ( 1 ) hero . jumpRight ( 1 ) hero . moveRight ( 1 ) hero . mov…" at bounding box center [792, 307] width 297 height 344
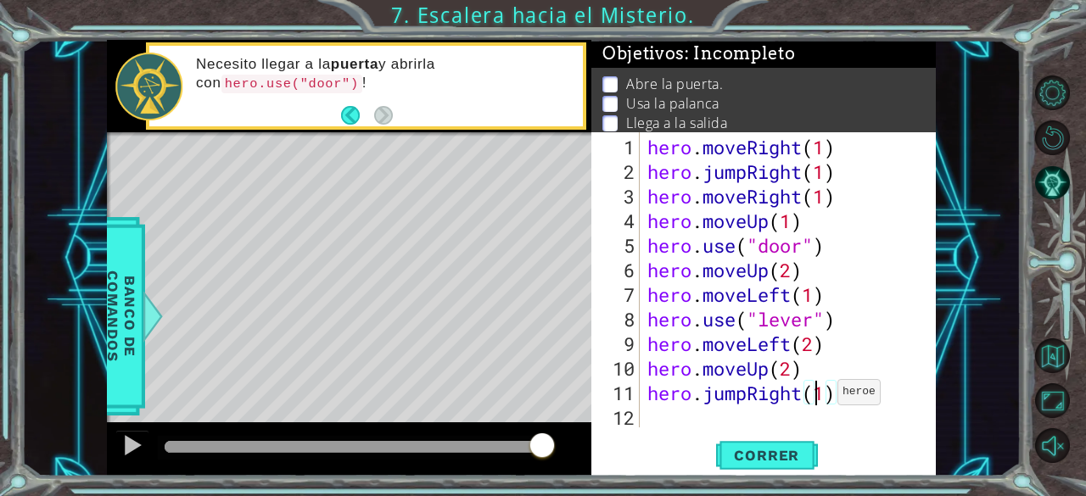
click at [822, 399] on div "hero . moveRight ( 1 ) hero . jumpRight ( 1 ) hero . moveRight ( 1 ) hero . mov…" at bounding box center [792, 307] width 297 height 344
click at [757, 450] on span "Correr" at bounding box center [766, 455] width 99 height 17
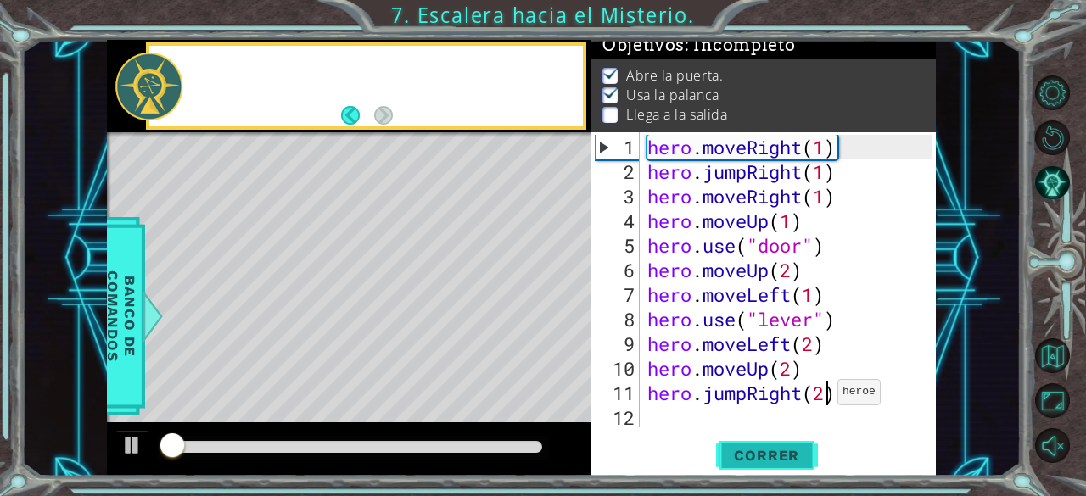
scroll to position [15, 0]
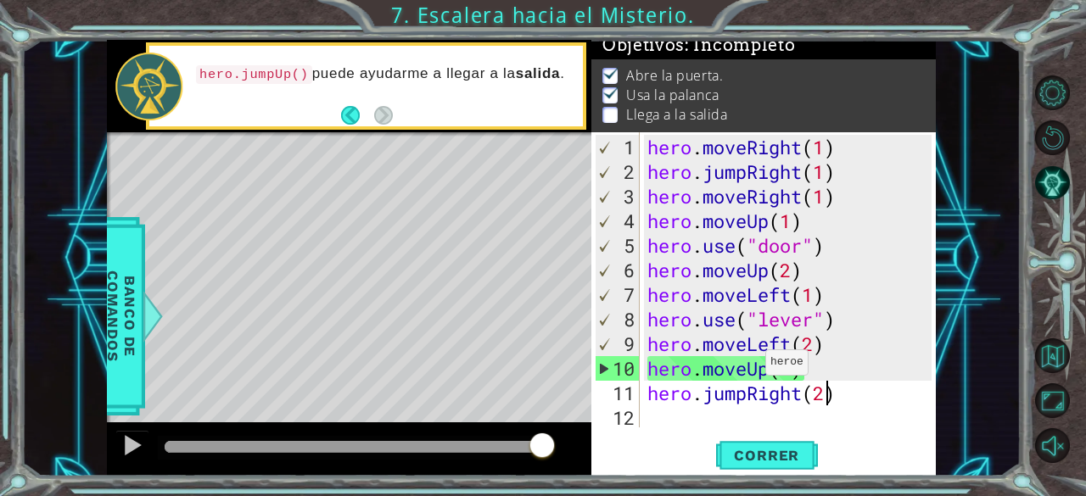
click at [750, 369] on div "hero . moveRight ( 1 ) hero . jumpRight ( 1 ) hero . moveRight ( 1 ) hero . mov…" at bounding box center [792, 307] width 297 height 344
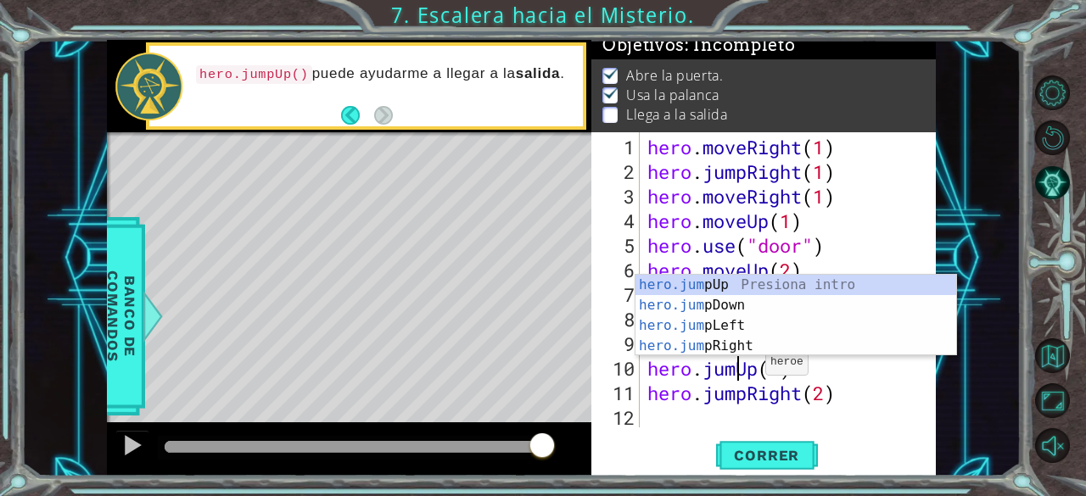
scroll to position [0, 3]
click at [784, 368] on div "hero . moveRight ( 1 ) hero . jumpRight ( 1 ) hero . moveRight ( 1 ) hero . mov…" at bounding box center [792, 307] width 297 height 344
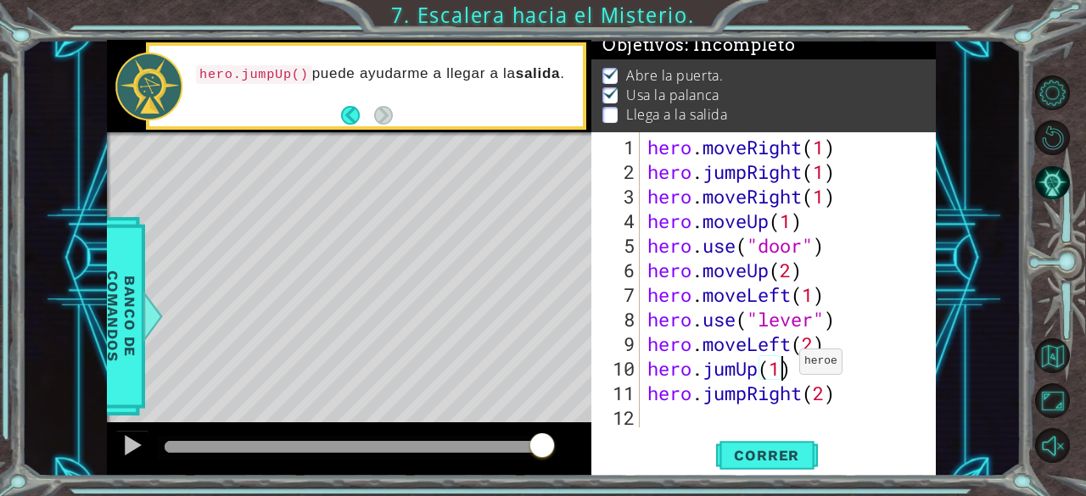
scroll to position [0, 5]
click at [792, 451] on span "Correr" at bounding box center [766, 455] width 99 height 17
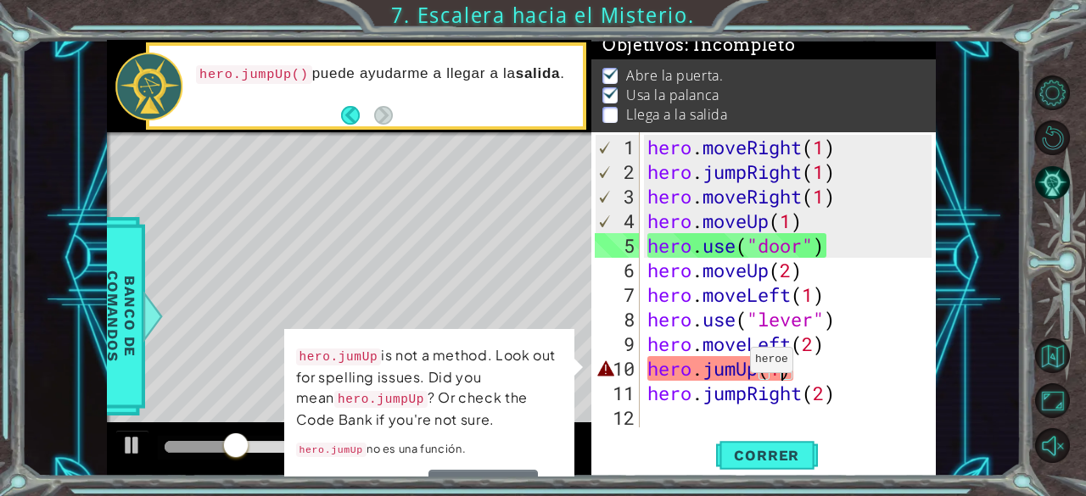
click at [734, 367] on div "hero . moveRight ( 1 ) hero . jumpRight ( 1 ) hero . moveRight ( 1 ) hero . mov…" at bounding box center [792, 307] width 297 height 344
type textarea "hero.jumpUp(1)"
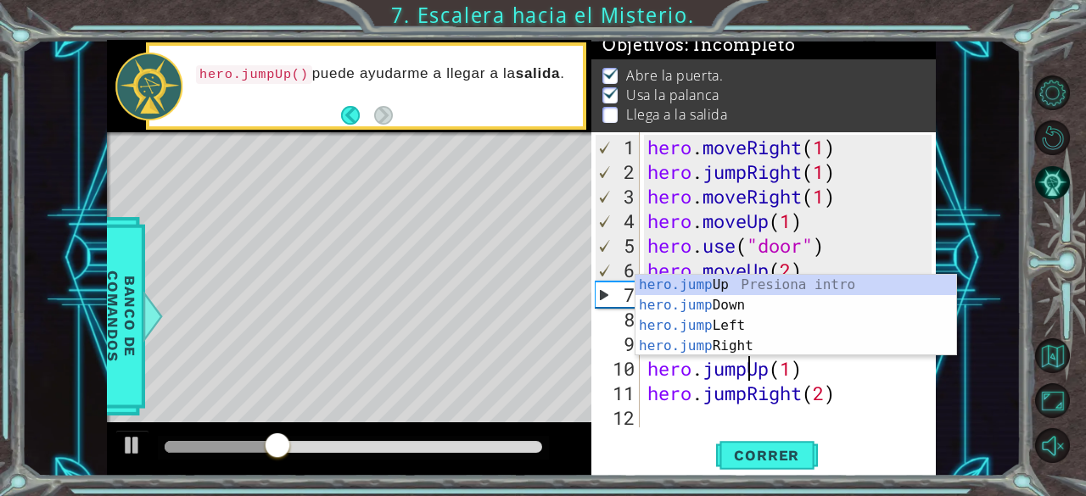
click at [866, 418] on div "hero . moveRight ( 1 ) hero . jumpRight ( 1 ) hero . moveRight ( 1 ) hero . mov…" at bounding box center [792, 307] width 297 height 344
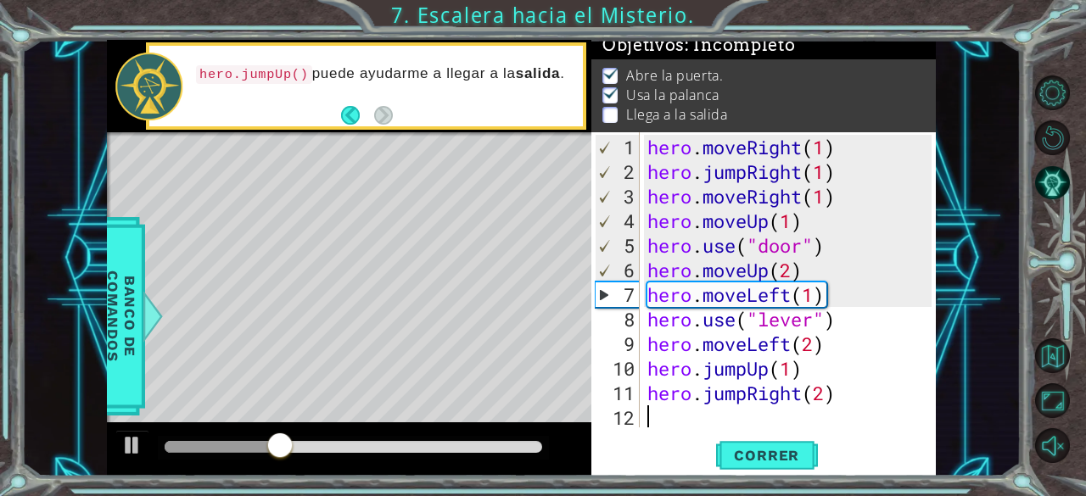
scroll to position [0, 0]
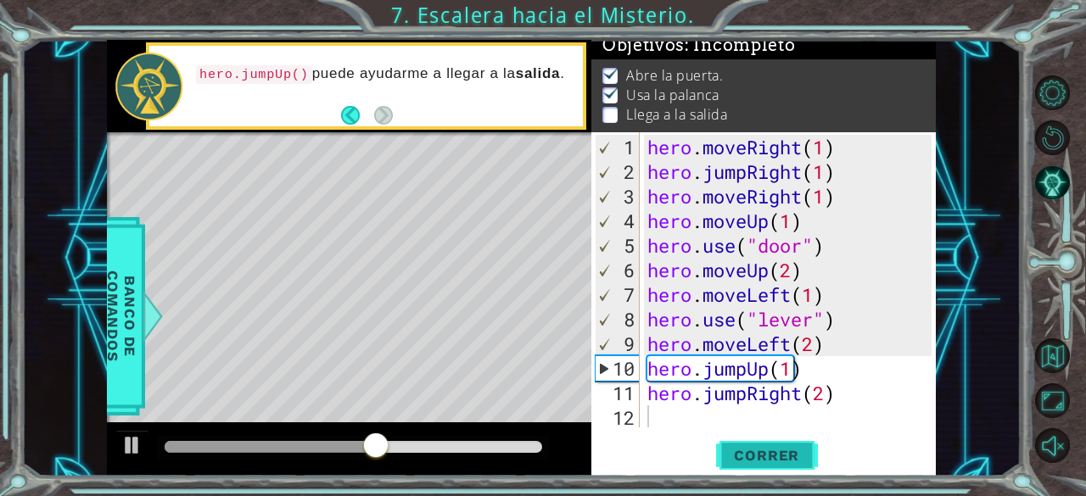
click at [761, 450] on span "Correr" at bounding box center [766, 455] width 99 height 17
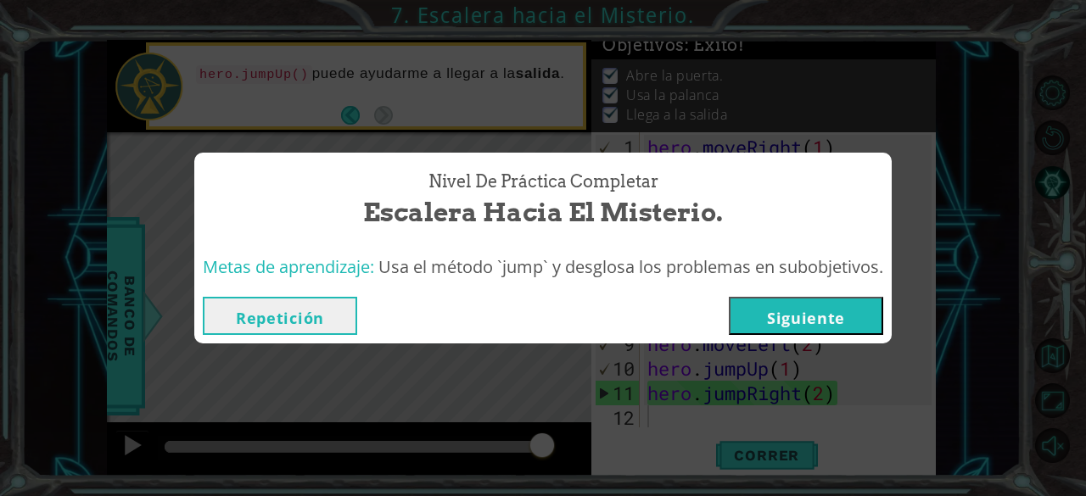
click at [785, 331] on button "Siguiente" at bounding box center [806, 316] width 154 height 38
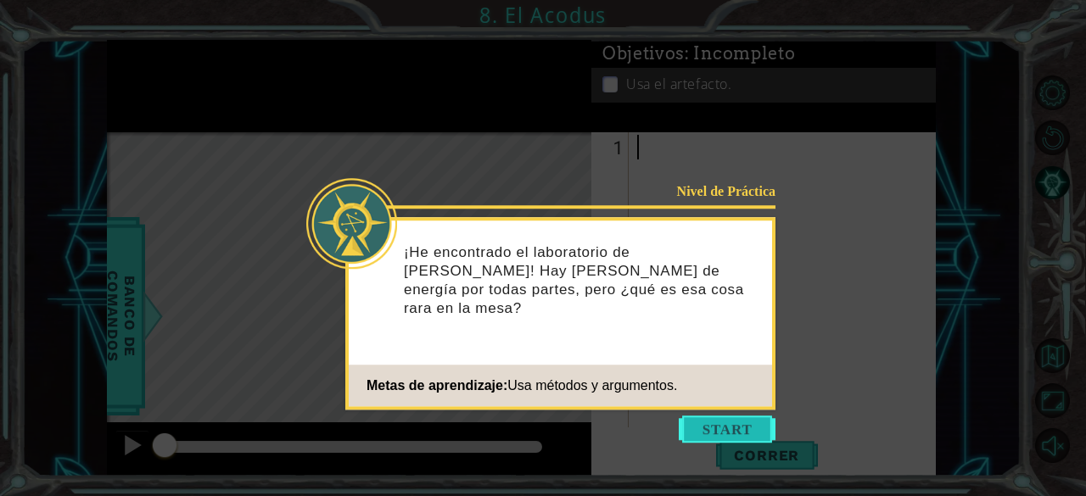
click at [726, 416] on button "Start" at bounding box center [726, 429] width 97 height 27
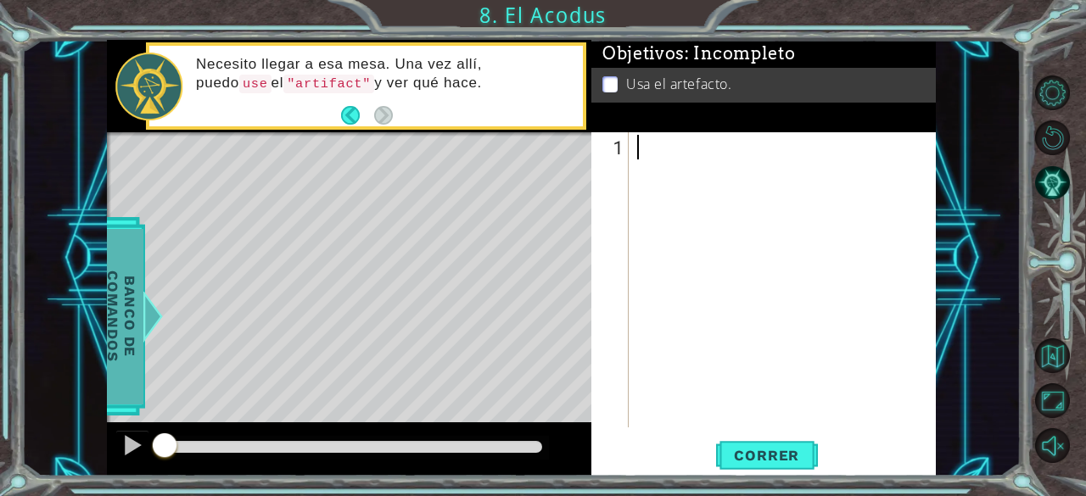
click at [122, 295] on span "Banco de comandos" at bounding box center [121, 316] width 44 height 176
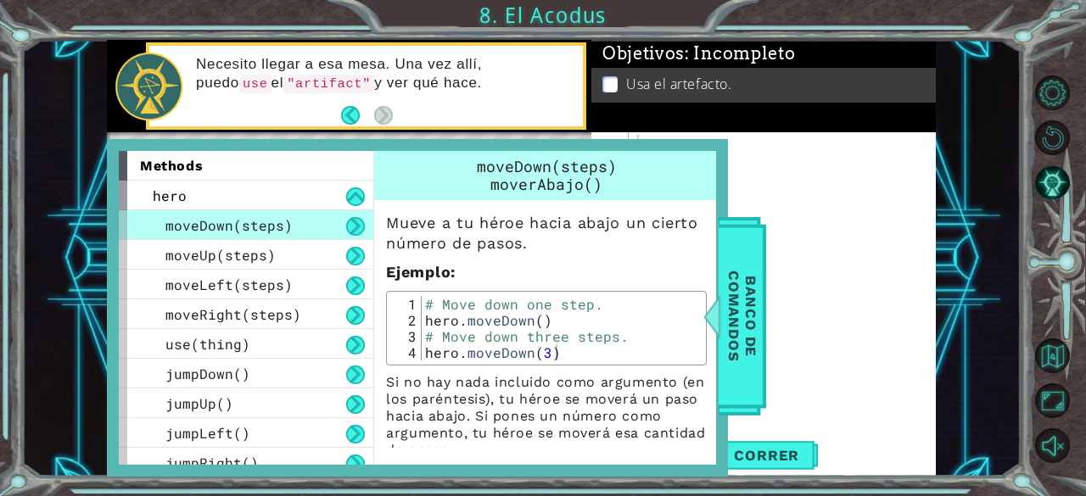
click at [878, 242] on div at bounding box center [787, 307] width 307 height 344
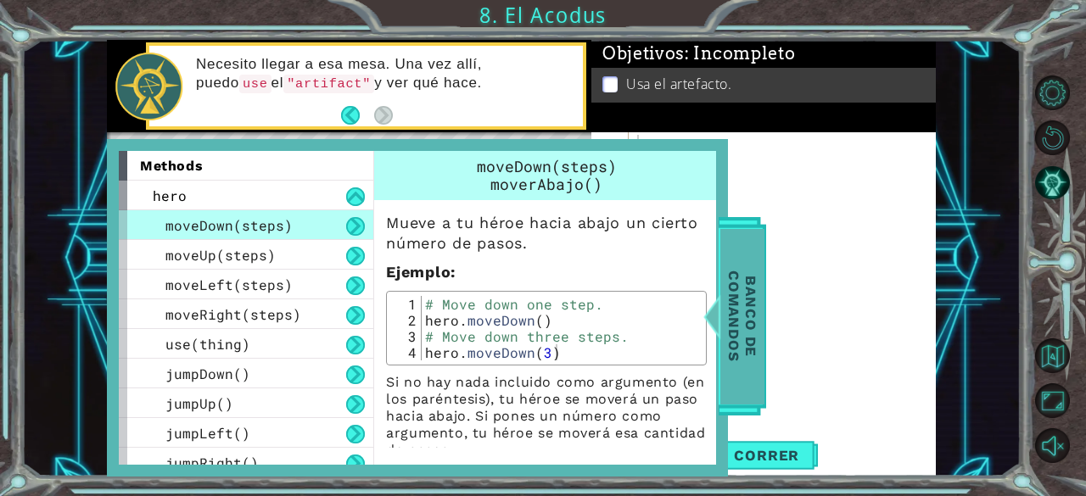
click at [738, 260] on span "Banco de comandos" at bounding box center [742, 316] width 44 height 176
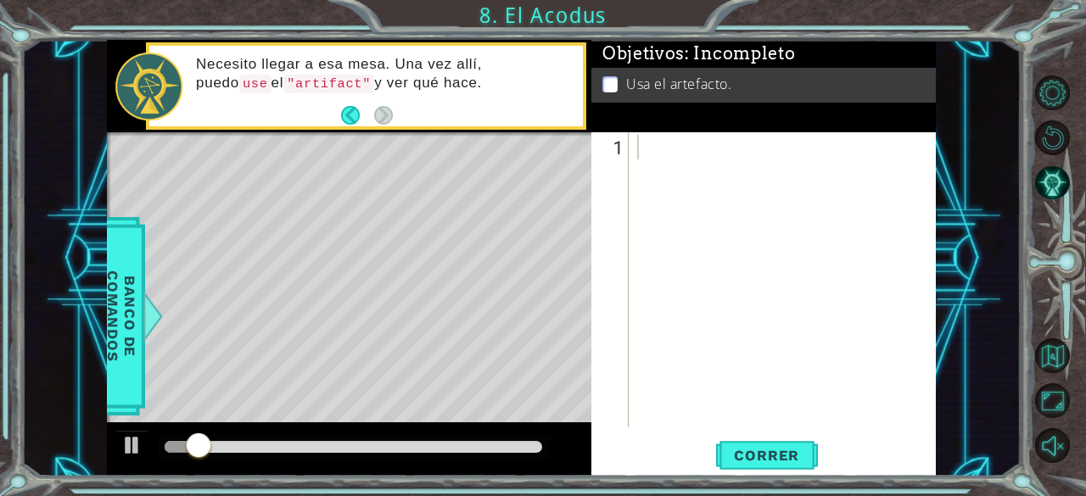
click at [664, 154] on div at bounding box center [787, 307] width 307 height 344
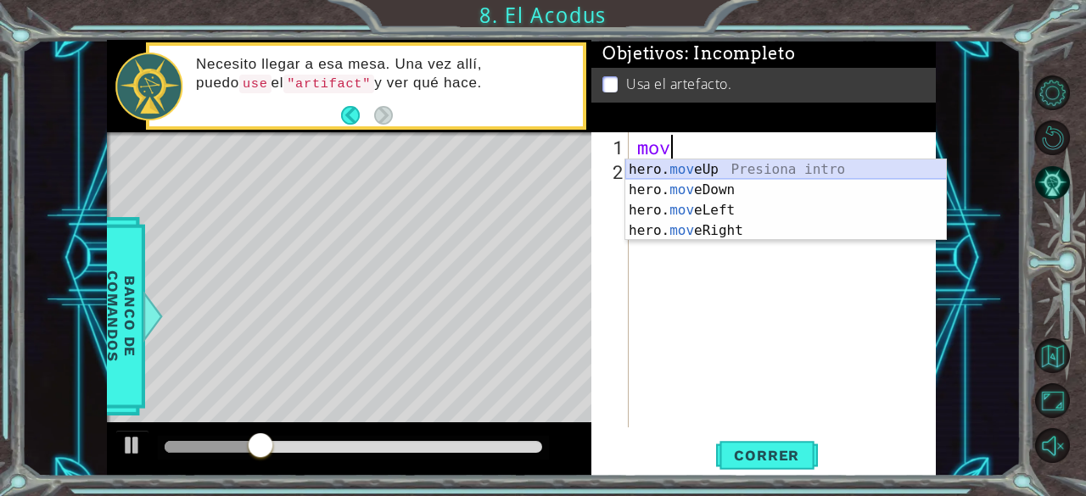
click at [701, 166] on div "hero. mov eUp Presiona intro hero. mov eDown Presiona intro hero. mov eLeft Pre…" at bounding box center [785, 220] width 321 height 122
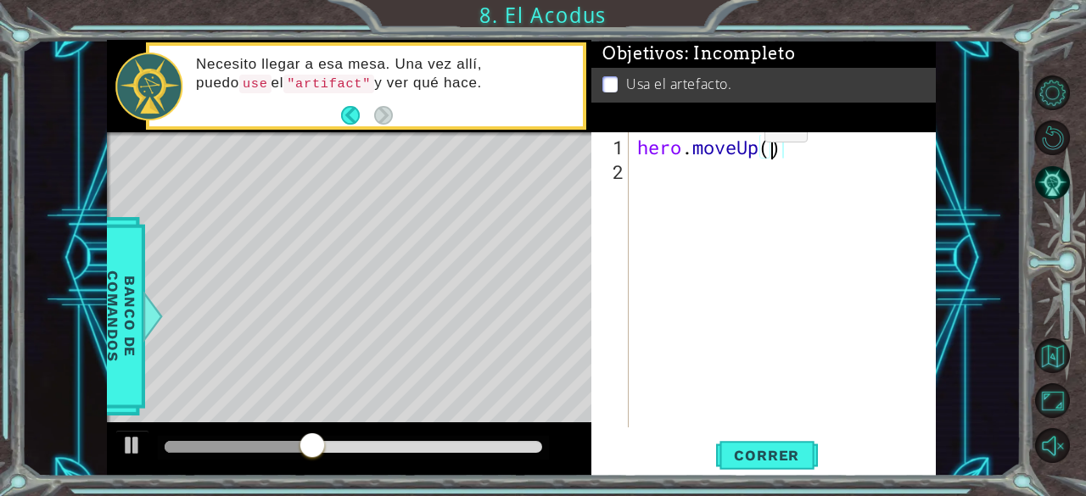
type textarea "hero.moveUp(2)"
click at [699, 174] on div "hero . moveUp ( 2 )" at bounding box center [787, 307] width 307 height 344
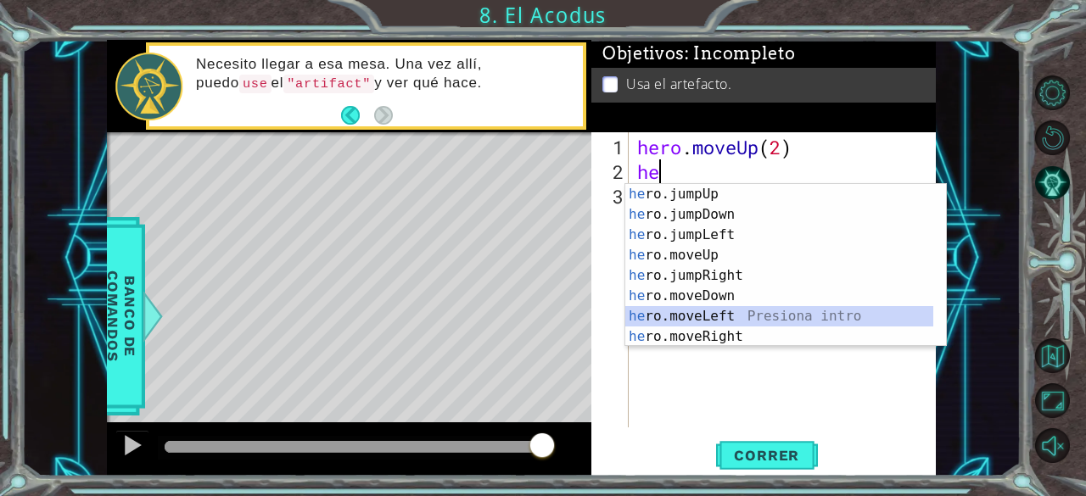
click at [682, 315] on div "he ro.jumpUp Presiona intro he ro.jumpDown Presiona intro he ro.jumpLeft Presio…" at bounding box center [779, 286] width 309 height 204
type textarea "hero.moveLeft(1)"
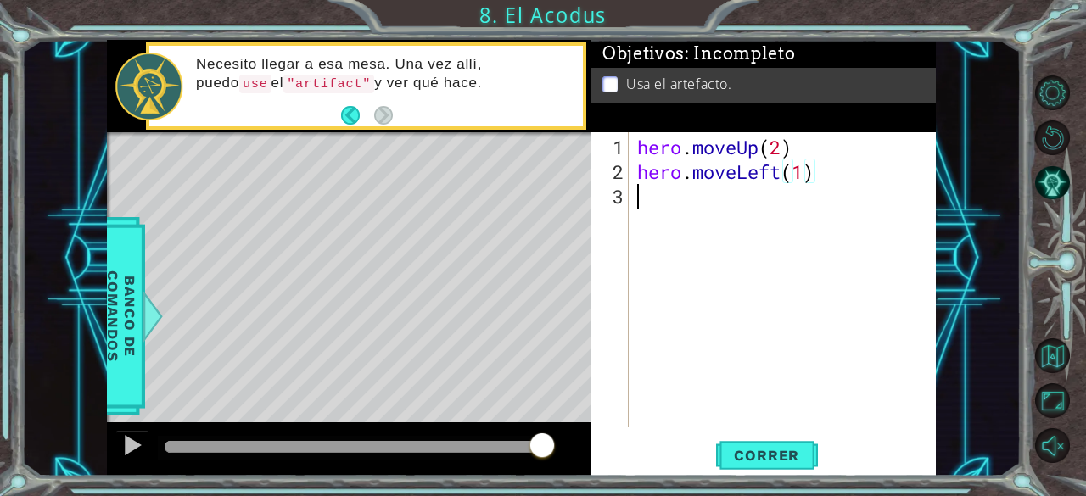
click at [638, 209] on div "hero . moveUp ( 2 ) hero . moveLeft ( 1 )" at bounding box center [787, 307] width 307 height 344
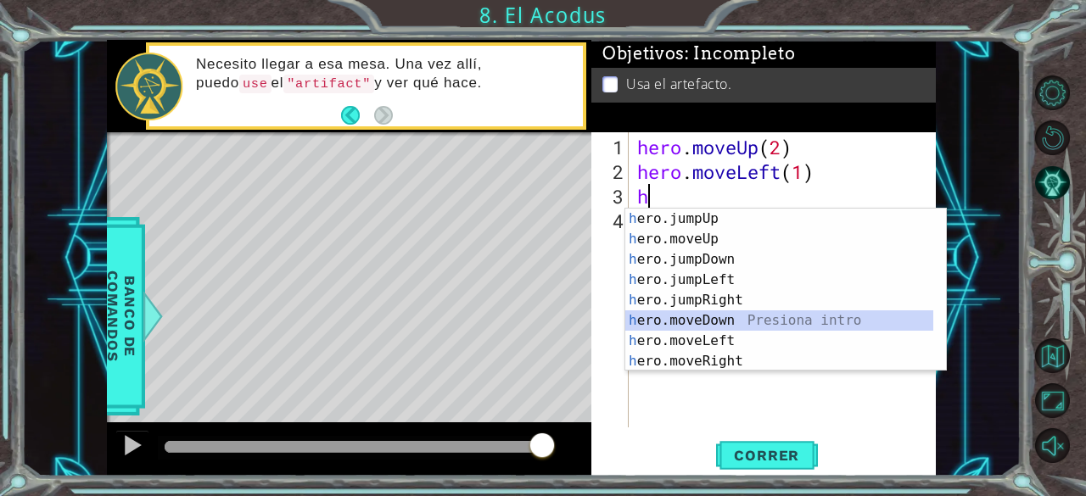
click at [675, 315] on div "h ero.jumpUp Presiona intro h ero.moveUp Presiona intro h ero.jumpDown Presiona…" at bounding box center [779, 311] width 309 height 204
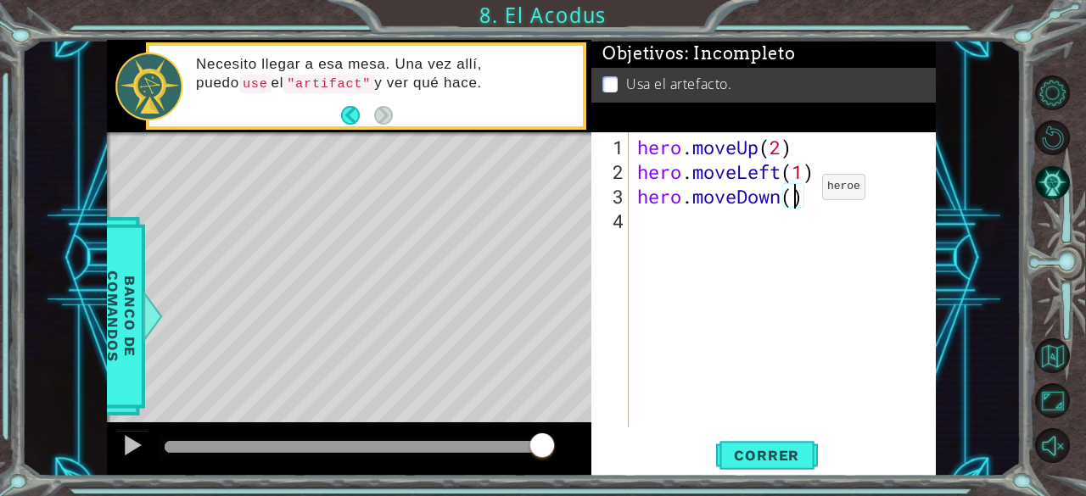
type textarea "hero.moveDown(2)"
click at [663, 216] on div "hero . moveUp ( 2 ) hero . moveLeft ( 1 ) hero . moveDown ( 2 )" at bounding box center [787, 307] width 307 height 344
type textarea "h"
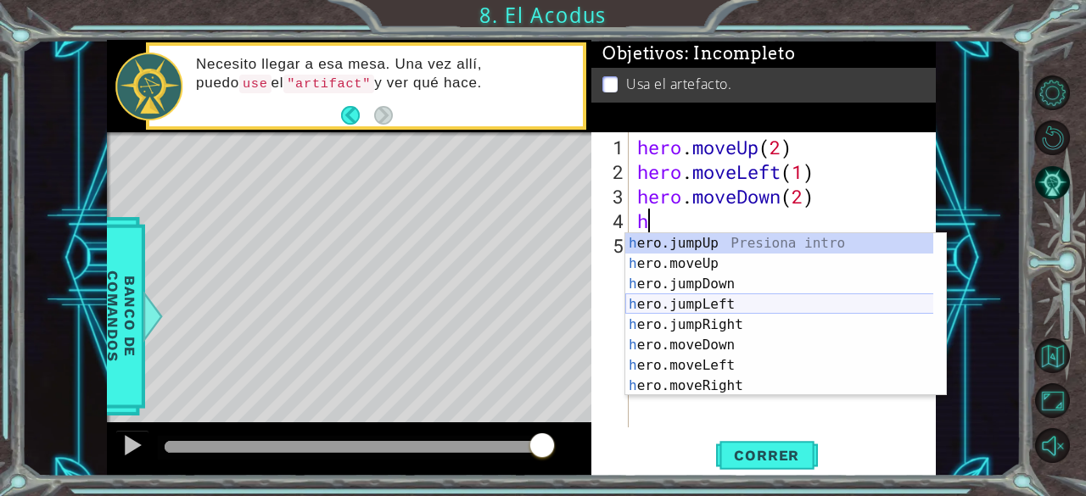
click at [678, 296] on div "h ero.jumpUp Presiona intro h ero.moveUp Presiona intro h ero.jumpDown Presiona…" at bounding box center [779, 335] width 309 height 204
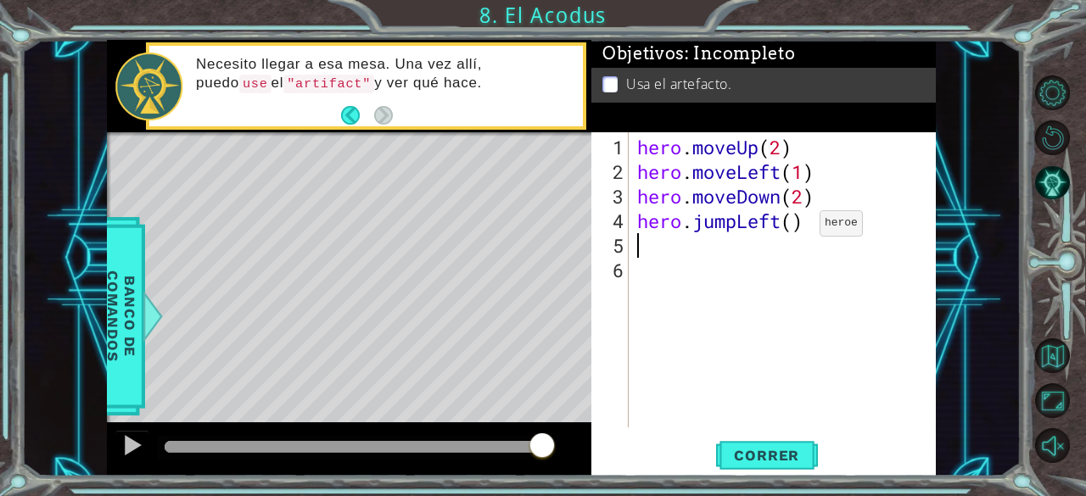
click at [794, 230] on div "hero . moveUp ( 2 ) hero . moveLeft ( 1 ) hero . moveDown ( 2 ) hero . jumpLeft…" at bounding box center [787, 307] width 307 height 344
type textarea "hero.jumpLeft(1)"
click at [682, 261] on div "hero . moveUp ( 2 ) hero . moveLeft ( 1 ) hero . moveDown ( 2 ) hero . jumpLeft…" at bounding box center [787, 307] width 307 height 344
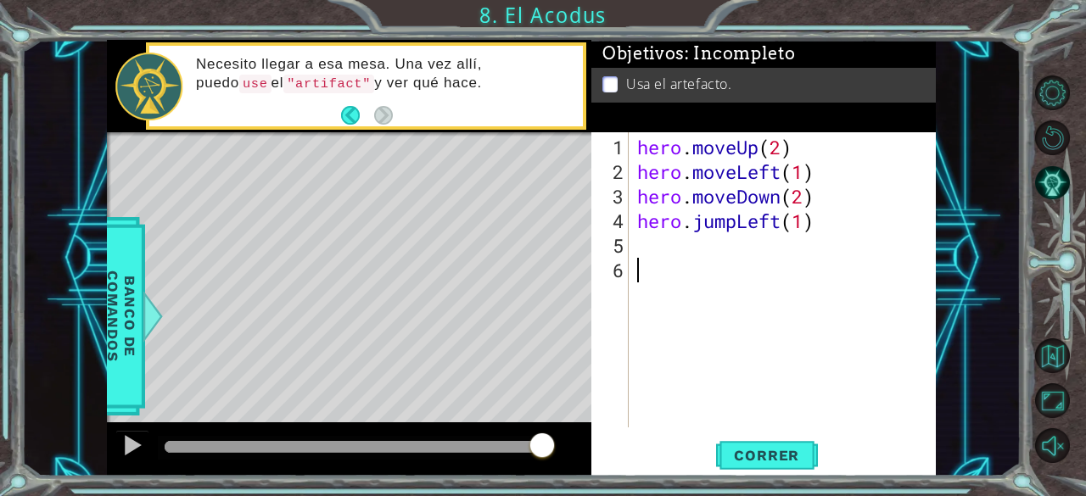
click at [667, 243] on div "hero . moveUp ( 2 ) hero . moveLeft ( 1 ) hero . moveDown ( 2 ) hero . jumpLeft…" at bounding box center [787, 307] width 307 height 344
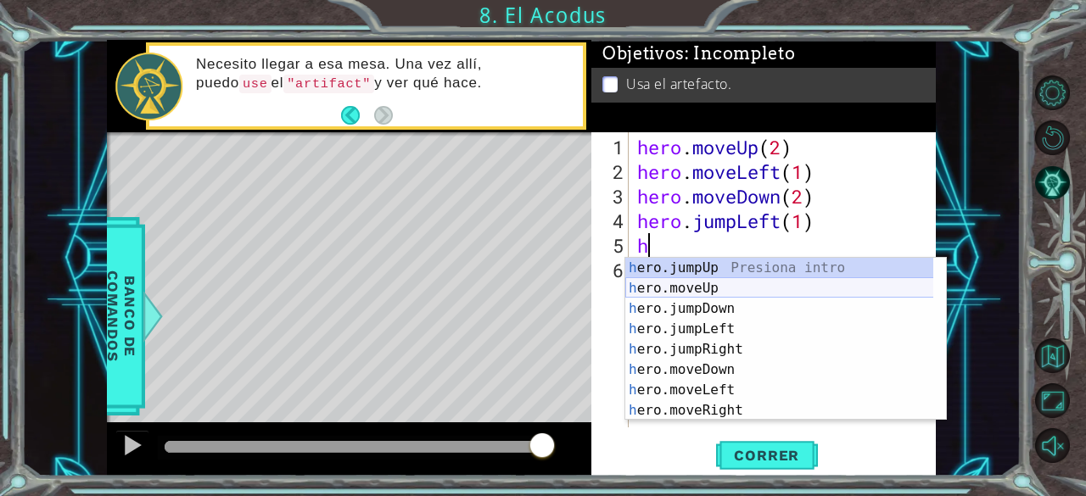
click at [663, 284] on div "h ero.jumpUp Presiona intro h ero.moveUp Presiona intro h ero.jumpDown Presiona…" at bounding box center [779, 360] width 309 height 204
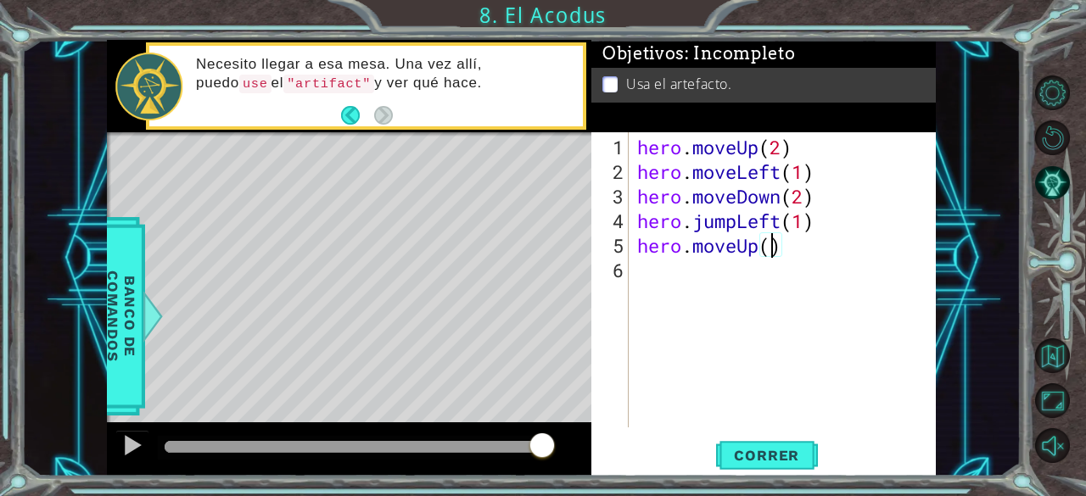
type textarea "hero.moveUp(2)"
click at [669, 271] on div "hero . moveUp ( 2 ) hero . moveLeft ( 1 ) hero . moveDown ( 2 ) hero . jumpLeft…" at bounding box center [787, 307] width 307 height 344
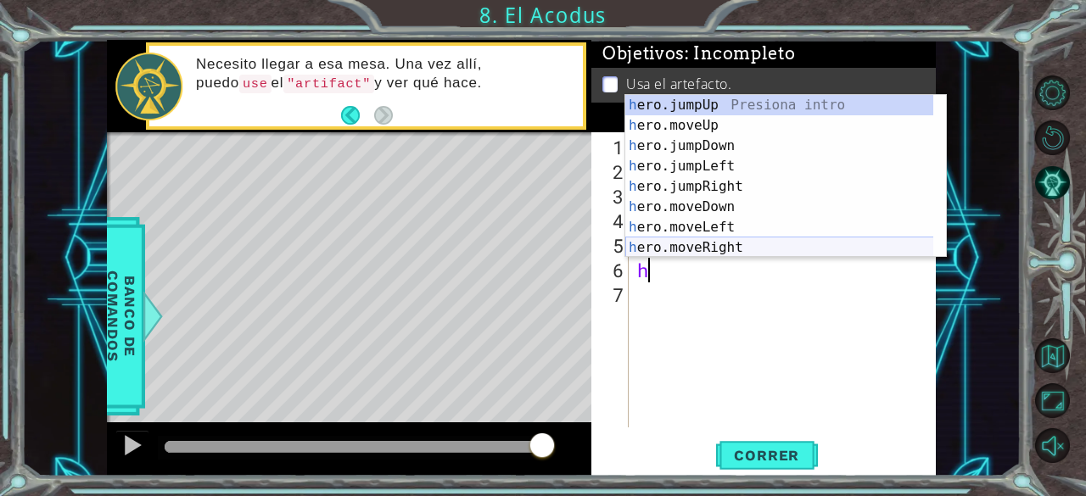
click at [714, 239] on div "h ero.jumpUp Presiona intro h ero.moveUp Presiona intro h ero.jumpDown Presiona…" at bounding box center [779, 197] width 309 height 204
type textarea "hero.moveRight(1)"
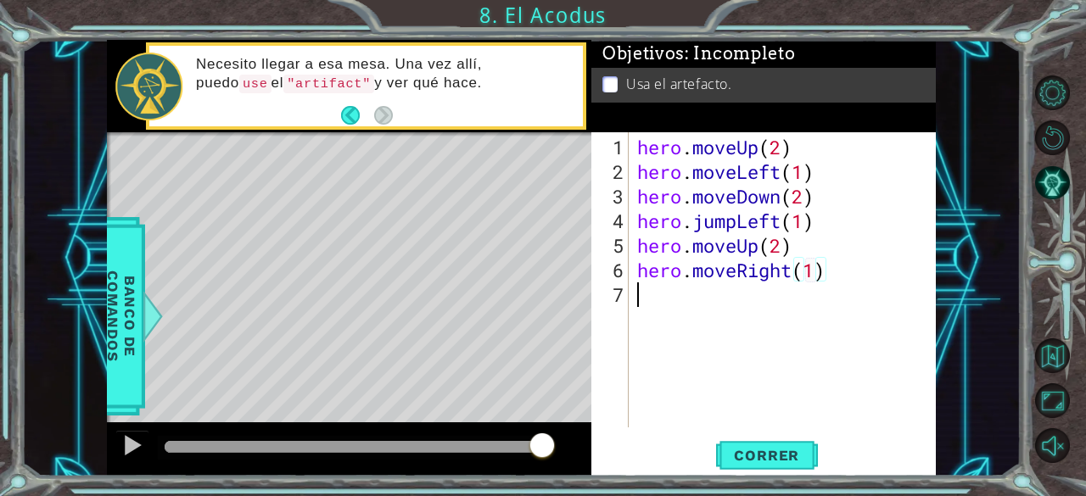
click at [659, 299] on div "hero . moveUp ( 2 ) hero . moveLeft ( 1 ) hero . moveDown ( 2 ) hero . jumpLeft…" at bounding box center [787, 307] width 307 height 344
type textarea "h"
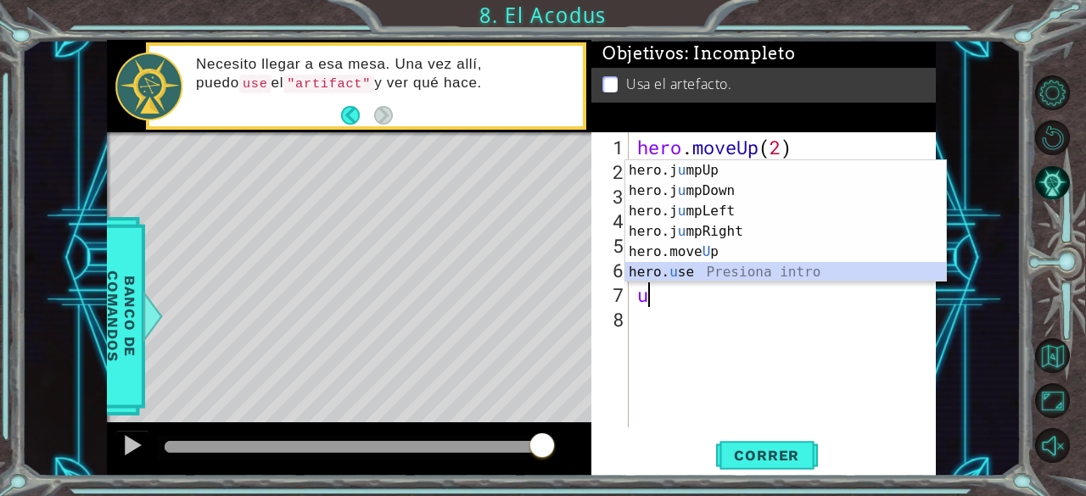
click at [661, 270] on div "hero.j u mpUp Presiona intro hero.j u mpDown Presiona intro hero.j u mpLeft Pre…" at bounding box center [785, 241] width 321 height 163
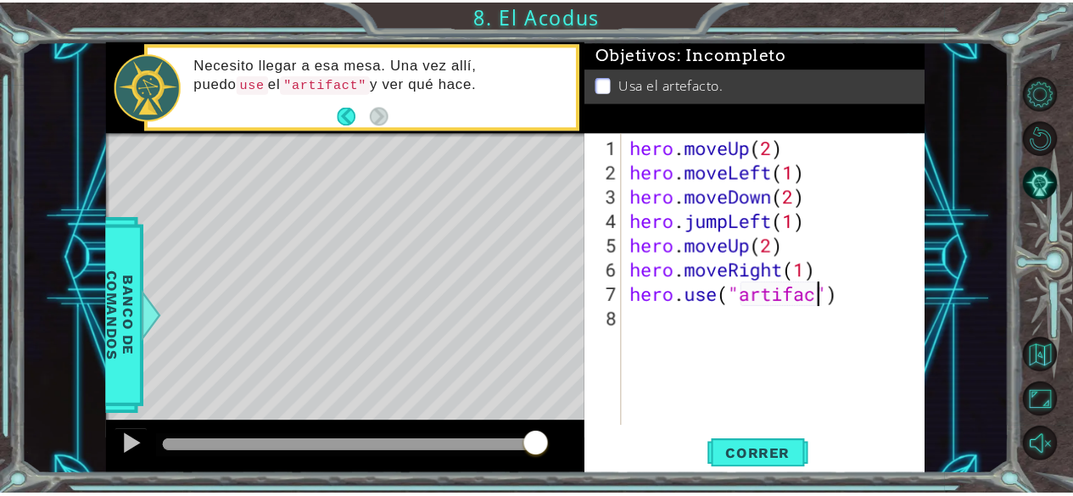
scroll to position [0, 8]
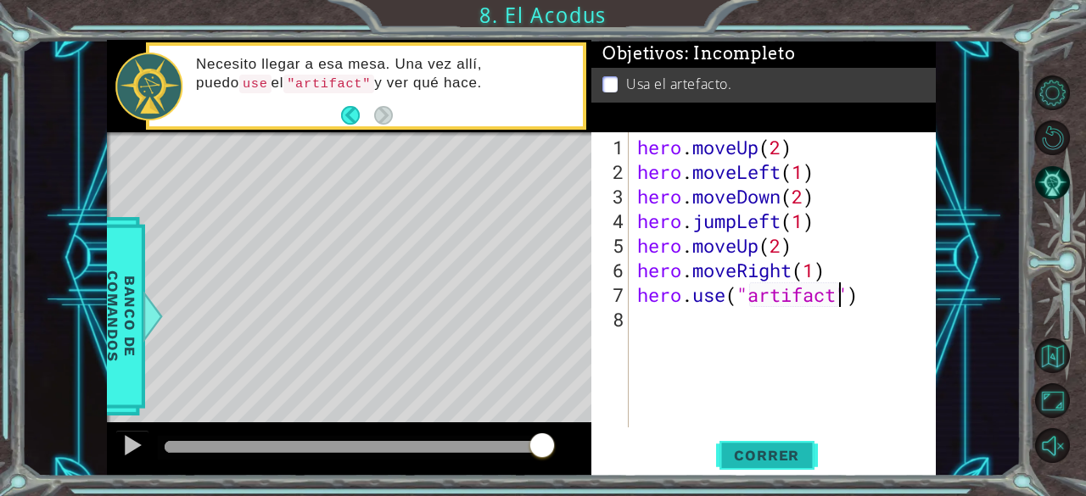
type textarea "hero.use("artifact")"
click at [734, 470] on button "Correr" at bounding box center [767, 455] width 102 height 35
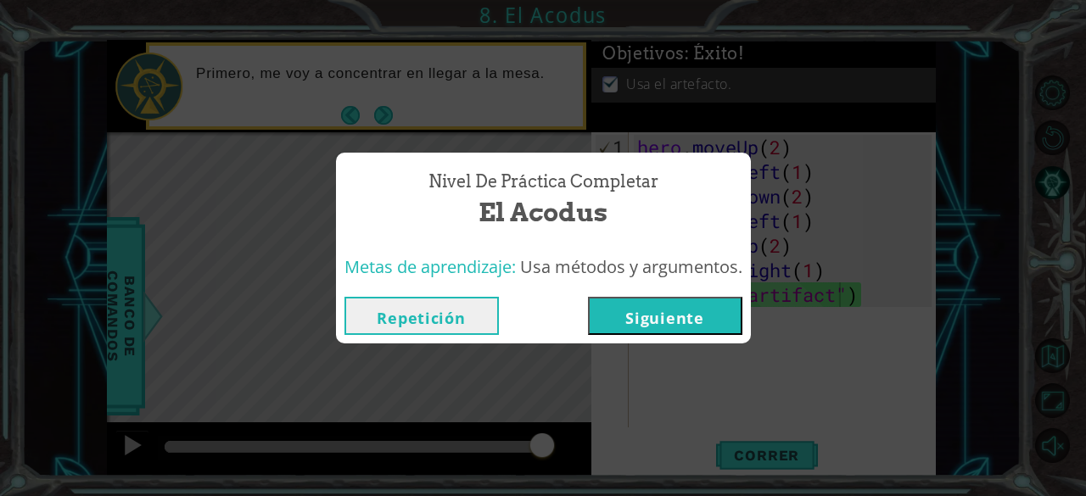
click at [651, 317] on button "Siguiente" at bounding box center [665, 316] width 154 height 38
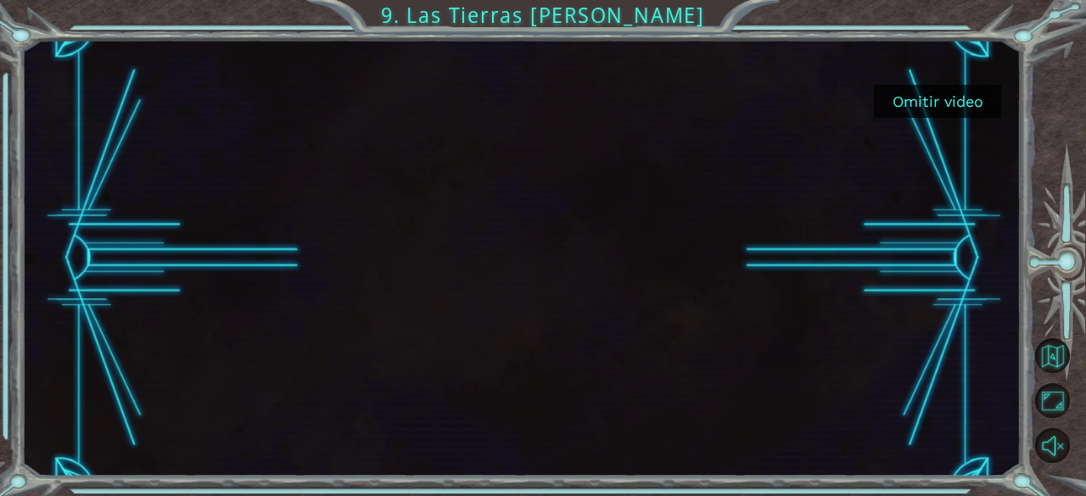
click at [931, 81] on div at bounding box center [521, 258] width 999 height 437
click at [930, 104] on button "Omitir video" at bounding box center [937, 101] width 127 height 33
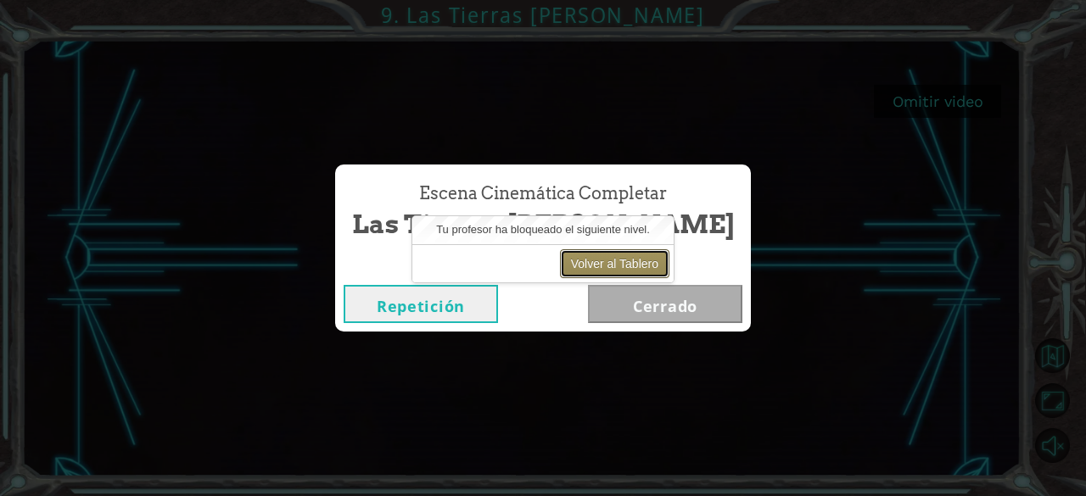
click at [607, 256] on button "Volver al Tablero" at bounding box center [614, 263] width 109 height 29
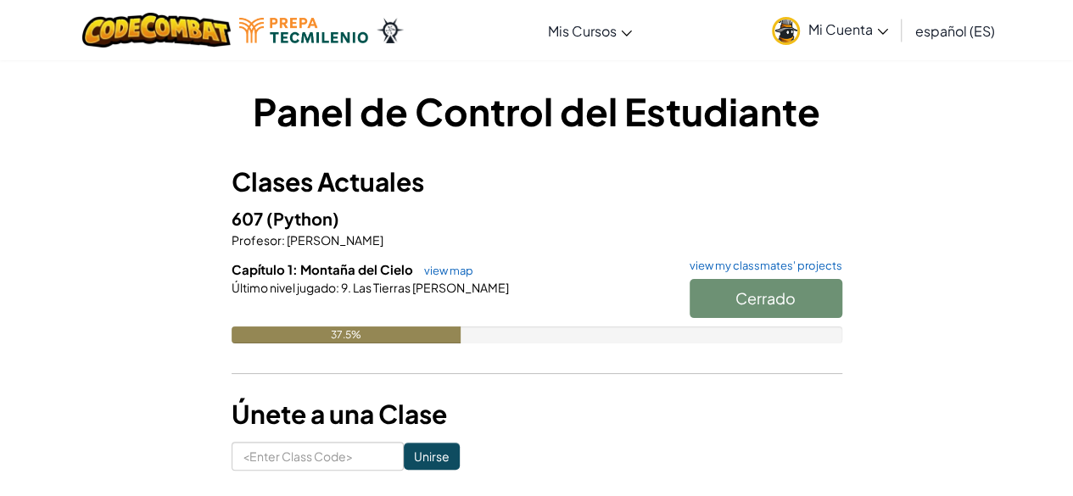
click at [828, 31] on span "Mi Cuenta" at bounding box center [848, 29] width 80 height 18
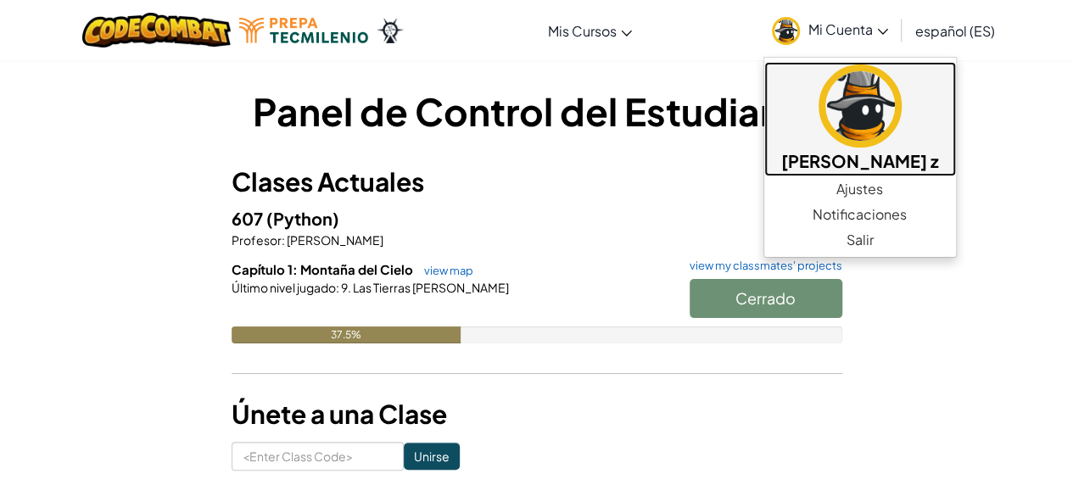
click at [851, 145] on link "[PERSON_NAME] z" at bounding box center [860, 119] width 192 height 114
